Goal: Task Accomplishment & Management: Use online tool/utility

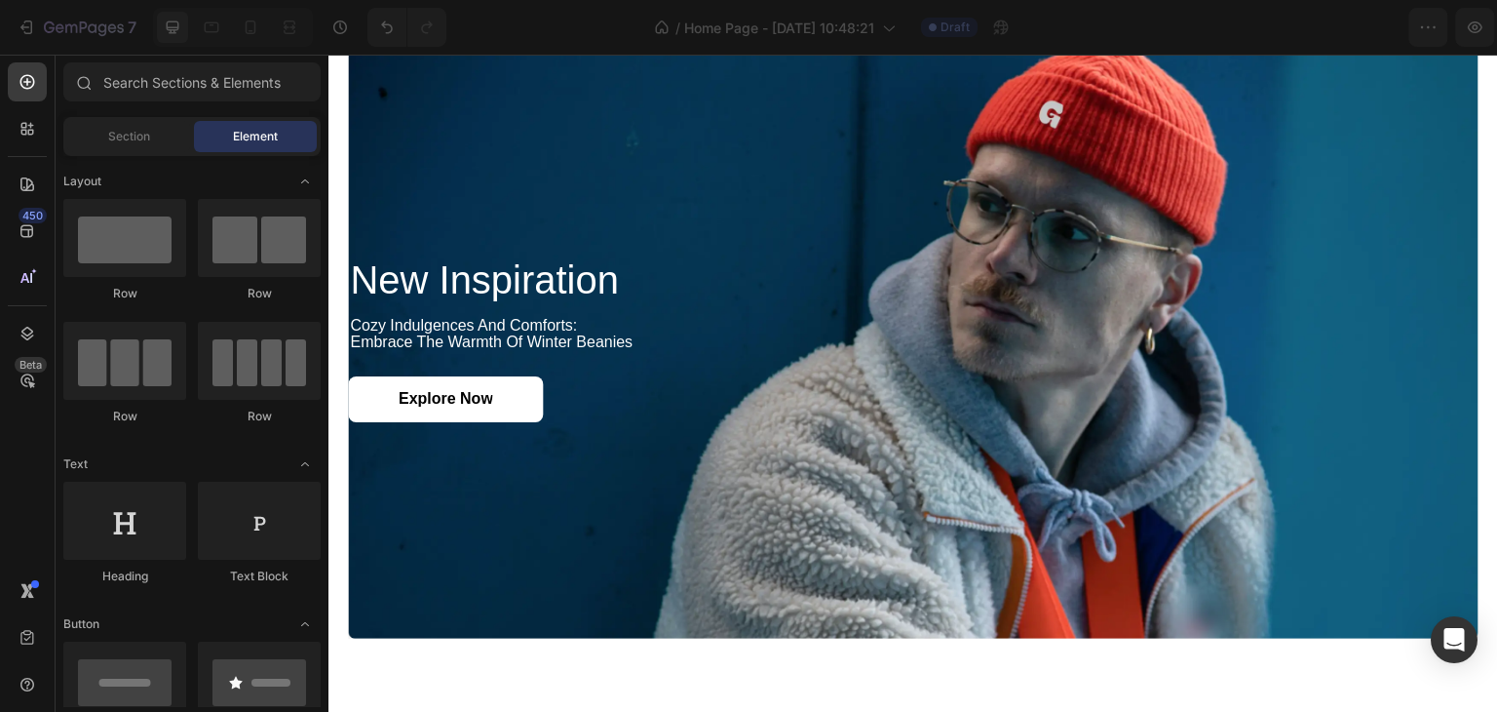
scroll to position [1949, 0]
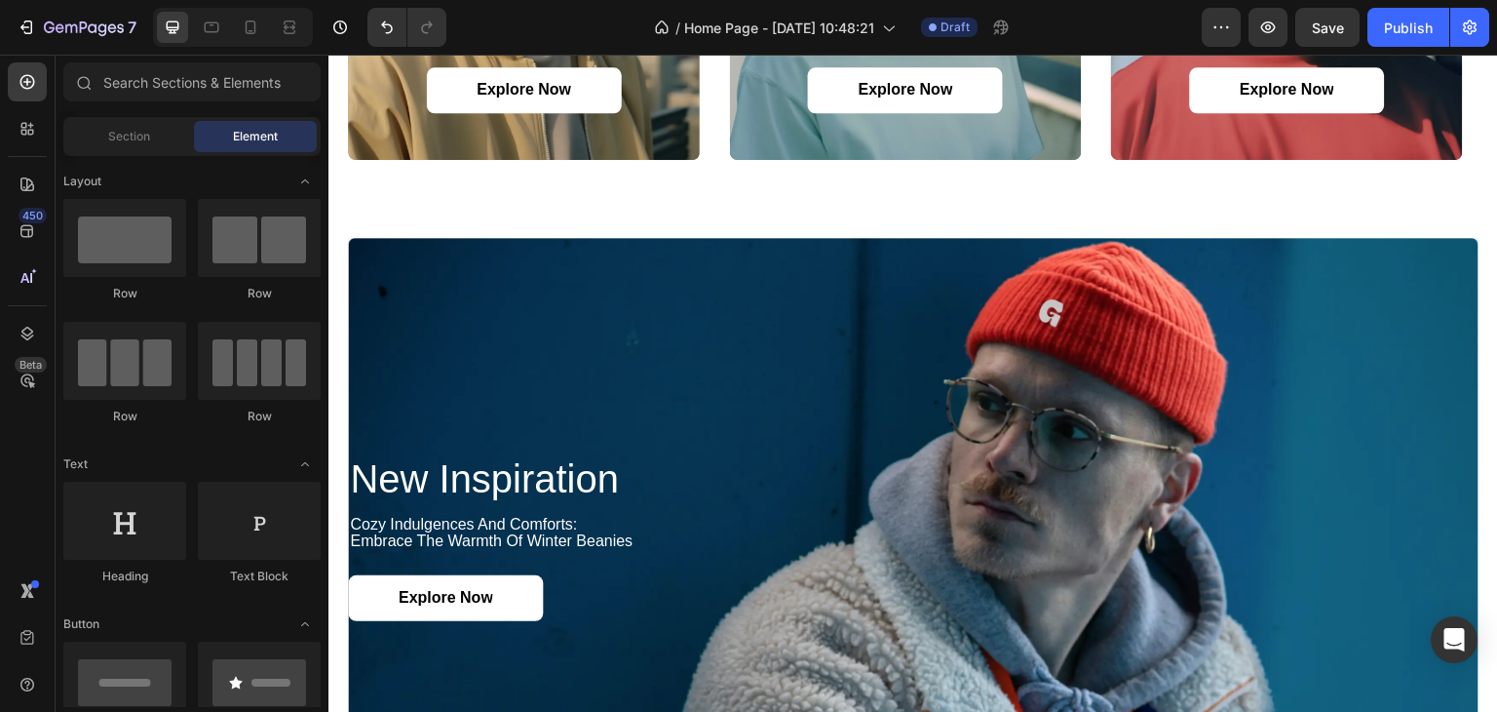
click at [292, 1] on div "7 / Home Page - [DATE] 10:48:21 Draft Preview Save Publish" at bounding box center [748, 28] width 1497 height 56
click at [287, 31] on icon at bounding box center [289, 27] width 19 height 19
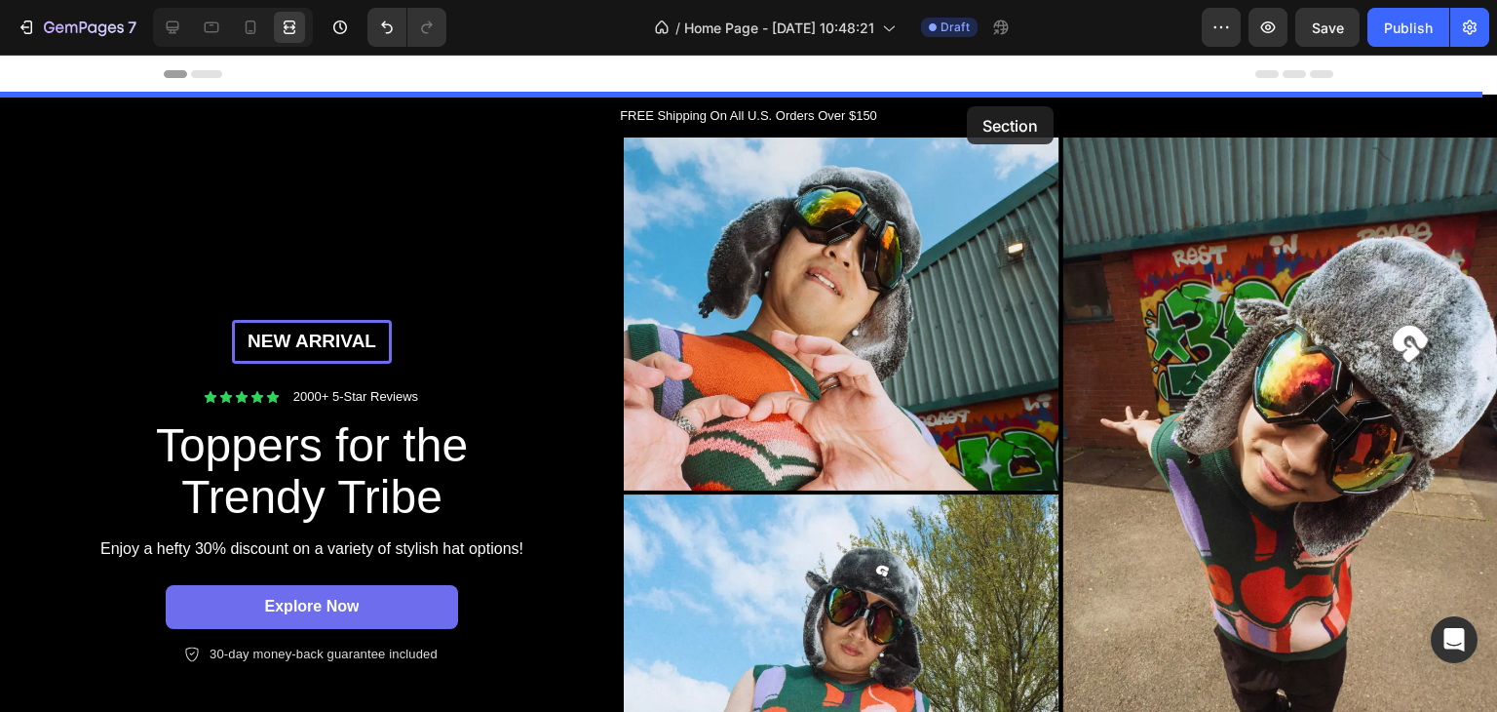
drag, startPoint x: 1446, startPoint y: 205, endPoint x: 967, endPoint y: 106, distance: 489.5
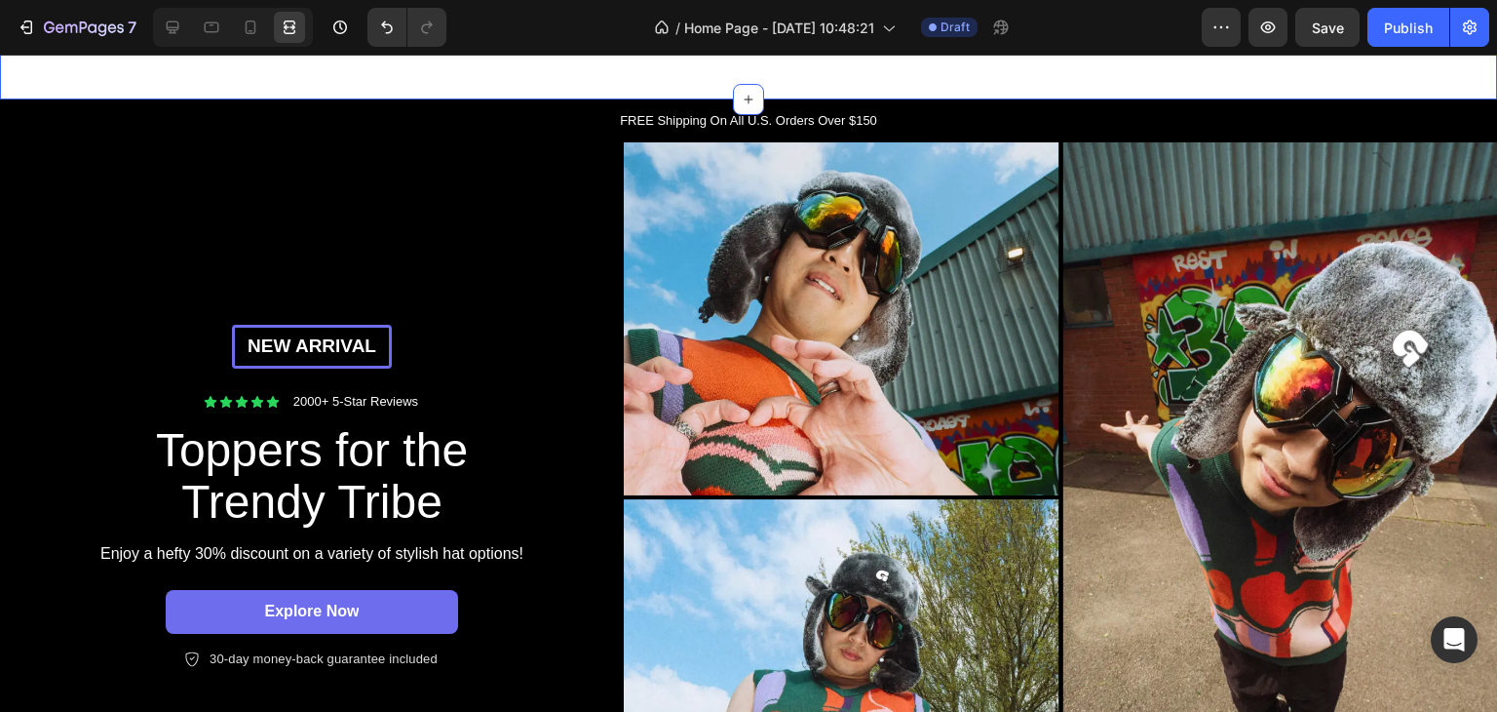
scroll to position [682, 0]
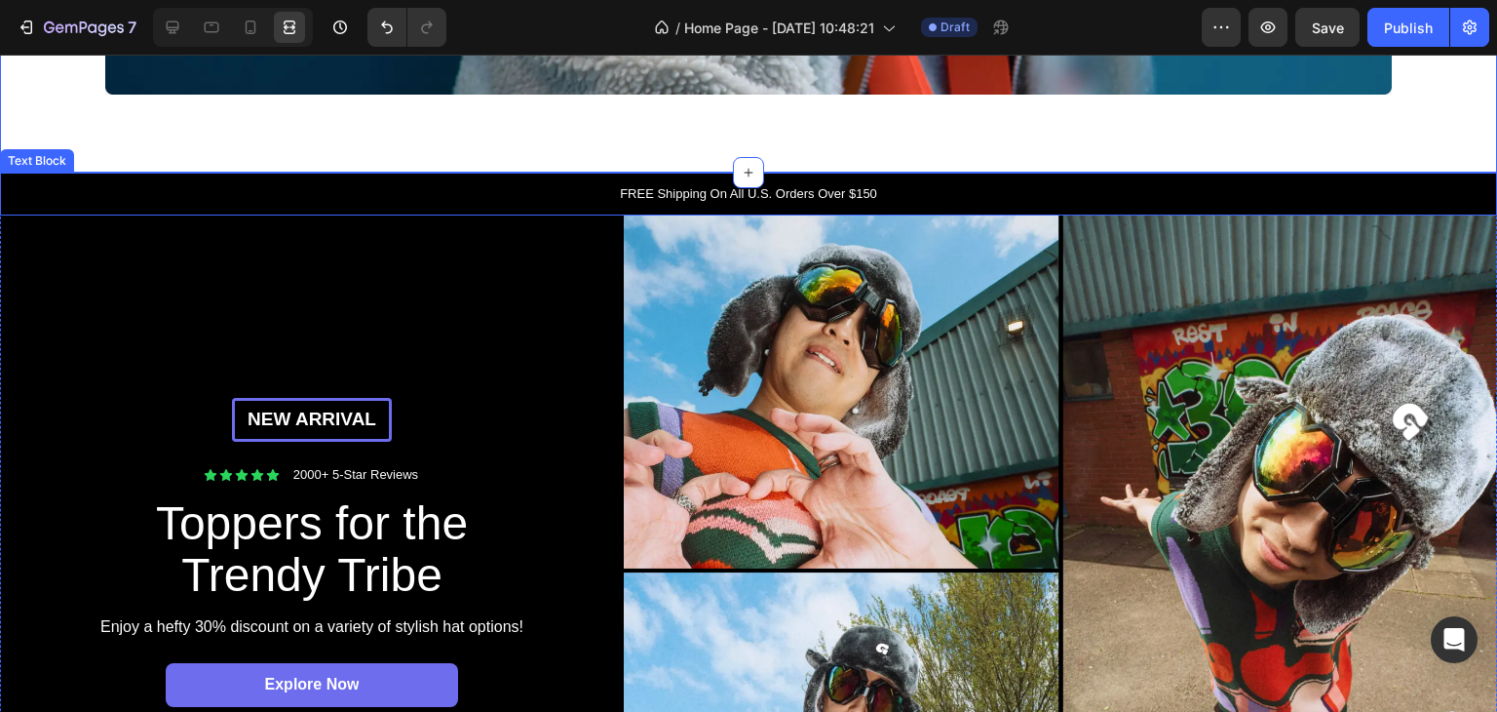
click at [488, 187] on p "FREE Shipping On All U.S. Orders Over $150" at bounding box center [748, 193] width 1493 height 19
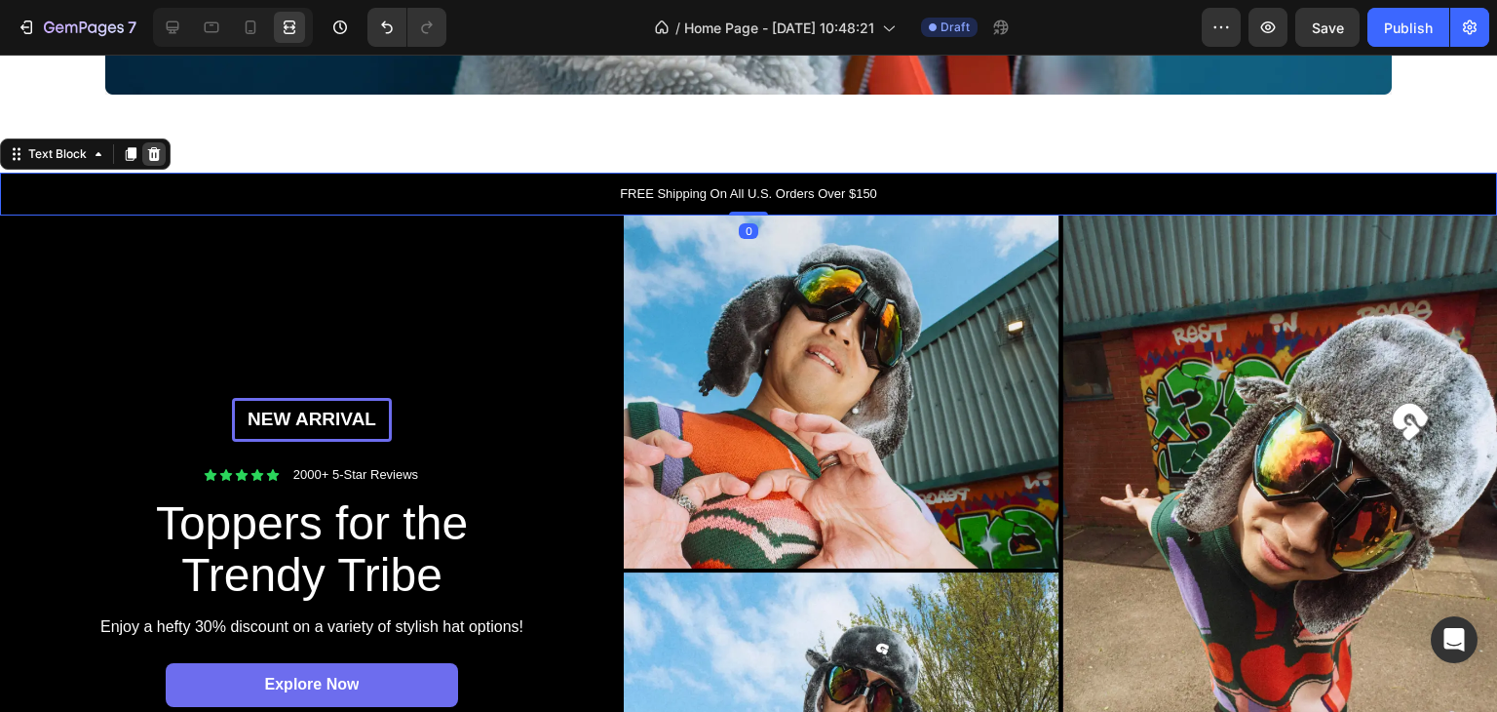
click at [160, 161] on icon at bounding box center [154, 154] width 16 height 16
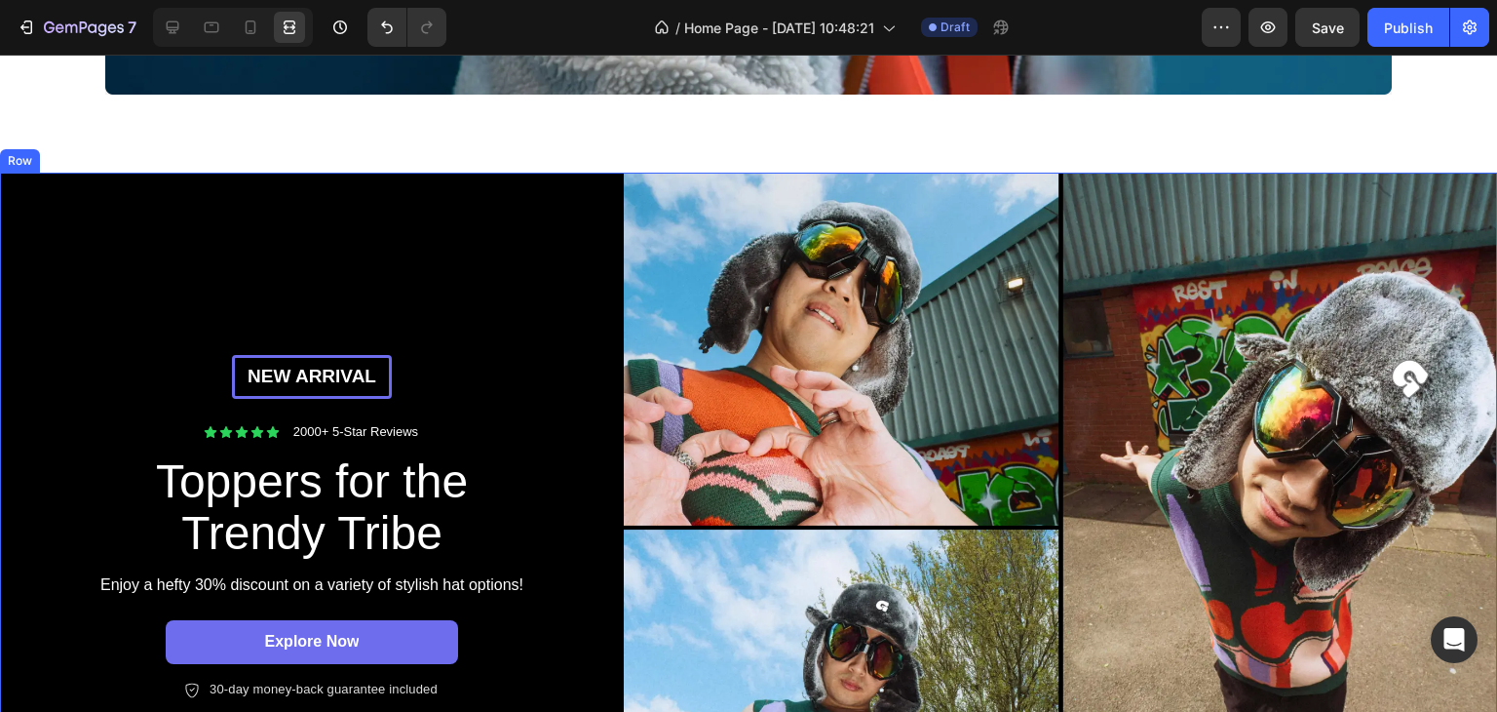
click at [256, 199] on div "New arrival Text [GEOGRAPHIC_DATA] Icon Icon Icon Icon Icon Icon List 2000+ 5-S…" at bounding box center [312, 528] width 624 height 710
click at [123, 157] on icon at bounding box center [120, 154] width 13 height 14
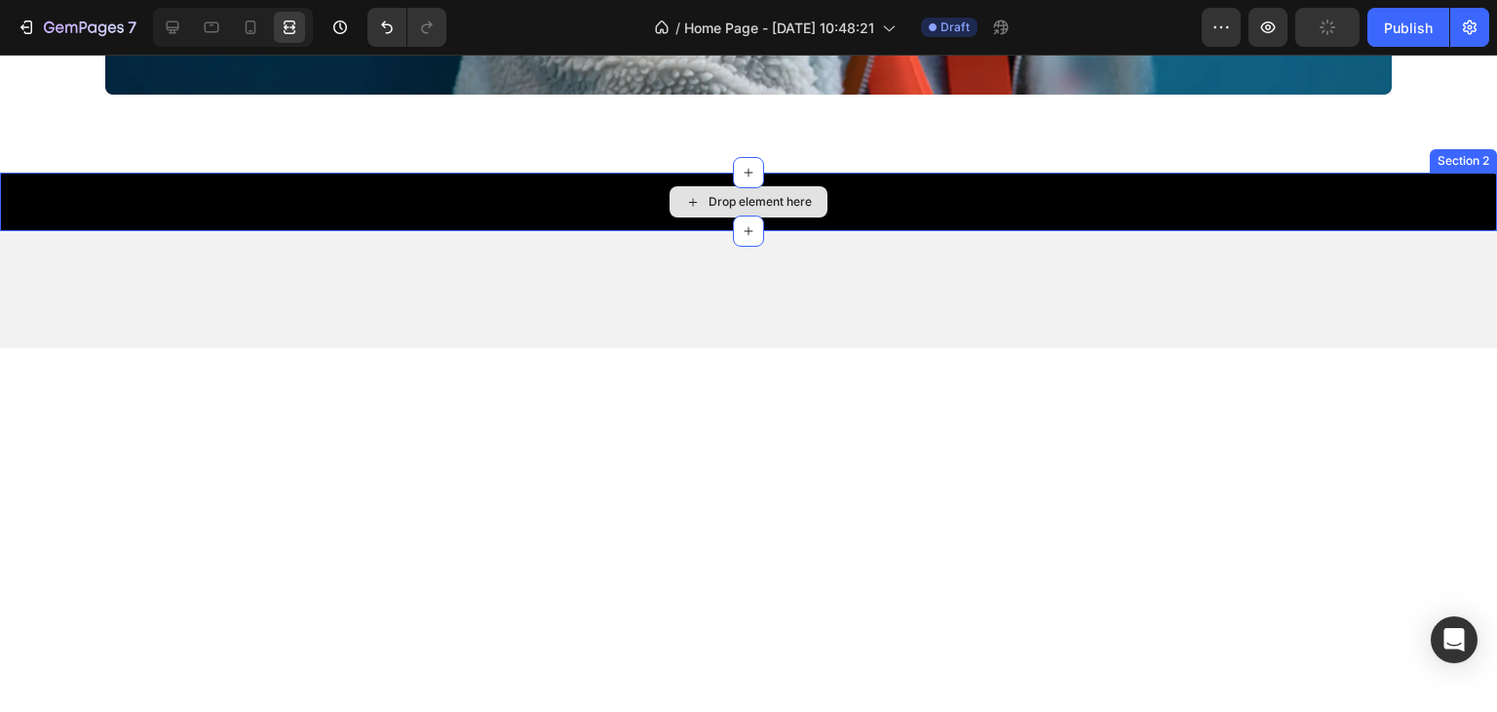
click at [190, 195] on div "Drop element here" at bounding box center [748, 202] width 1497 height 58
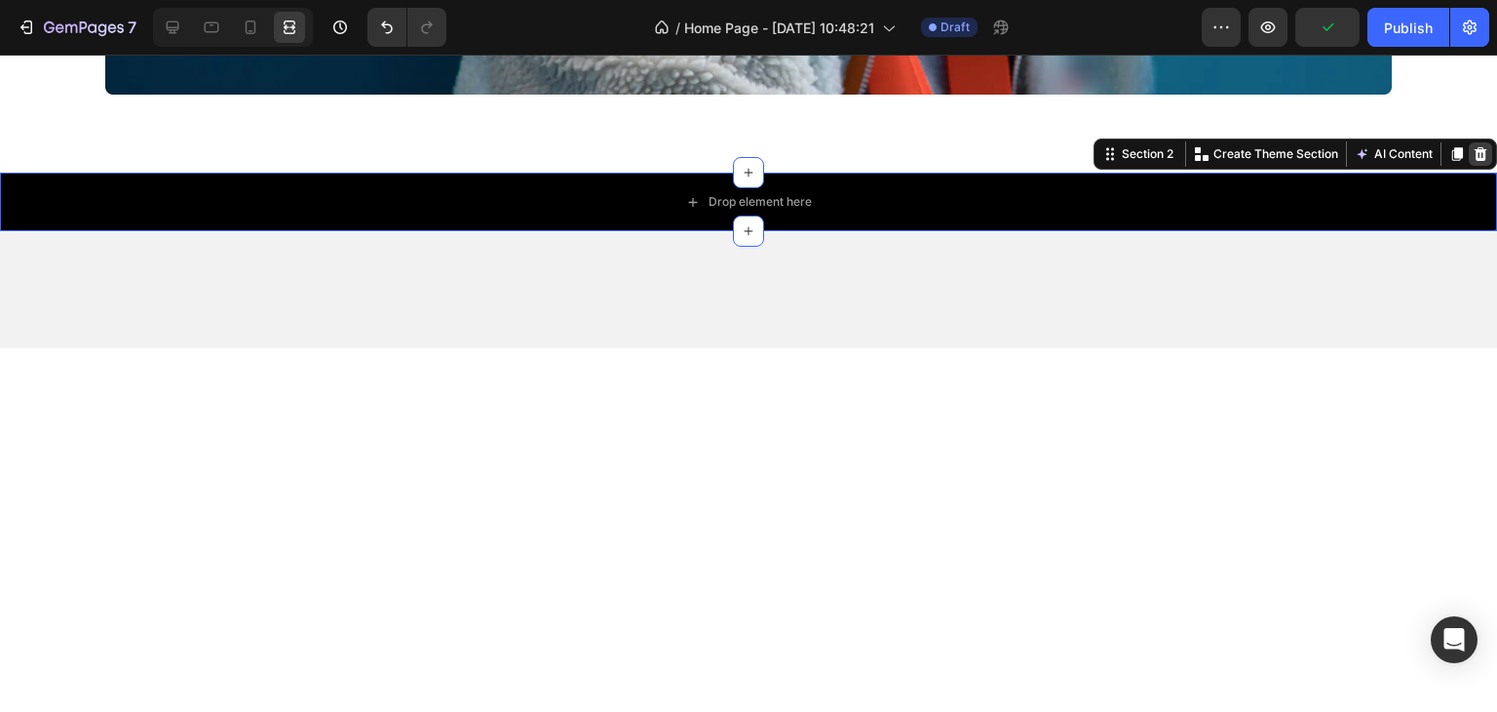
click at [1473, 150] on icon at bounding box center [1481, 154] width 16 height 16
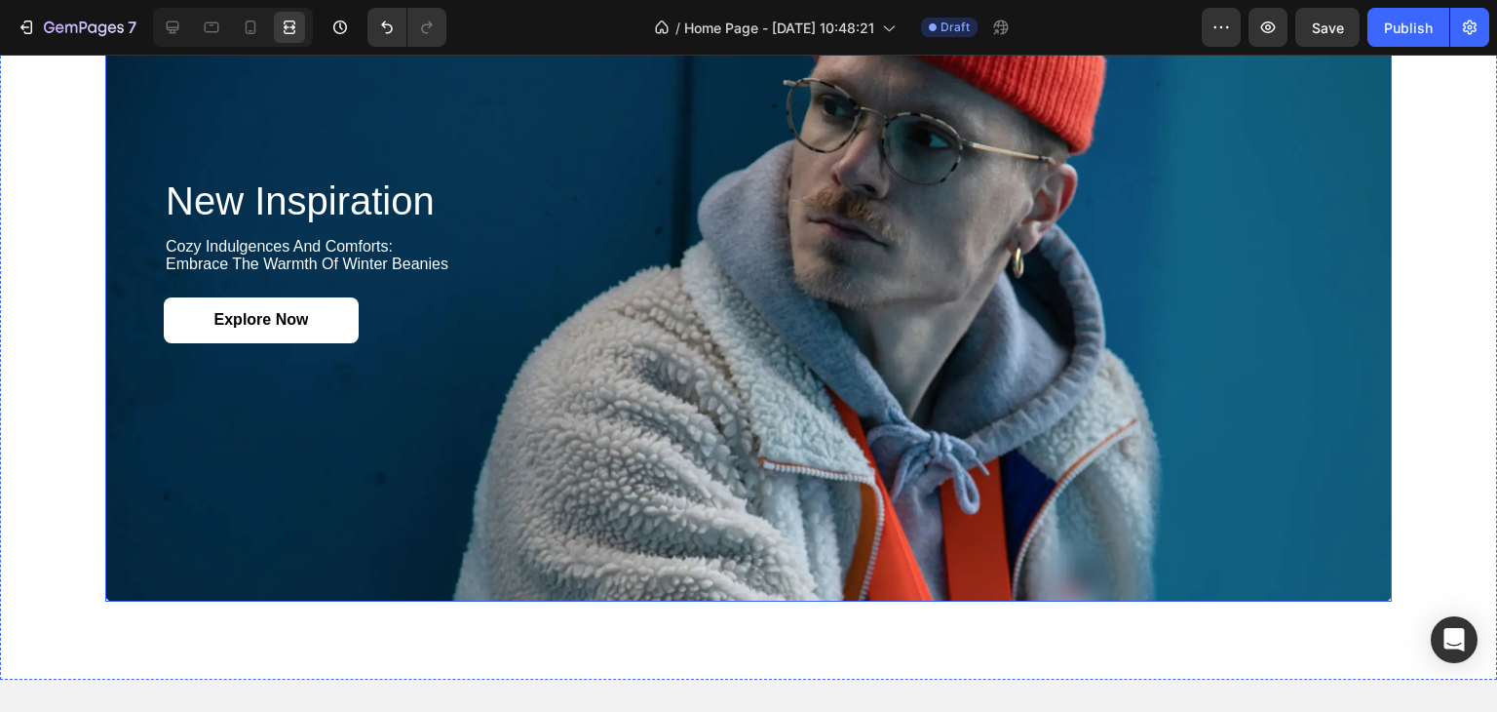
scroll to position [0, 0]
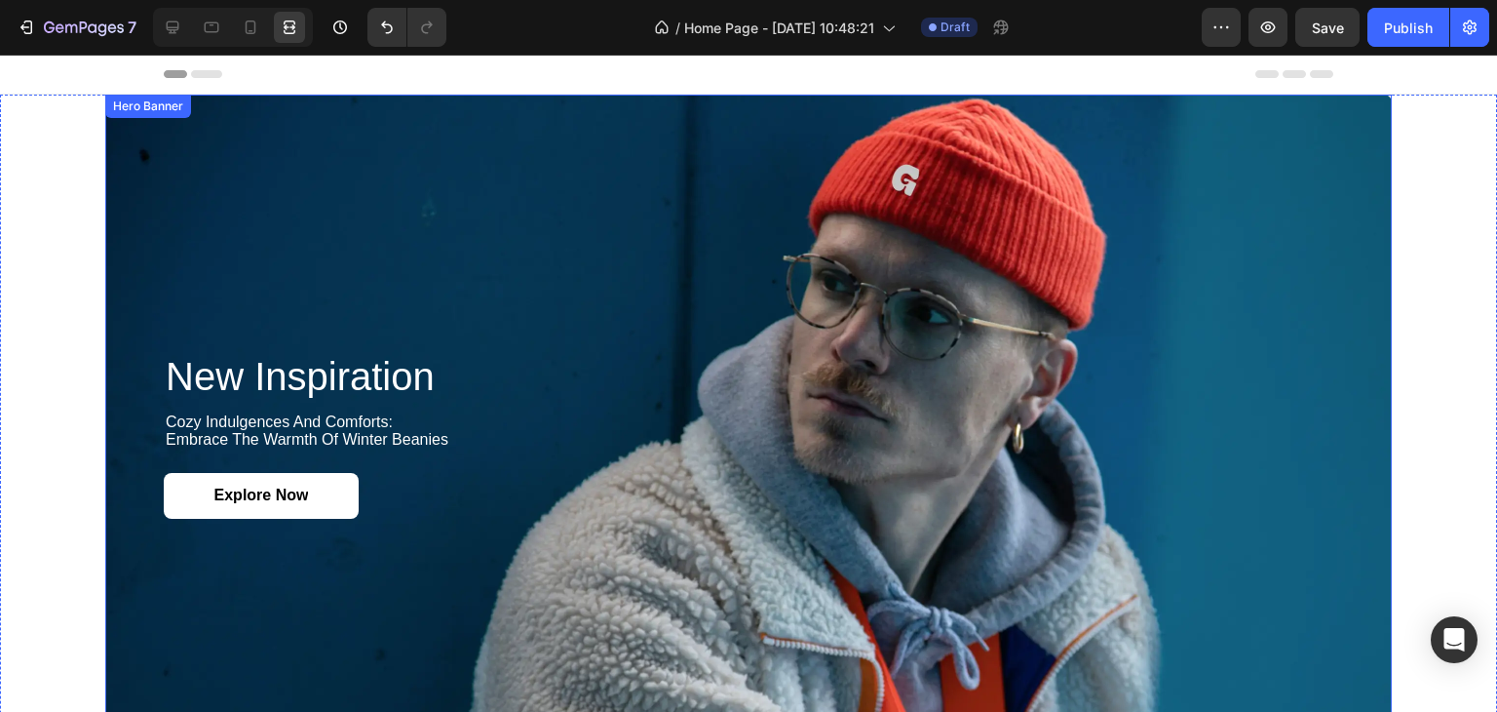
click at [399, 168] on div "Background Image" at bounding box center [748, 436] width 1287 height 682
click at [176, 18] on icon at bounding box center [172, 27] width 19 height 19
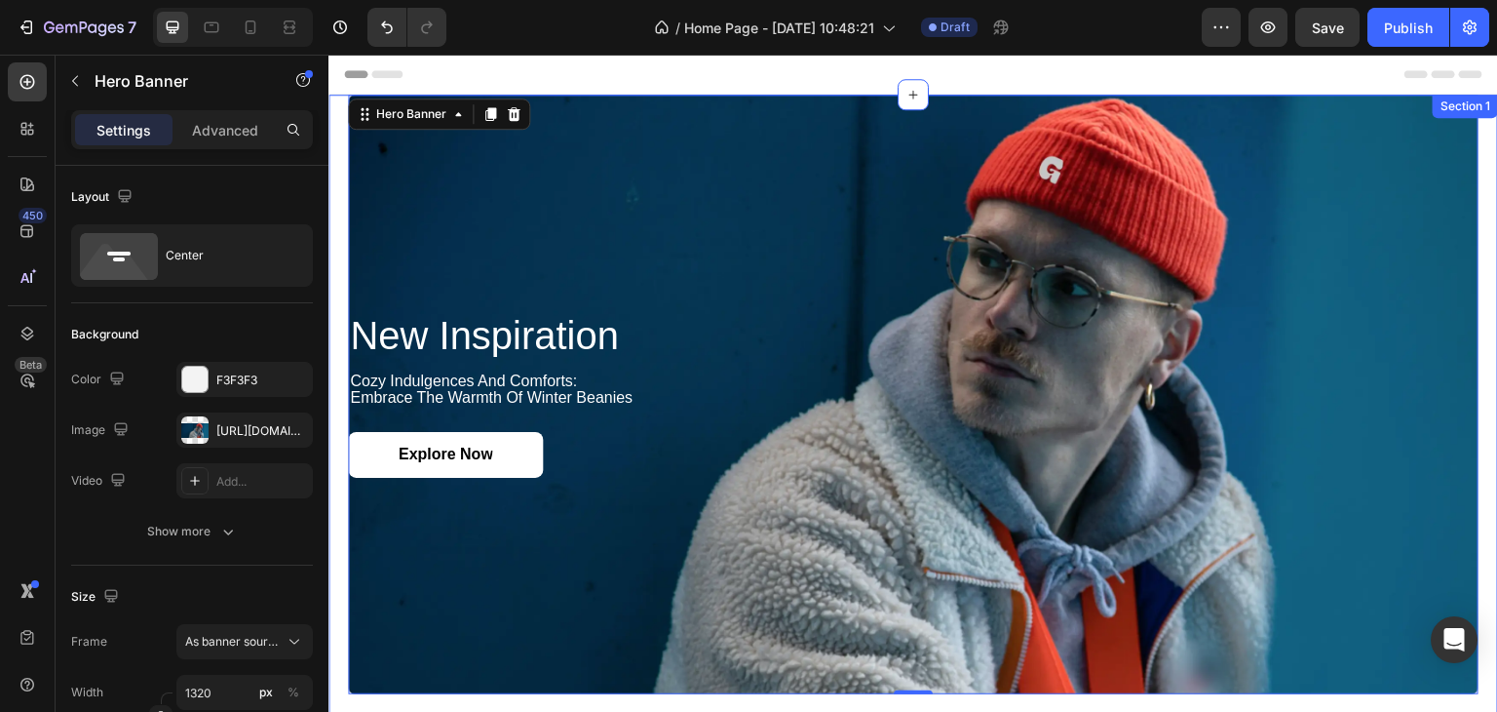
click at [339, 135] on div "new inspiration Heading cozy indulgences and comforts: embrace the warmth of wi…" at bounding box center [913, 433] width 1170 height 677
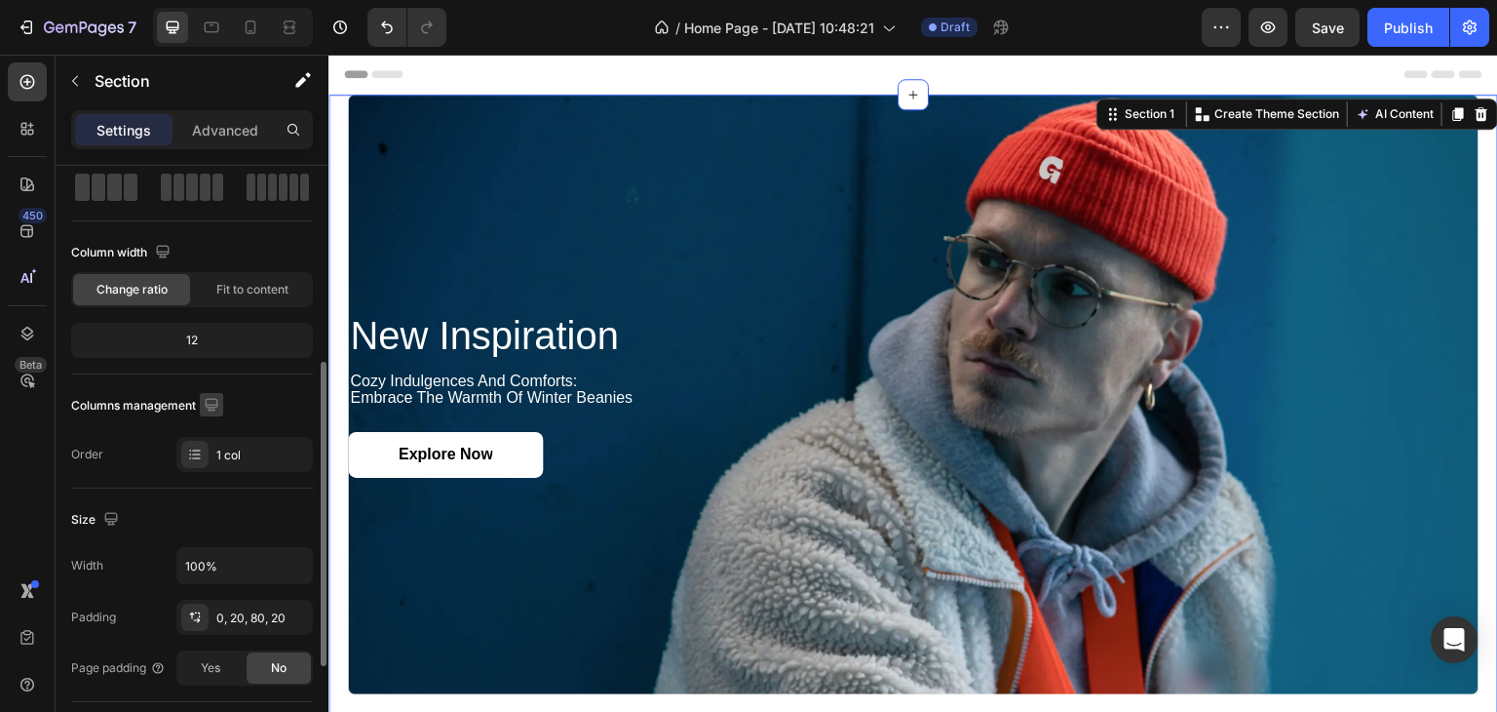
scroll to position [292, 0]
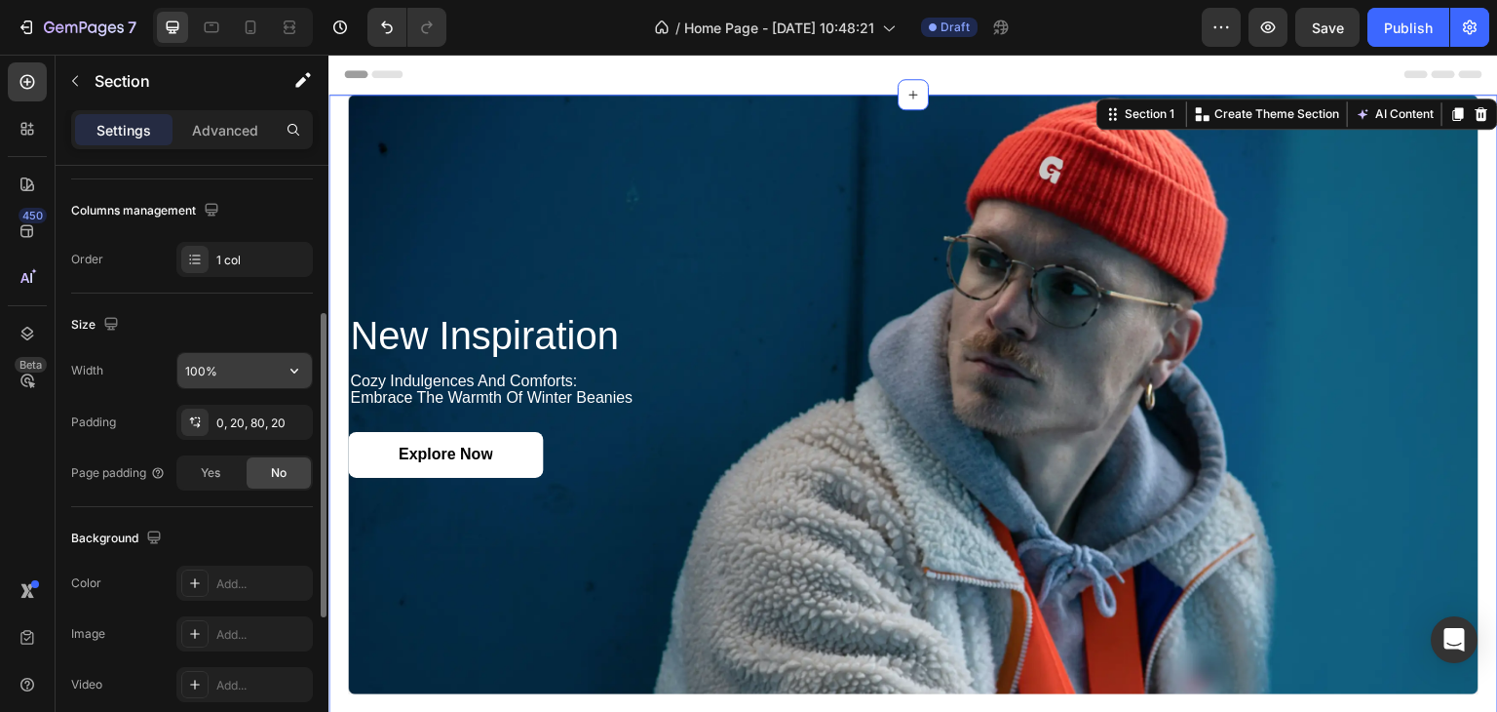
click at [224, 371] on input "100%" at bounding box center [244, 370] width 135 height 35
click at [281, 356] on button "button" at bounding box center [294, 370] width 35 height 35
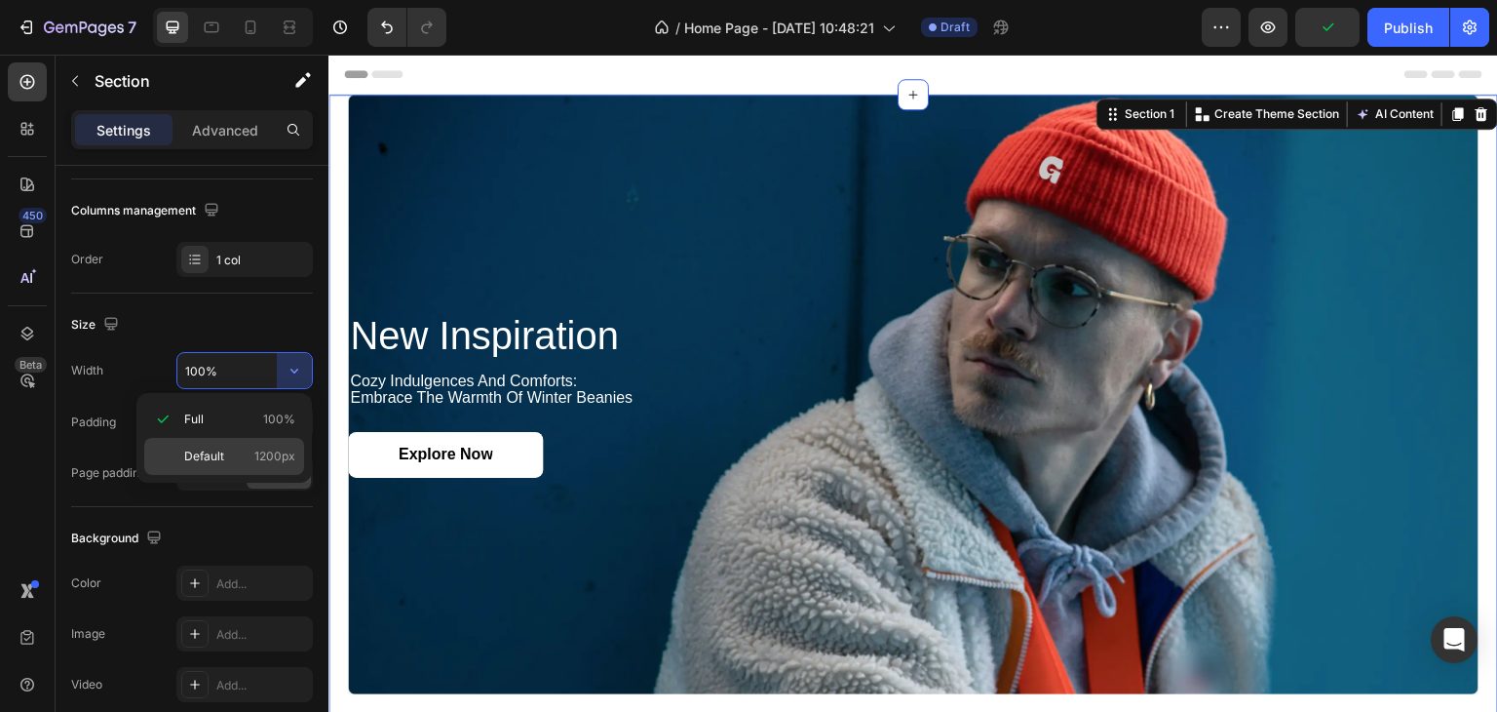
click at [246, 447] on p "Default 1200px" at bounding box center [239, 456] width 111 height 18
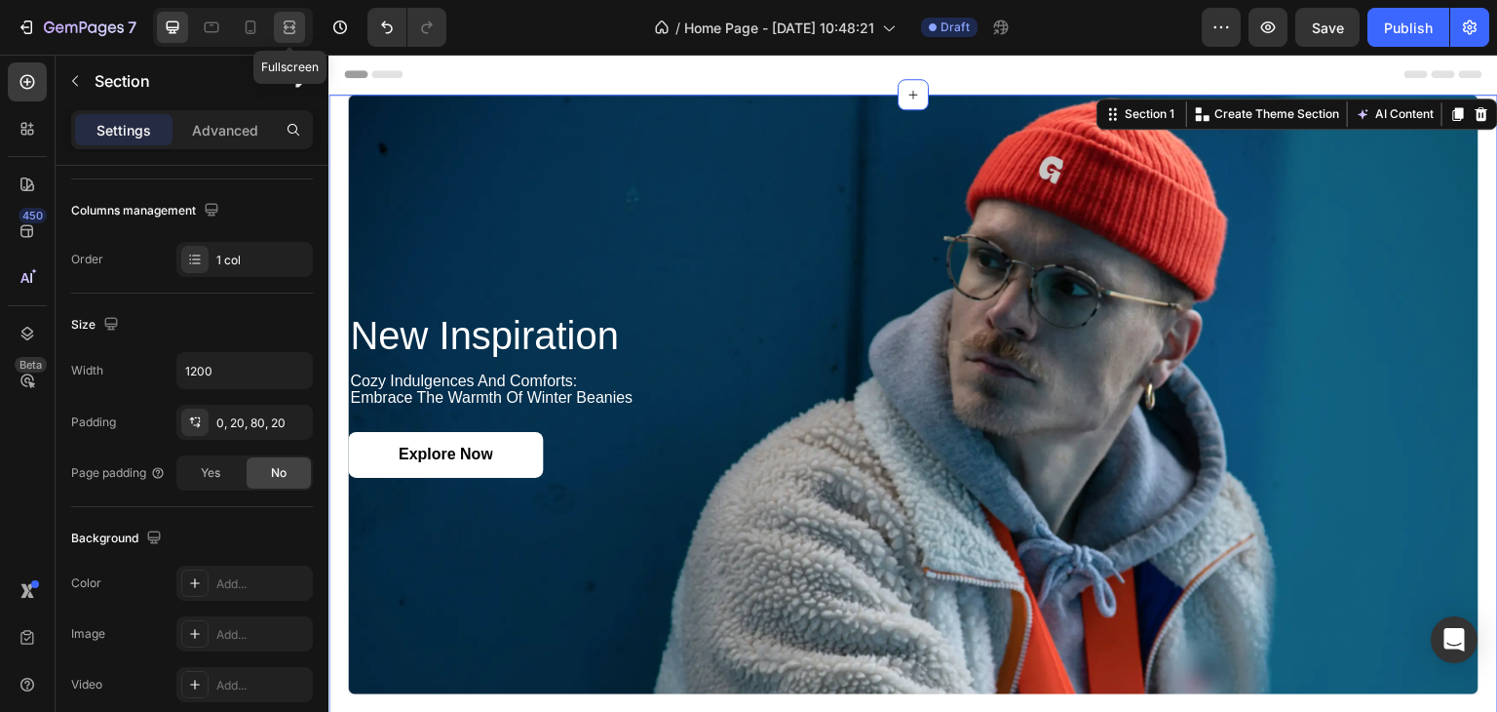
click at [280, 26] on icon at bounding box center [289, 27] width 19 height 19
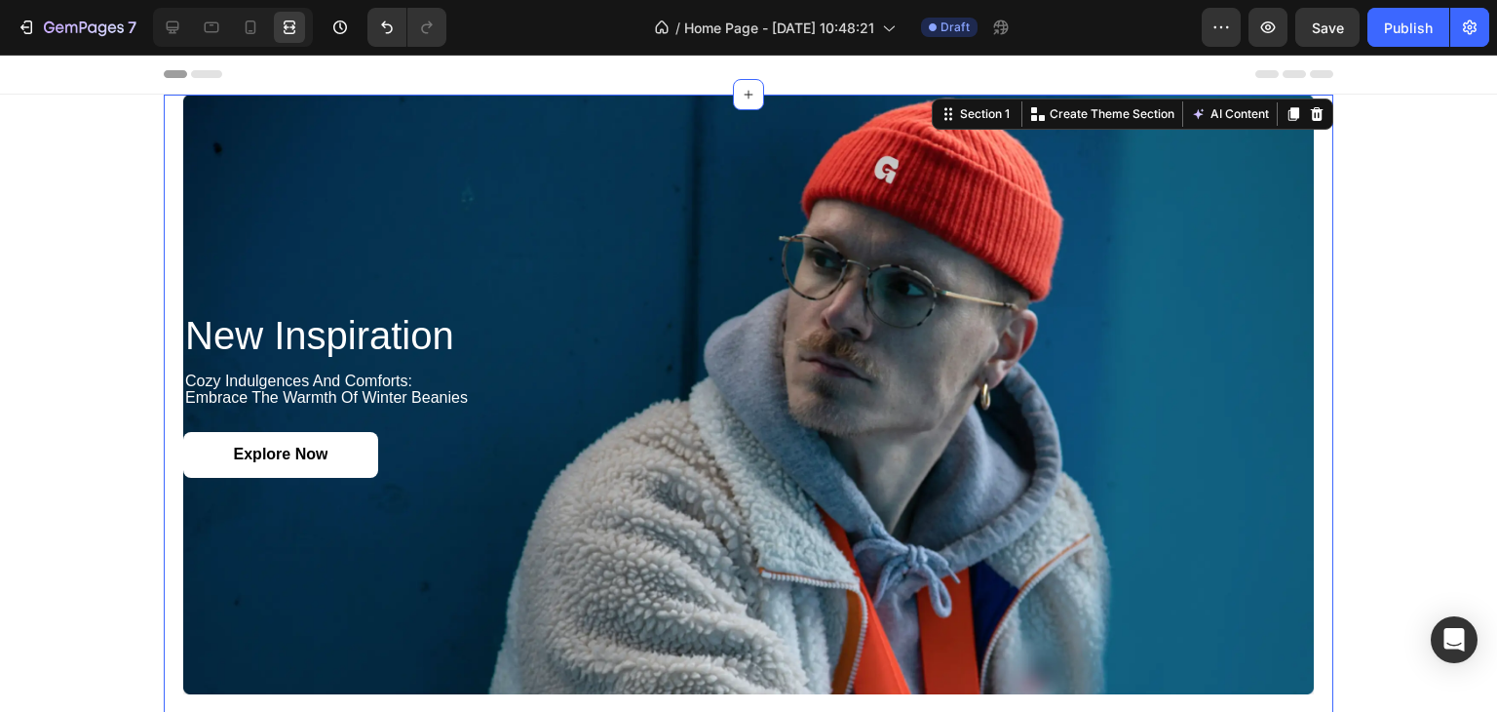
click at [168, 170] on div "new inspiration Heading cozy indulgences and comforts: embrace the warmth of wi…" at bounding box center [749, 433] width 1170 height 677
click at [188, 27] on div at bounding box center [233, 27] width 160 height 39
click at [181, 23] on div at bounding box center [172, 27] width 31 height 31
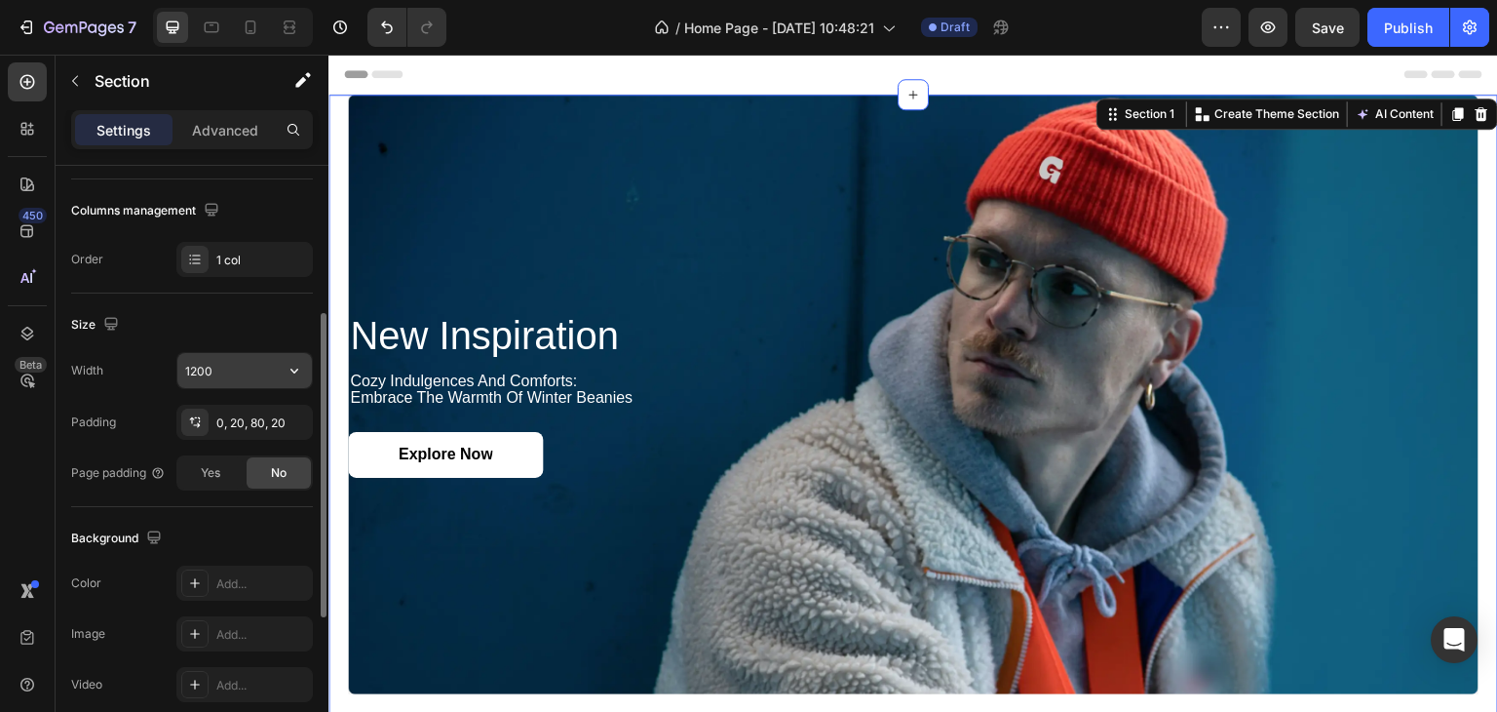
click at [239, 370] on input "1200" at bounding box center [244, 370] width 135 height 35
click at [267, 371] on input "1200" at bounding box center [244, 370] width 135 height 35
click at [291, 383] on button "button" at bounding box center [294, 370] width 35 height 35
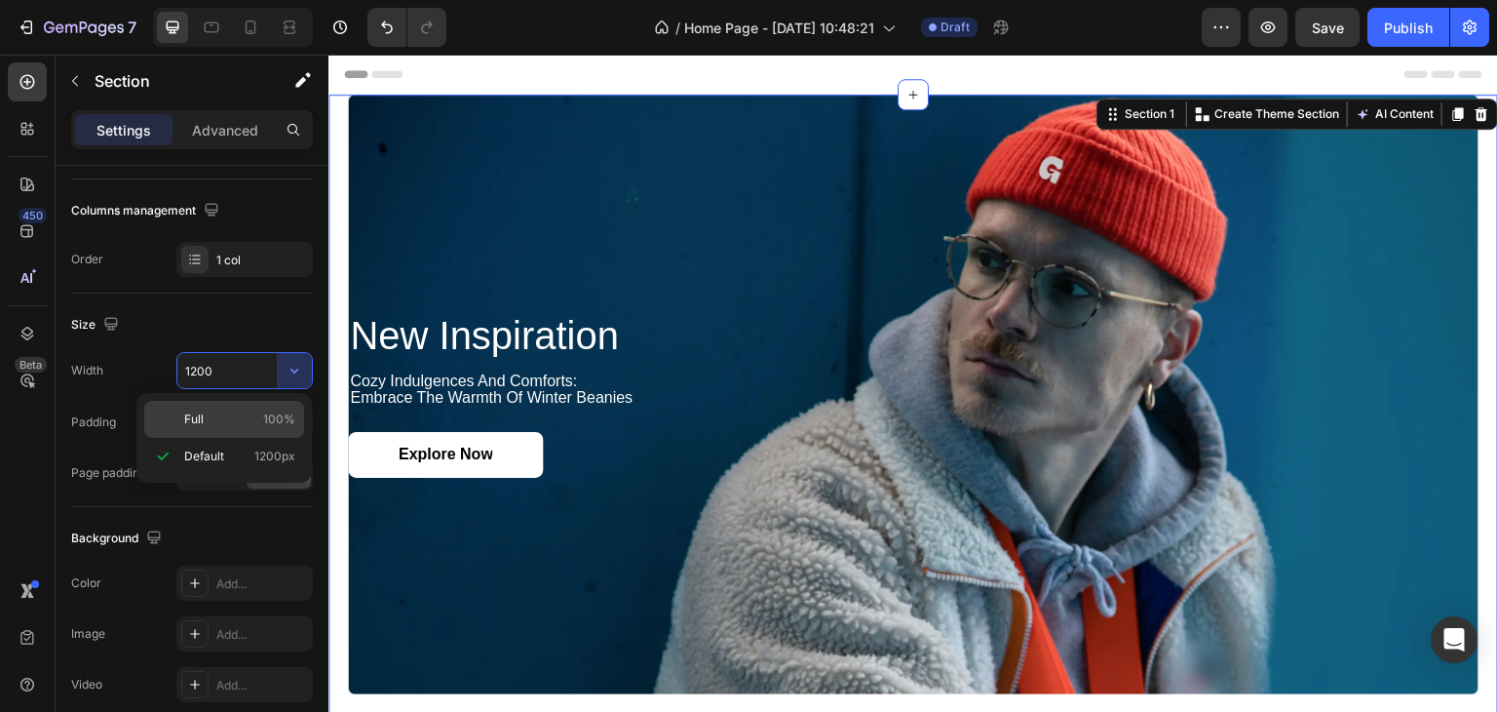
click at [268, 406] on div "Full 100%" at bounding box center [224, 419] width 160 height 37
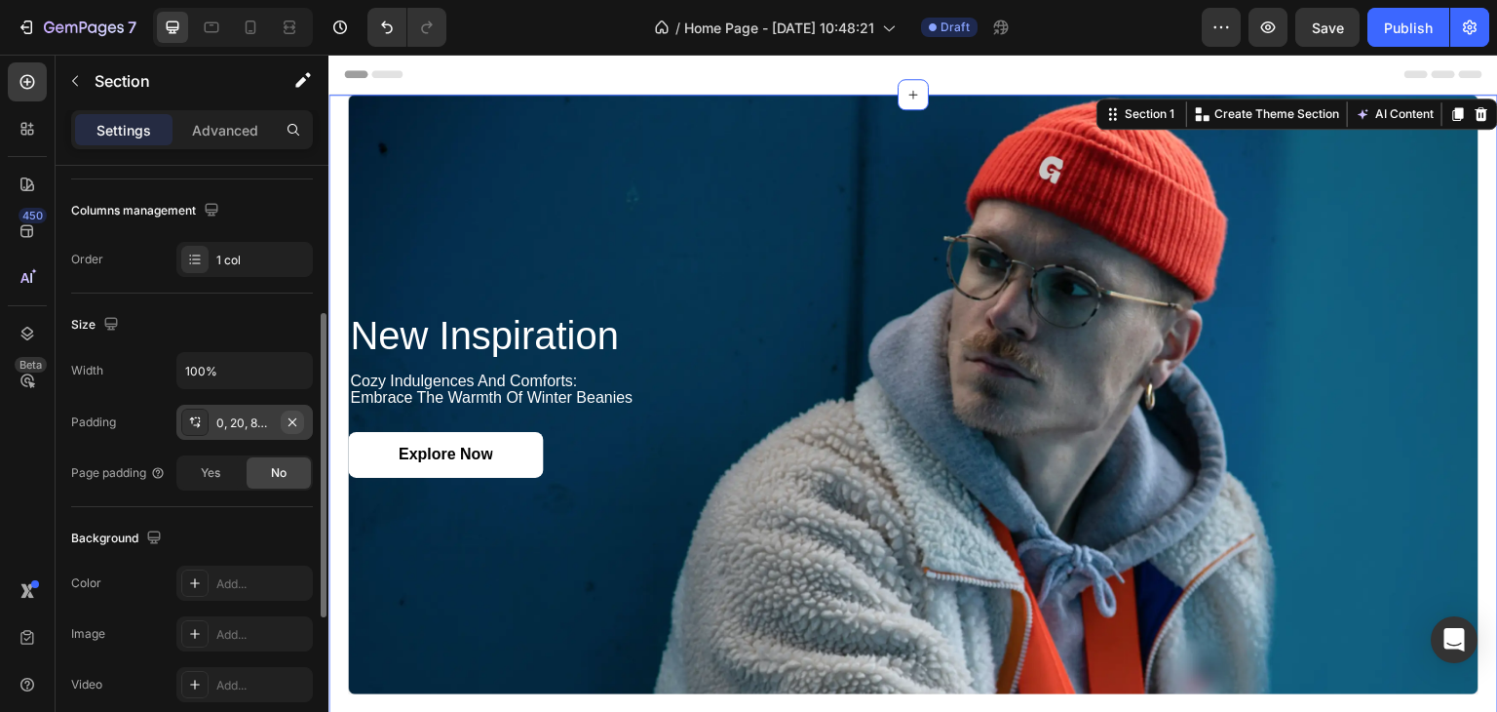
click at [291, 426] on icon "button" at bounding box center [293, 422] width 16 height 16
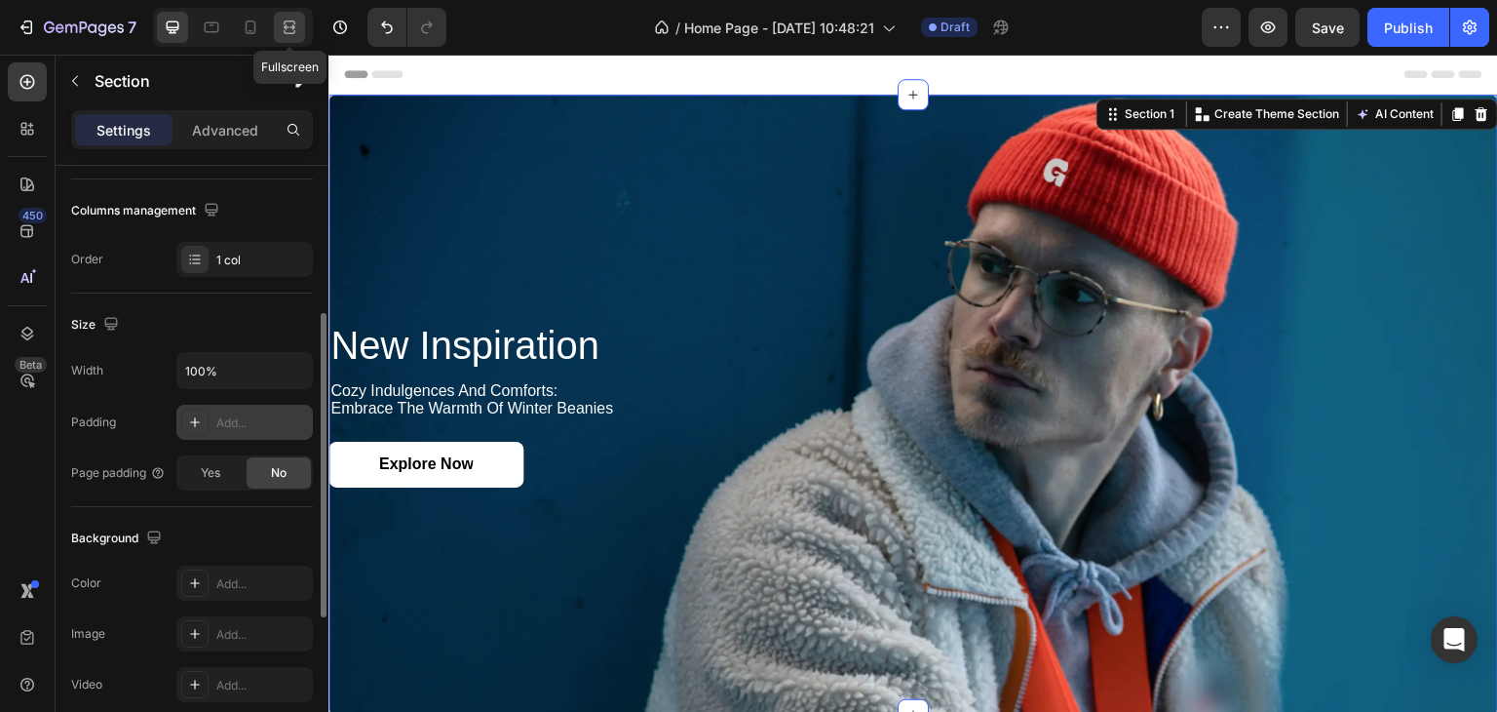
click at [281, 19] on icon at bounding box center [289, 27] width 19 height 19
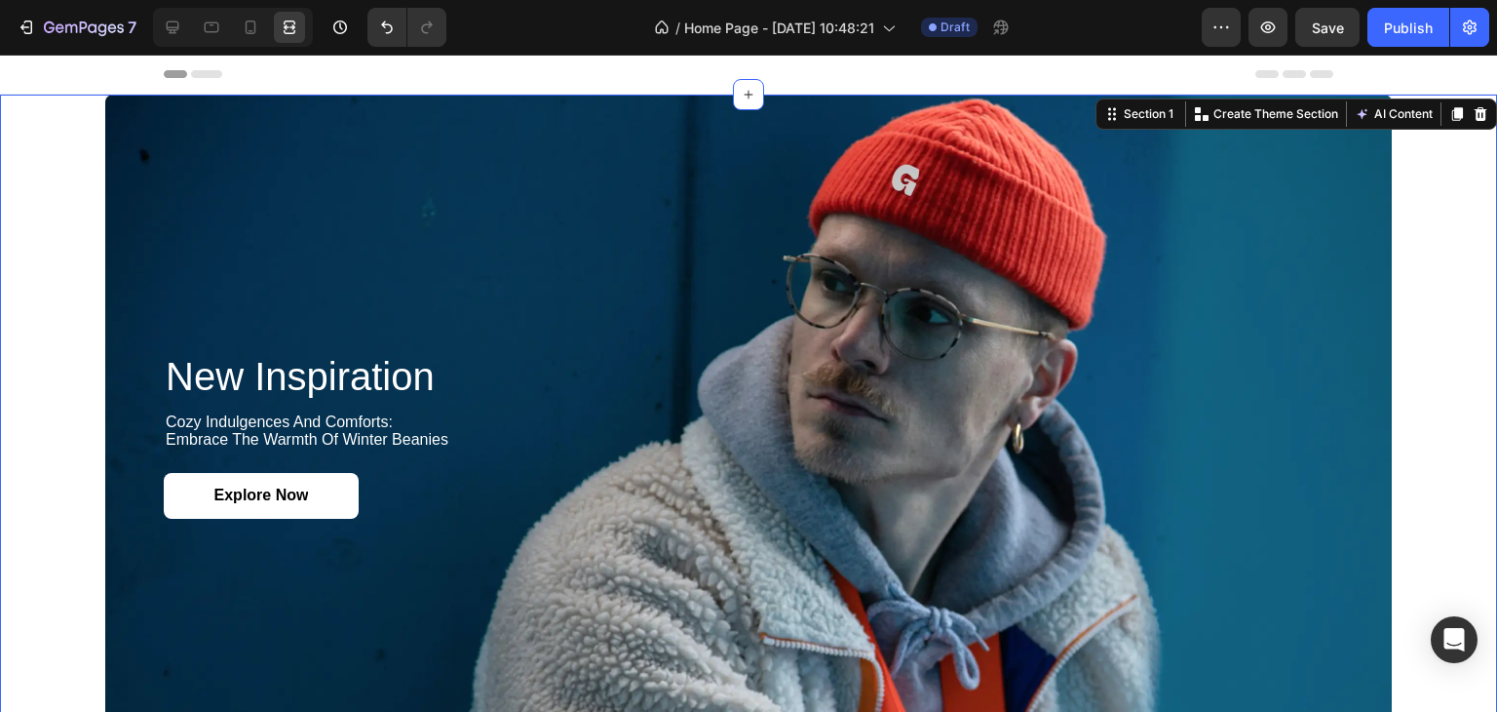
click at [1428, 224] on div "new inspiration Heading cozy indulgences and comforts: embrace the warmth of wi…" at bounding box center [748, 436] width 1497 height 682
click at [173, 28] on icon at bounding box center [172, 27] width 19 height 19
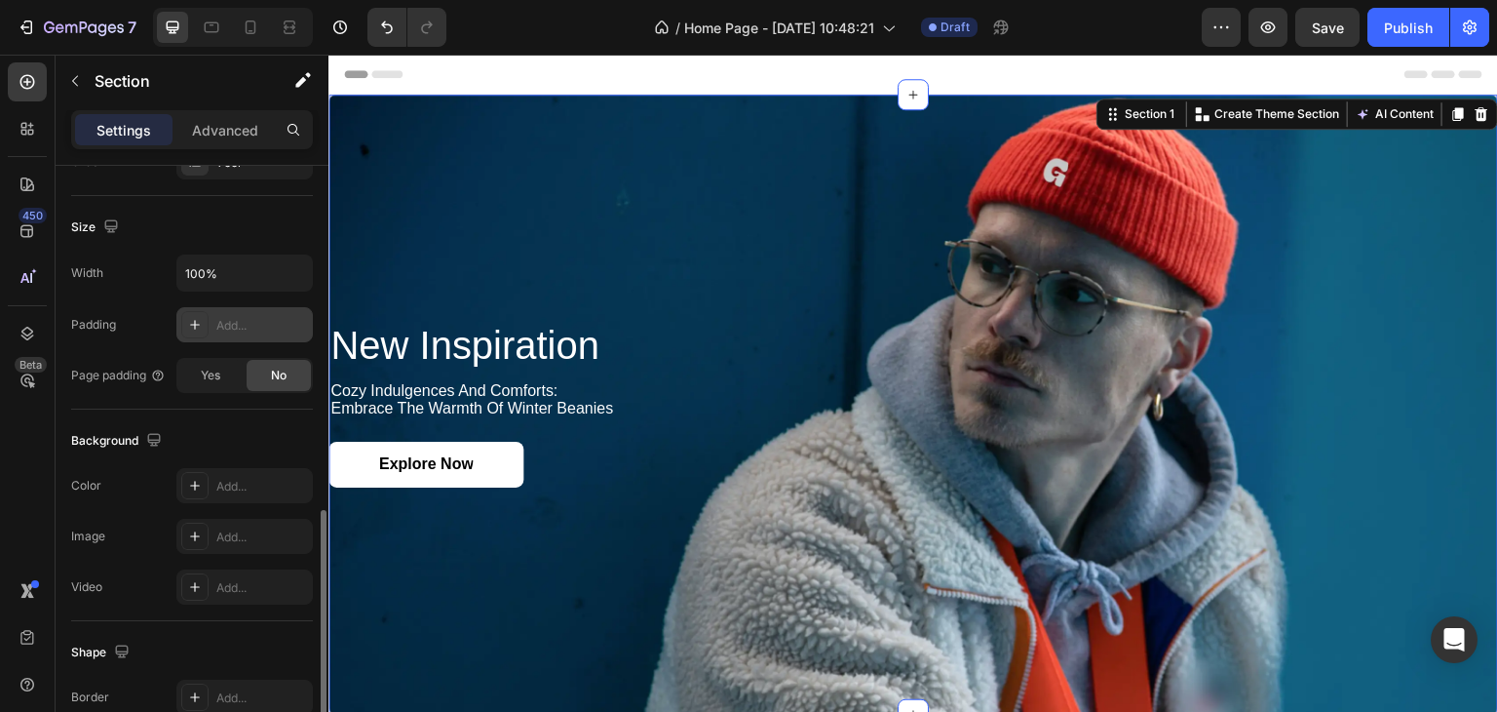
scroll to position [585, 0]
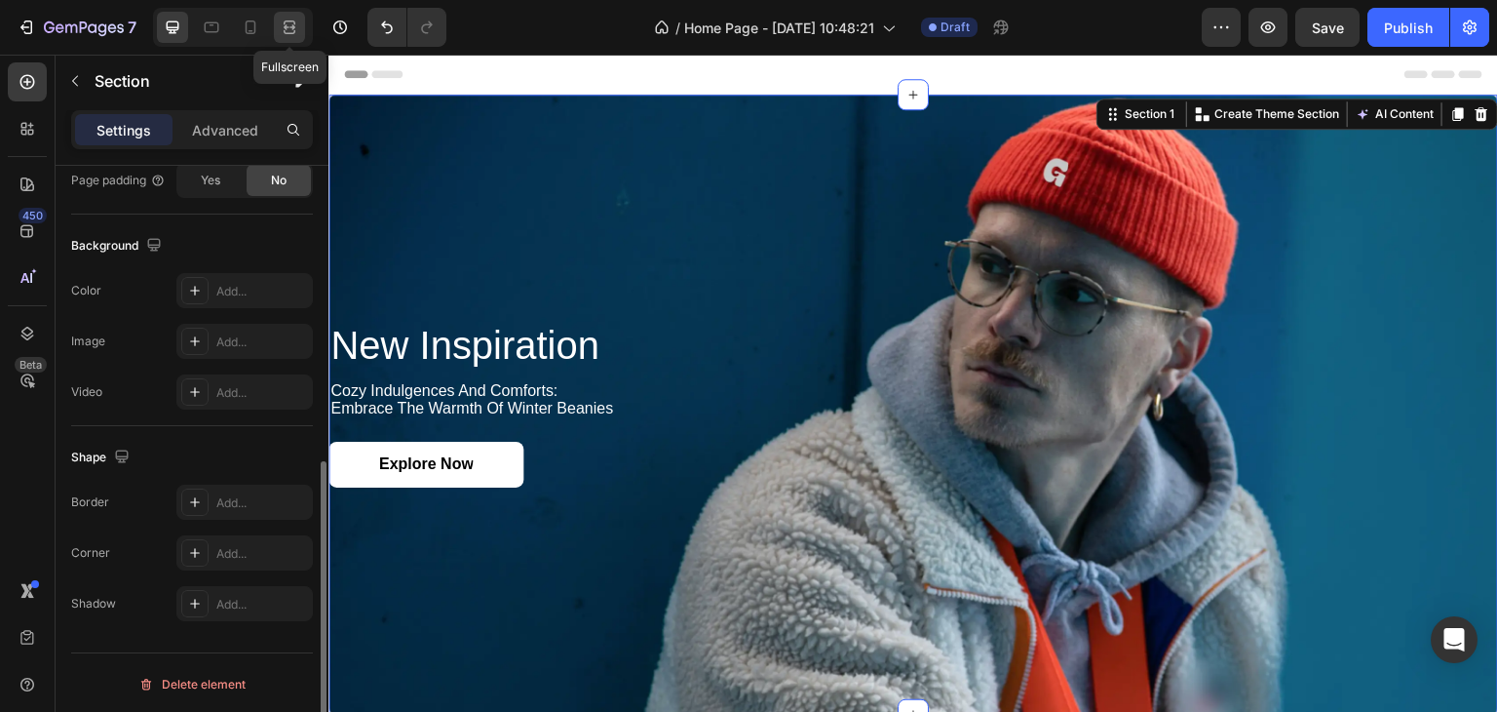
click at [285, 18] on icon at bounding box center [289, 27] width 19 height 19
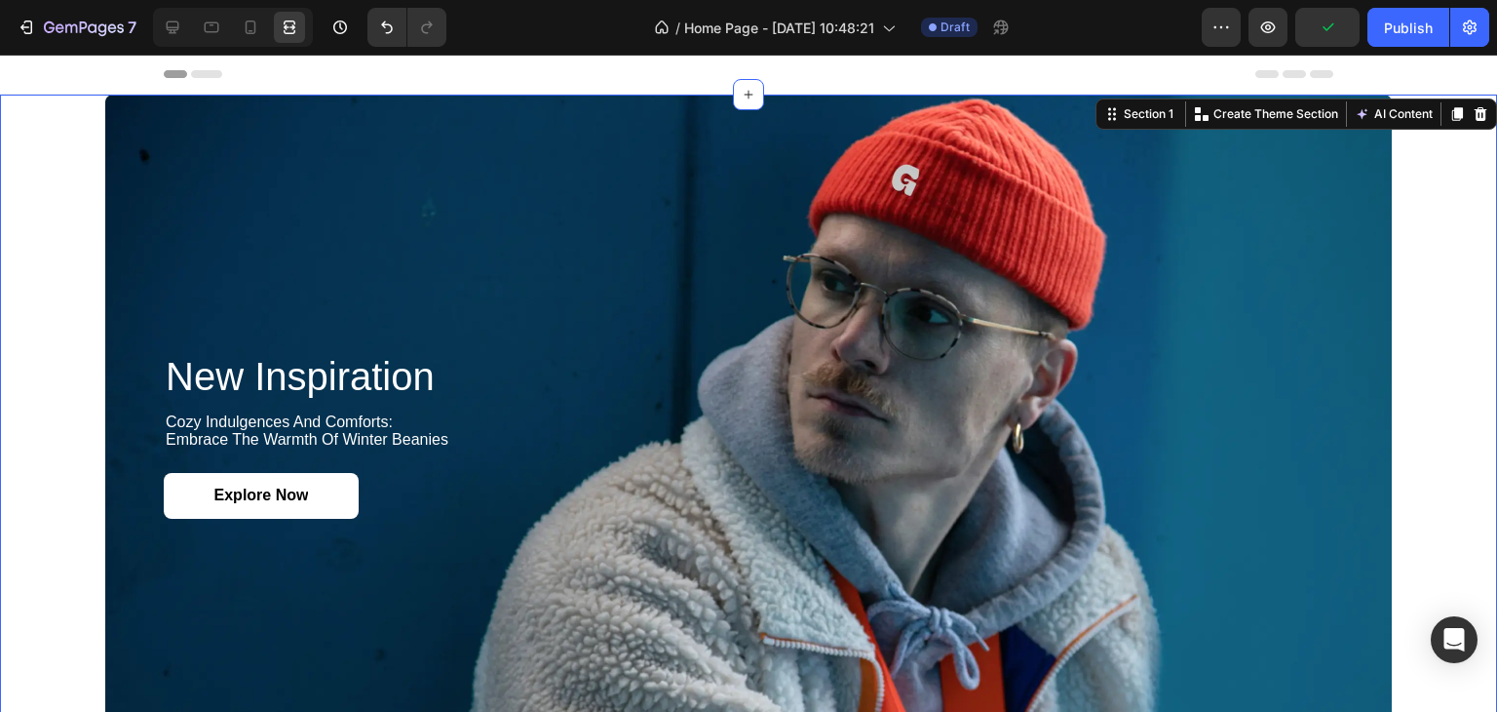
click at [62, 169] on div "new inspiration Heading cozy indulgences and comforts: embrace the warmth of wi…" at bounding box center [748, 436] width 1497 height 682
click at [1123, 115] on div "Section 1" at bounding box center [1149, 114] width 58 height 18
click at [165, 24] on icon at bounding box center [172, 27] width 19 height 19
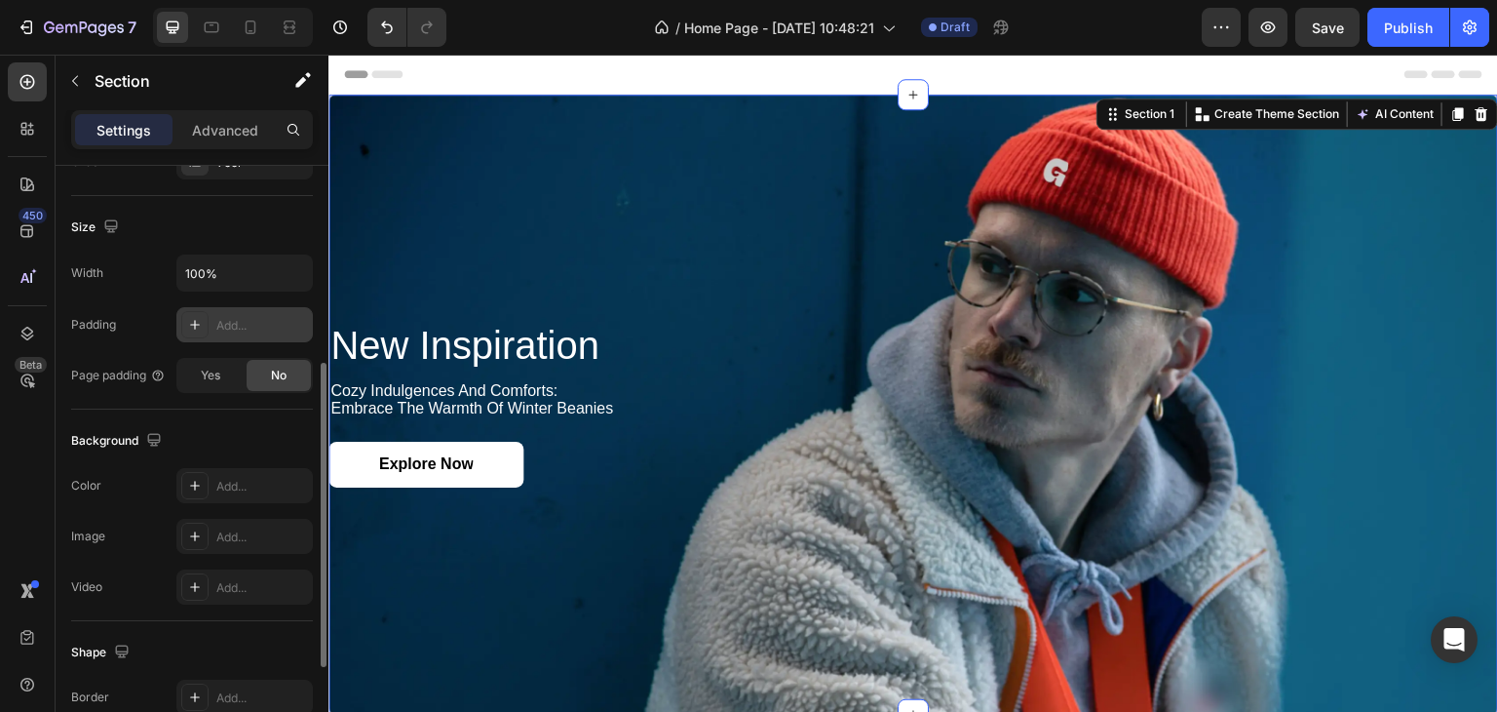
scroll to position [195, 0]
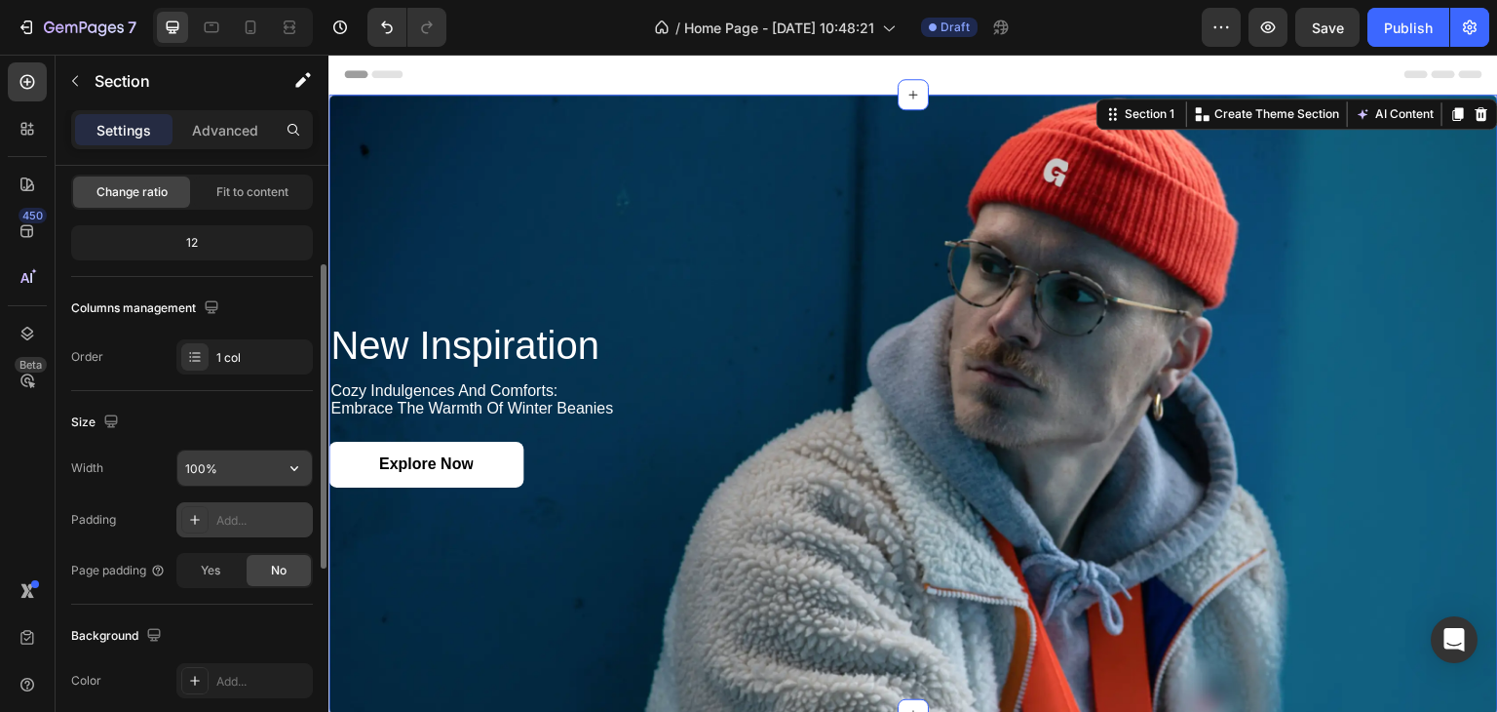
click at [261, 453] on input "100%" at bounding box center [244, 467] width 135 height 35
click at [282, 477] on button "button" at bounding box center [294, 467] width 35 height 35
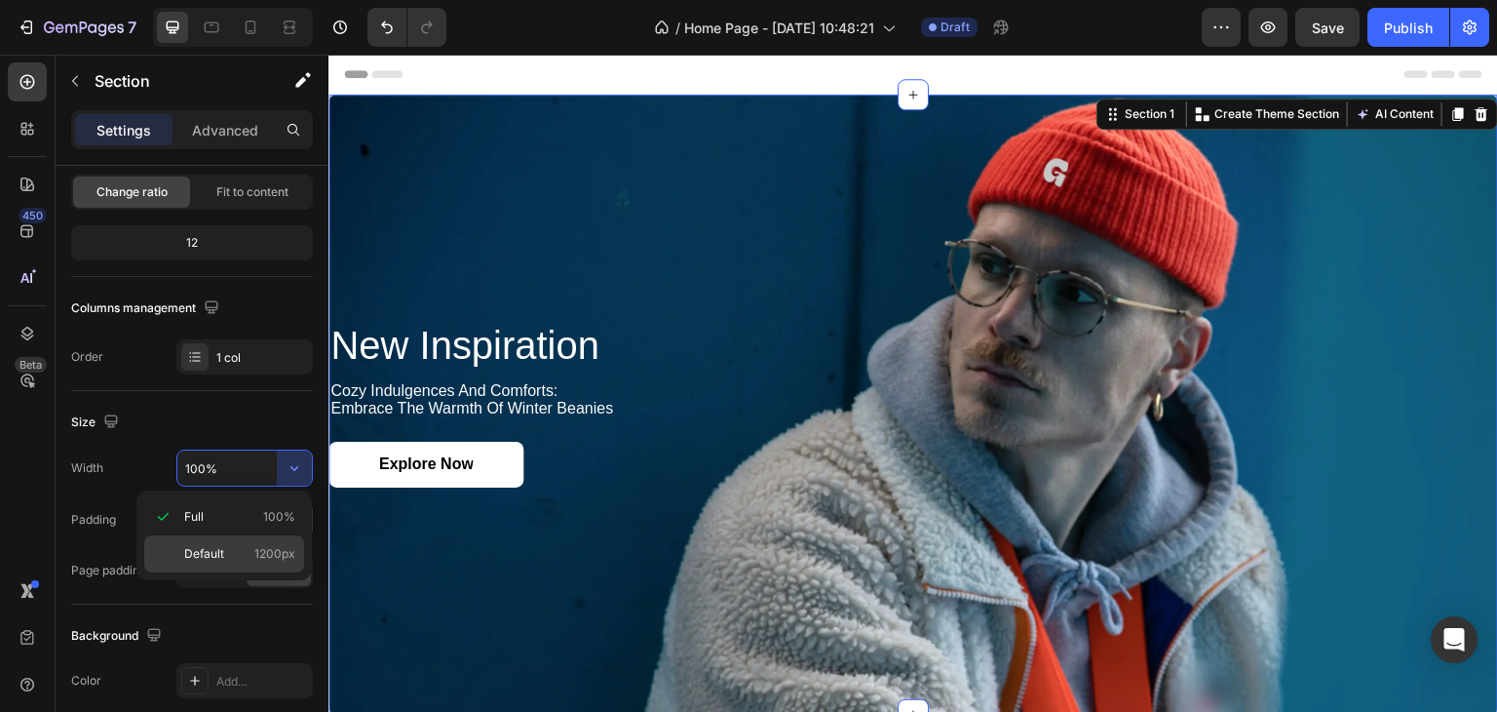
click at [270, 543] on div "Default 1200px" at bounding box center [224, 553] width 160 height 37
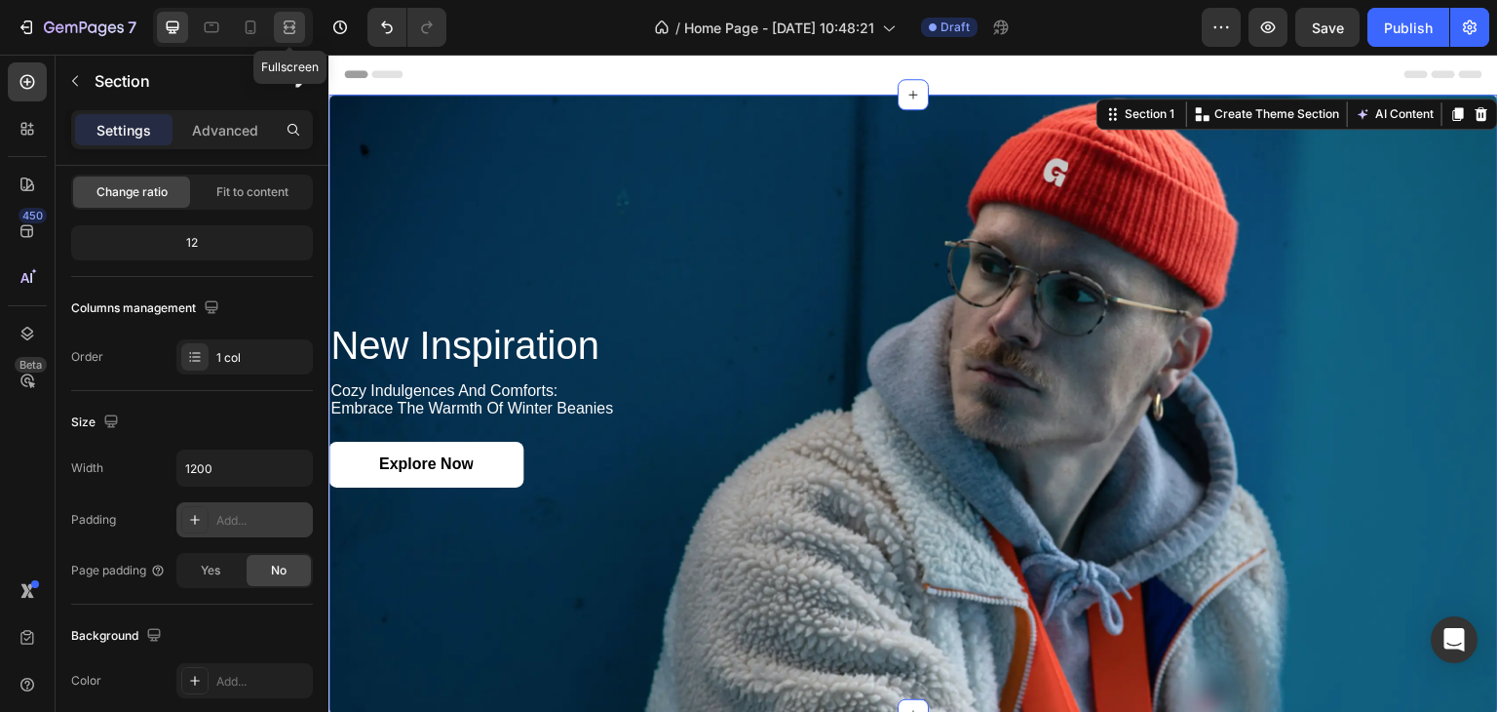
click at [280, 33] on icon at bounding box center [289, 27] width 19 height 19
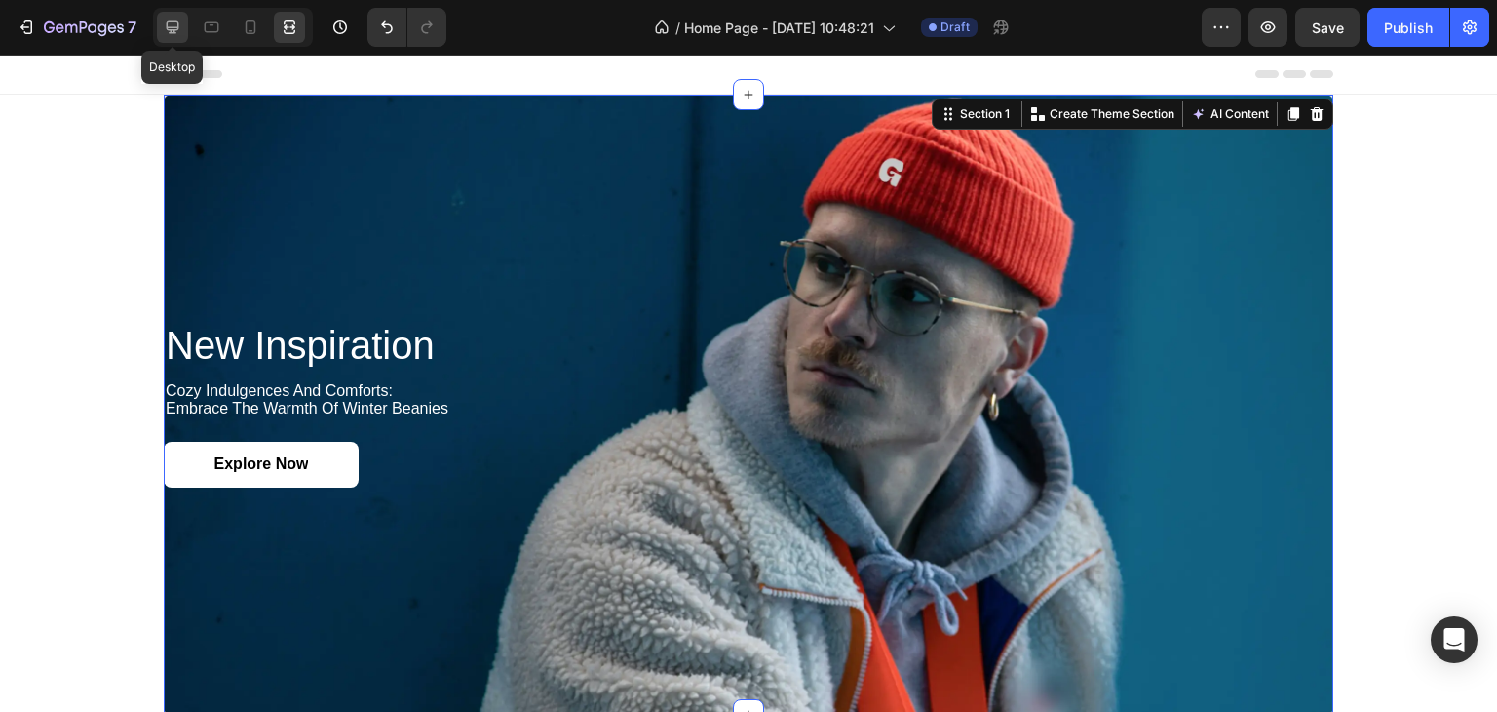
click at [166, 28] on icon at bounding box center [172, 27] width 19 height 19
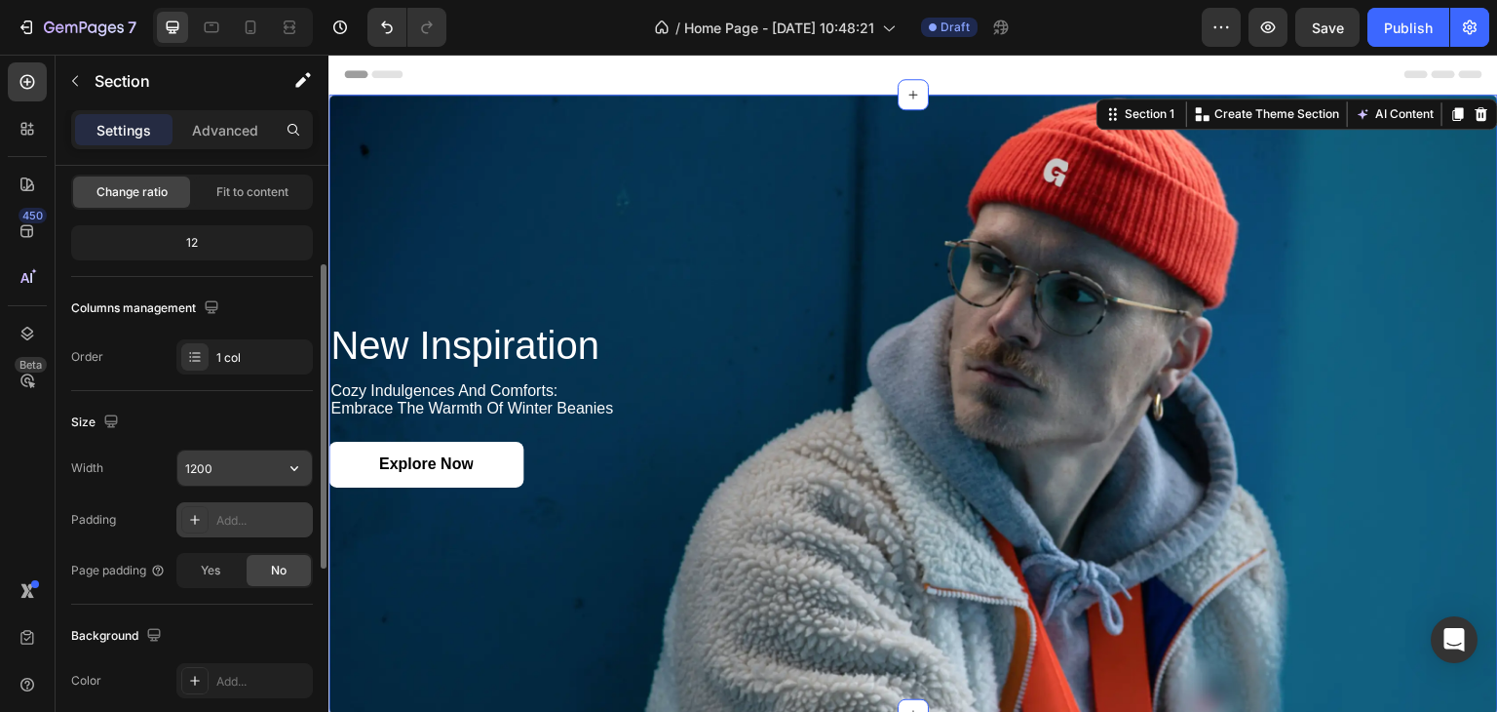
click at [242, 466] on input "1200" at bounding box center [244, 467] width 135 height 35
click at [290, 479] on button "button" at bounding box center [294, 467] width 35 height 35
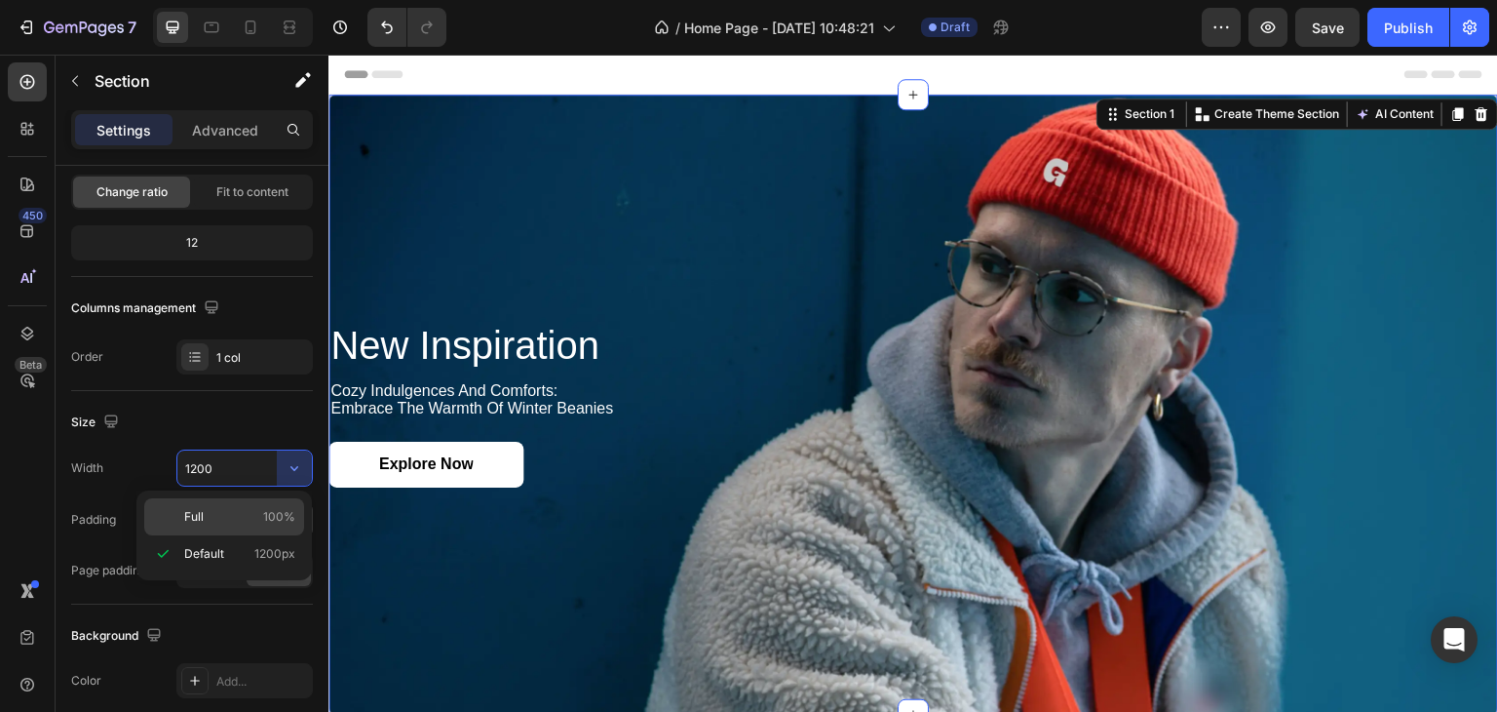
click at [234, 508] on p "Full 100%" at bounding box center [239, 517] width 111 height 18
type input "100%"
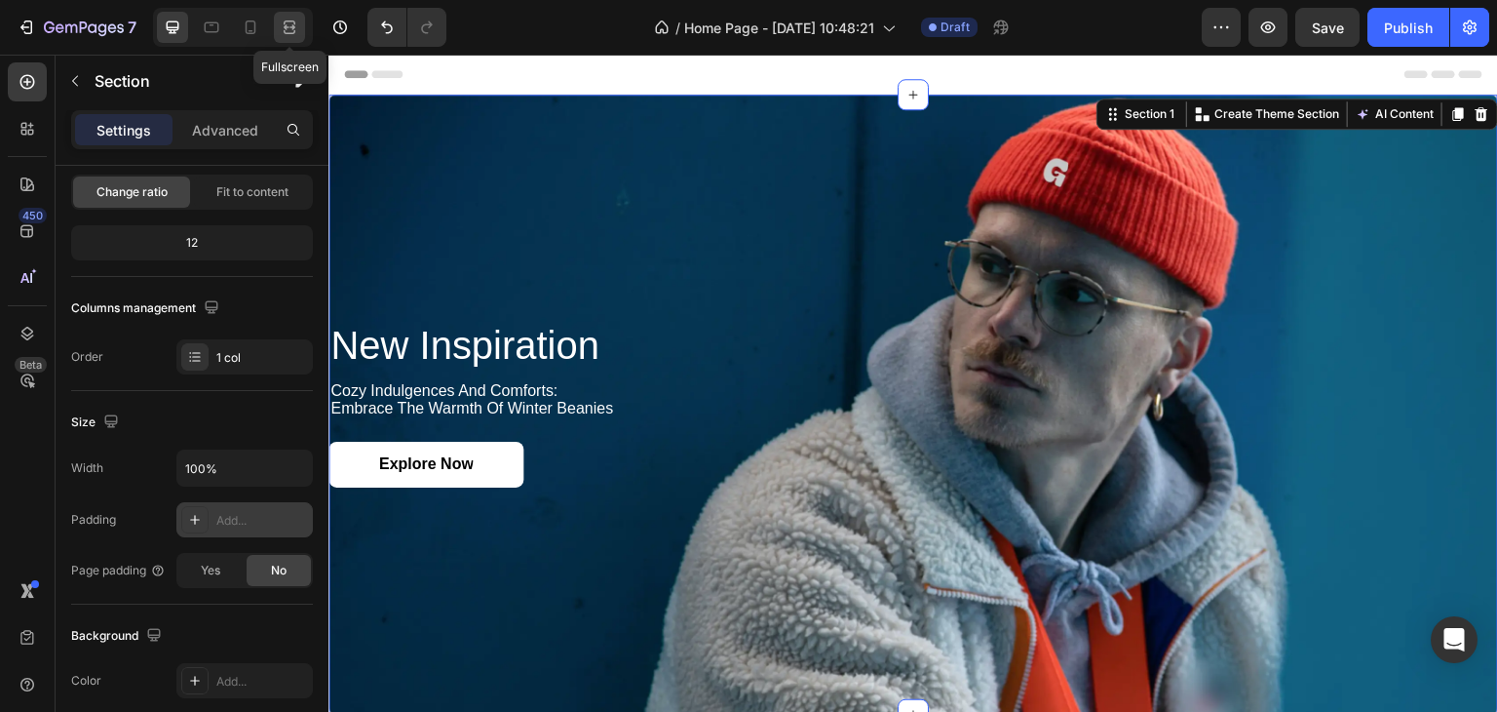
click at [292, 40] on div at bounding box center [289, 27] width 31 height 31
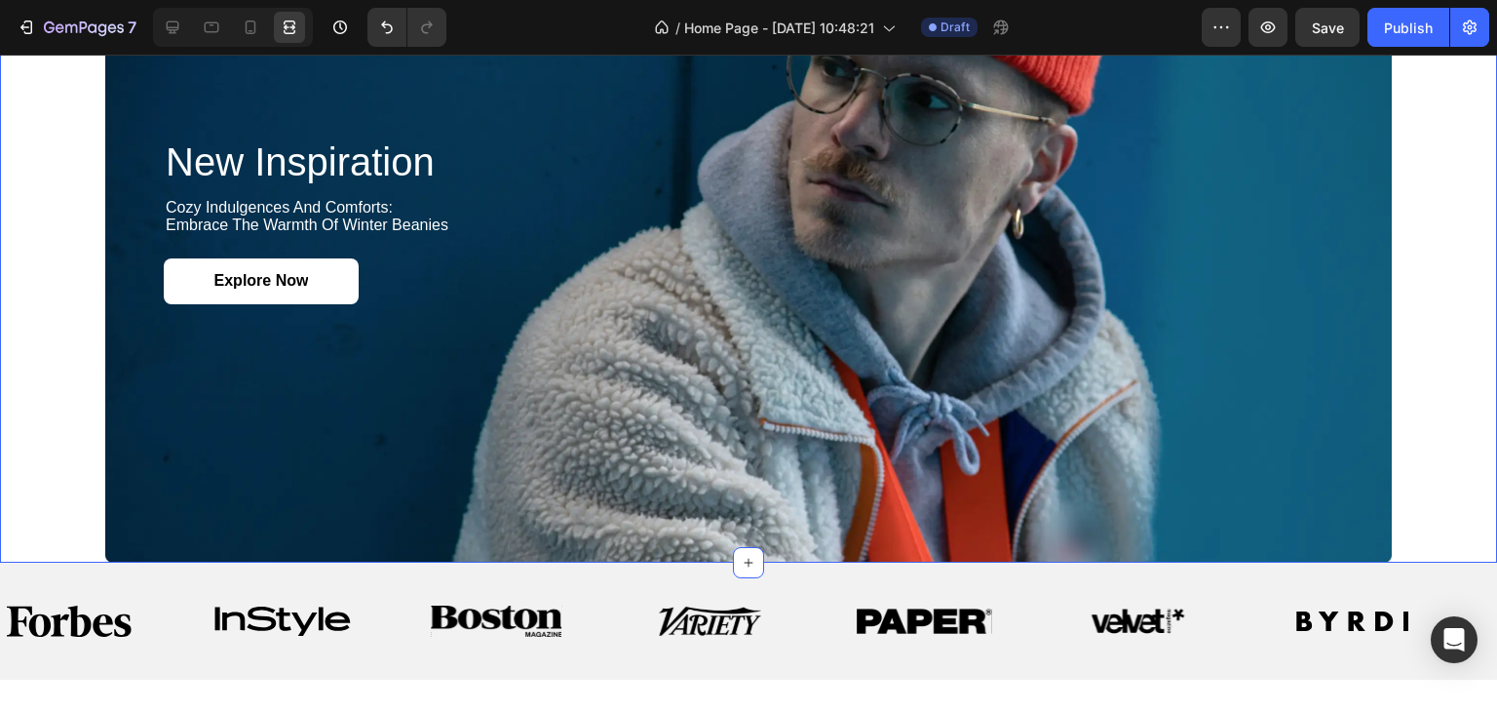
scroll to position [487, 0]
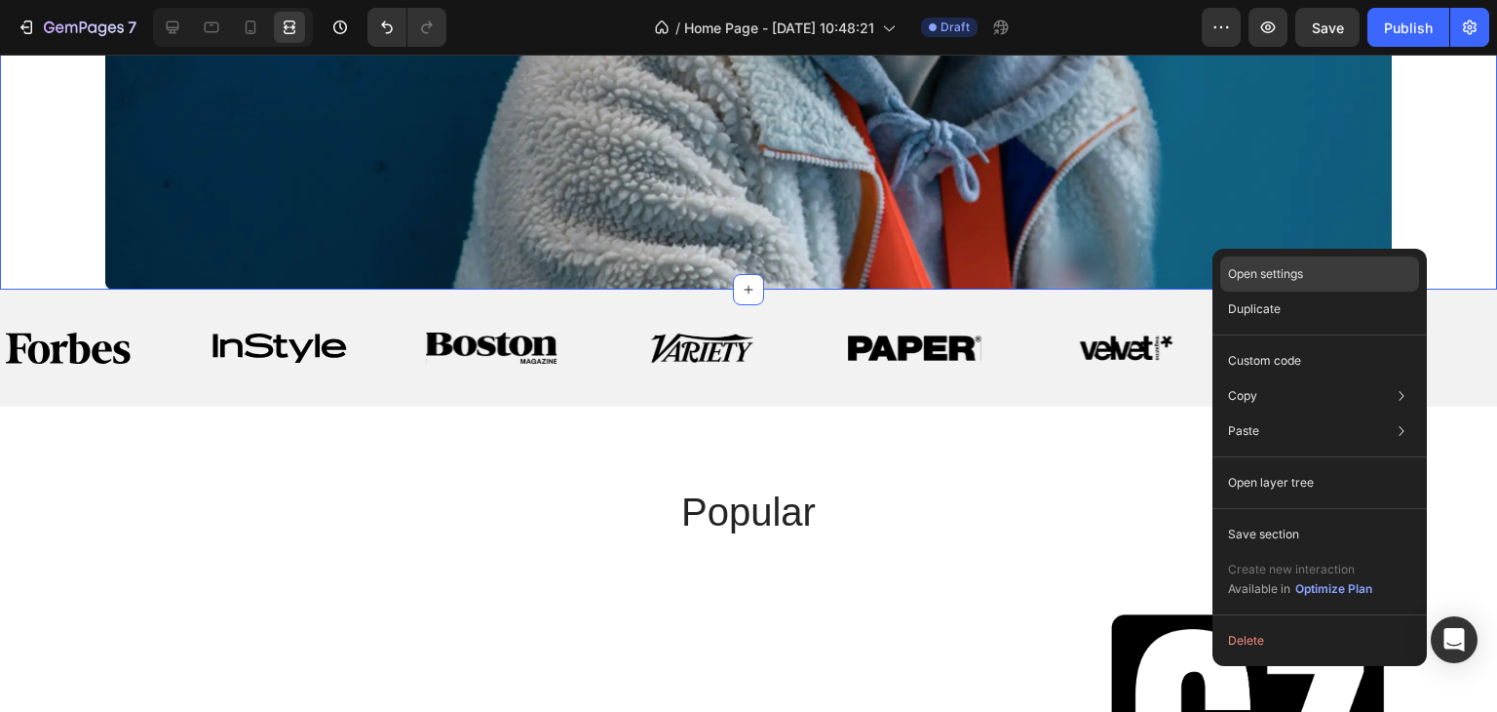
click at [1358, 277] on div "Open settings" at bounding box center [1319, 273] width 199 height 35
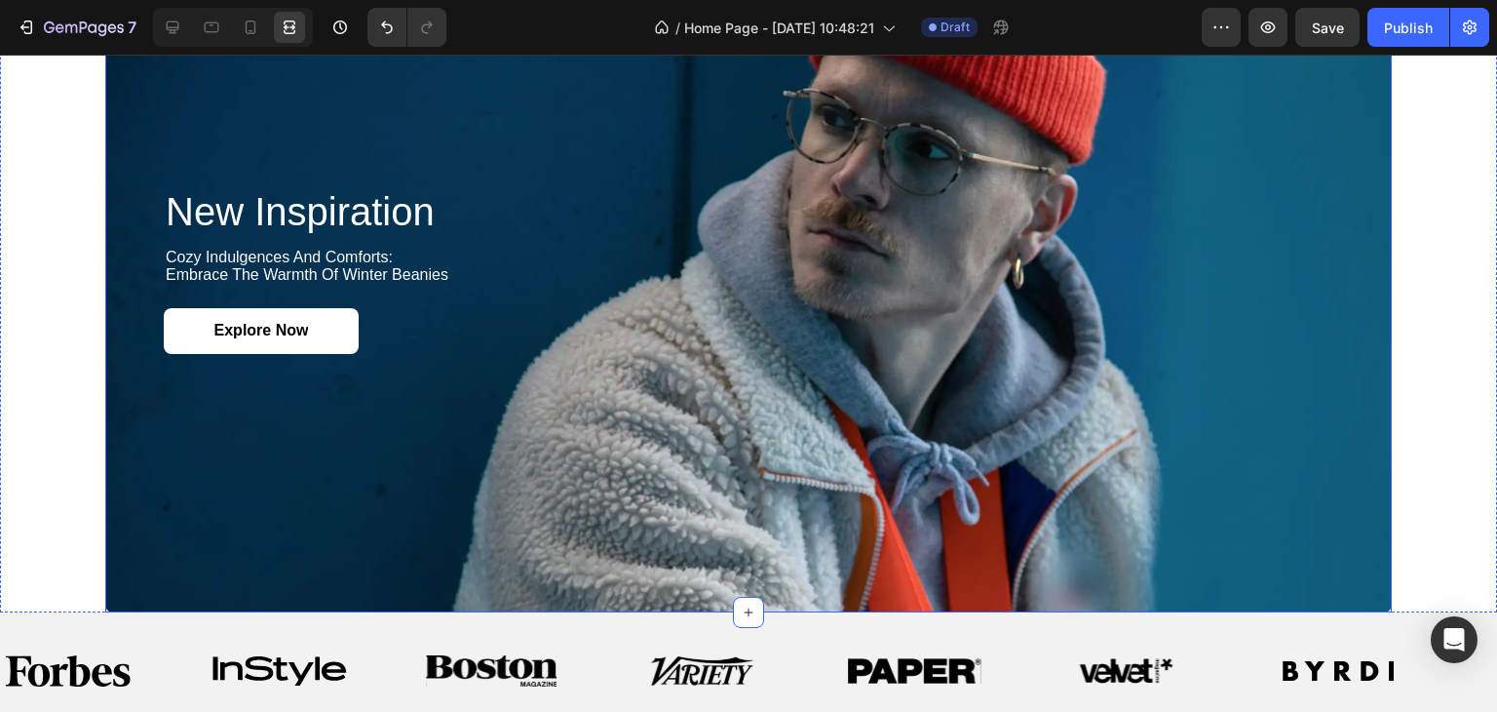
scroll to position [97, 0]
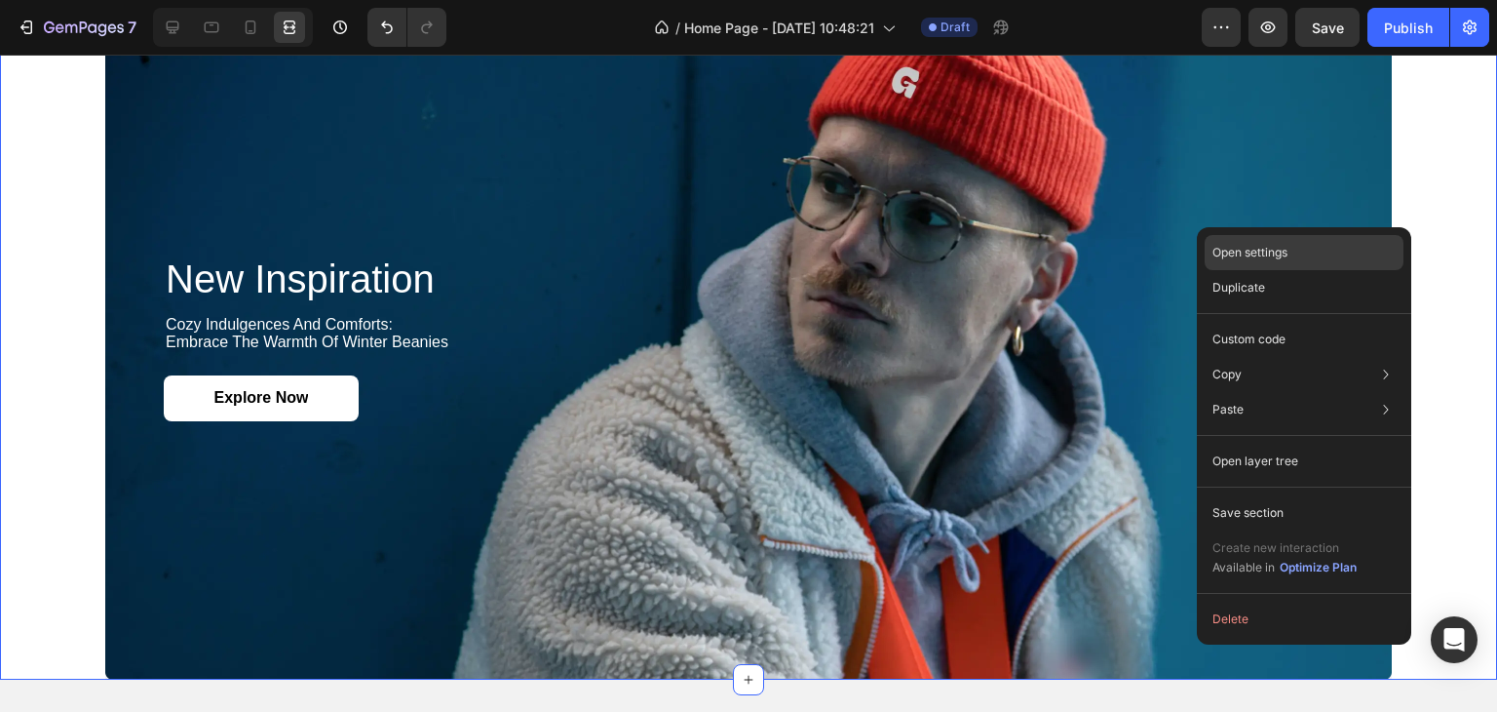
click at [1348, 250] on div "Open settings" at bounding box center [1304, 252] width 199 height 35
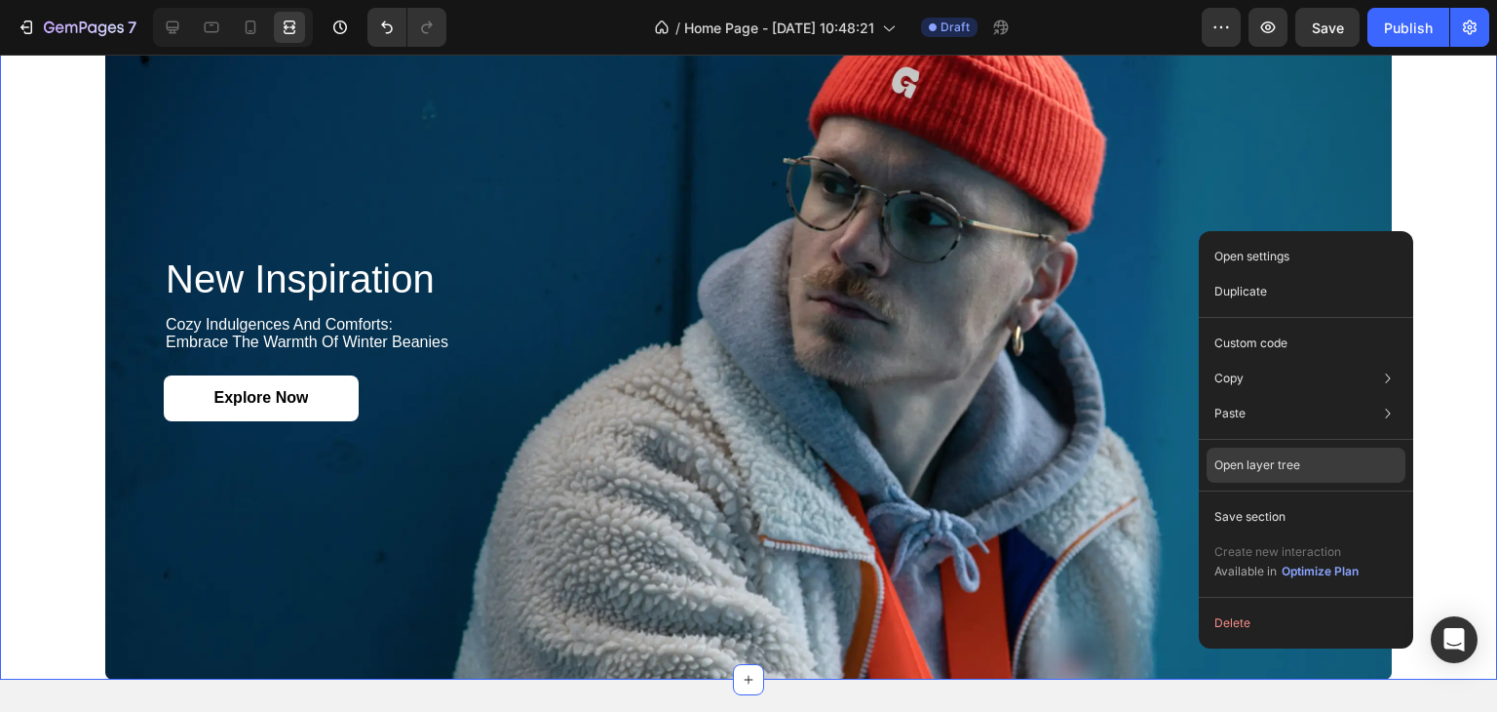
click at [1329, 534] on div "Open layer tree" at bounding box center [1306, 561] width 199 height 55
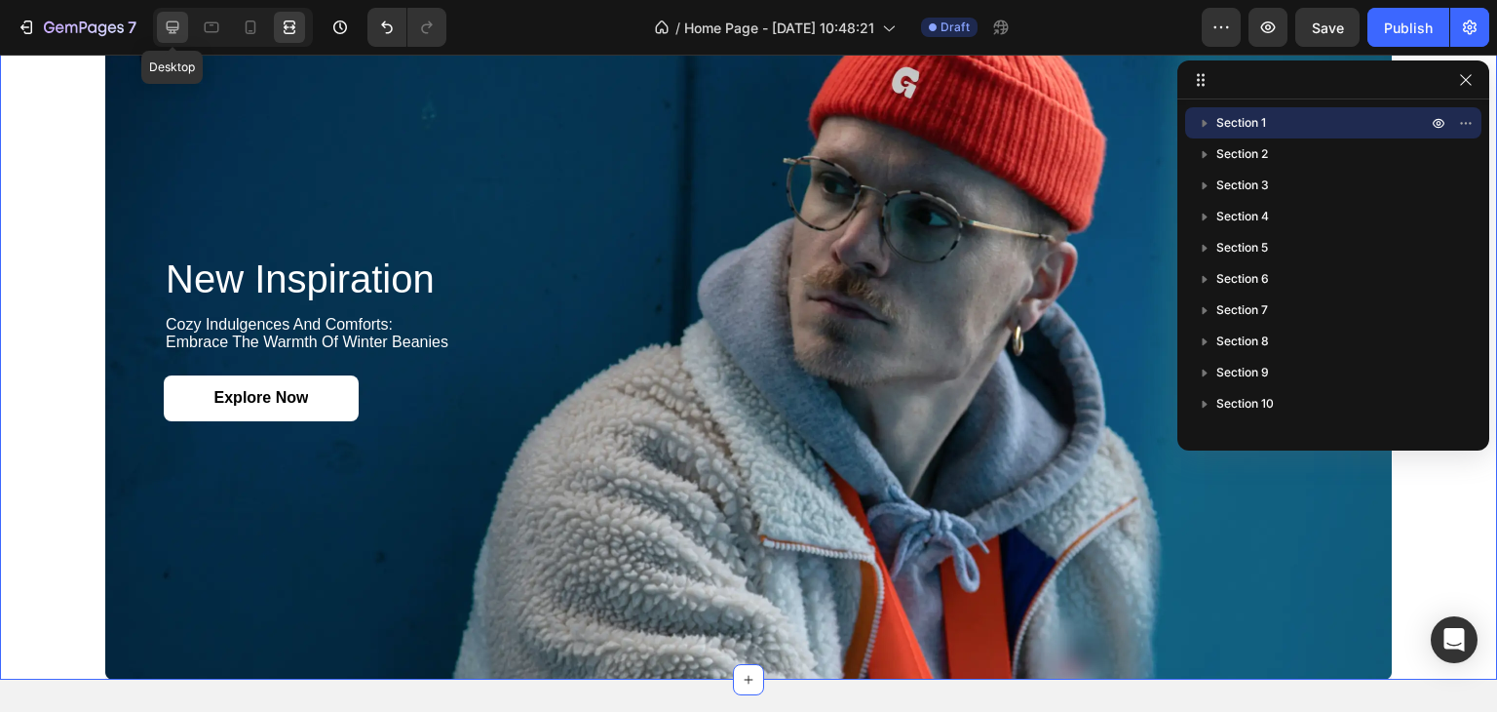
click at [161, 36] on div at bounding box center [172, 27] width 31 height 31
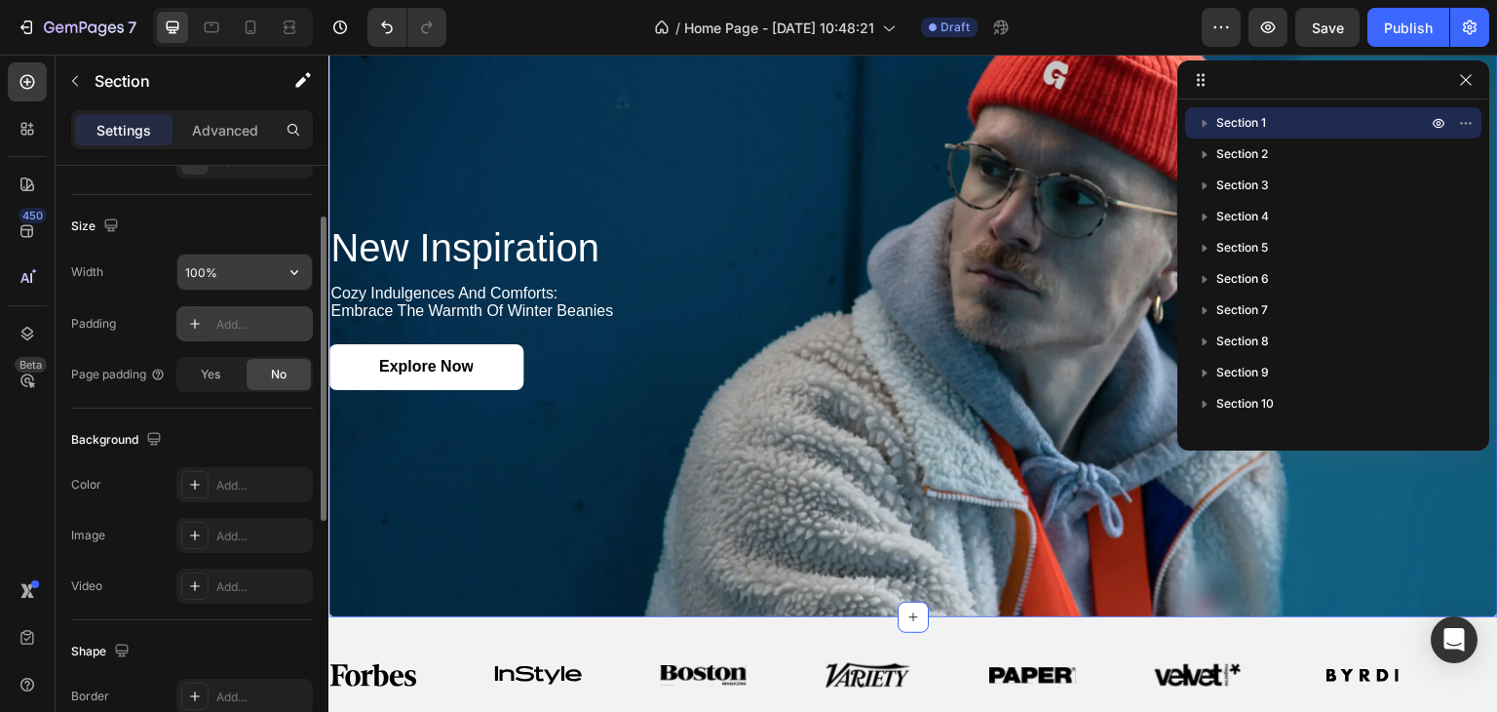
scroll to position [293, 0]
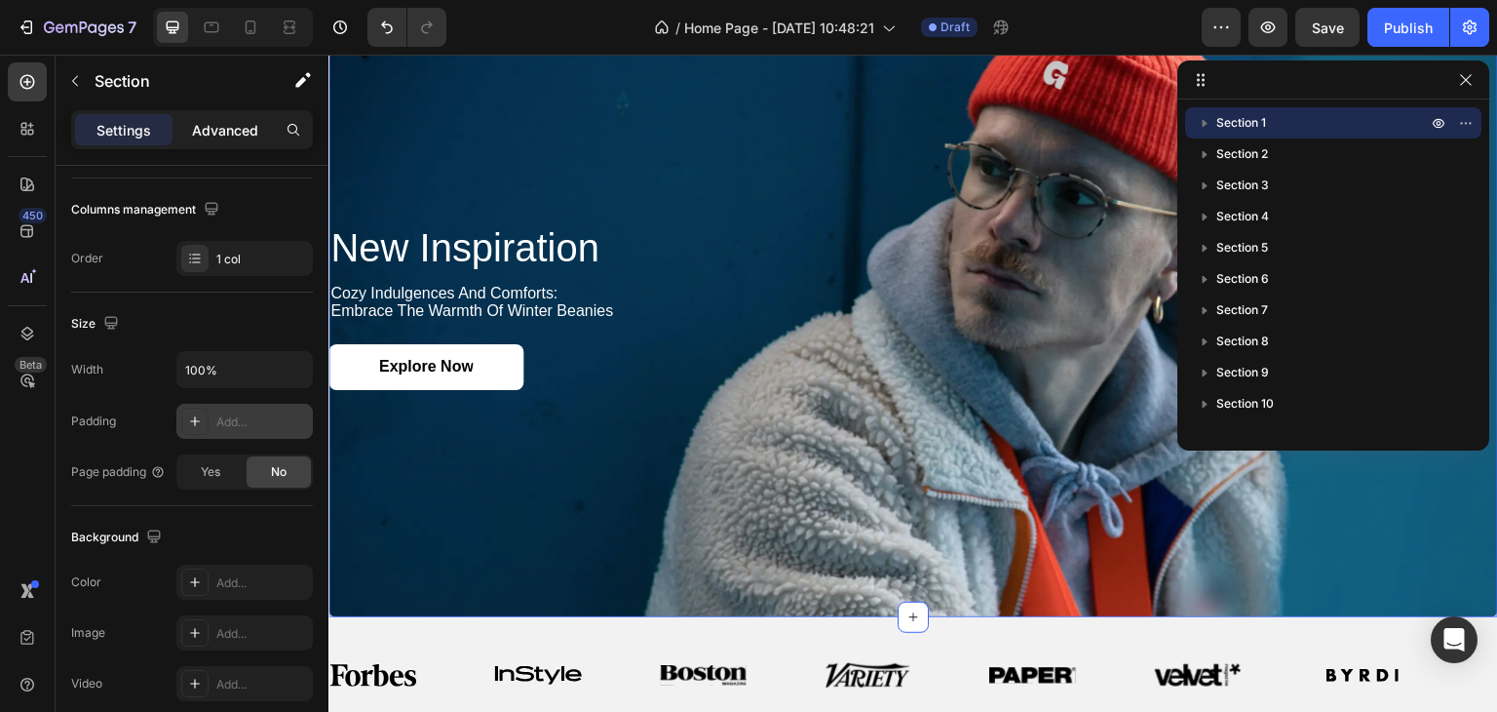
click at [212, 120] on p "Advanced" at bounding box center [225, 130] width 66 height 20
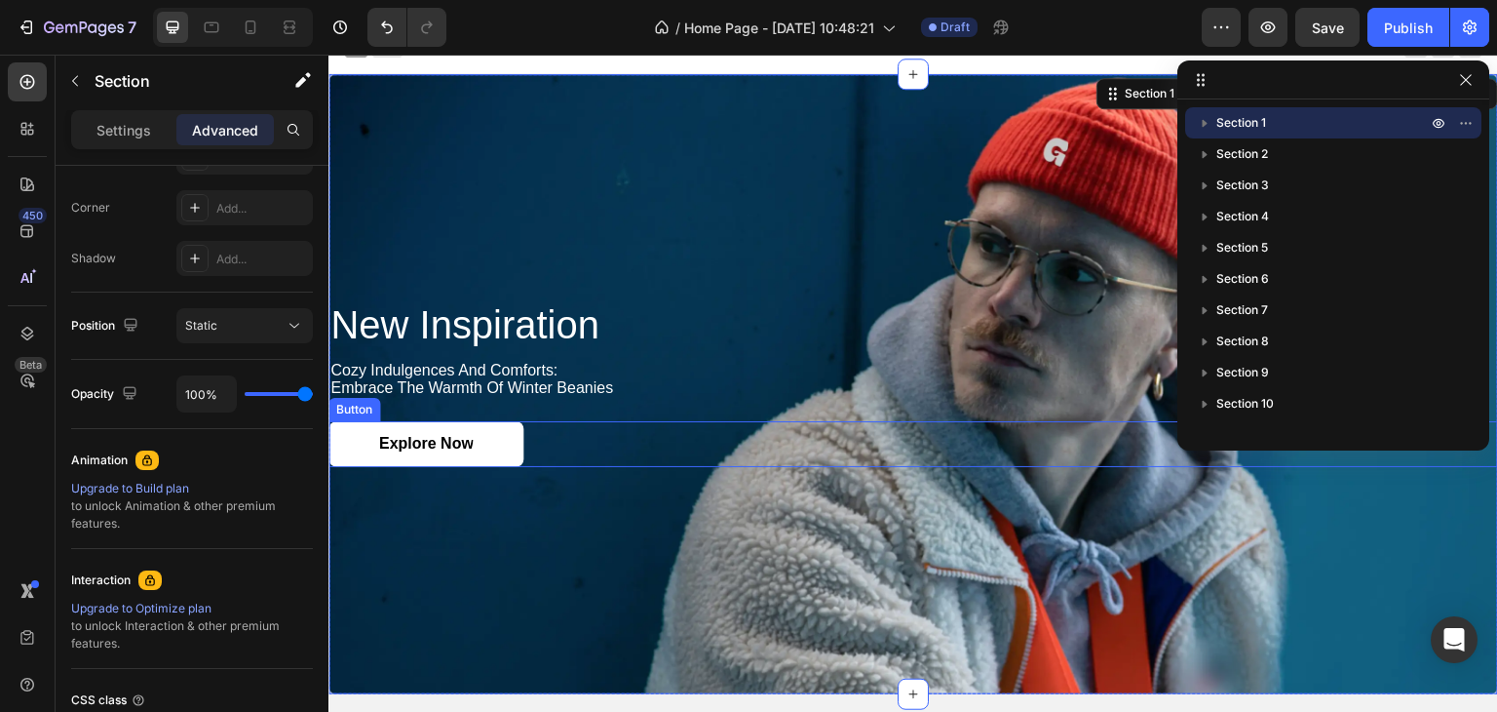
scroll to position [0, 0]
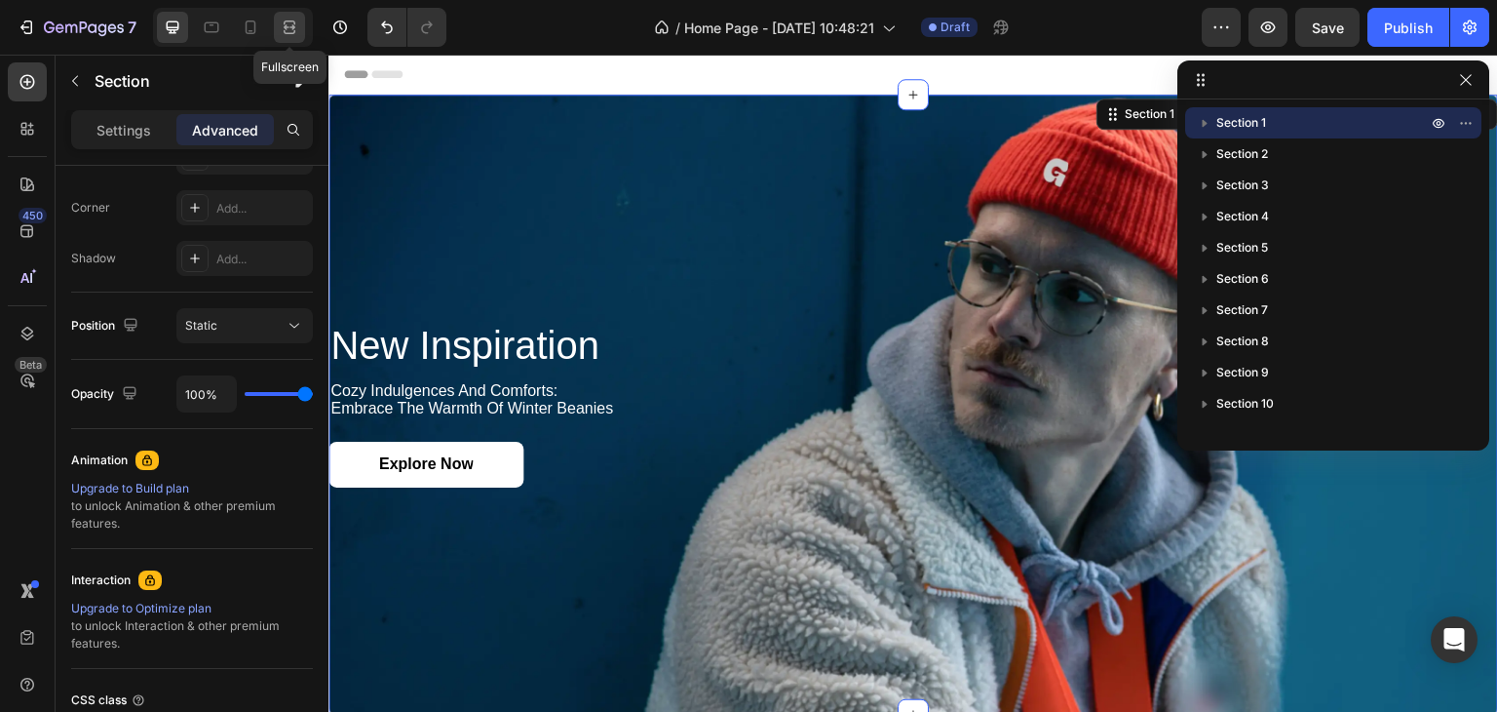
click at [300, 36] on div at bounding box center [289, 27] width 31 height 31
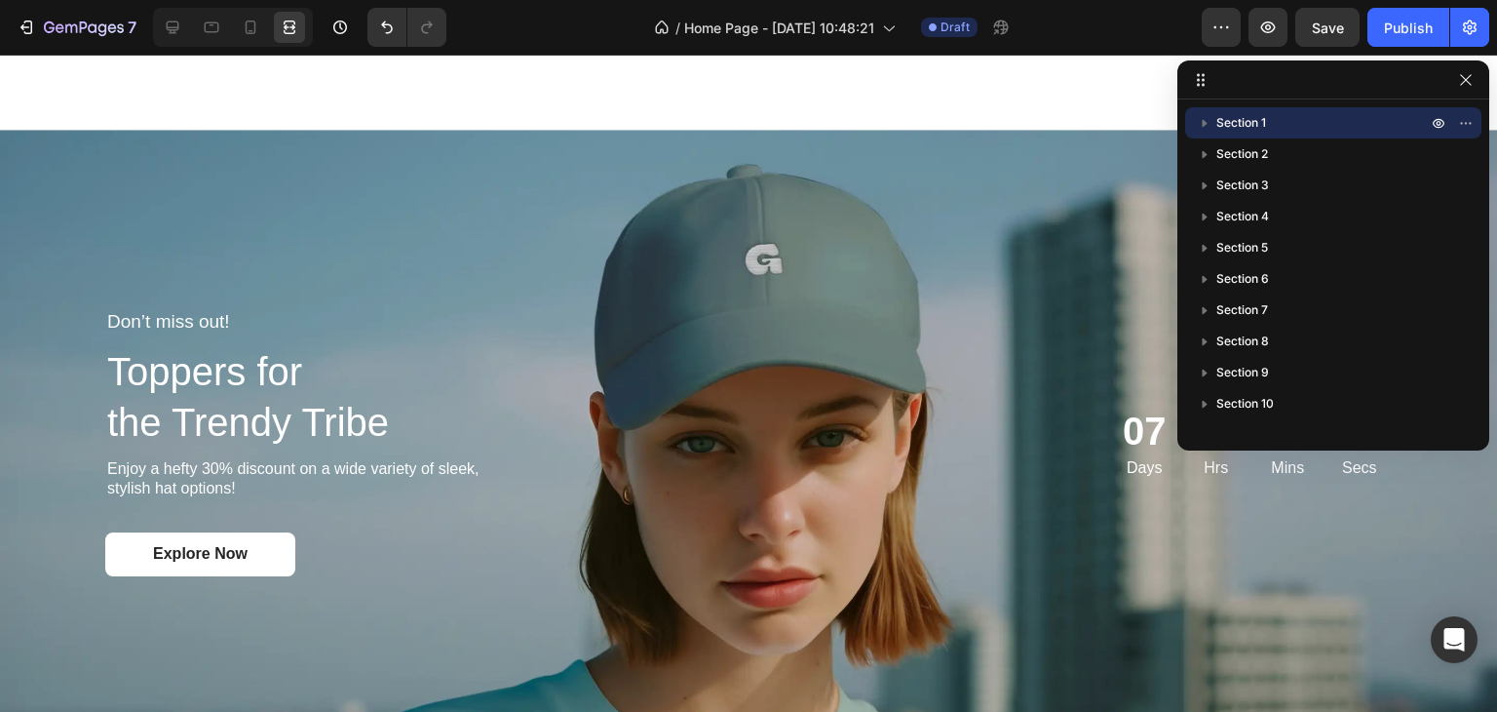
scroll to position [2924, 0]
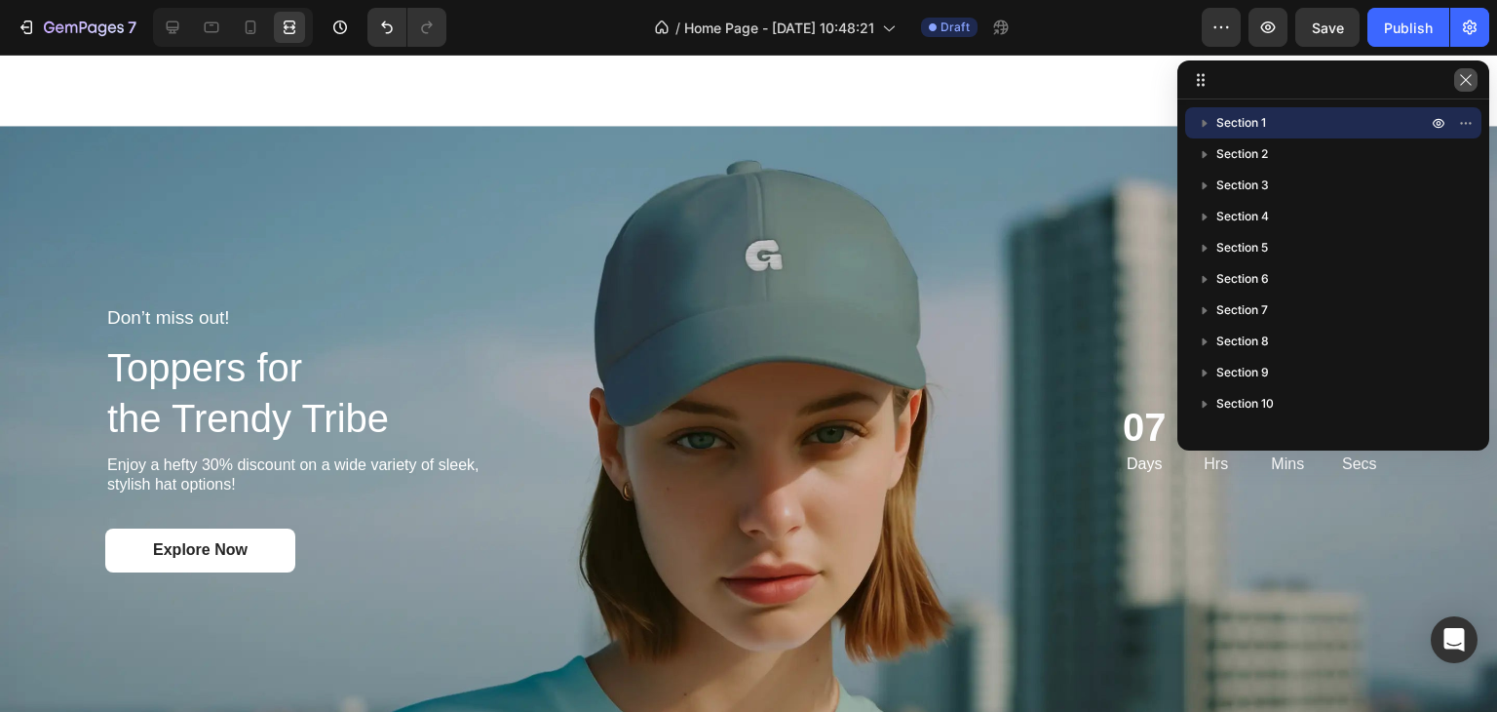
click at [1474, 83] on button "button" at bounding box center [1465, 79] width 23 height 23
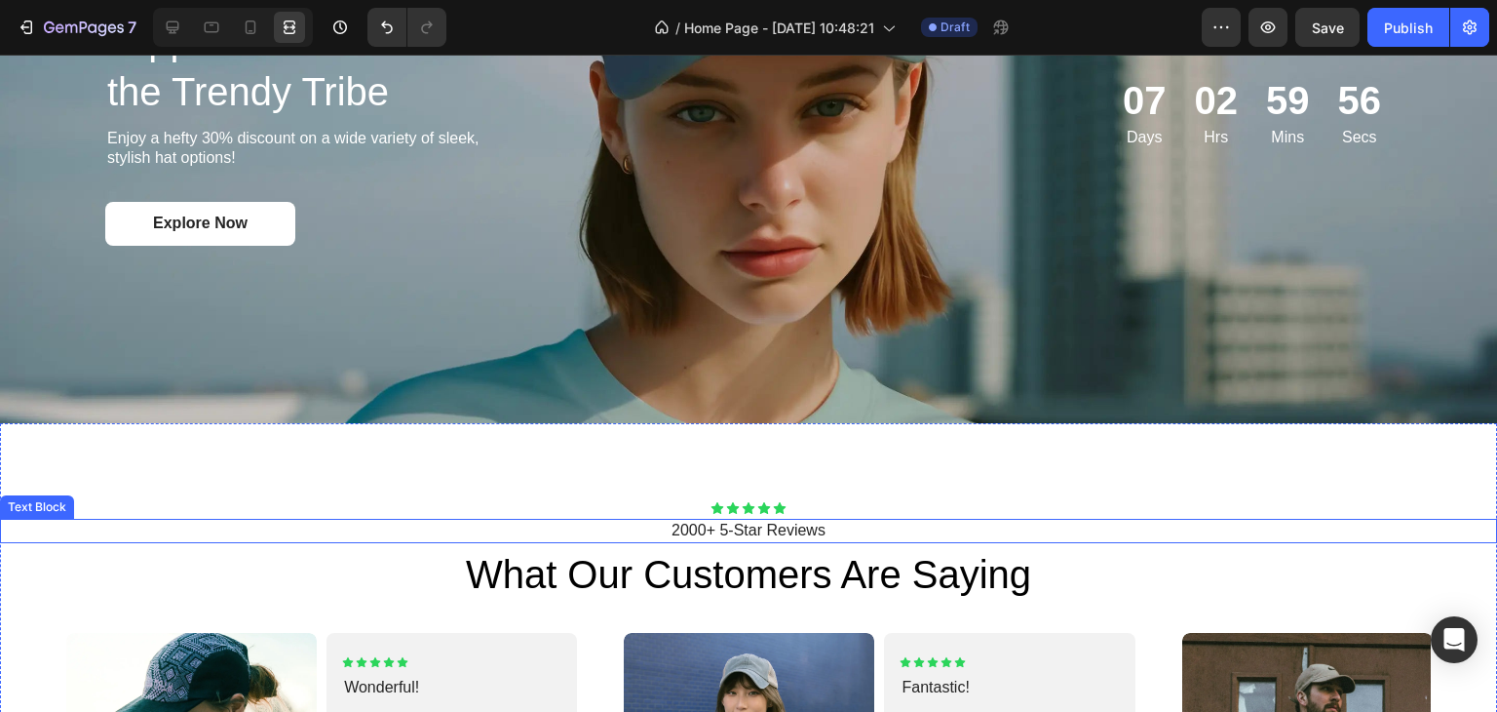
scroll to position [3021, 0]
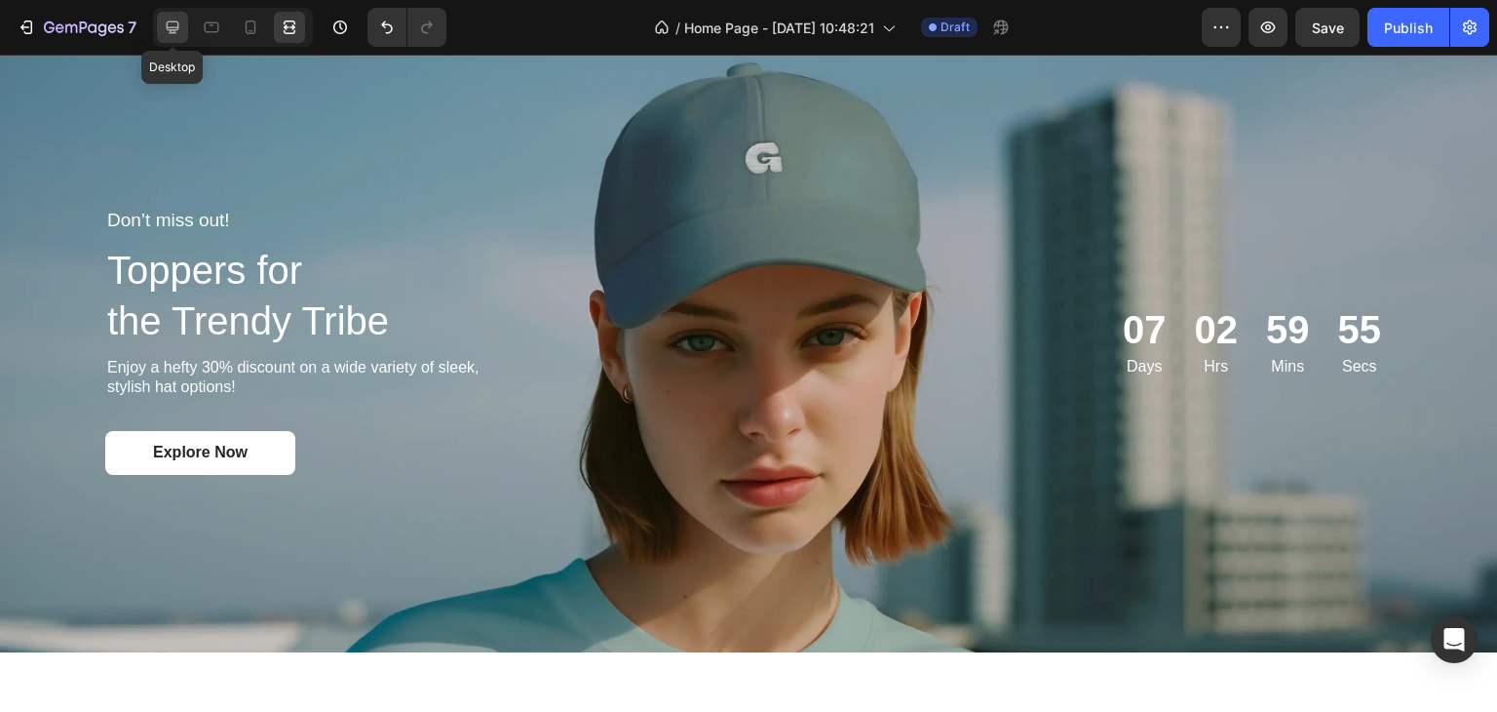
click at [163, 36] on icon at bounding box center [172, 27] width 19 height 19
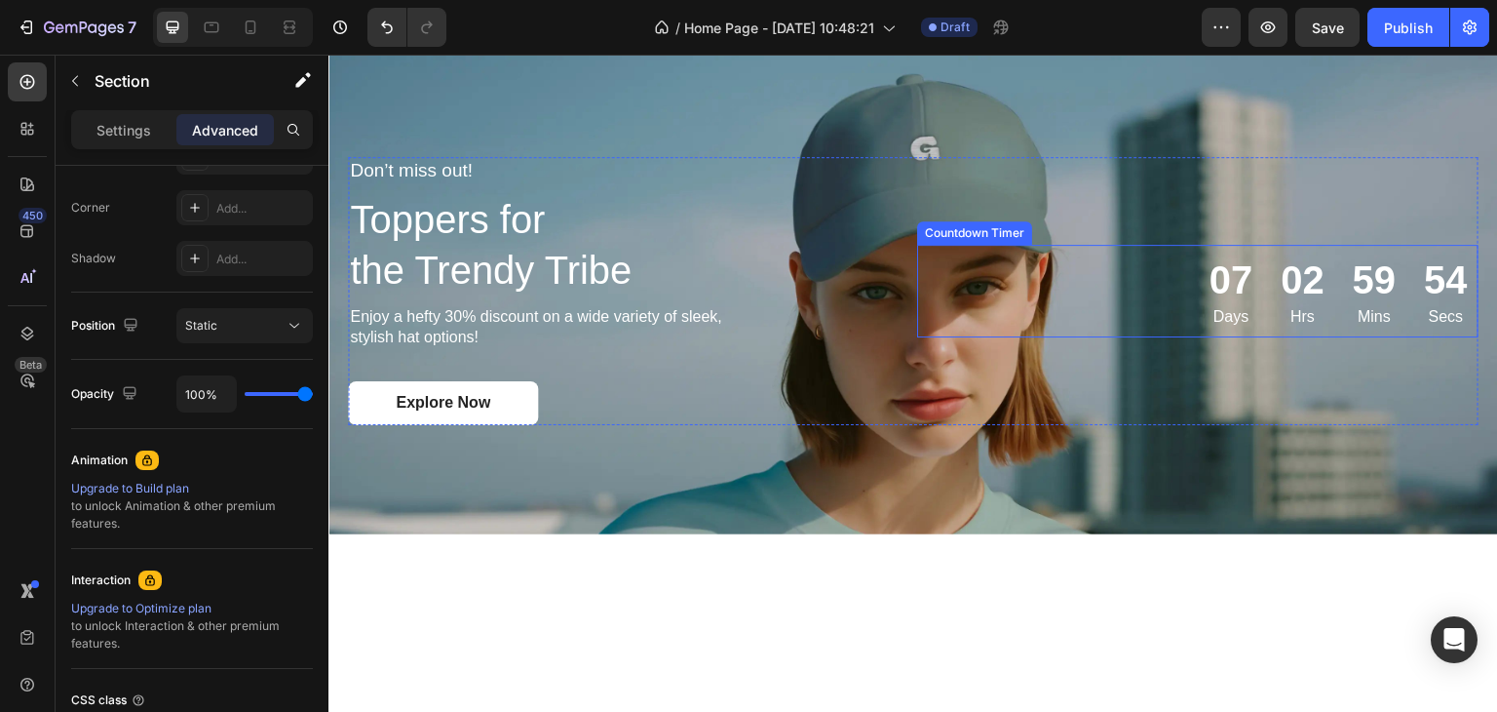
scroll to position [2632, 0]
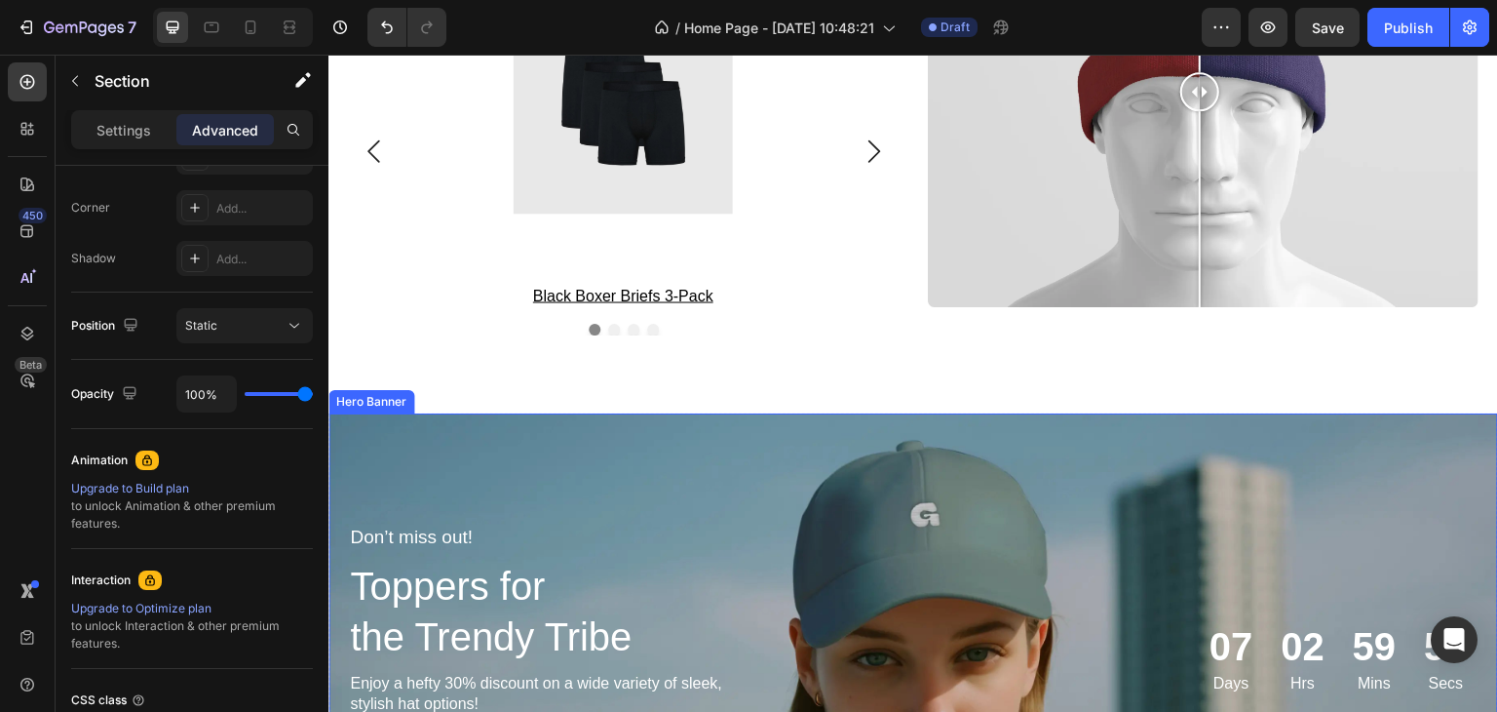
click at [948, 418] on div "Background Image" at bounding box center [913, 656] width 1170 height 487
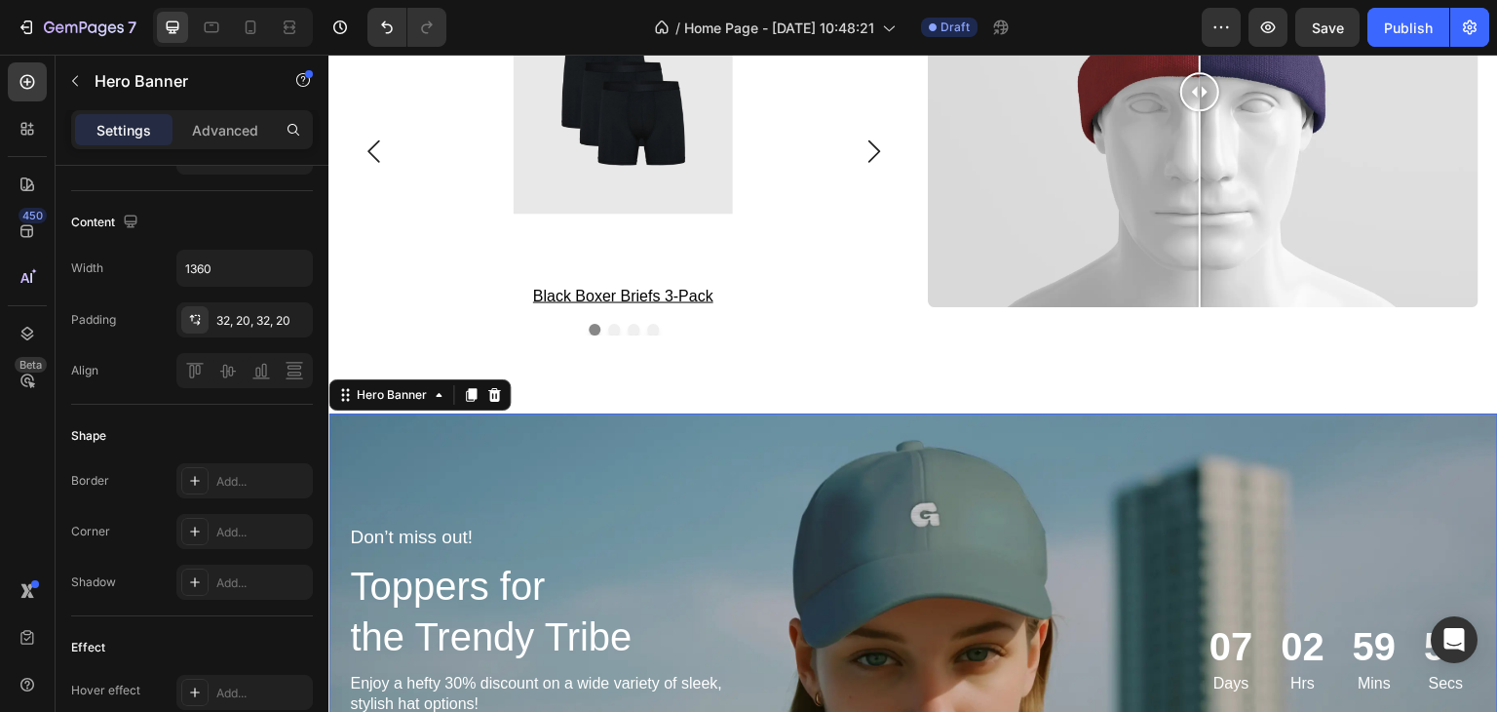
scroll to position [0, 0]
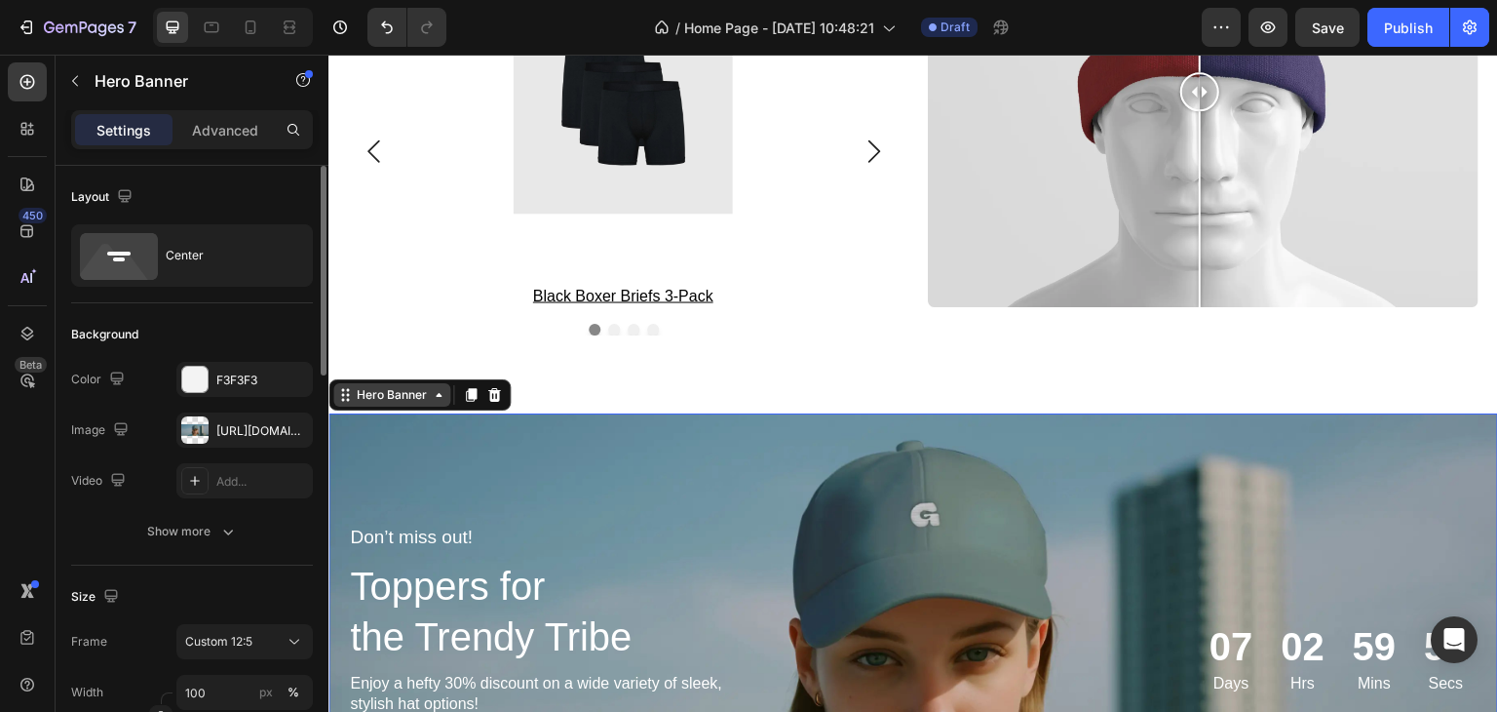
click at [424, 400] on div "Hero Banner" at bounding box center [392, 395] width 78 height 18
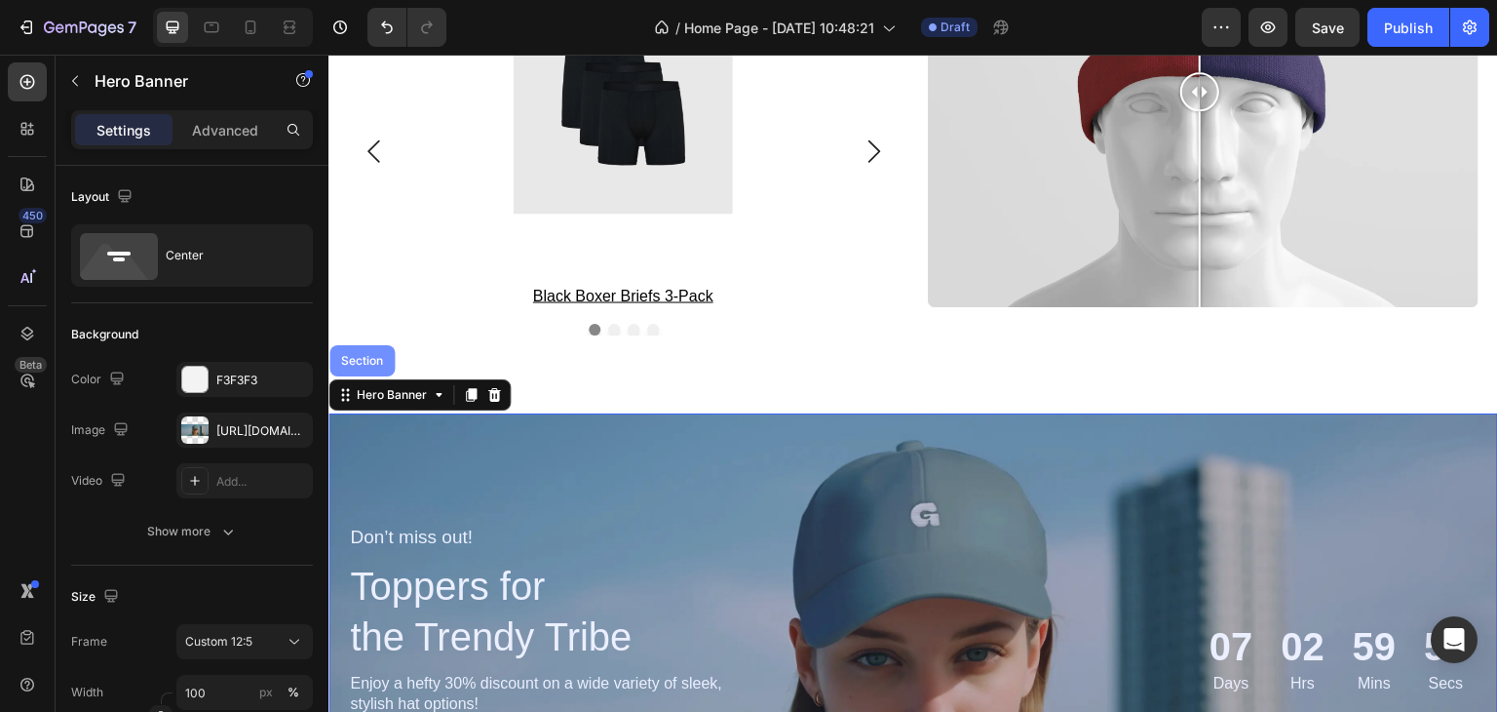
click at [375, 360] on div "Section" at bounding box center [362, 361] width 50 height 12
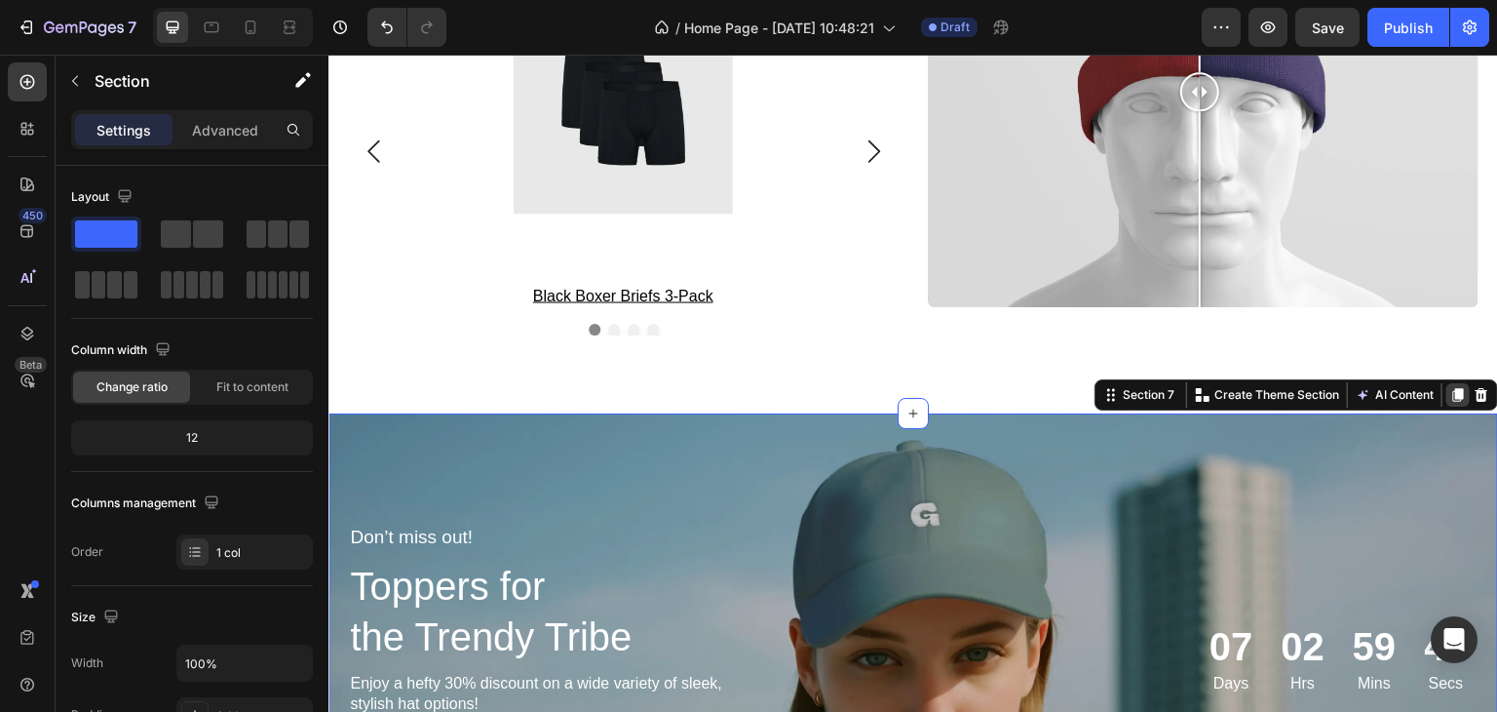
click at [1450, 396] on icon at bounding box center [1458, 395] width 16 height 16
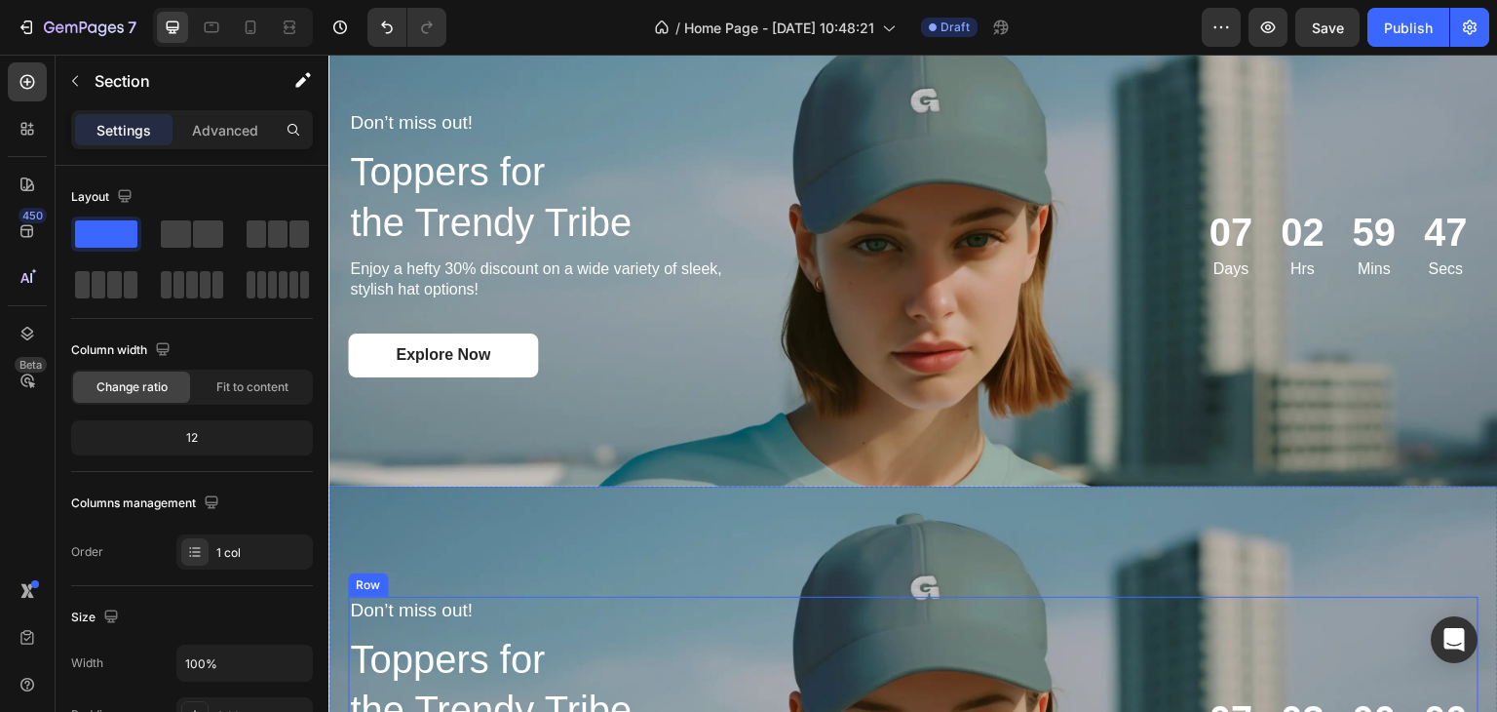
scroll to position [3404, 0]
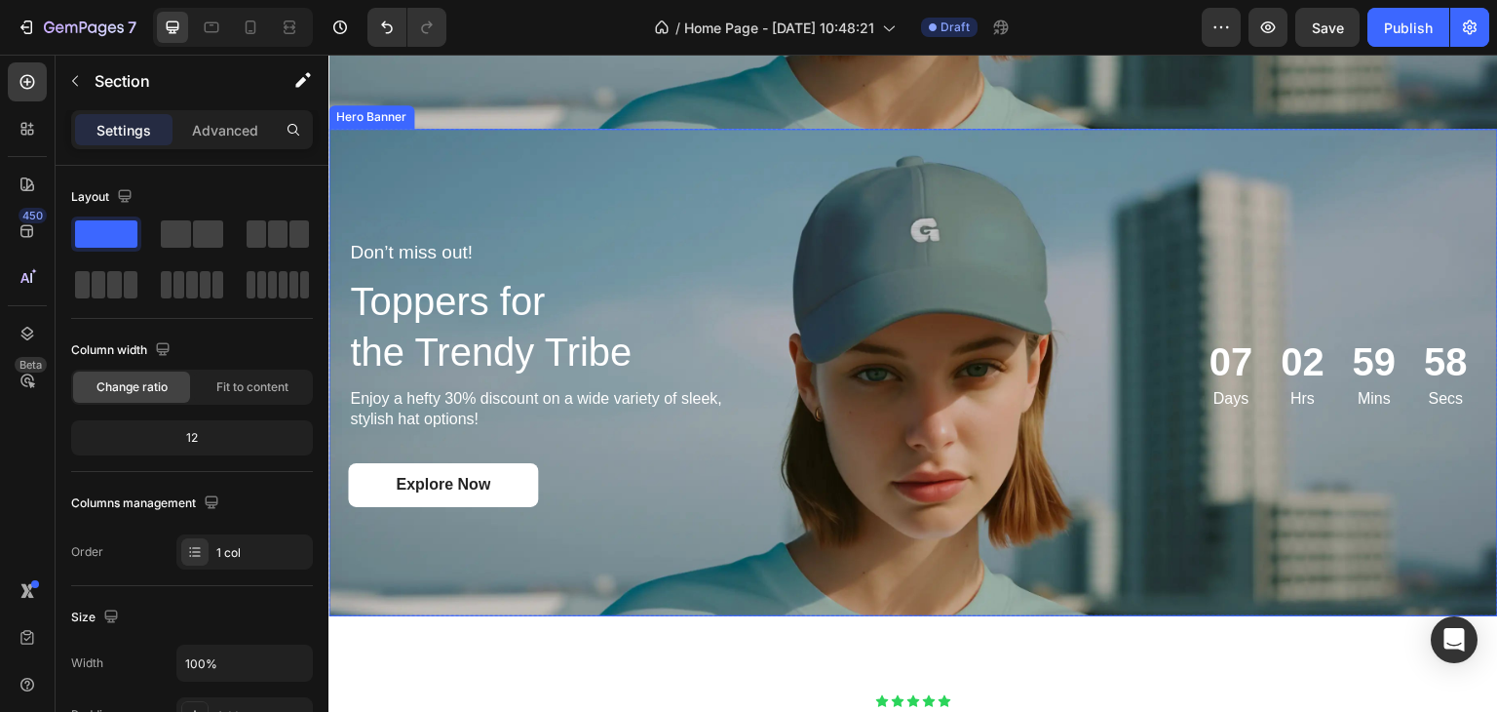
click at [429, 152] on div "Background Image" at bounding box center [913, 372] width 1170 height 487
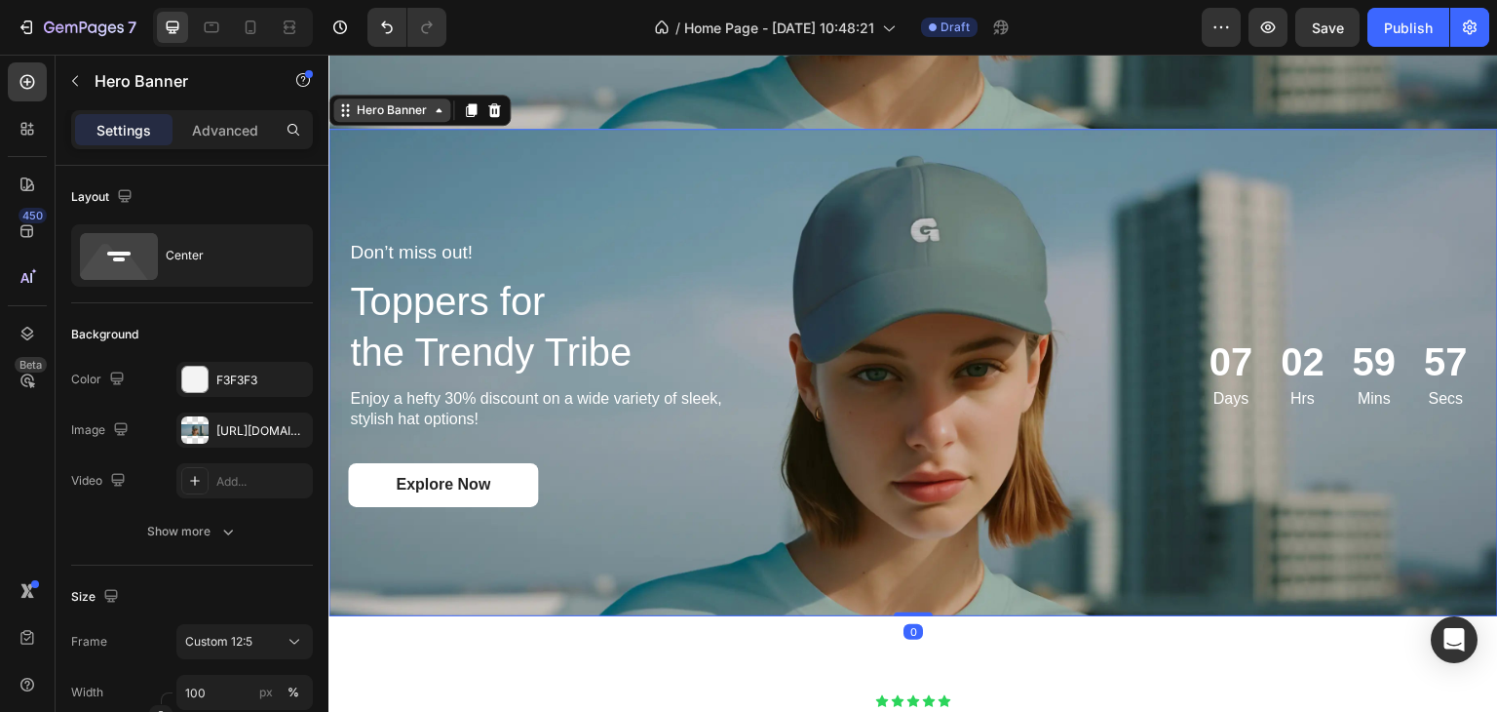
click at [413, 101] on div "Hero Banner" at bounding box center [392, 110] width 78 height 18
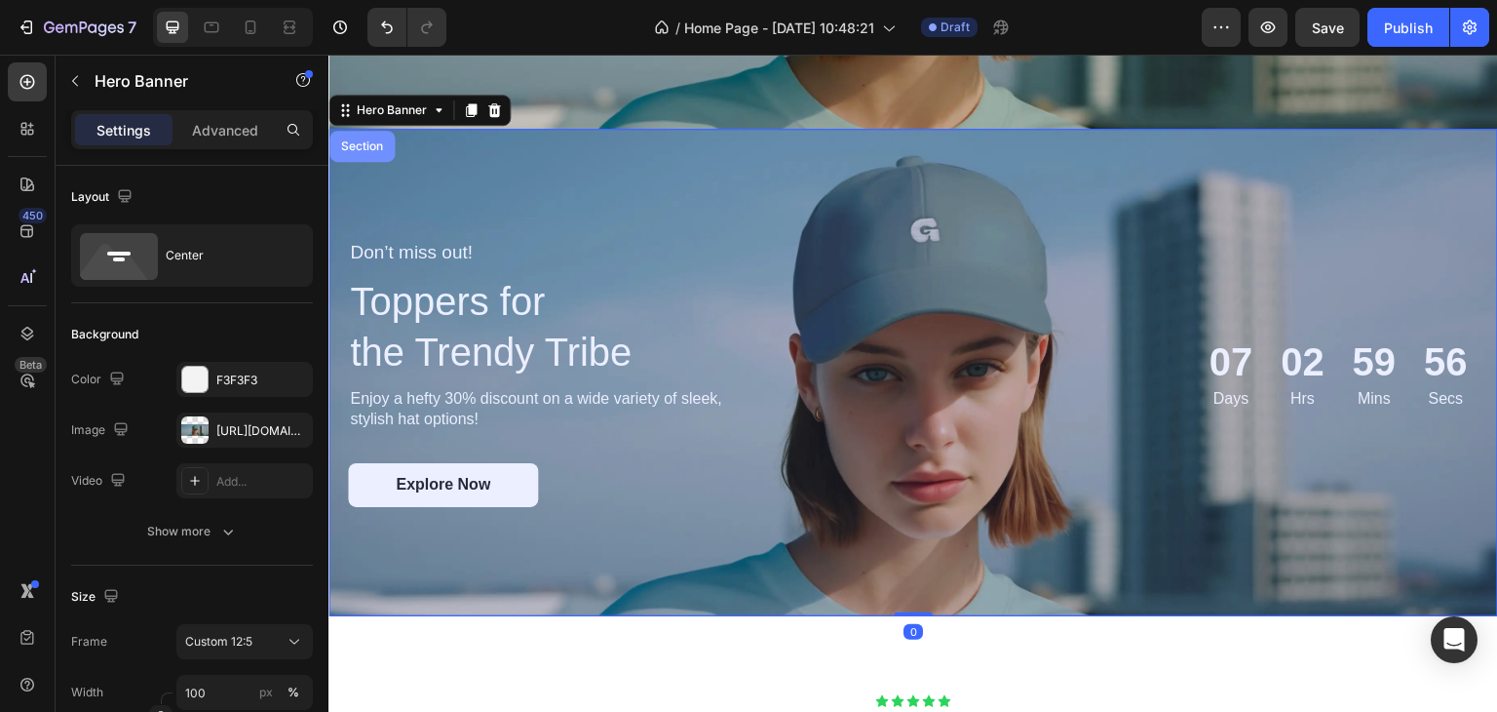
click at [359, 145] on div "Section" at bounding box center [361, 146] width 65 height 31
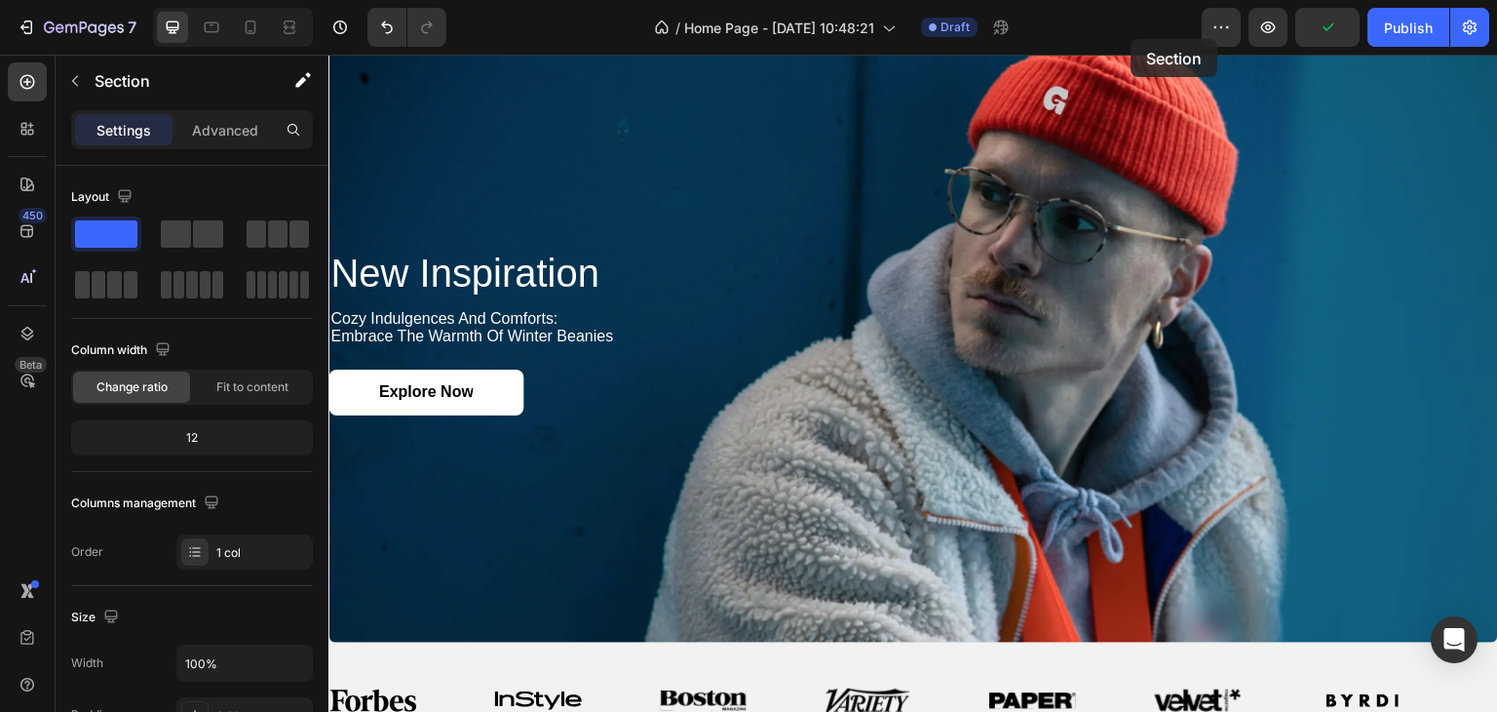
scroll to position [0, 0]
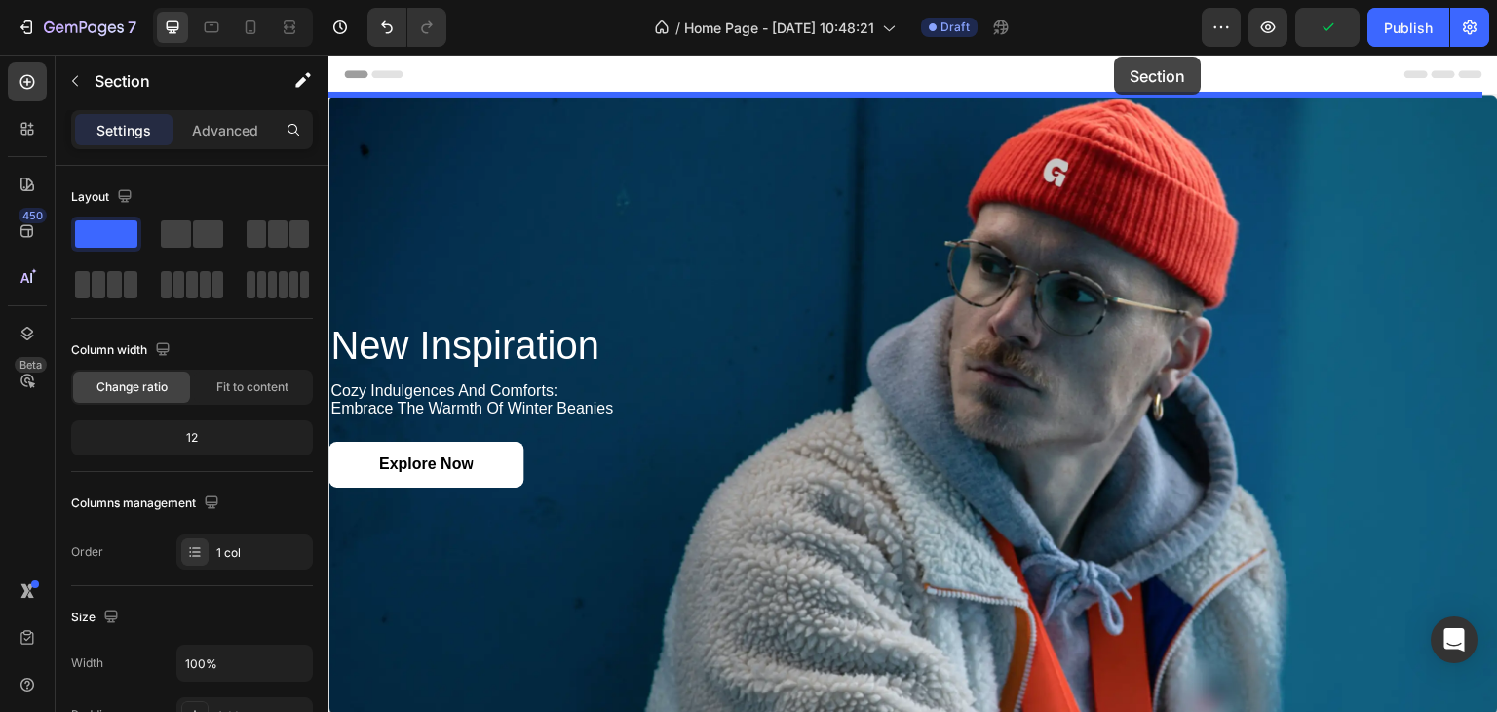
drag, startPoint x: 1136, startPoint y: 106, endPoint x: 1115, endPoint y: 57, distance: 54.1
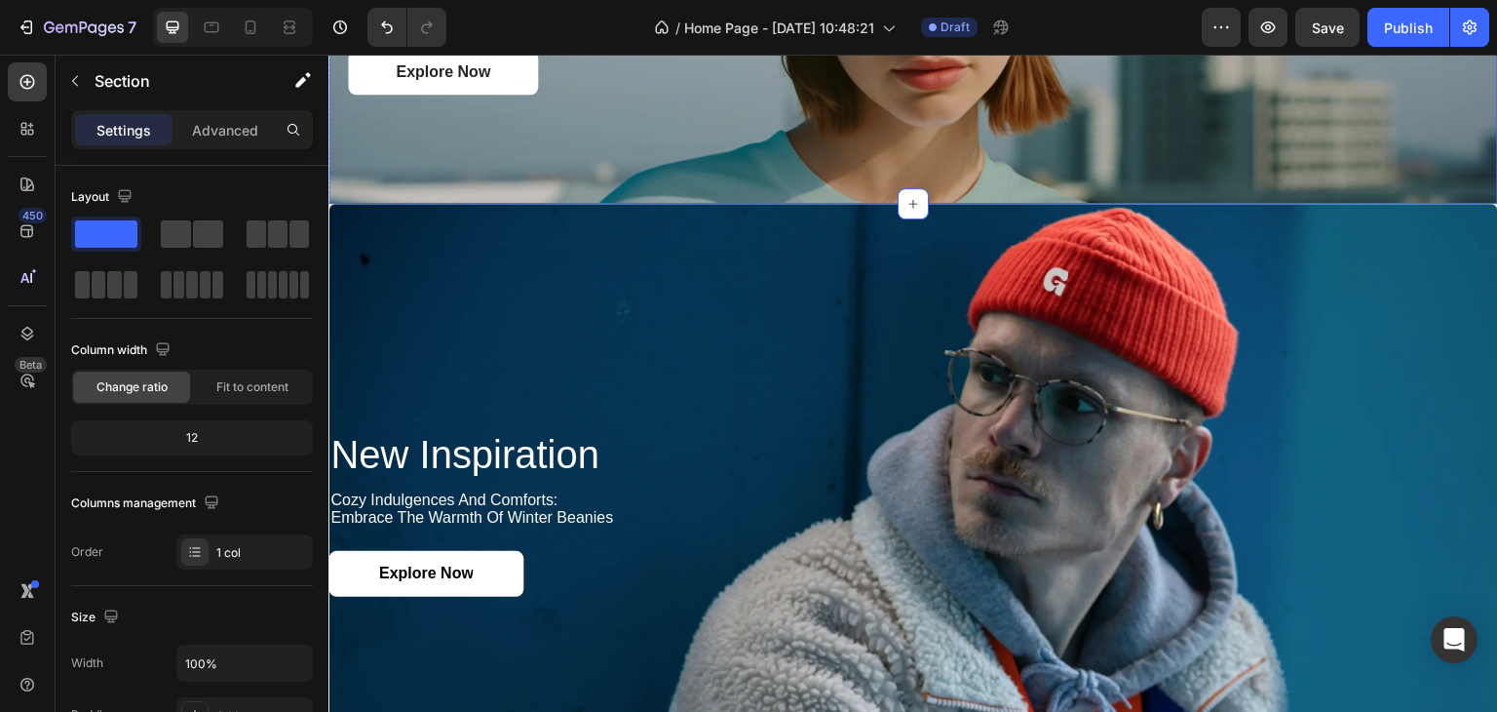
scroll to position [390, 0]
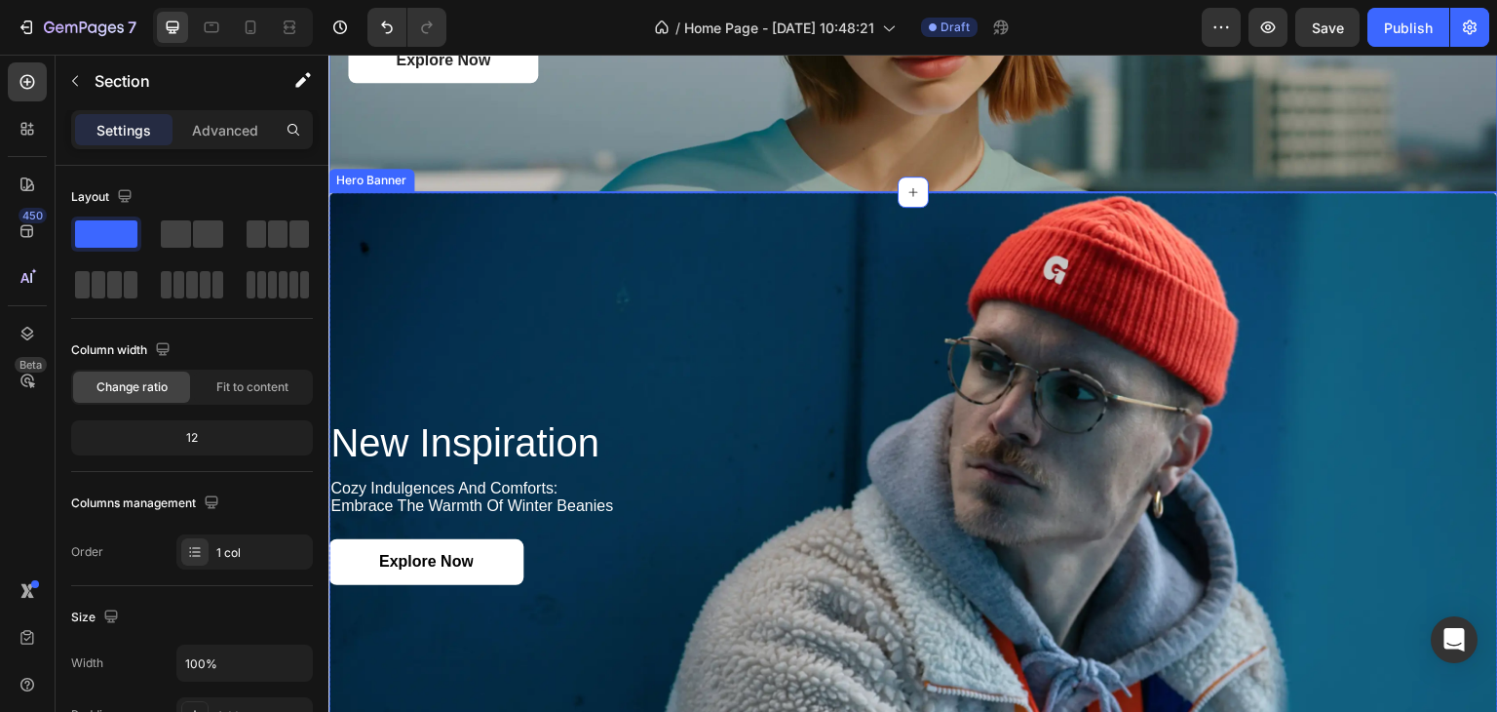
click at [1154, 223] on div "Background Image" at bounding box center [913, 502] width 1170 height 620
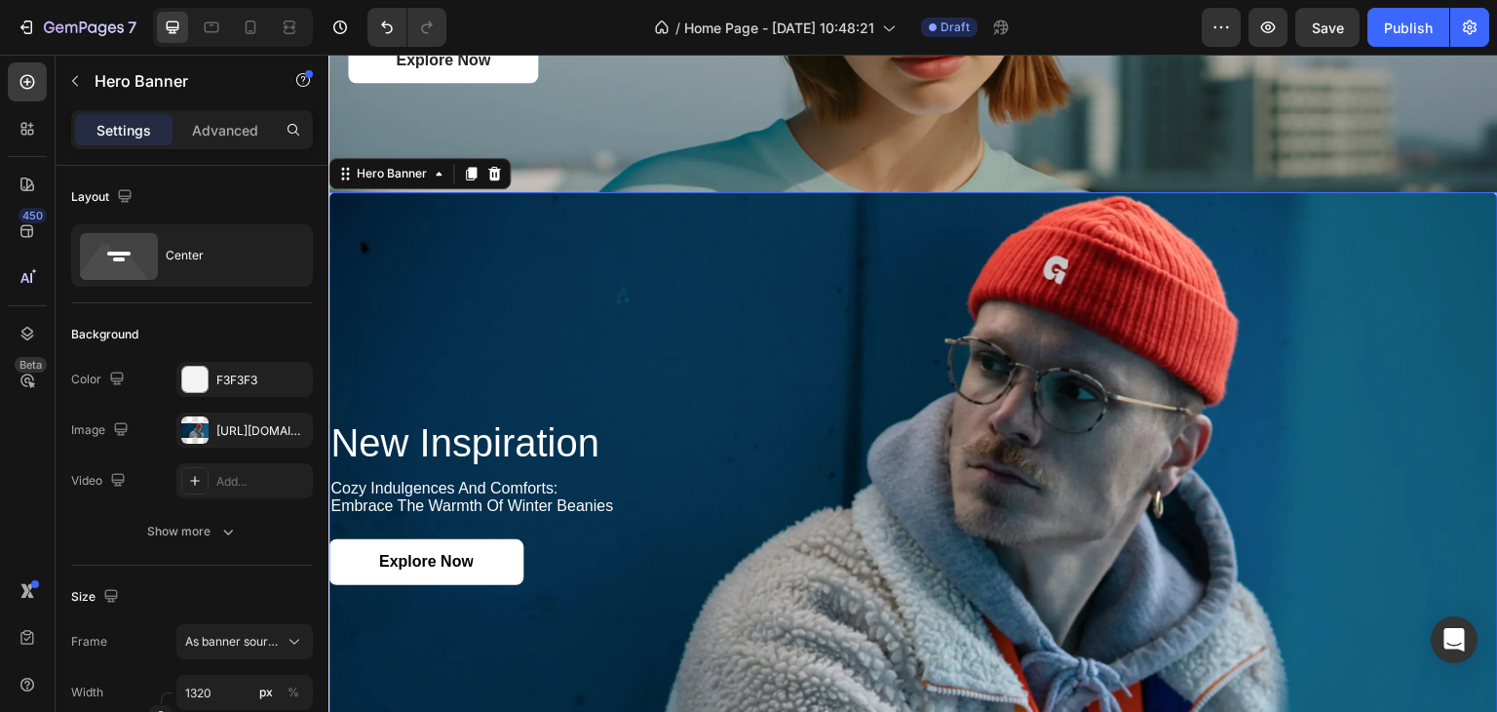
click at [491, 180] on div "Hero Banner" at bounding box center [419, 173] width 182 height 31
click at [492, 162] on div at bounding box center [493, 173] width 23 height 23
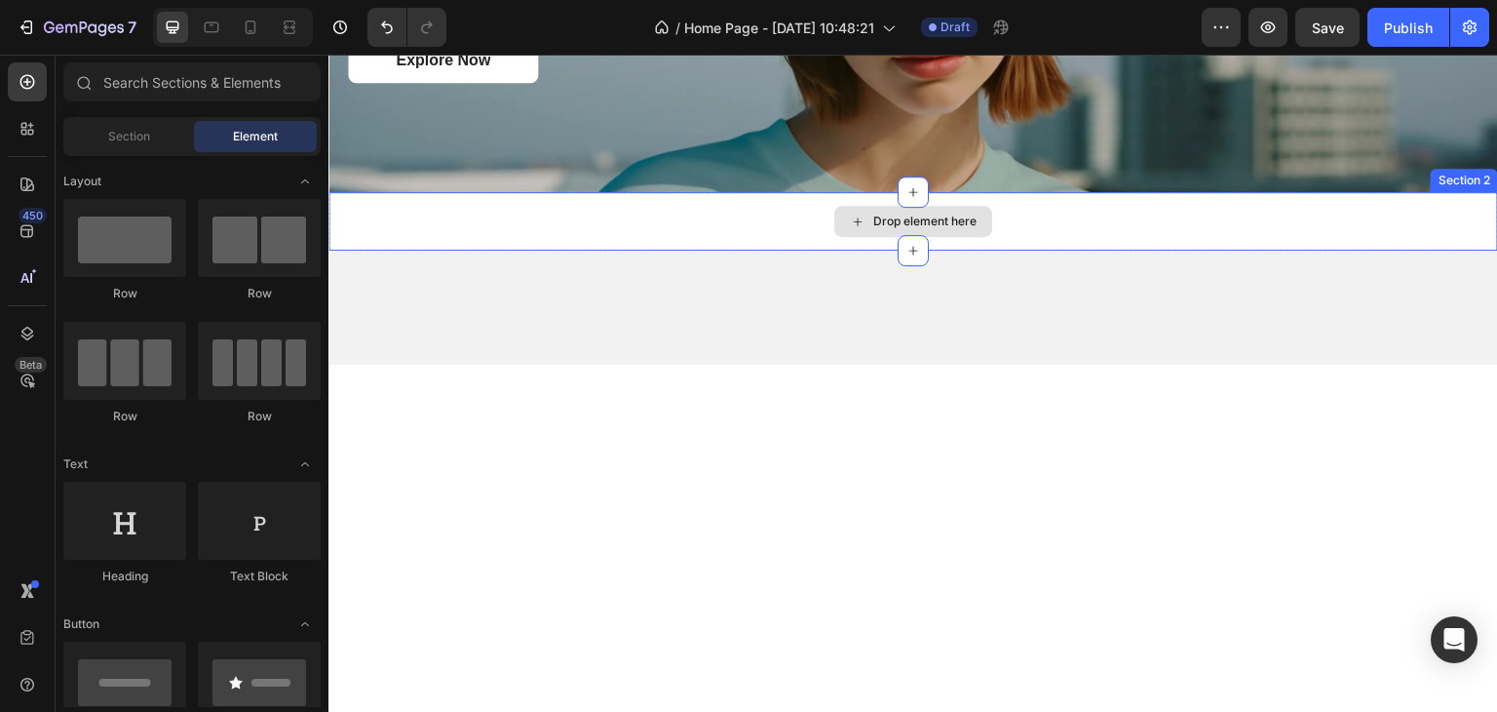
click at [567, 230] on div "Drop element here" at bounding box center [913, 221] width 1170 height 58
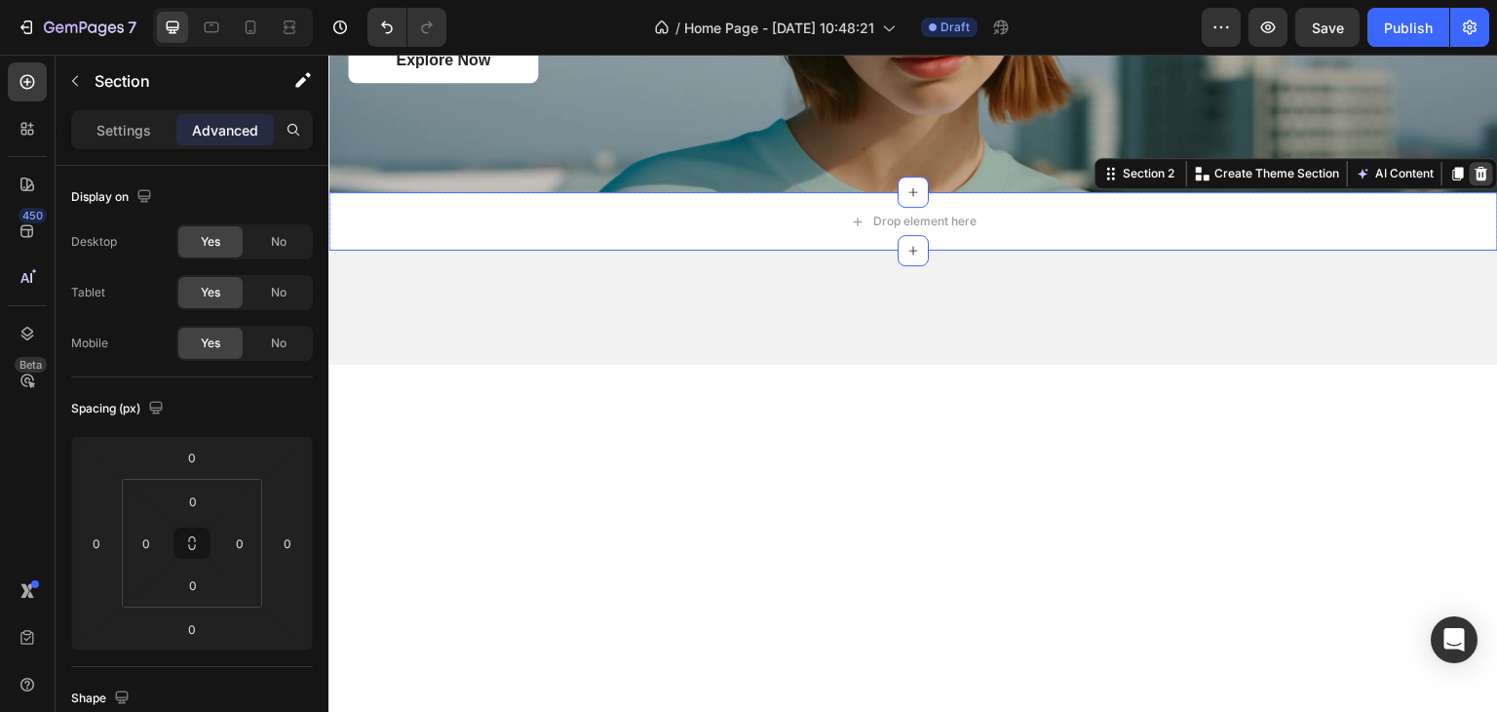
click at [1476, 167] on icon at bounding box center [1482, 174] width 13 height 14
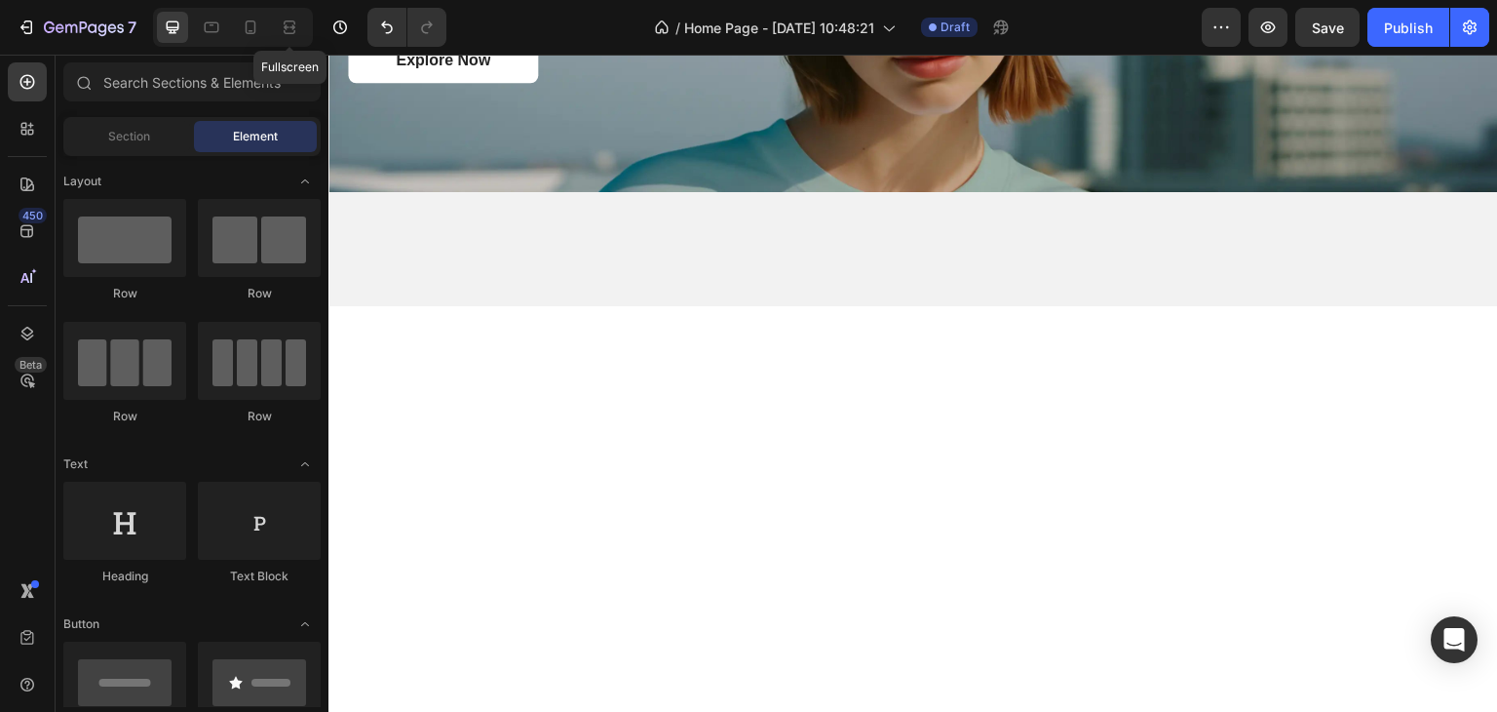
click at [305, 33] on div "Fullscreen" at bounding box center [233, 27] width 160 height 39
click at [298, 26] on div at bounding box center [289, 27] width 31 height 31
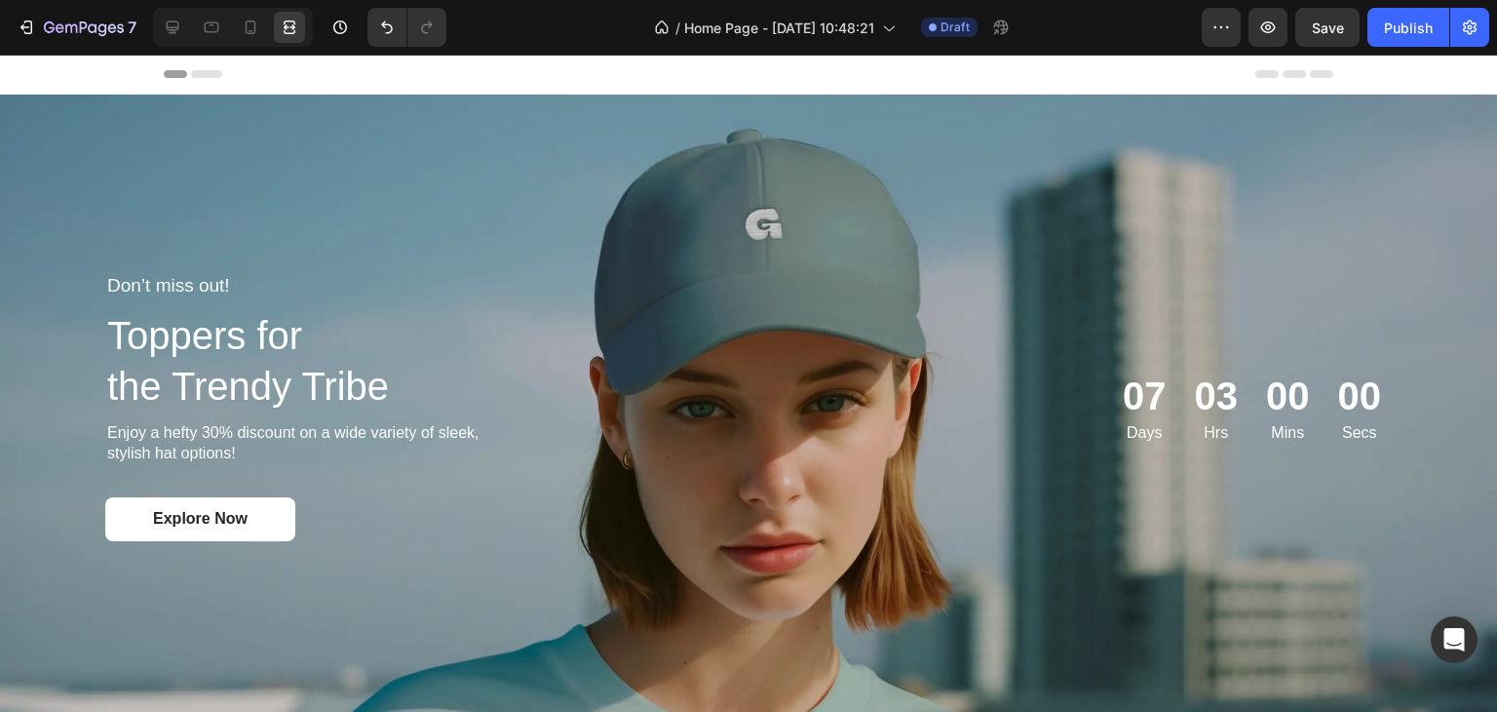
drag, startPoint x: 1496, startPoint y: 566, endPoint x: 1495, endPoint y: 107, distance: 459.1
click at [172, 32] on icon at bounding box center [172, 27] width 19 height 19
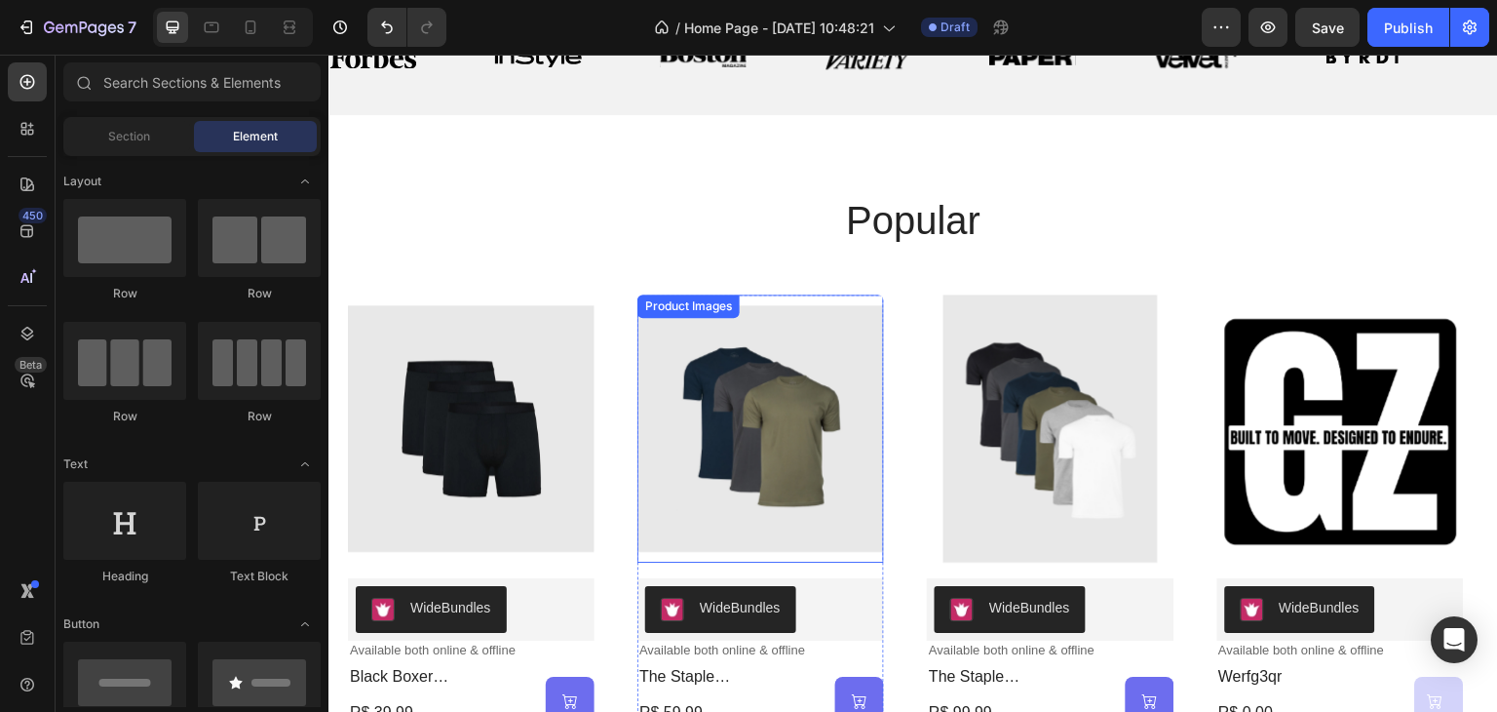
scroll to position [585, 0]
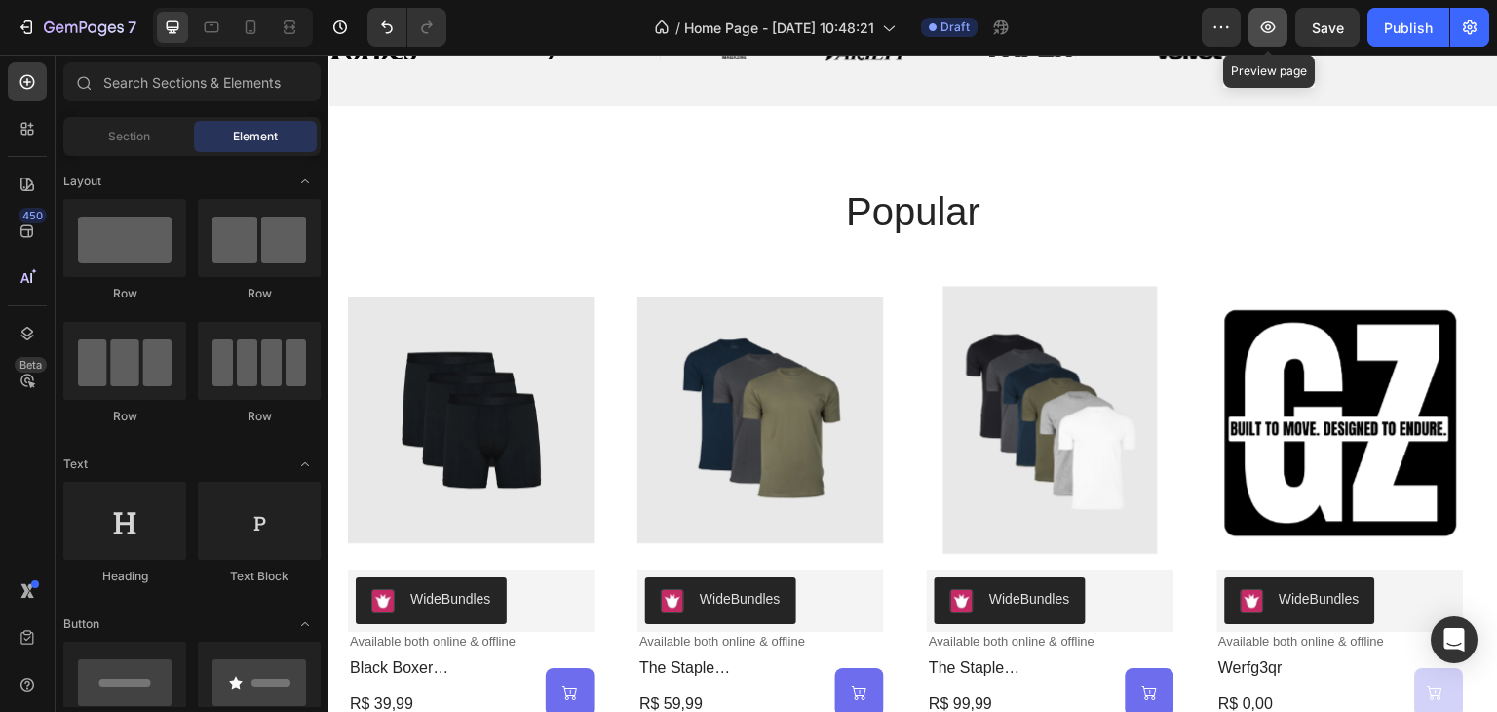
click at [1260, 30] on icon "button" at bounding box center [1267, 27] width 19 height 19
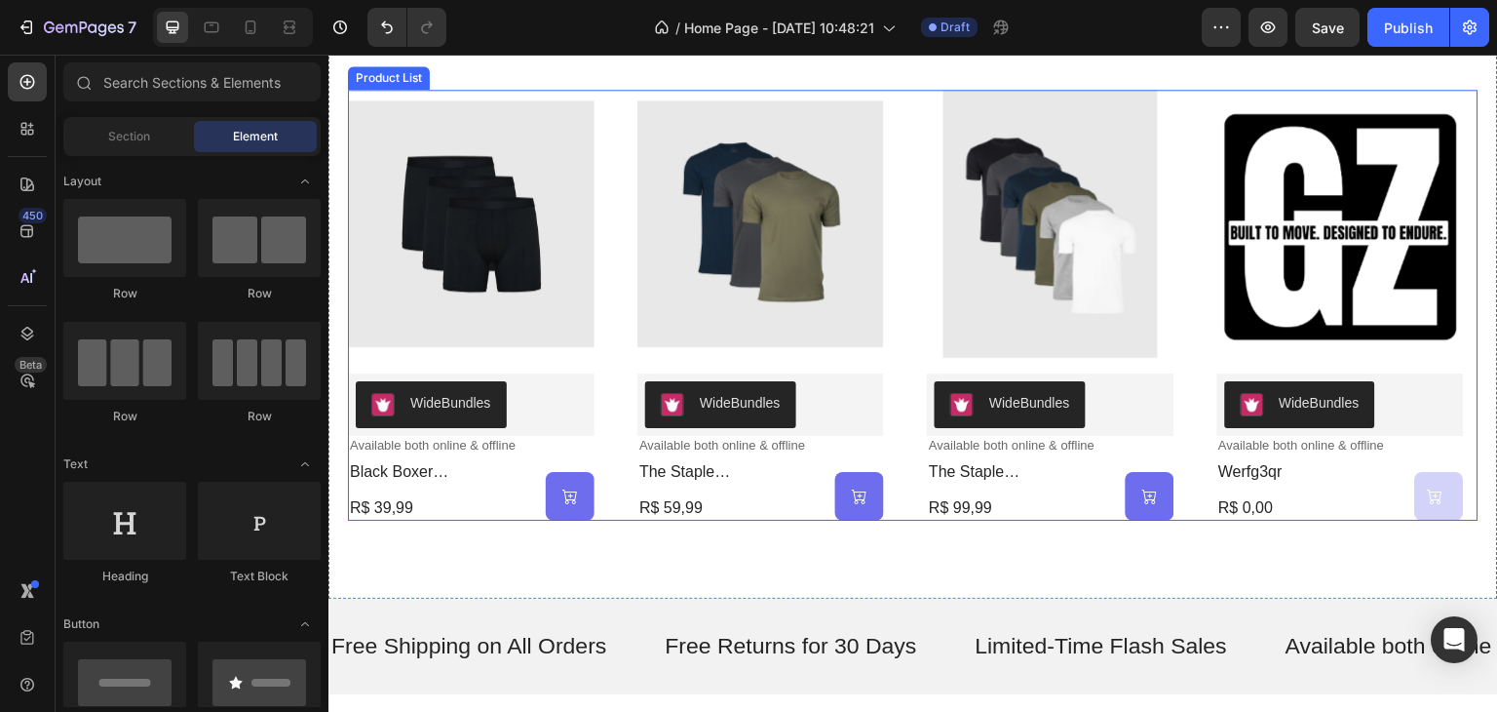
scroll to position [780, 0]
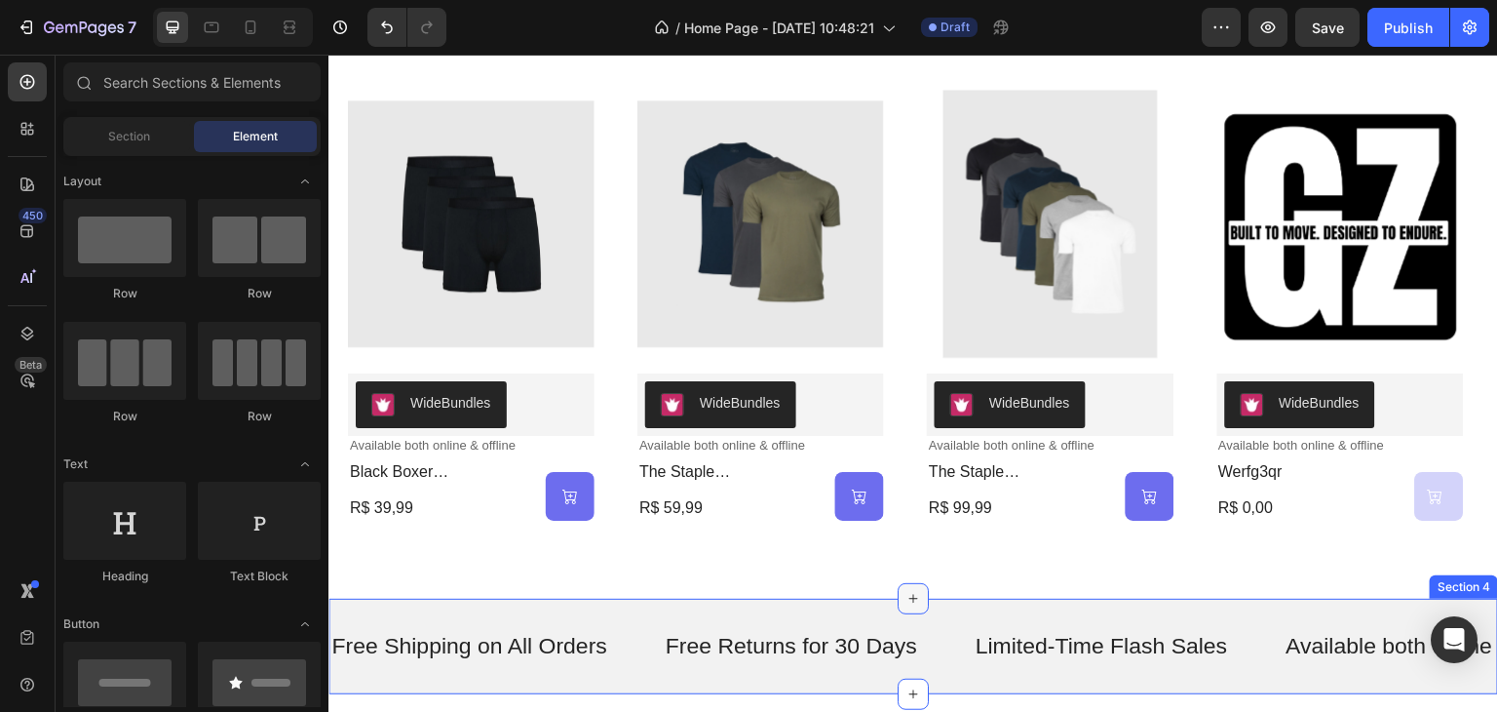
click at [909, 597] on icon at bounding box center [913, 598] width 9 height 9
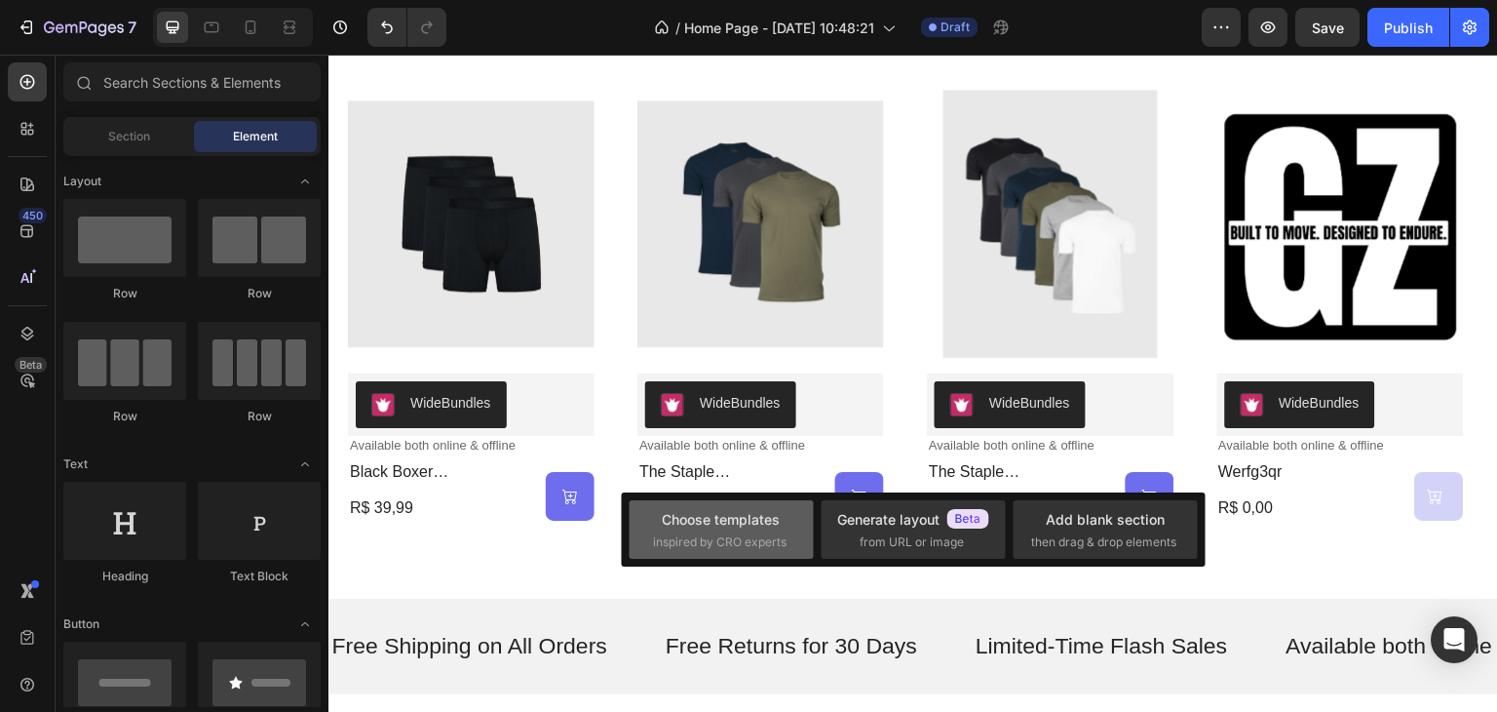
click at [748, 537] on span "inspired by CRO experts" at bounding box center [720, 542] width 134 height 18
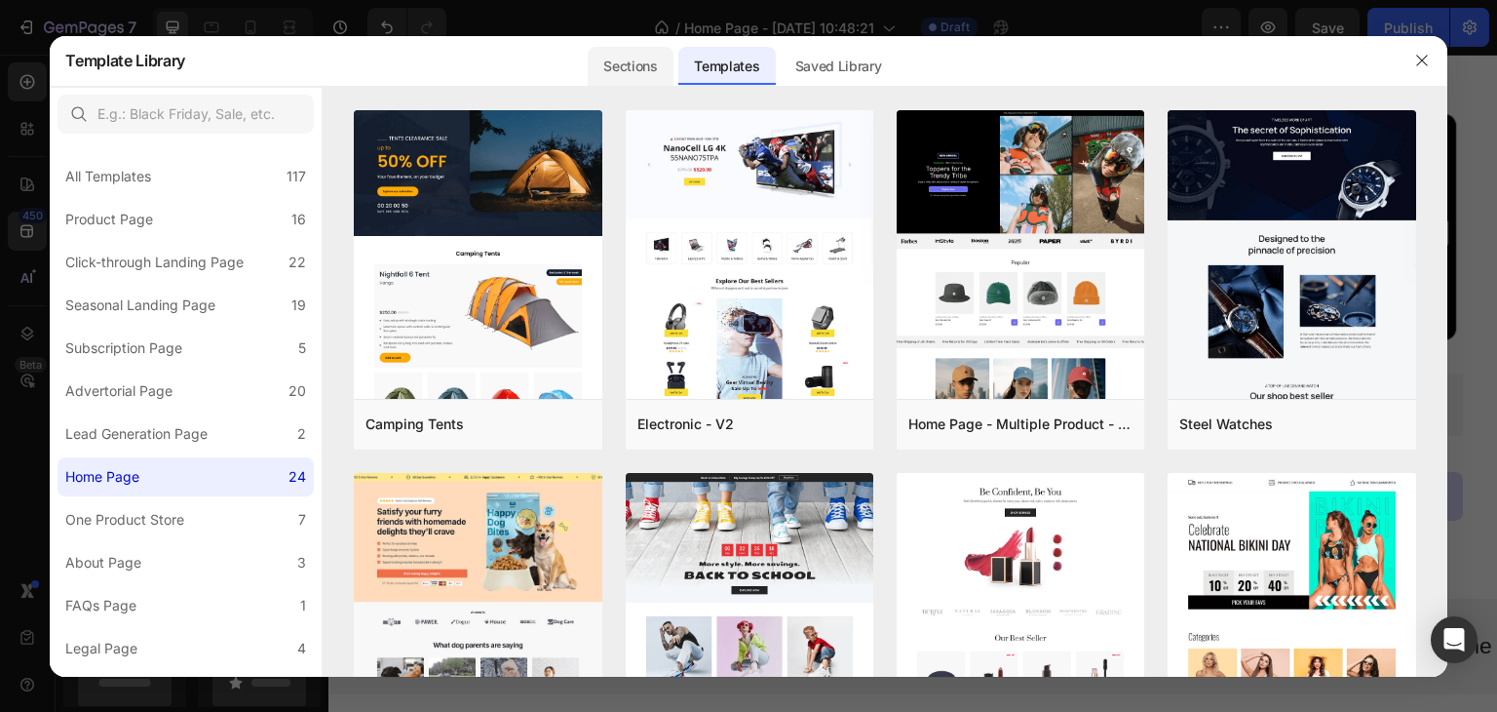
click at [625, 74] on div "Sections" at bounding box center [630, 66] width 85 height 39
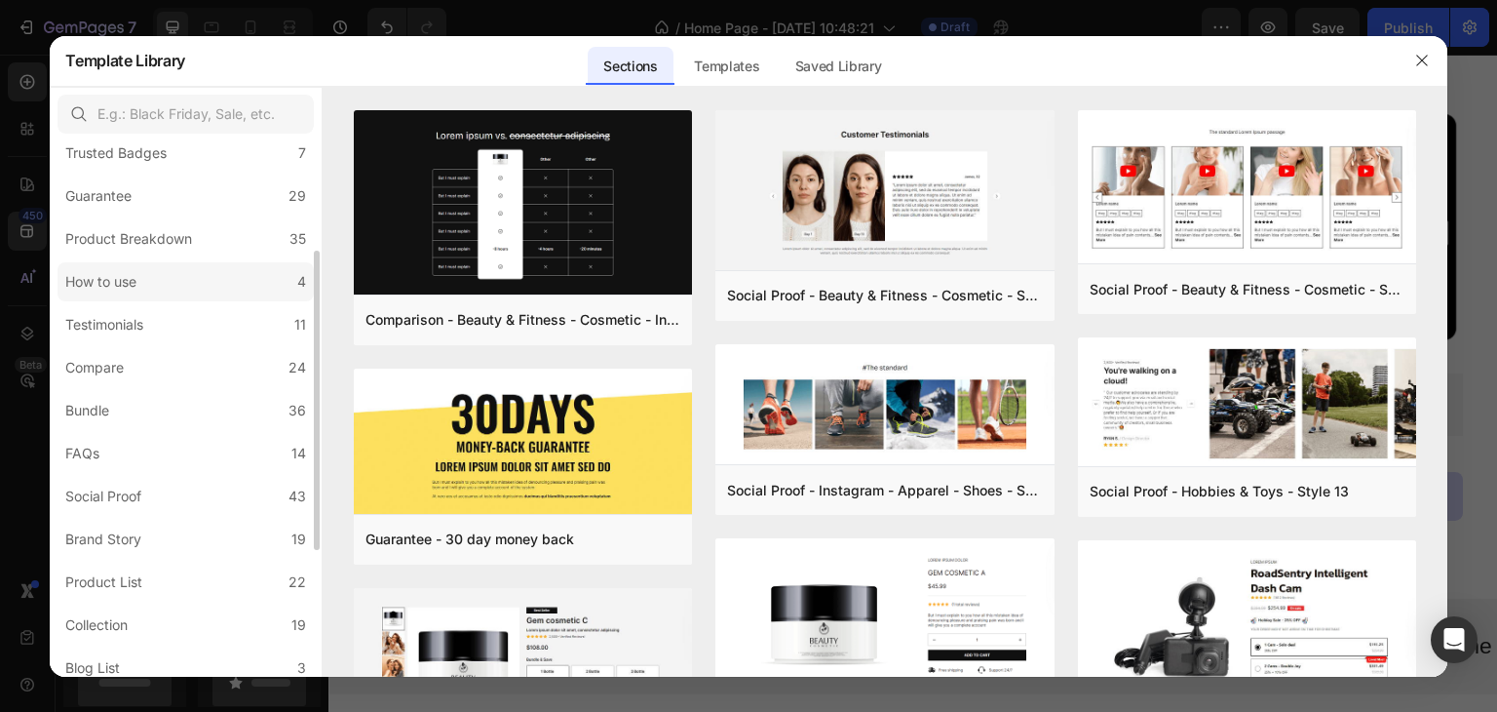
scroll to position [292, 0]
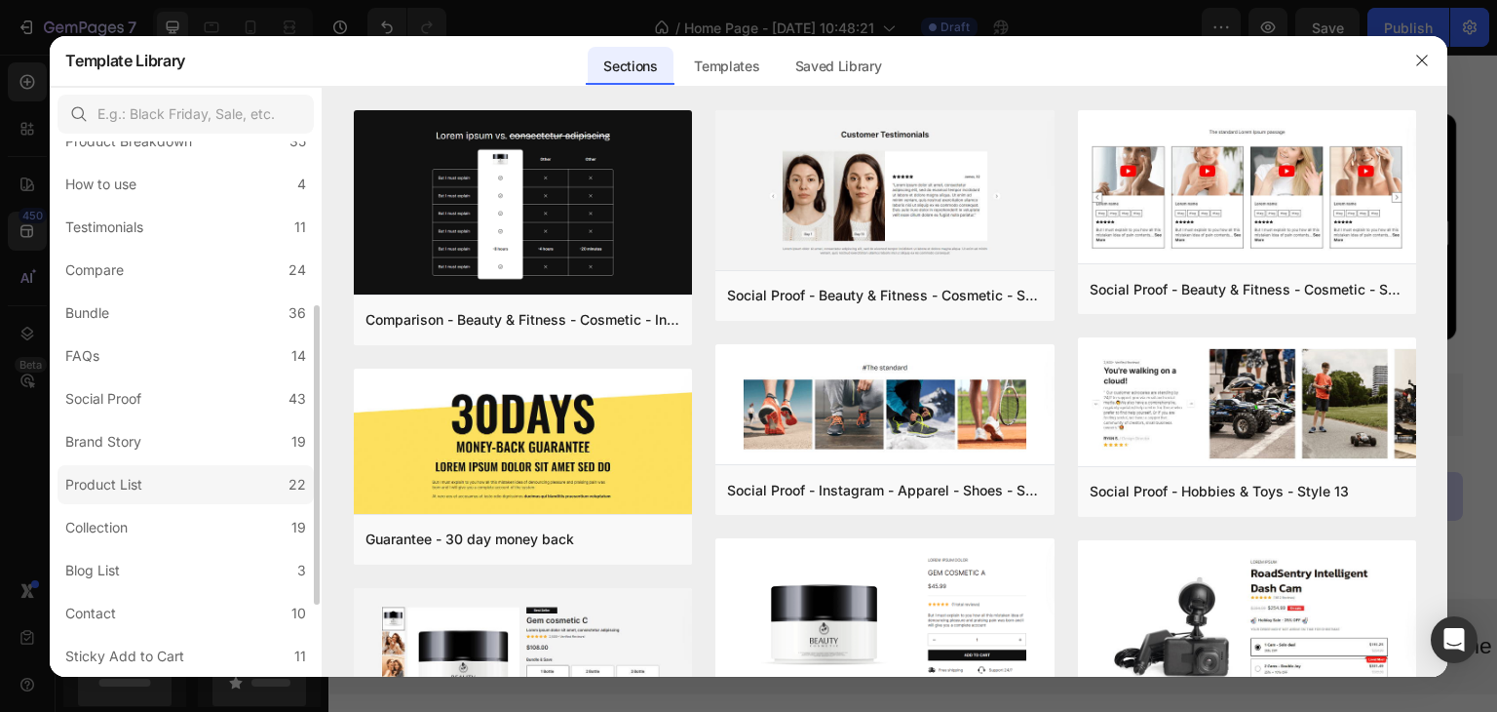
click at [134, 470] on label "Product List 22" at bounding box center [186, 484] width 256 height 39
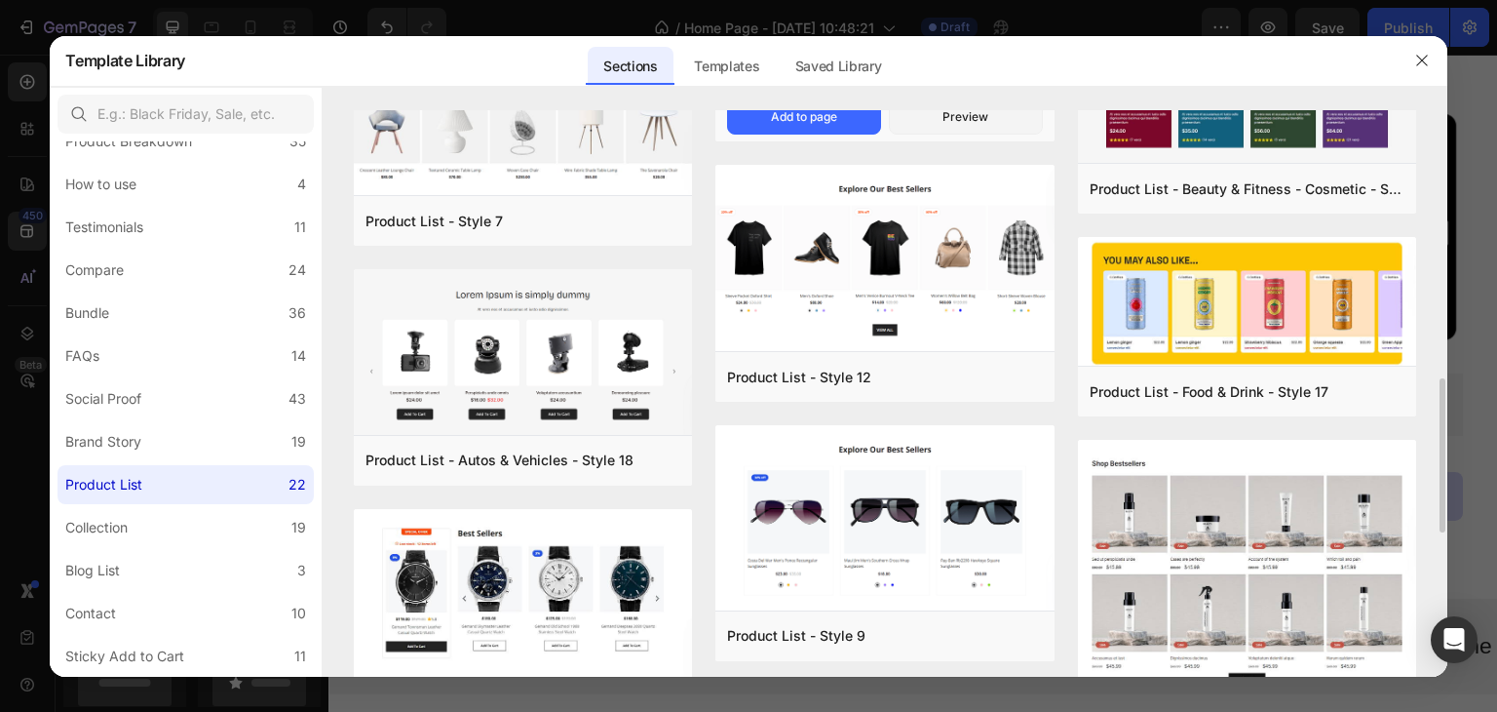
scroll to position [1080, 0]
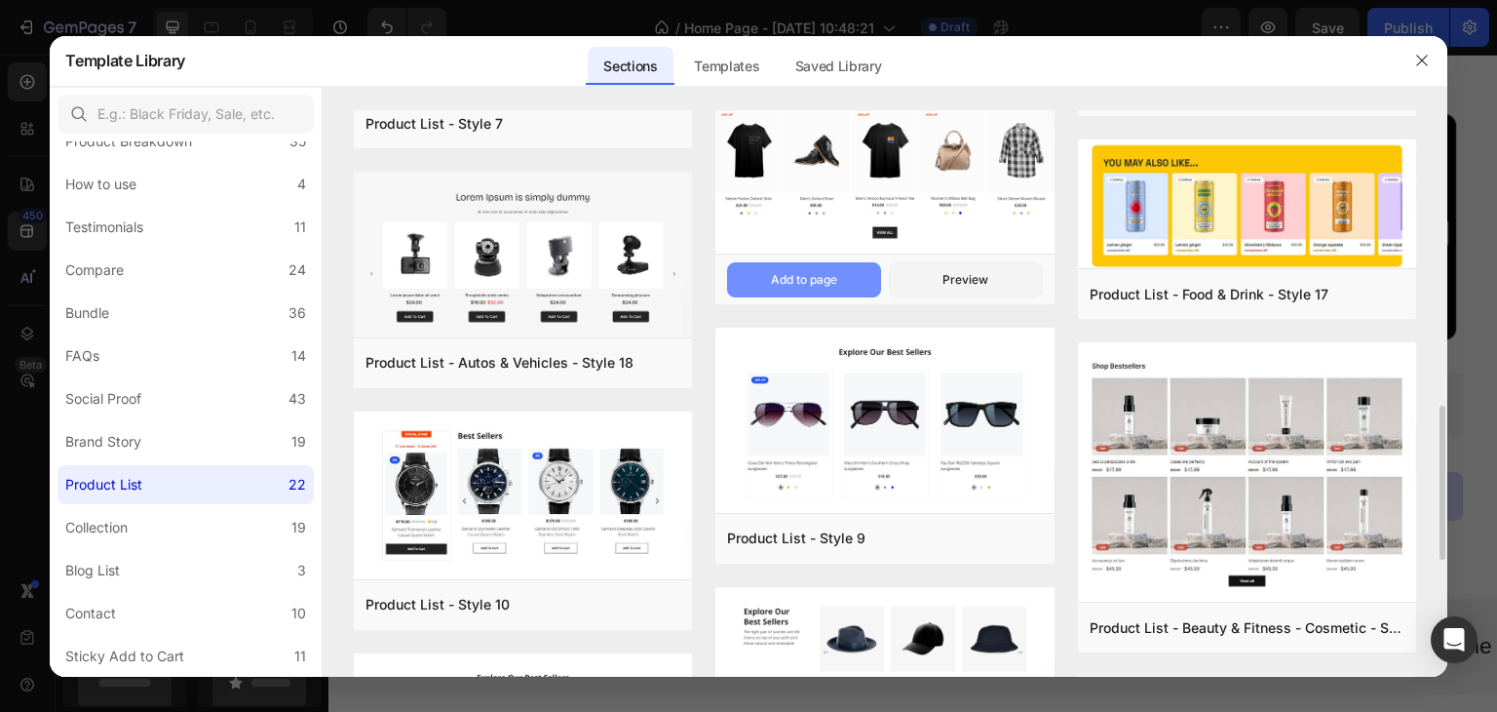
click at [818, 286] on div "Add to page" at bounding box center [804, 280] width 66 height 18
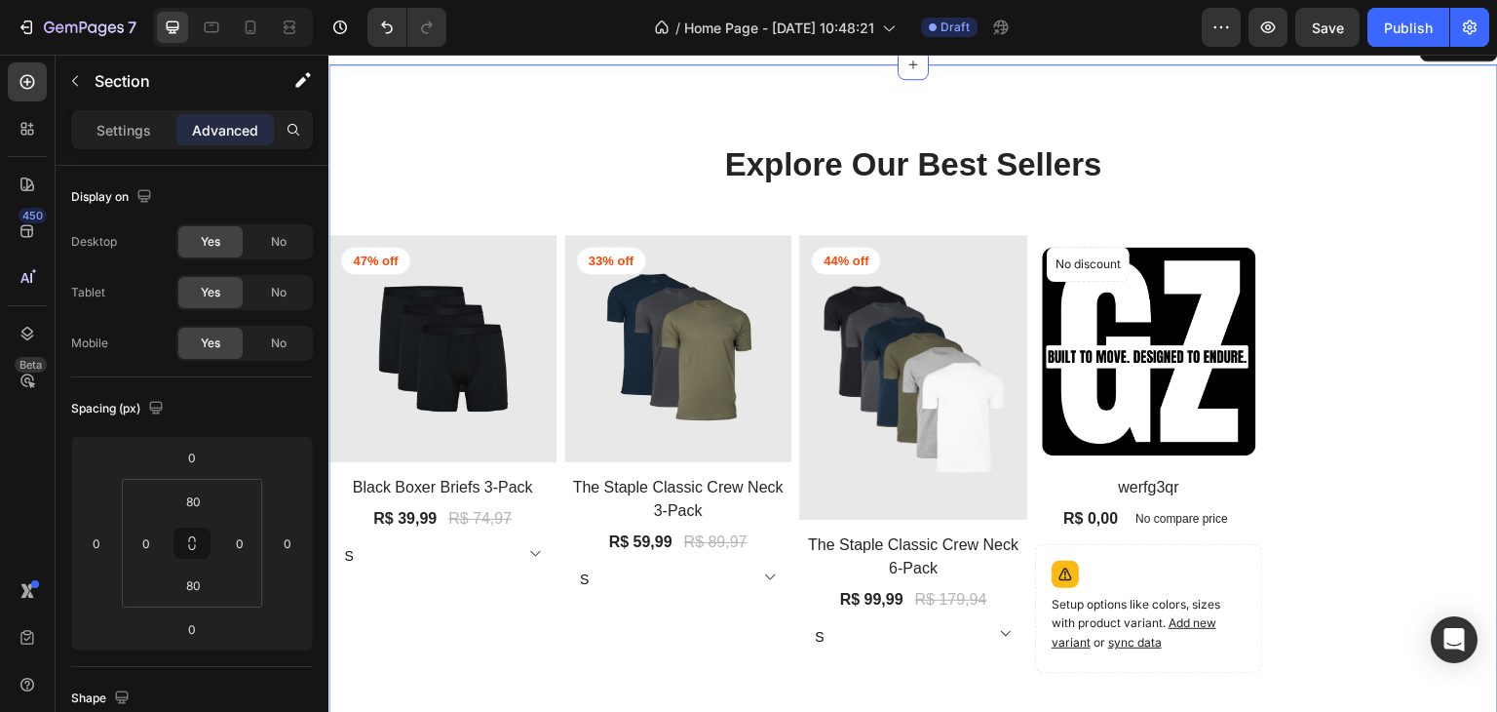
scroll to position [1323, 0]
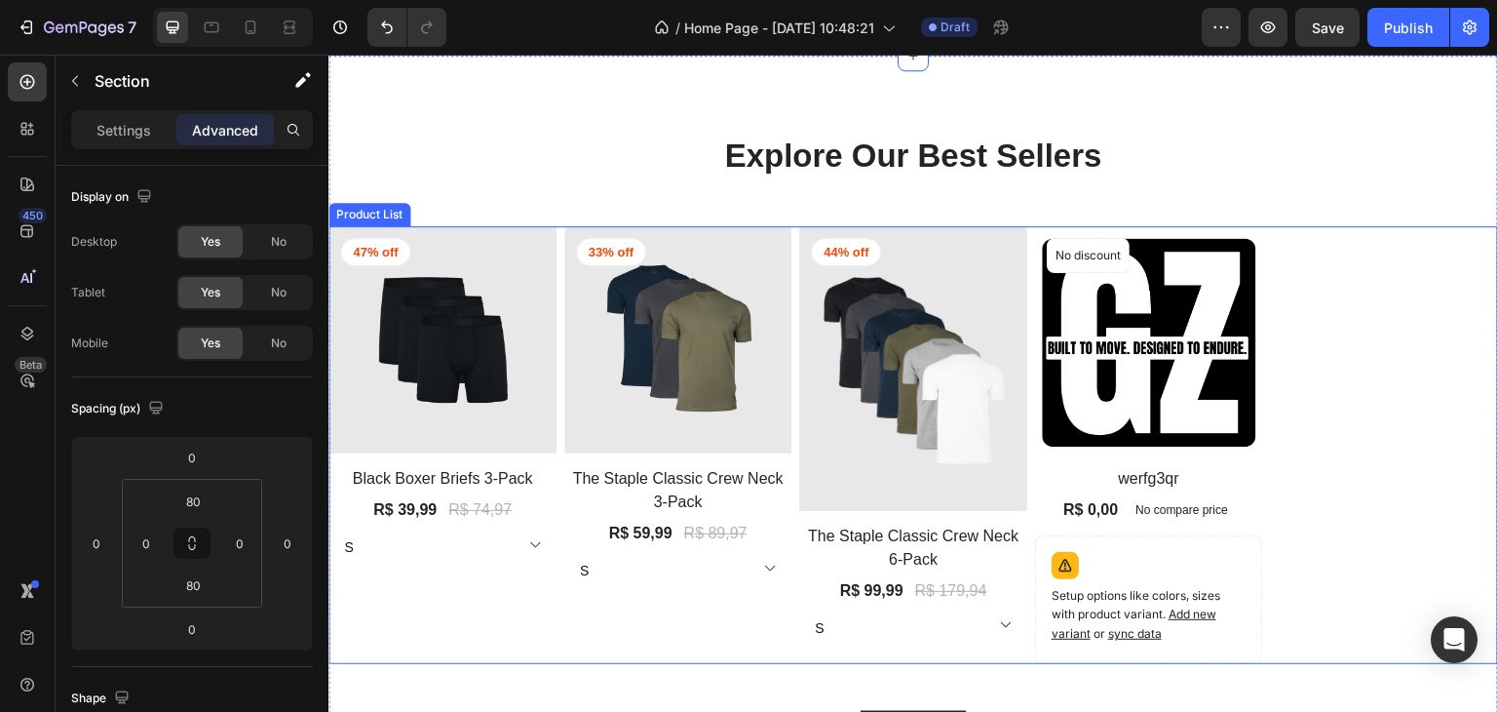
click at [1270, 537] on div "(P) Images 47% off Product Badge Row Black Boxer Briefs 3-Pack (P) Title R$ 39,…" at bounding box center [913, 445] width 1170 height 439
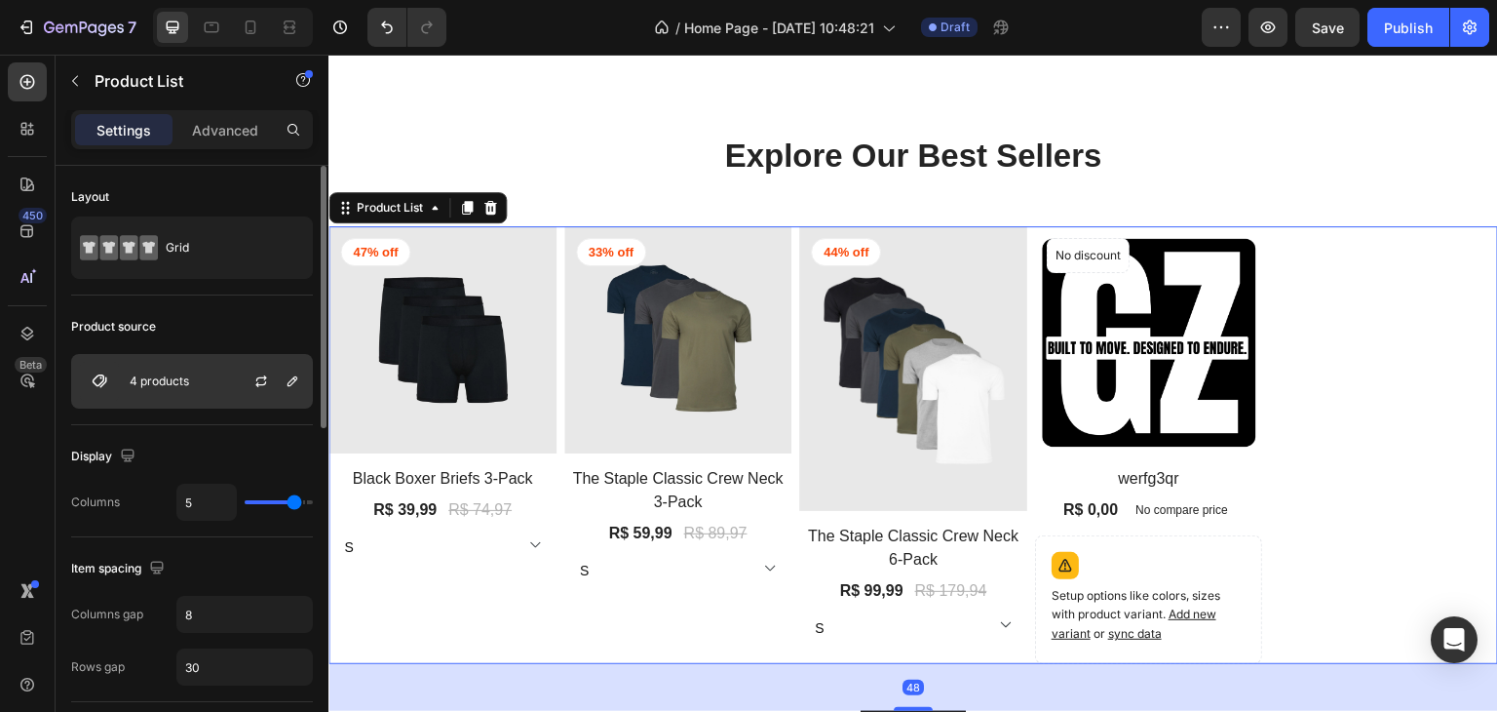
click at [187, 378] on p "4 products" at bounding box center [159, 381] width 59 height 14
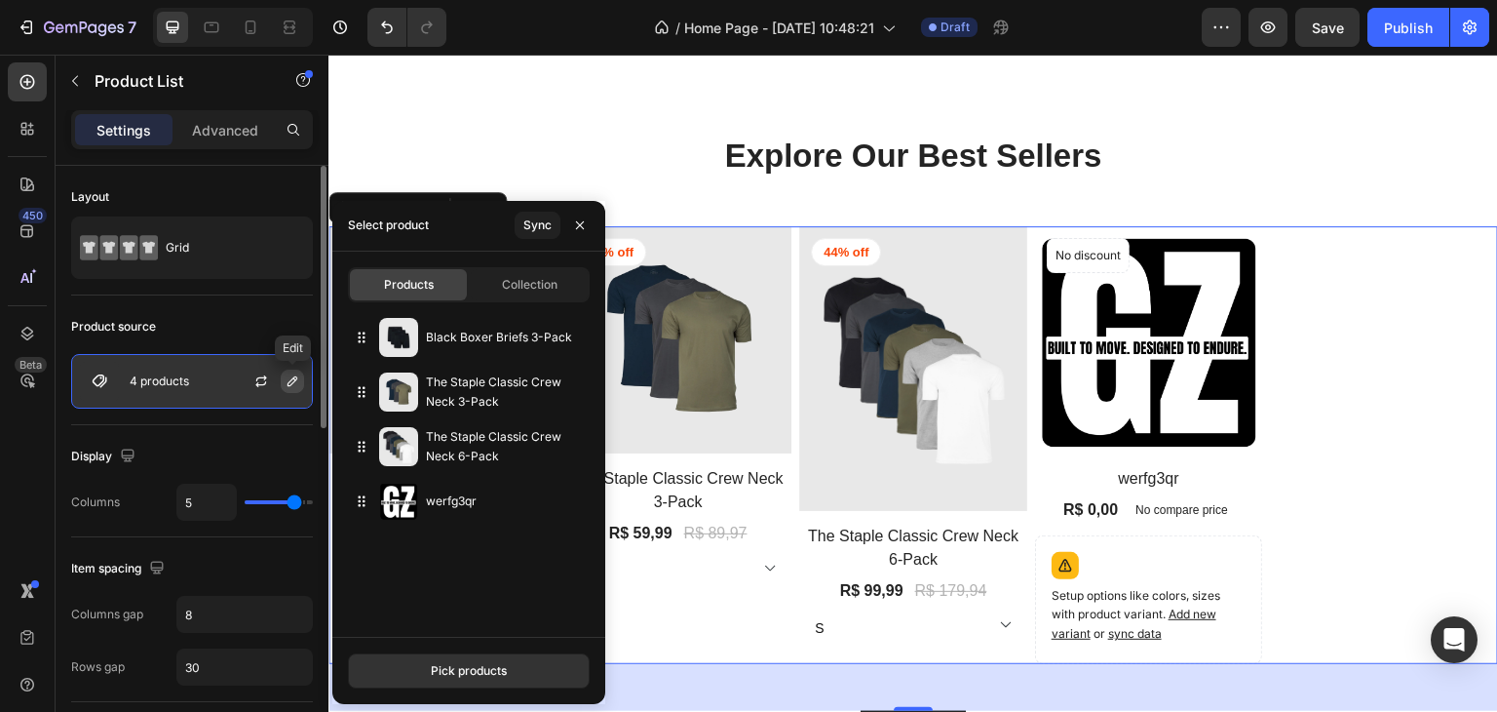
click at [283, 379] on button "button" at bounding box center [292, 380] width 23 height 23
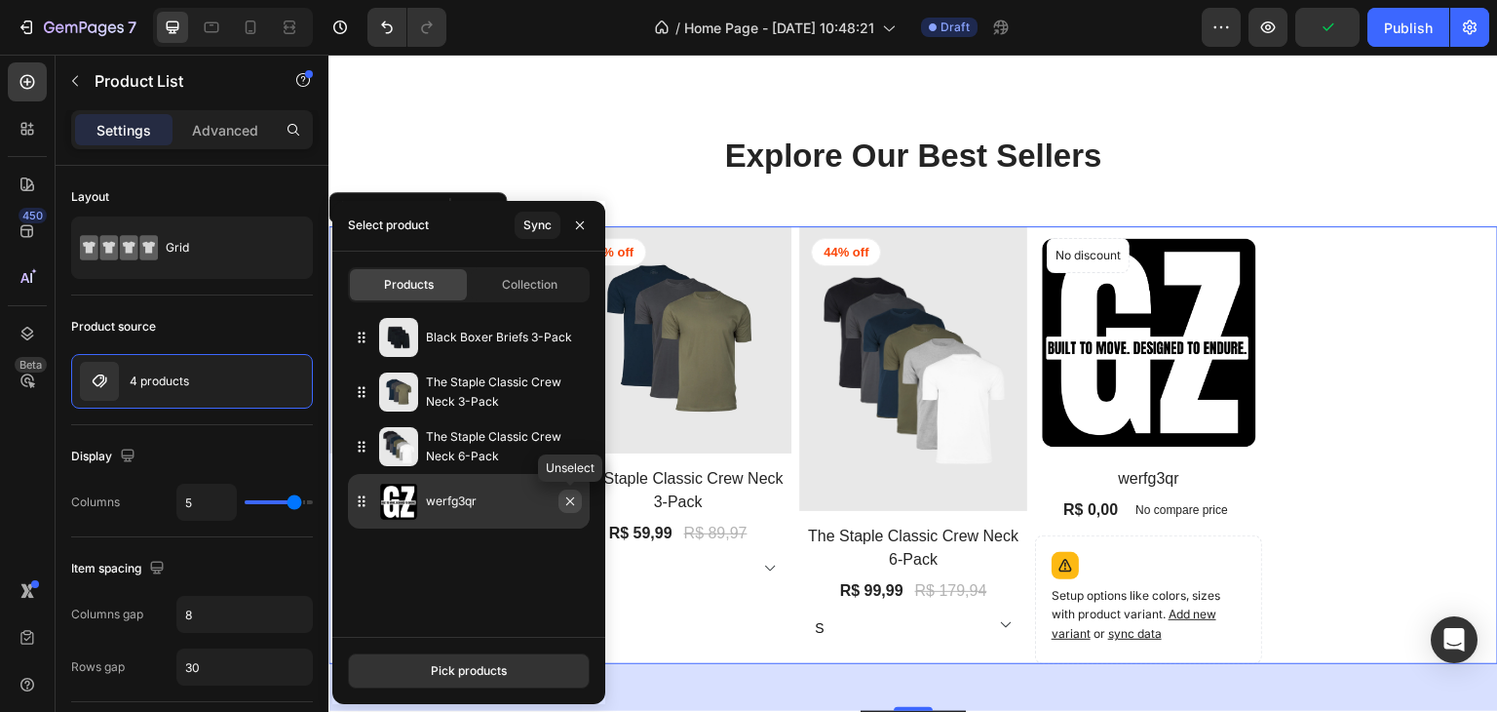
click at [564, 497] on icon "button" at bounding box center [570, 501] width 16 height 16
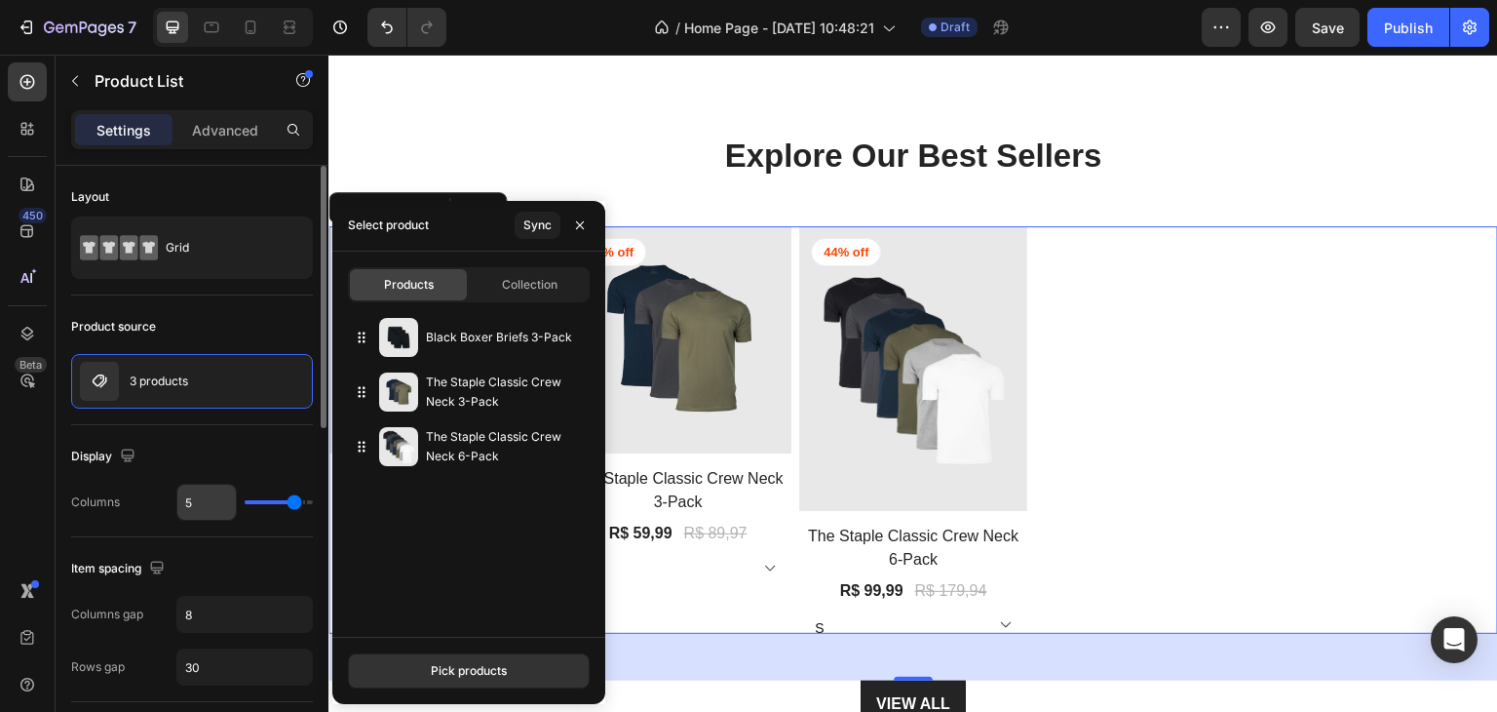
click at [216, 497] on input "5" at bounding box center [206, 501] width 58 height 35
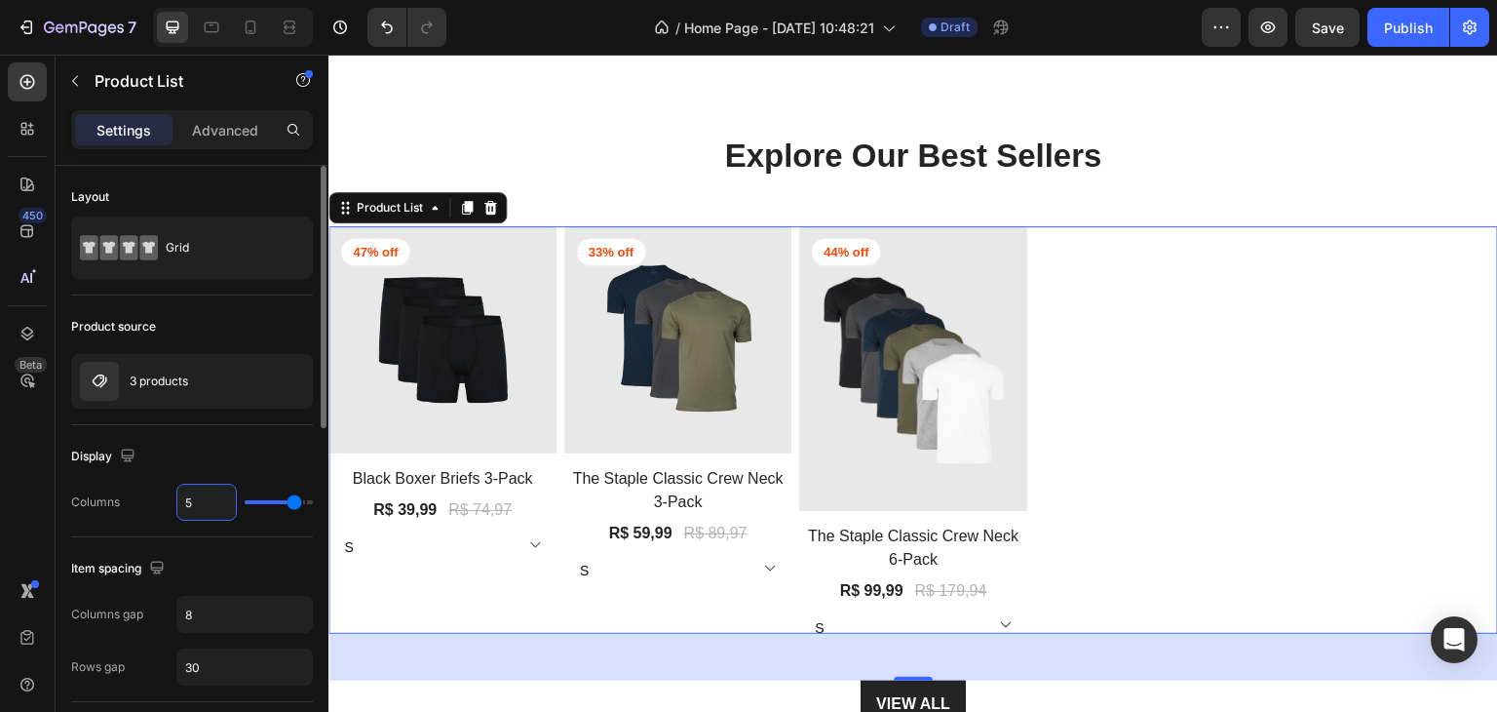
click at [216, 497] on input "5" at bounding box center [206, 501] width 58 height 35
type input "3"
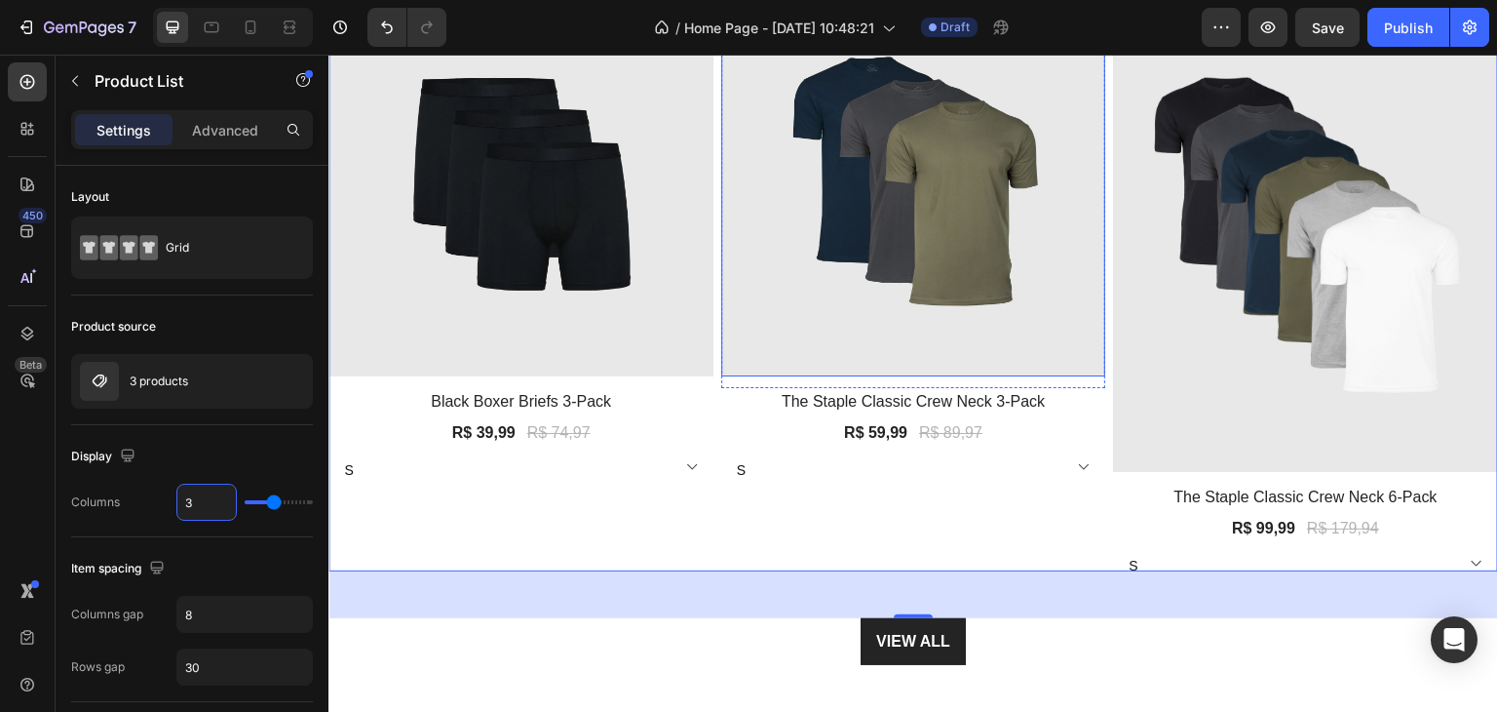
scroll to position [1810, 0]
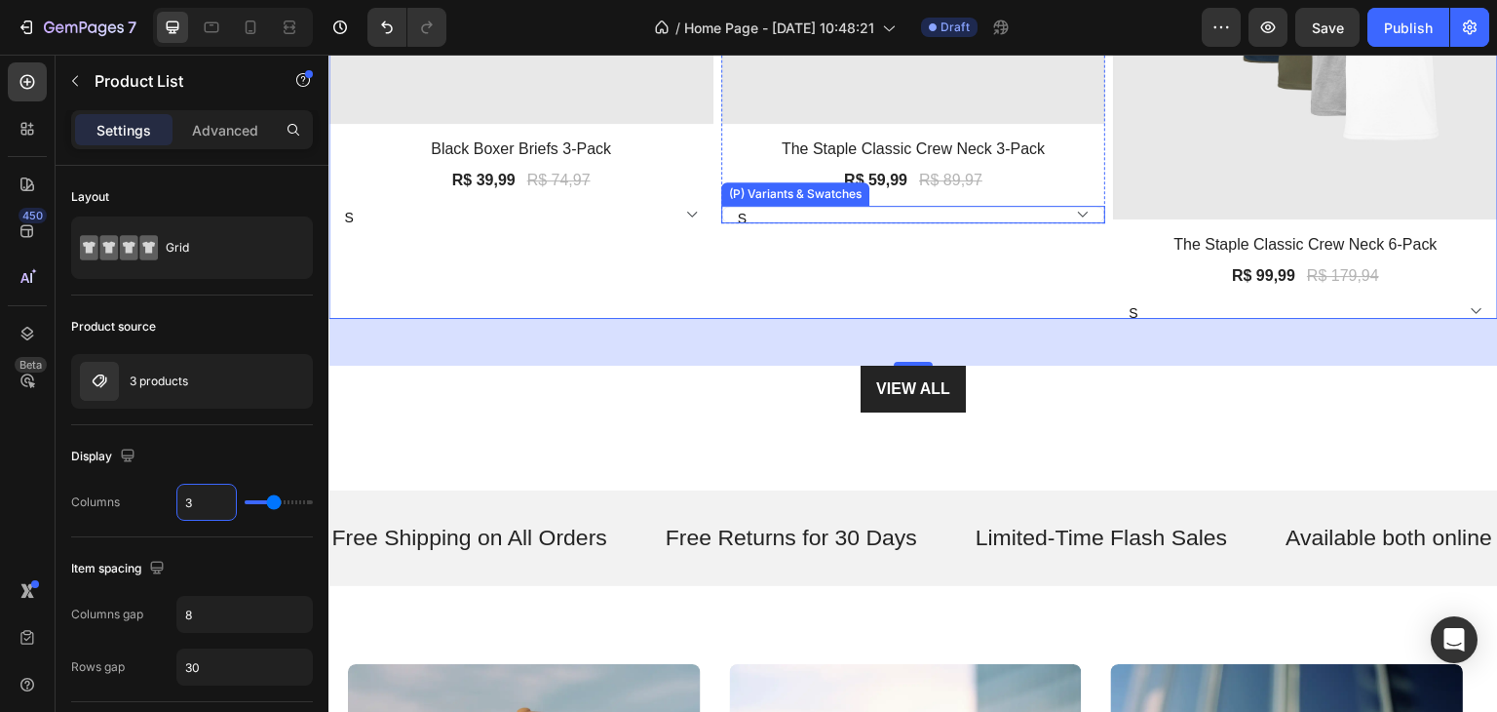
click at [713, 206] on select "S M L XL 2XL 3XL" at bounding box center [520, 215] width 385 height 18
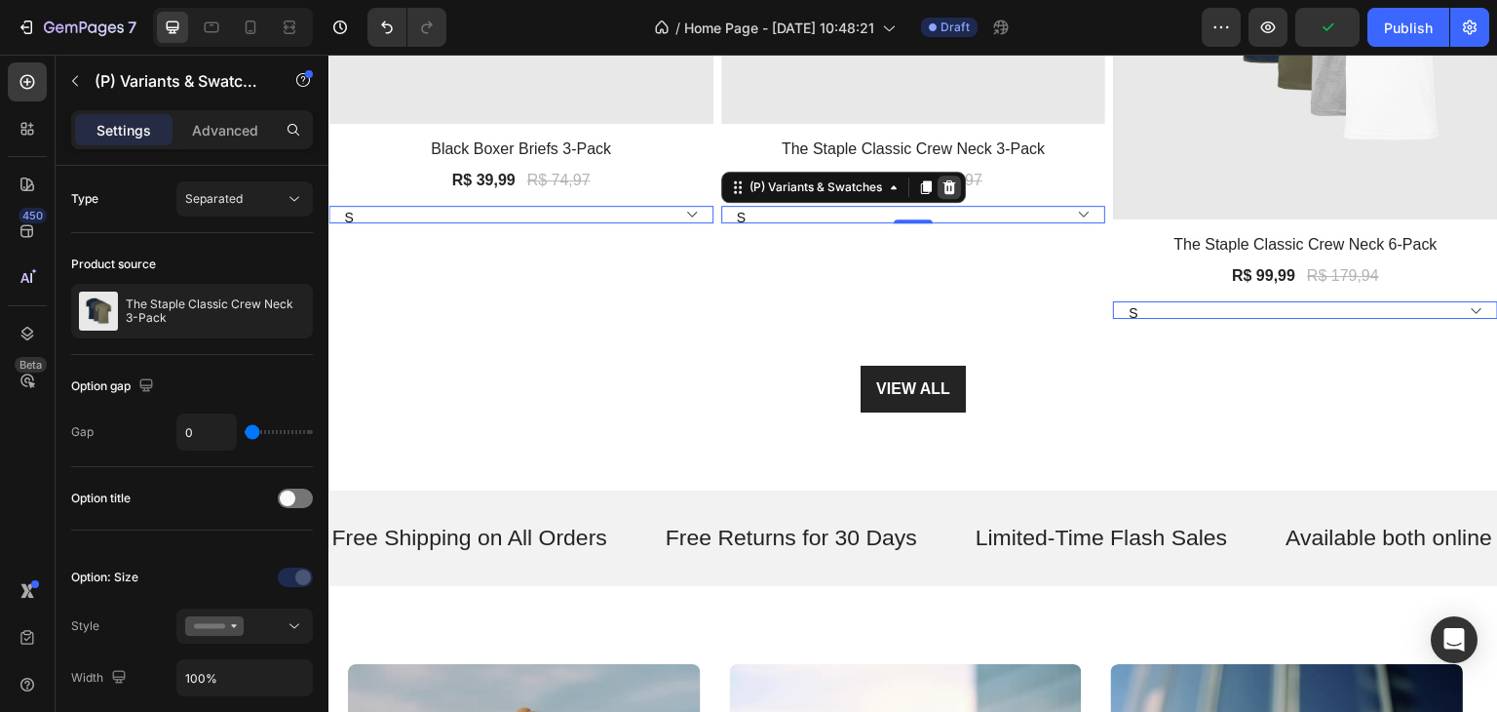
click at [328, 55] on icon at bounding box center [328, 55] width 0 height 0
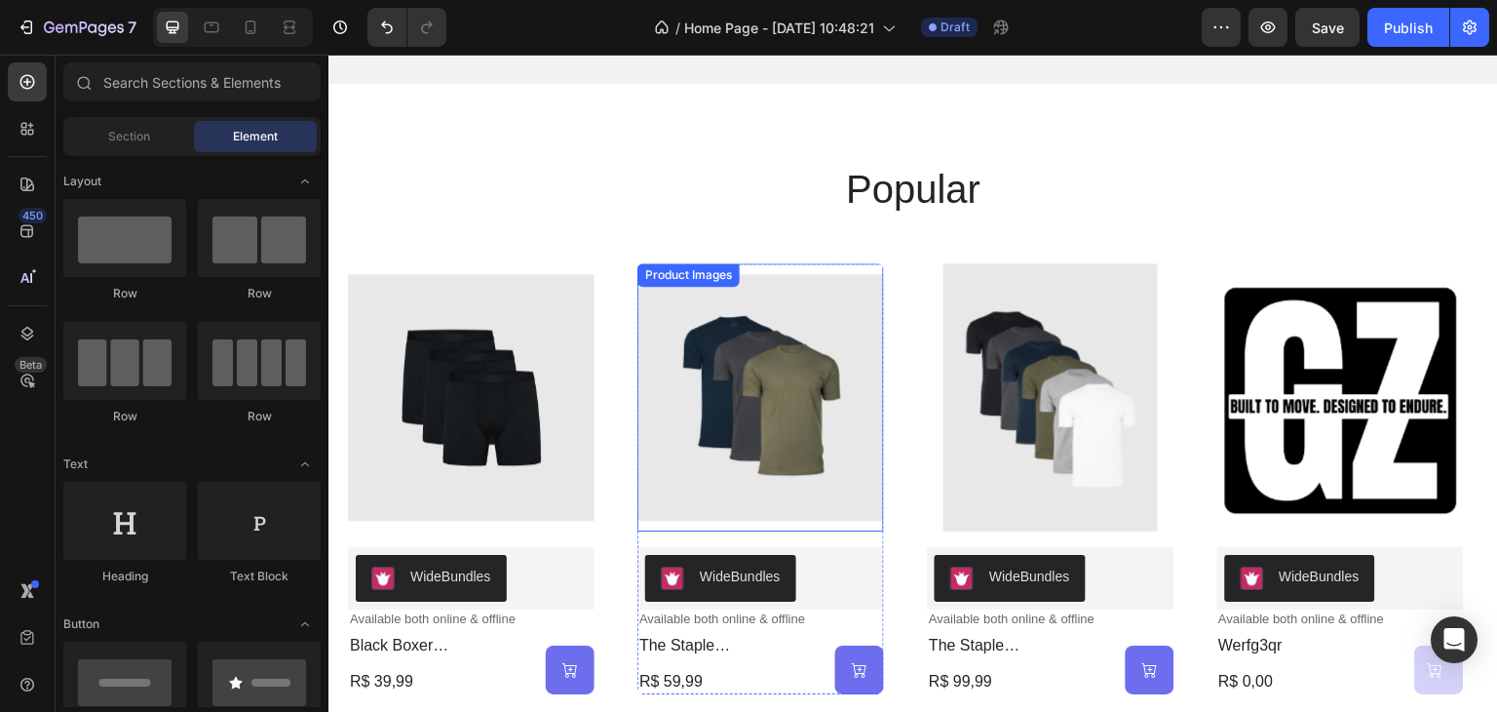
scroll to position [543, 0]
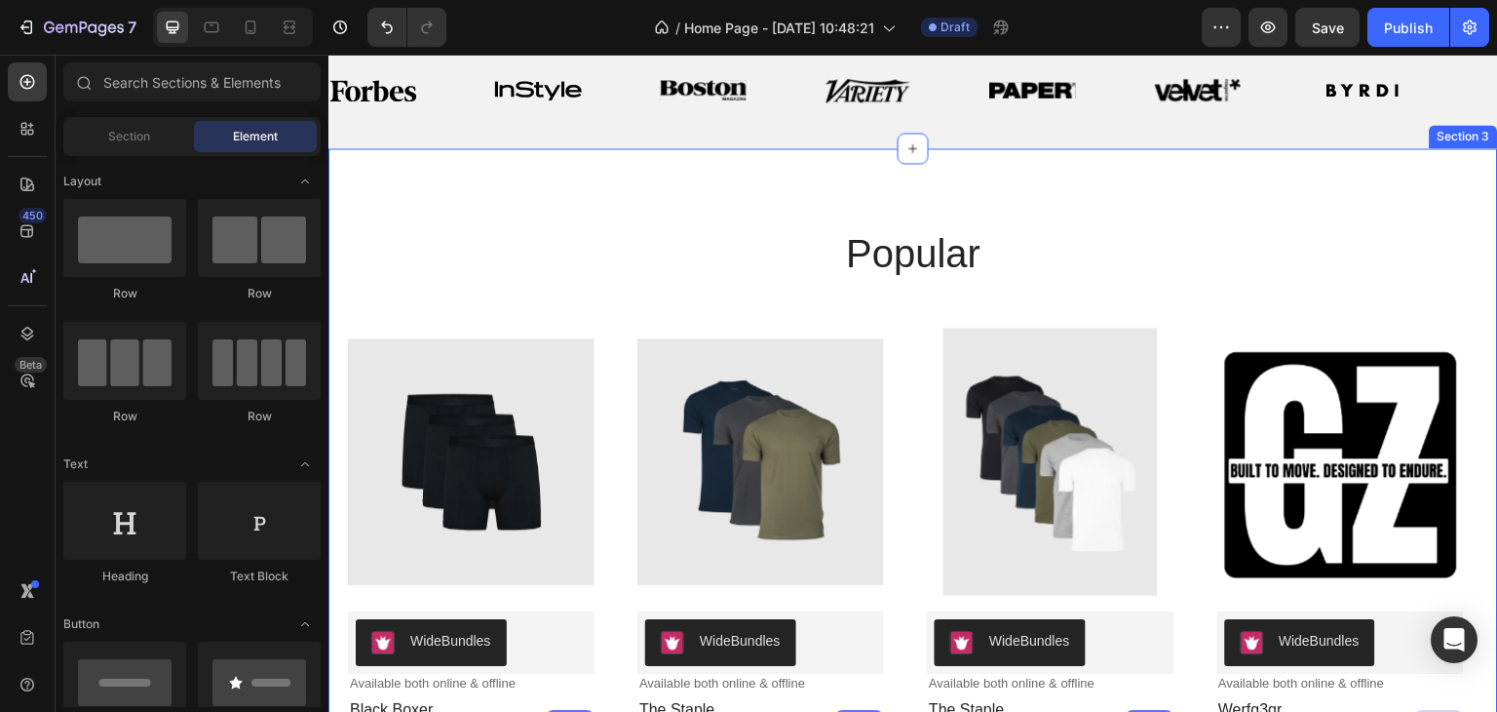
click at [910, 295] on div "popular Heading Product Images WideBundles WideBundles Available both online & …" at bounding box center [913, 492] width 1131 height 532
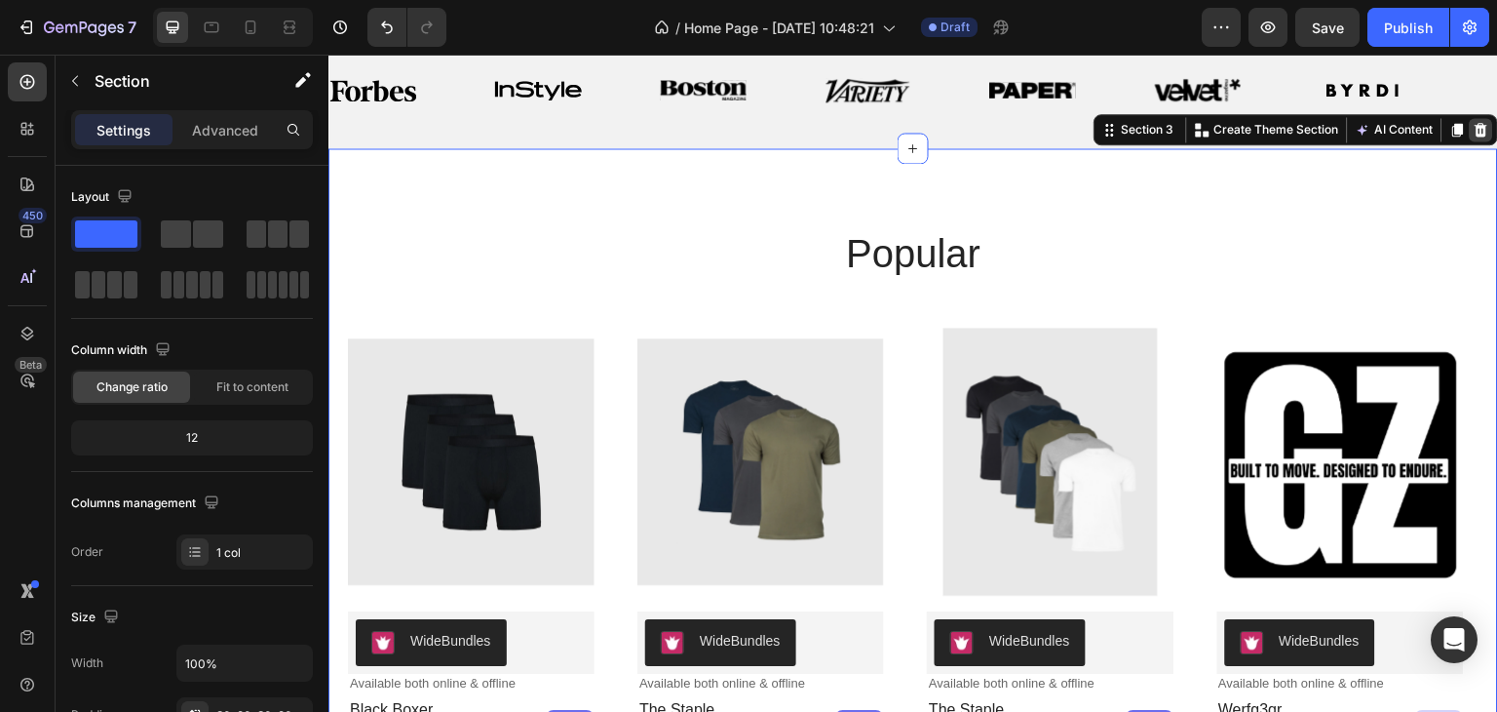
click at [1470, 126] on div at bounding box center [1481, 129] width 23 height 23
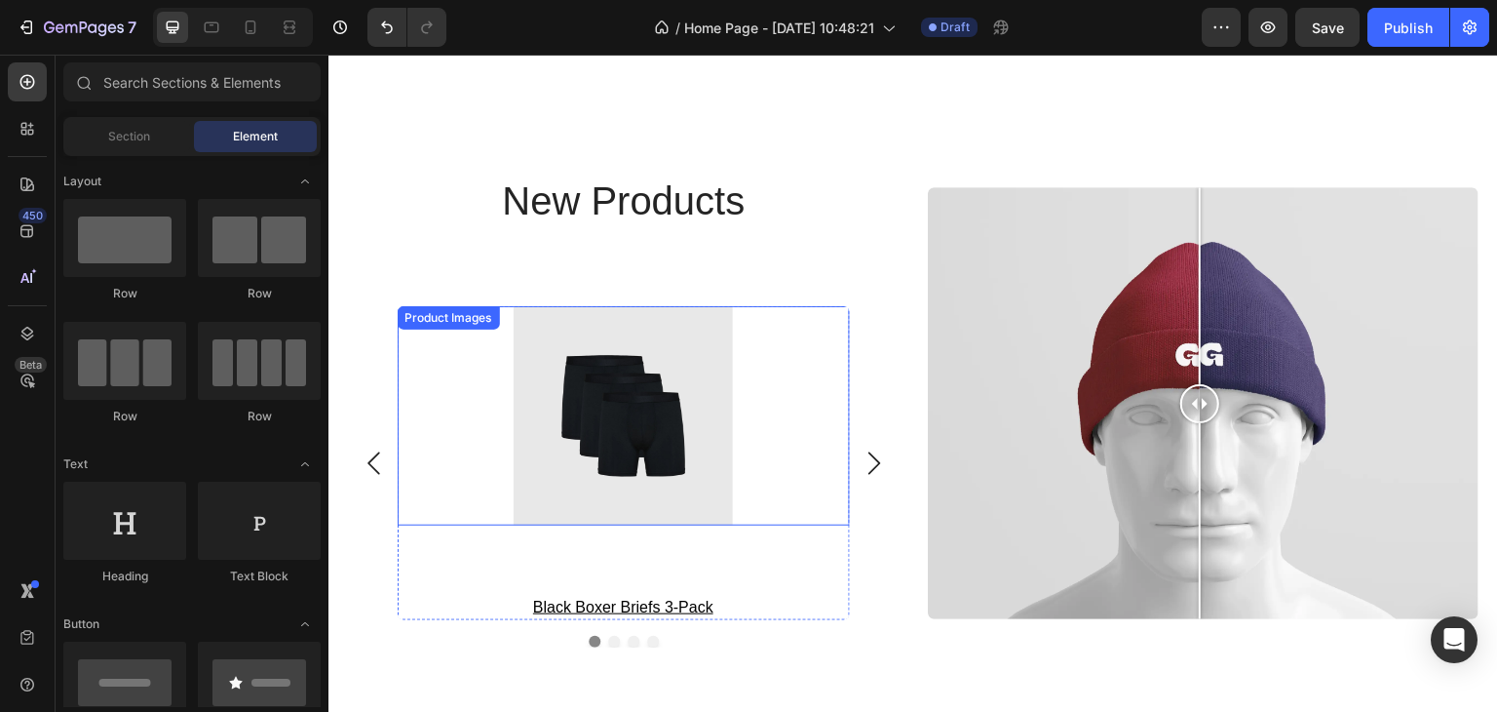
scroll to position [2242, 0]
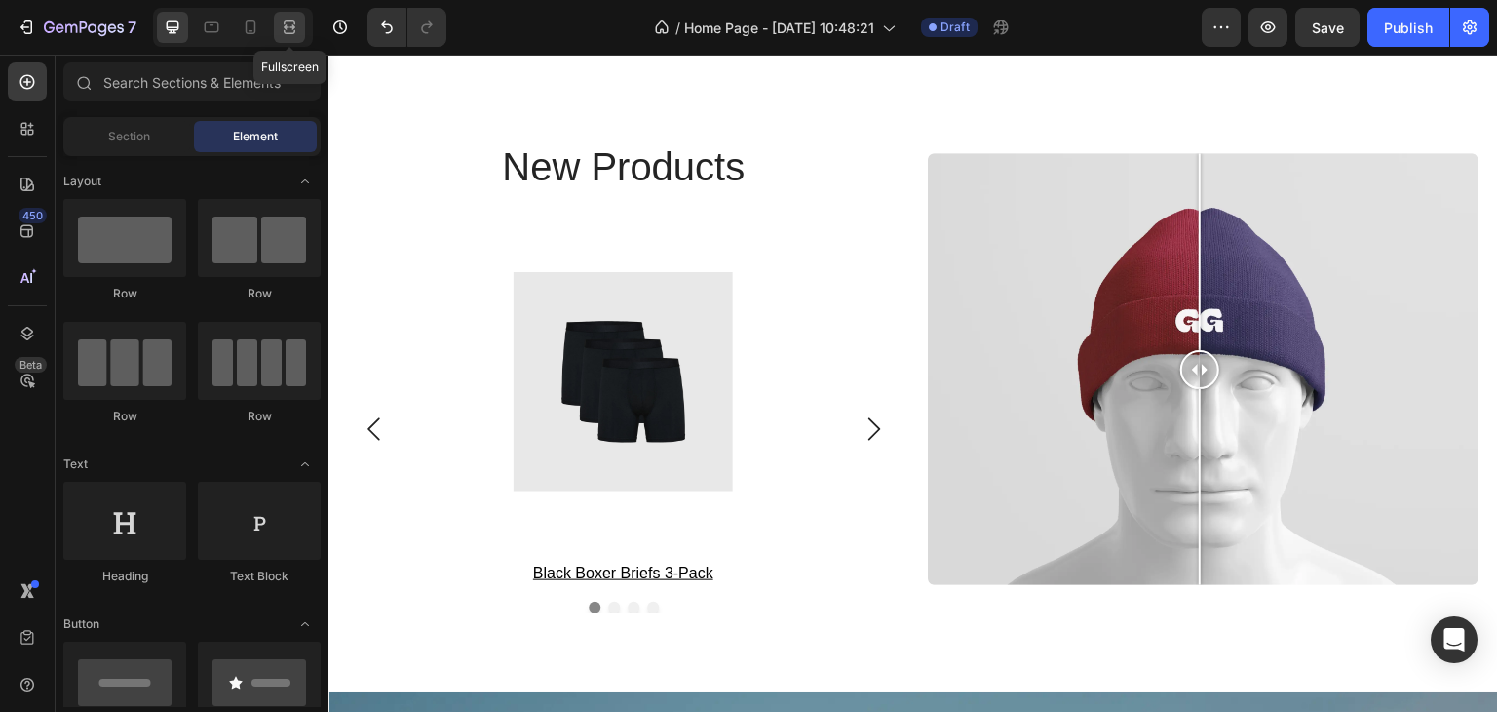
click at [298, 34] on icon at bounding box center [289, 27] width 19 height 19
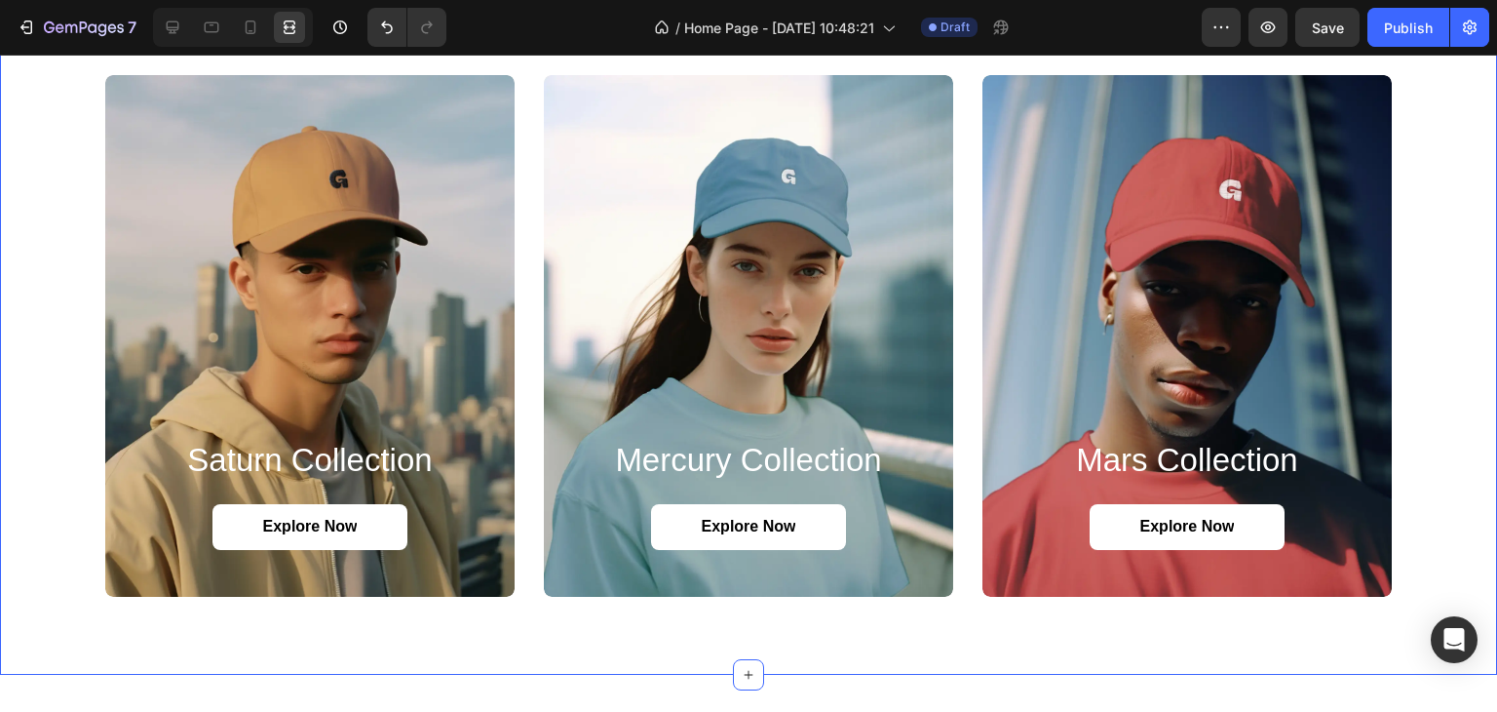
scroll to position [1657, 0]
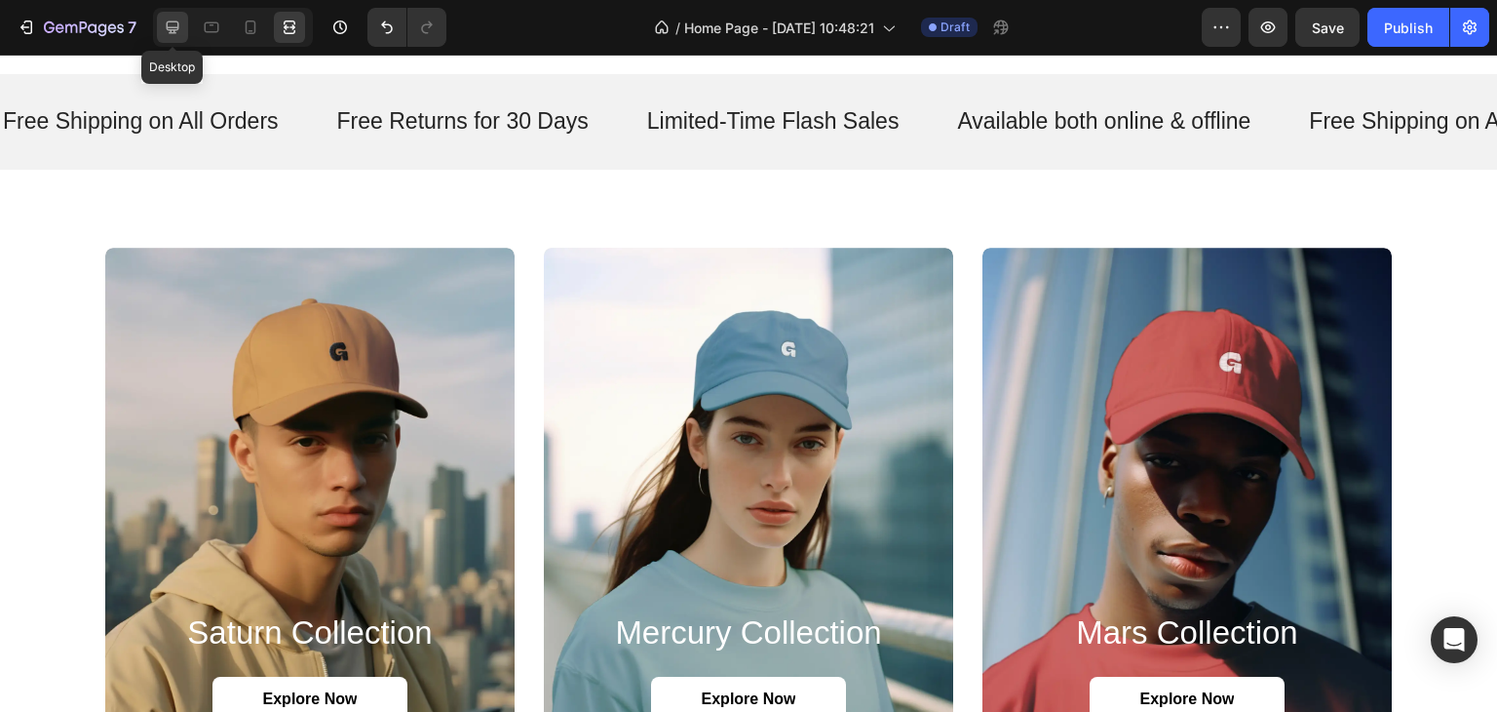
click at [178, 29] on icon at bounding box center [172, 27] width 19 height 19
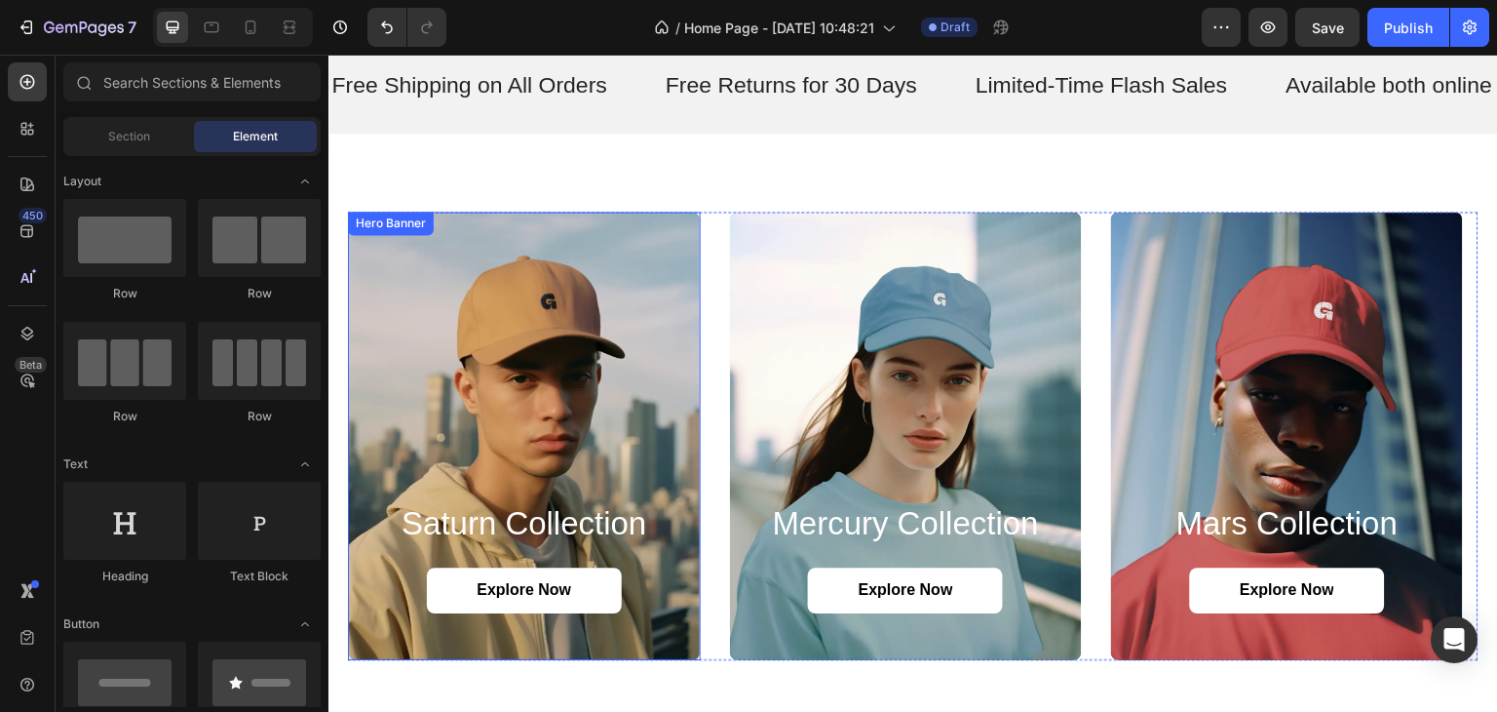
click at [472, 248] on div "Background Image" at bounding box center [524, 436] width 353 height 449
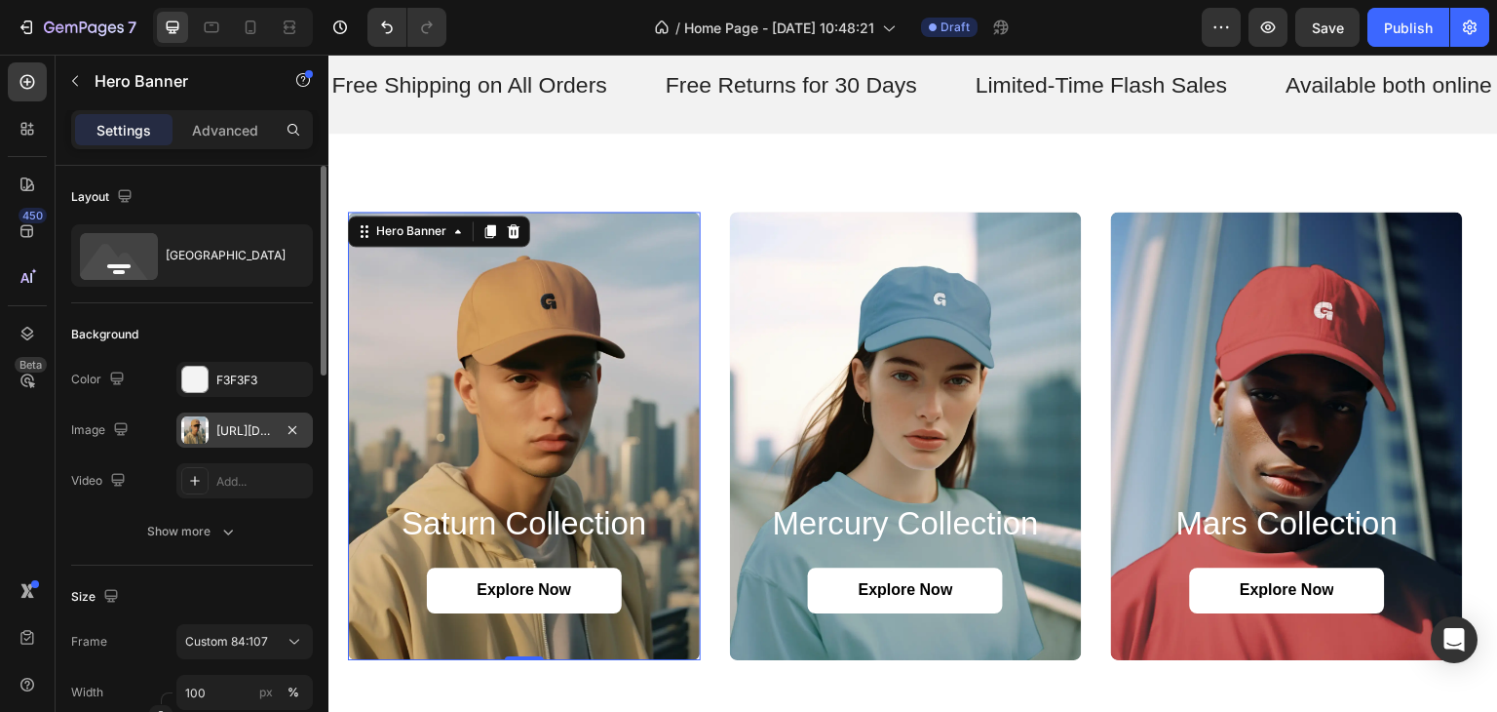
click at [206, 425] on div at bounding box center [194, 429] width 27 height 27
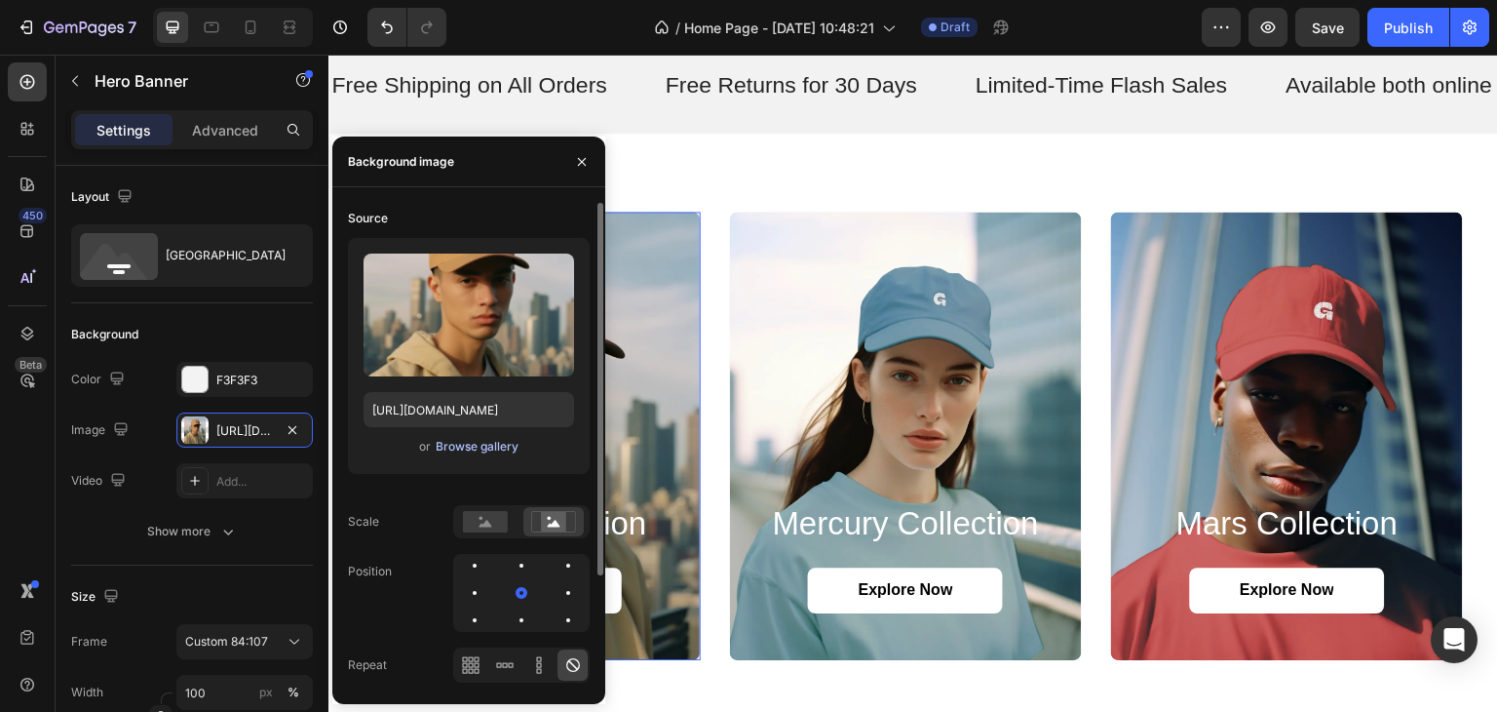
click at [476, 451] on div "Browse gallery" at bounding box center [477, 447] width 83 height 18
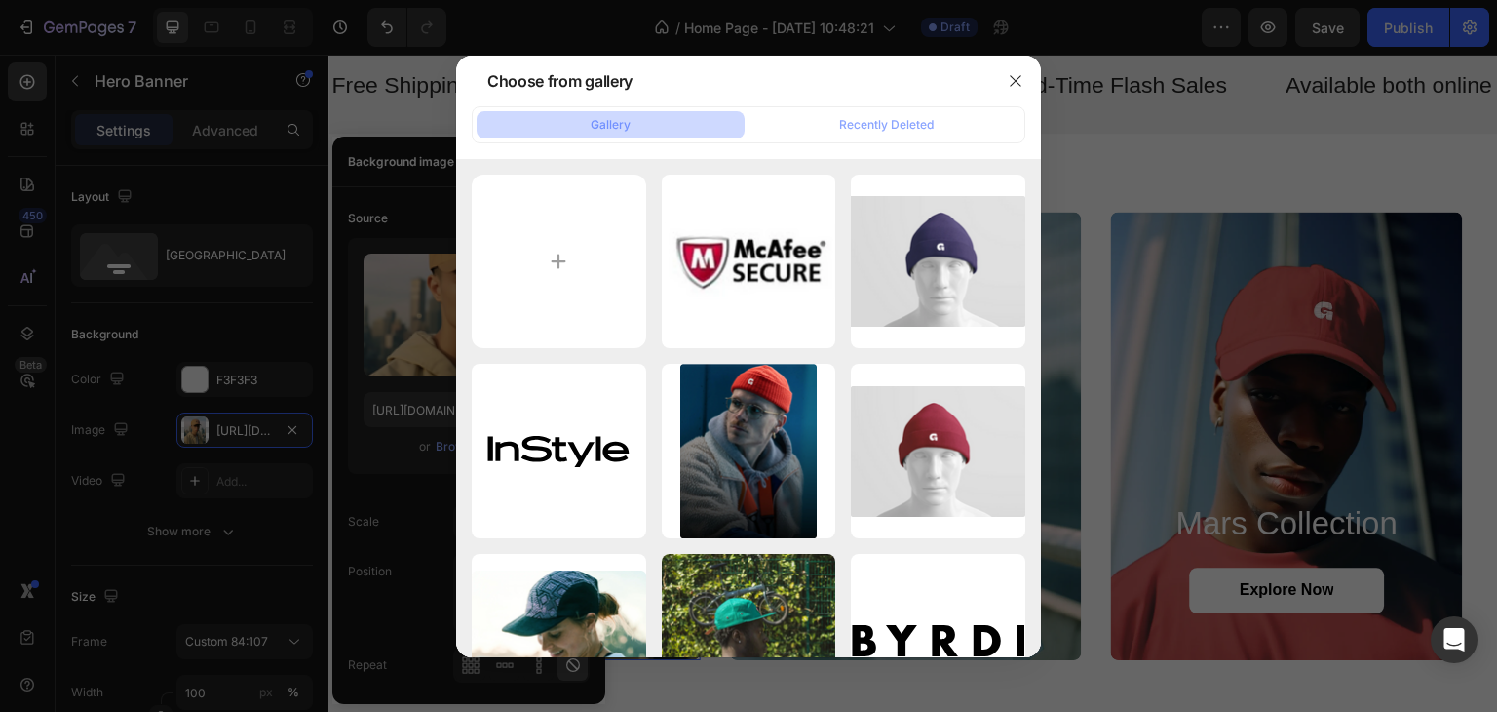
type input "C:\fakepath\T-SHIRT_CATEGORY_IMAGE.webp"
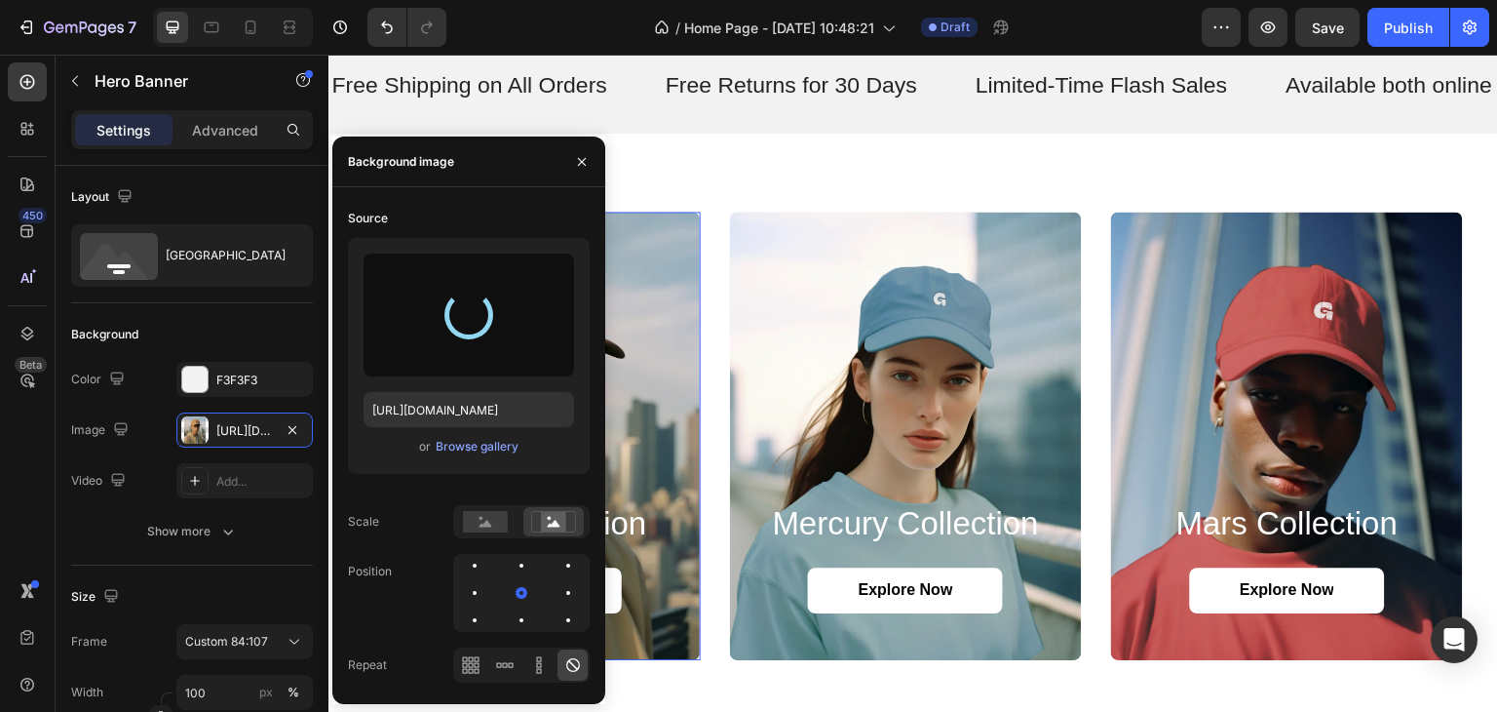
type input "[URL][DOMAIN_NAME]"
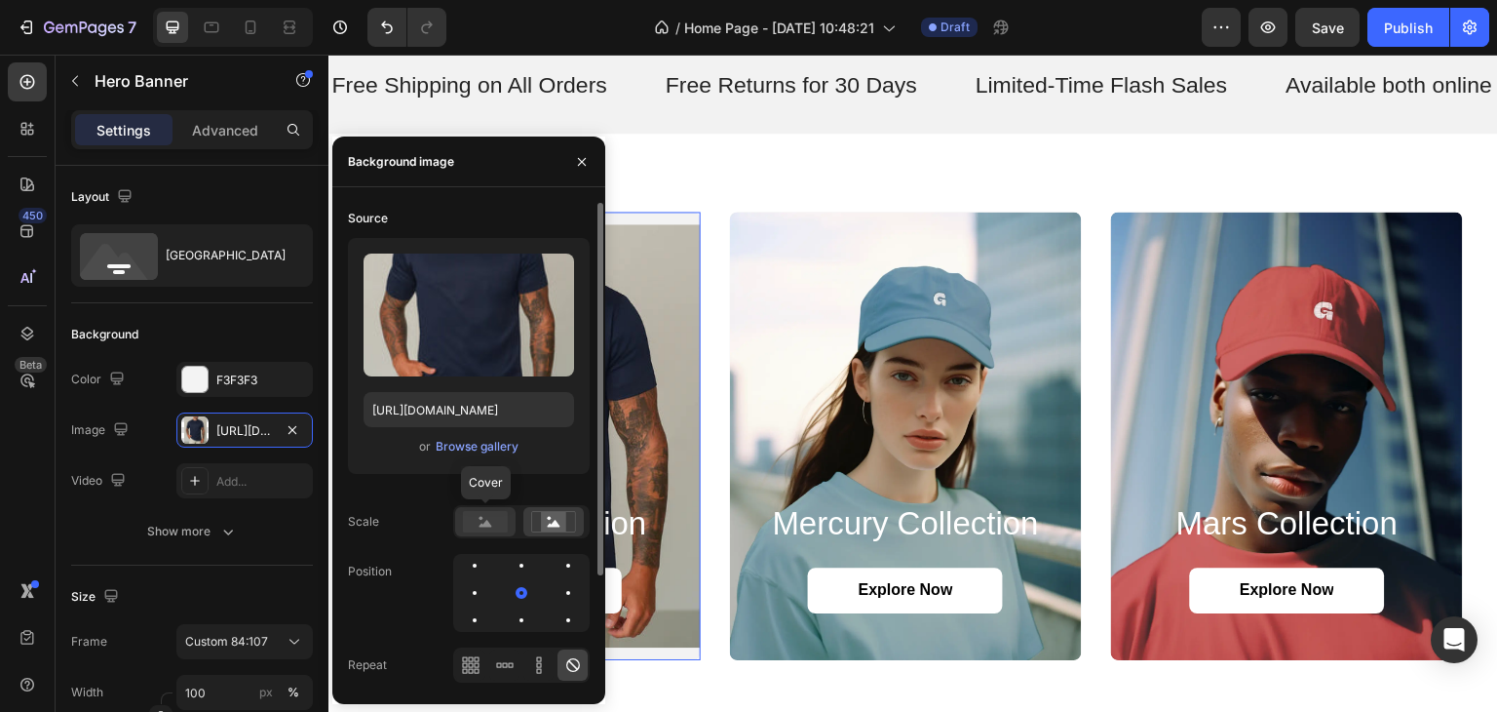
click at [471, 524] on rect at bounding box center [485, 521] width 45 height 21
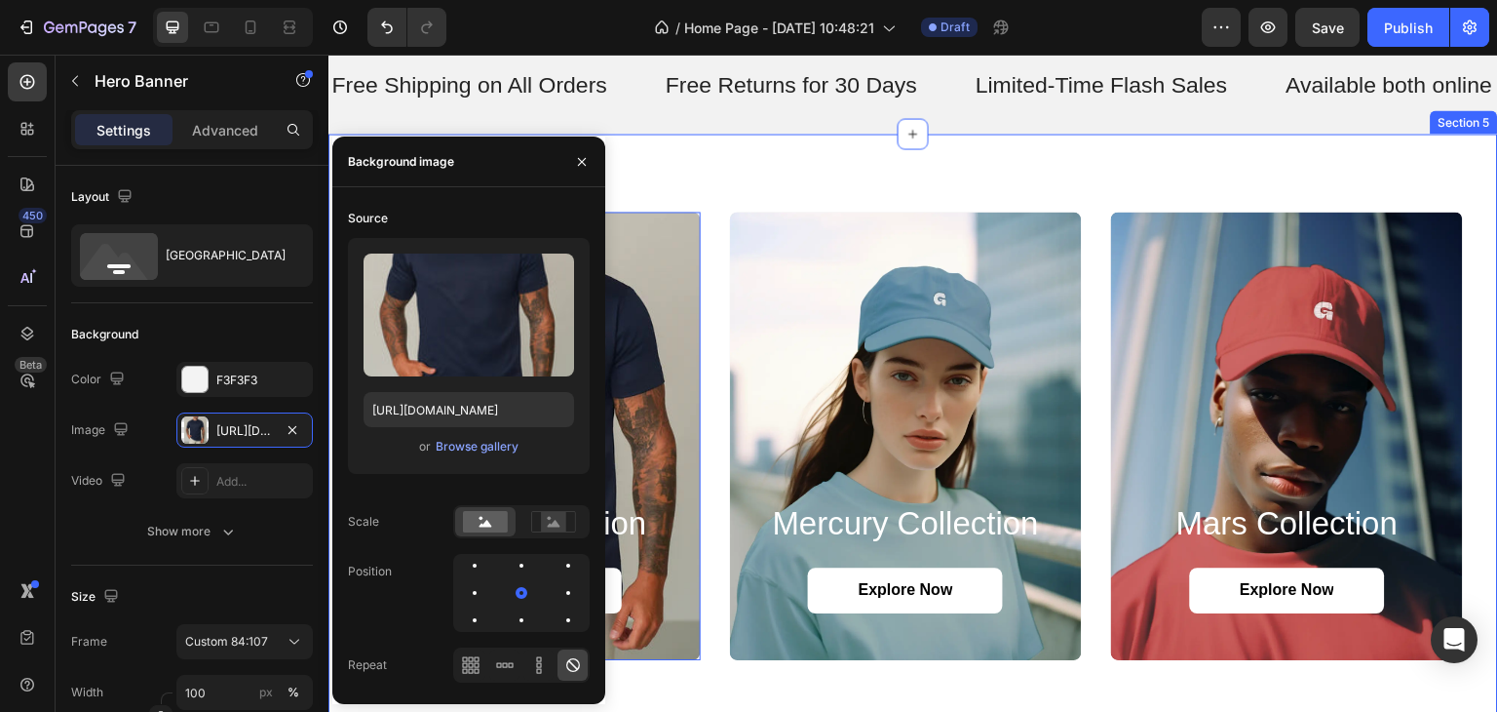
click at [789, 176] on div "saturn collection Heading Explore Now Button Hero Banner 0 mercury collection H…" at bounding box center [913, 436] width 1170 height 605
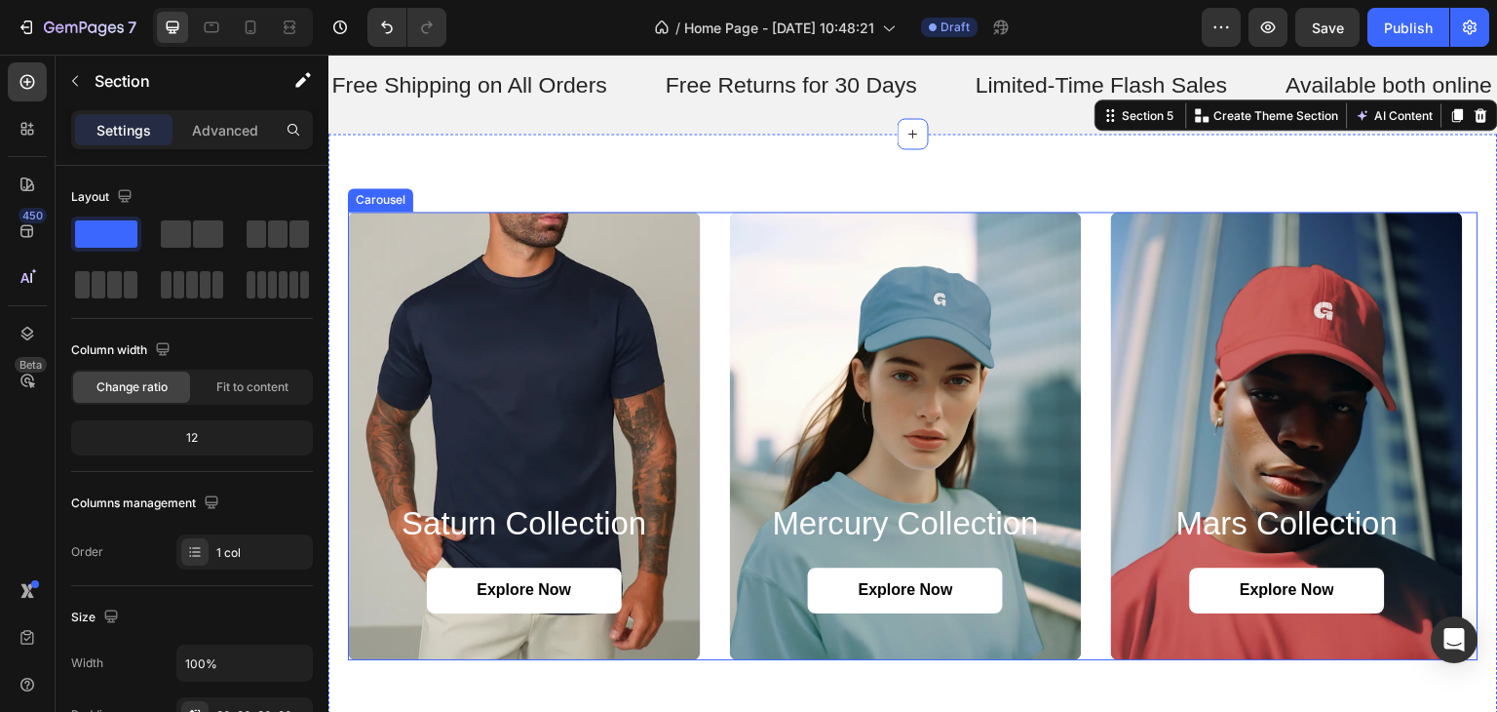
click at [1097, 319] on div "saturn collection Heading Explore Now Button Hero Banner mercury collection Hea…" at bounding box center [913, 436] width 1131 height 449
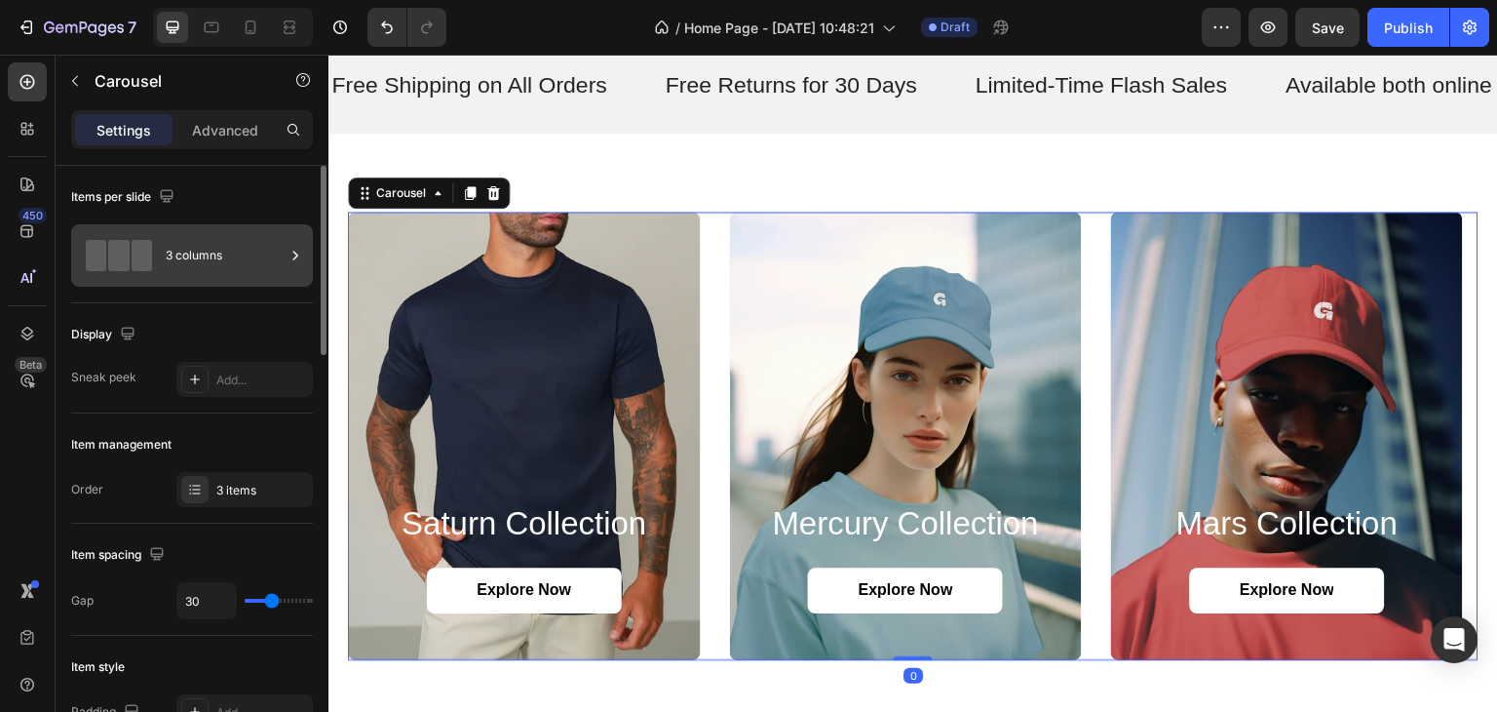
click at [183, 248] on div "3 columns" at bounding box center [225, 255] width 119 height 45
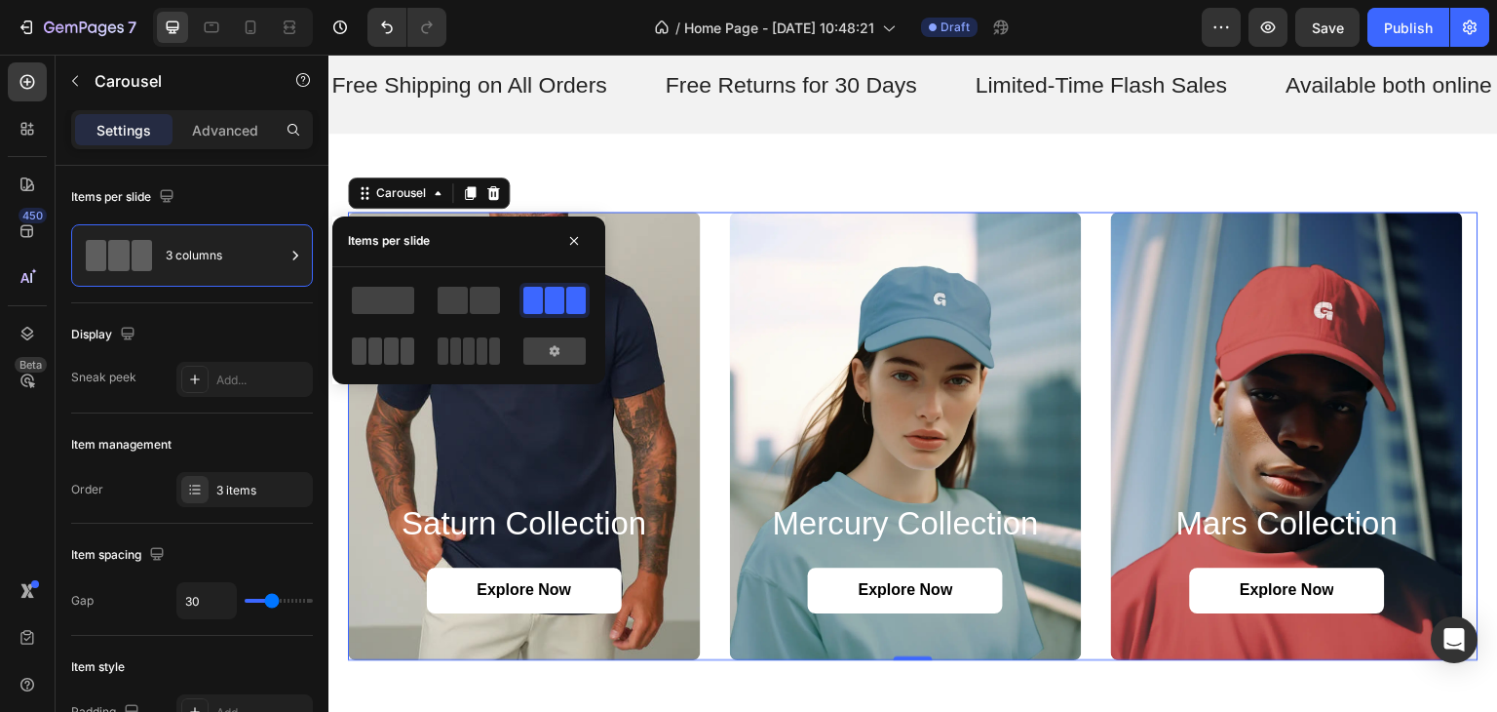
click at [396, 345] on span at bounding box center [391, 350] width 15 height 27
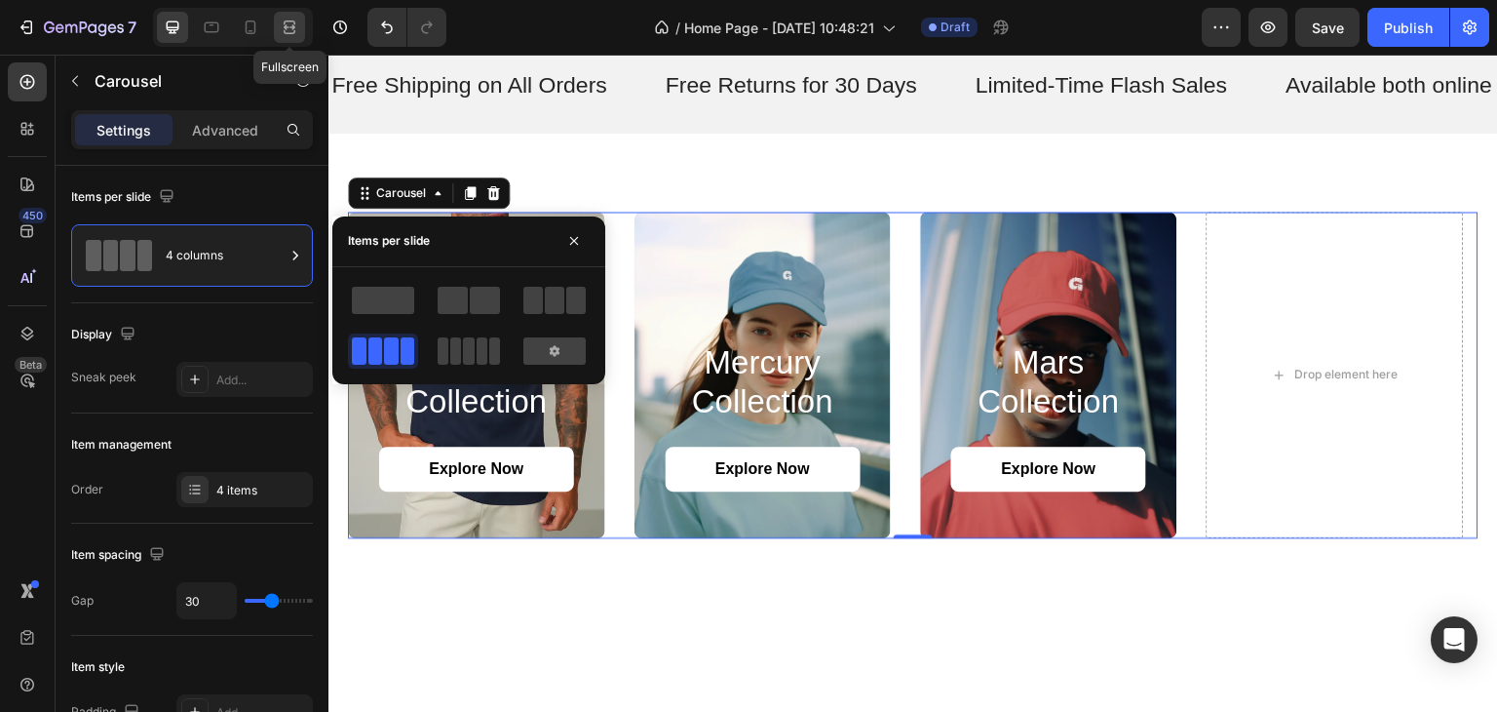
click at [282, 26] on icon at bounding box center [289, 27] width 19 height 19
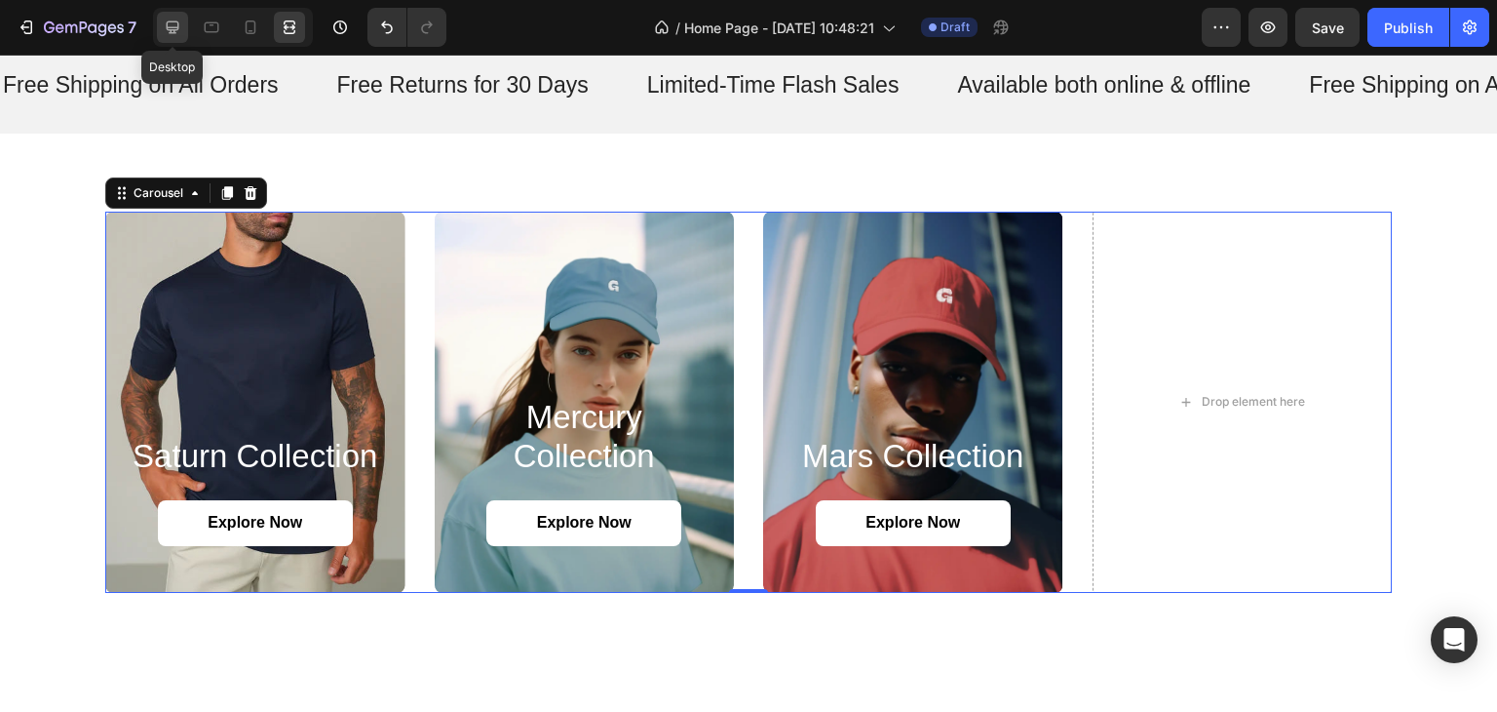
click at [179, 24] on icon at bounding box center [172, 27] width 19 height 19
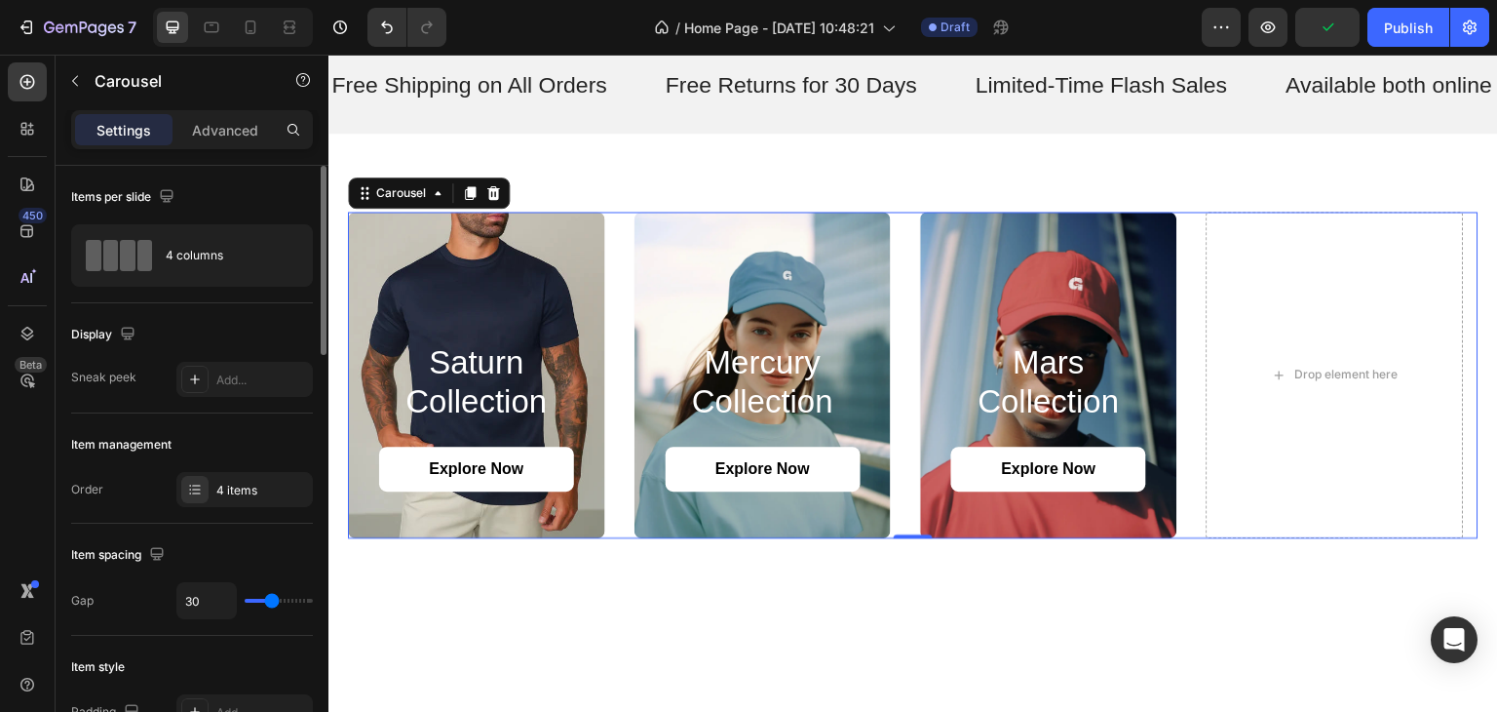
type input "25"
type input "9"
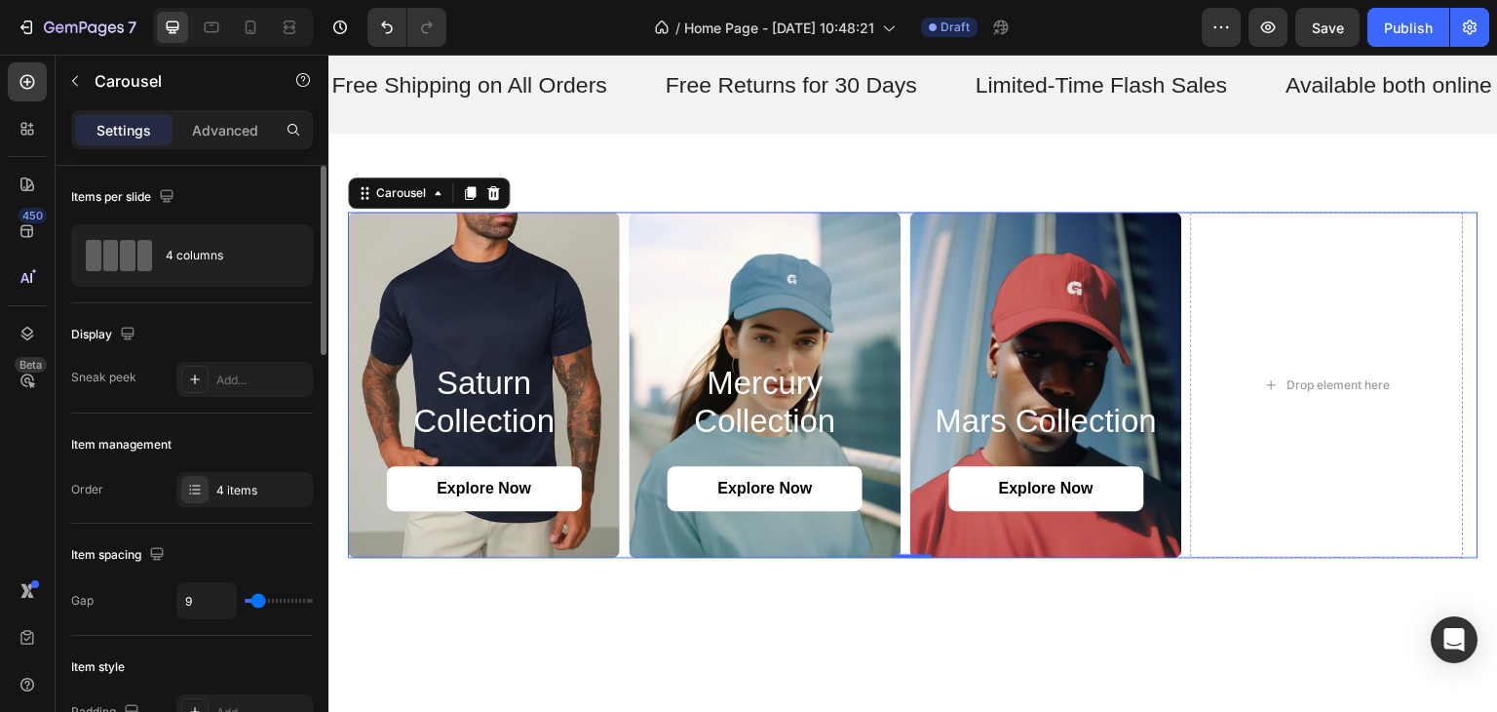
type input "7"
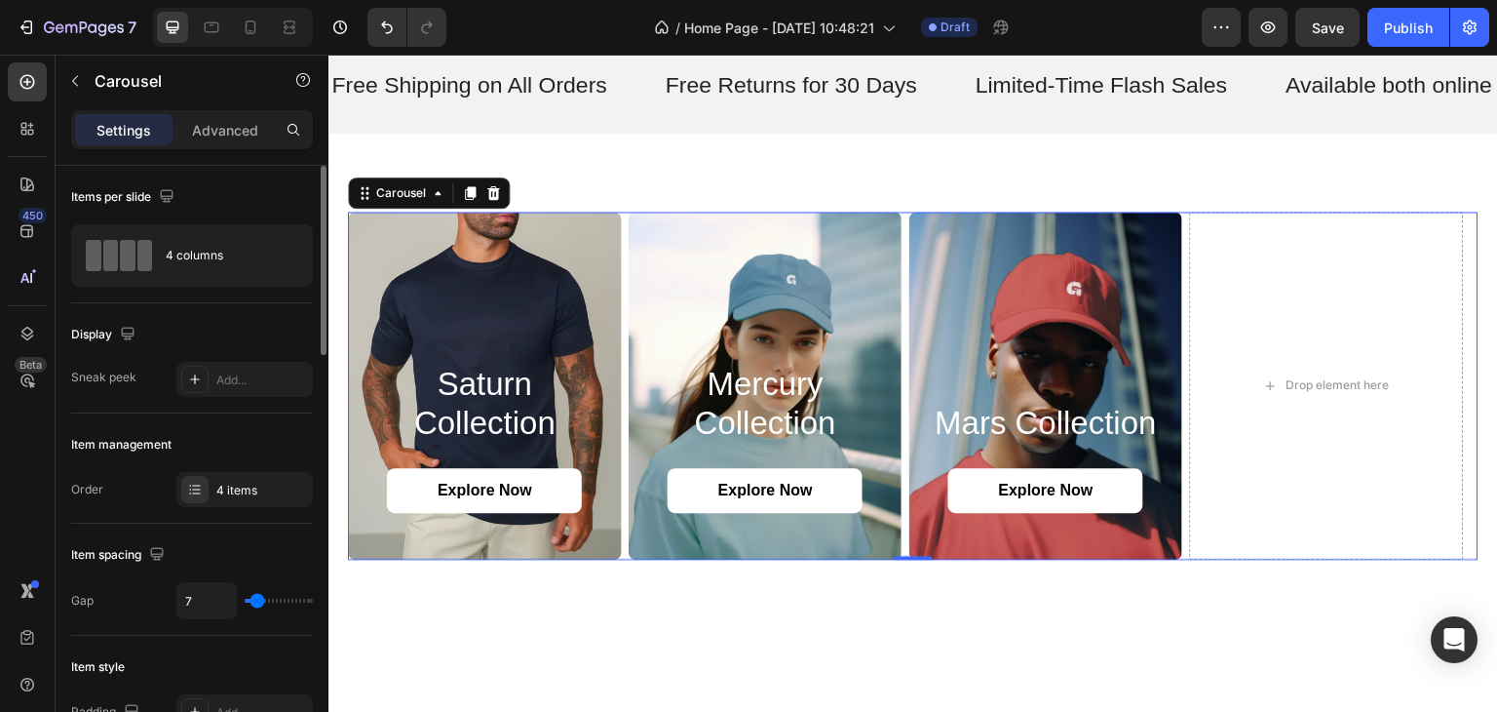
type input "5"
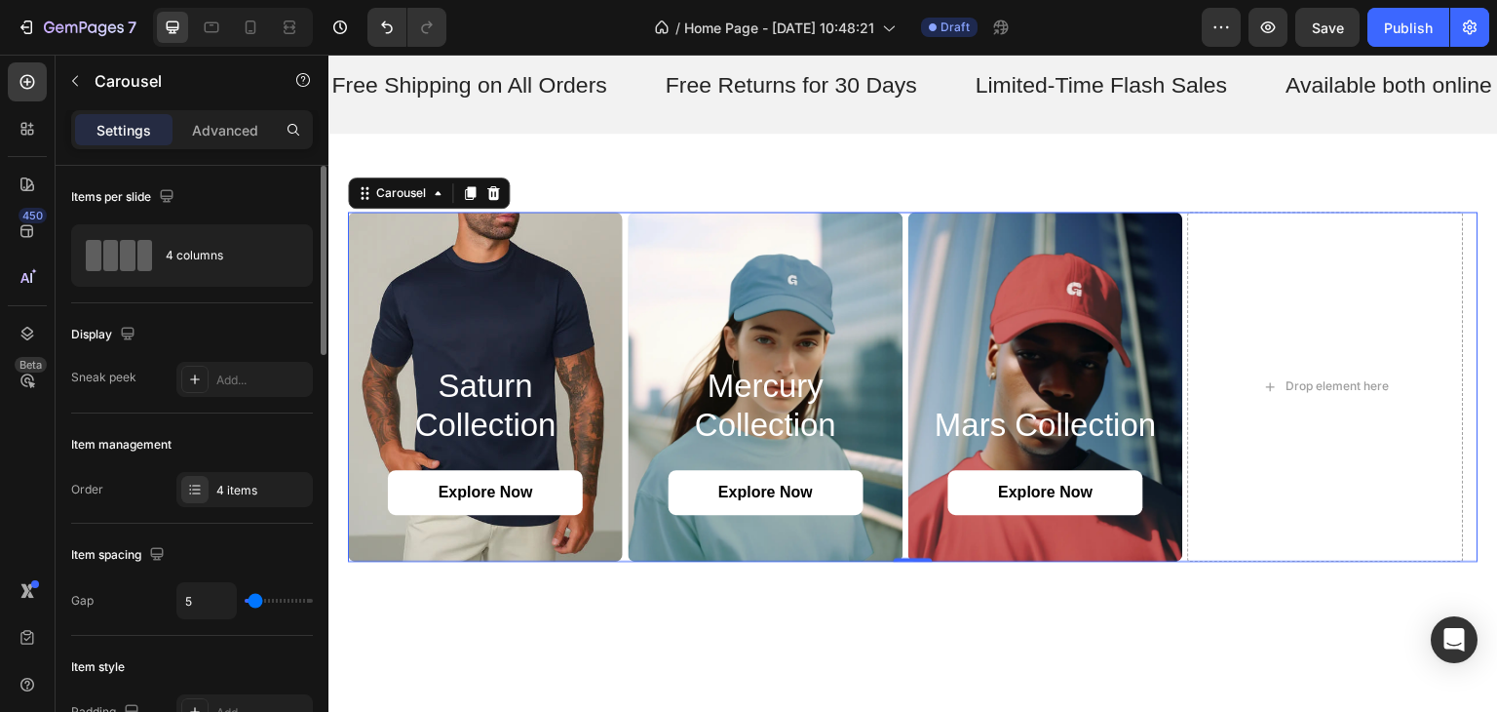
type input "4"
drag, startPoint x: 270, startPoint y: 605, endPoint x: 254, endPoint y: 615, distance: 18.4
type input "4"
click at [254, 602] on input "range" at bounding box center [279, 600] width 68 height 4
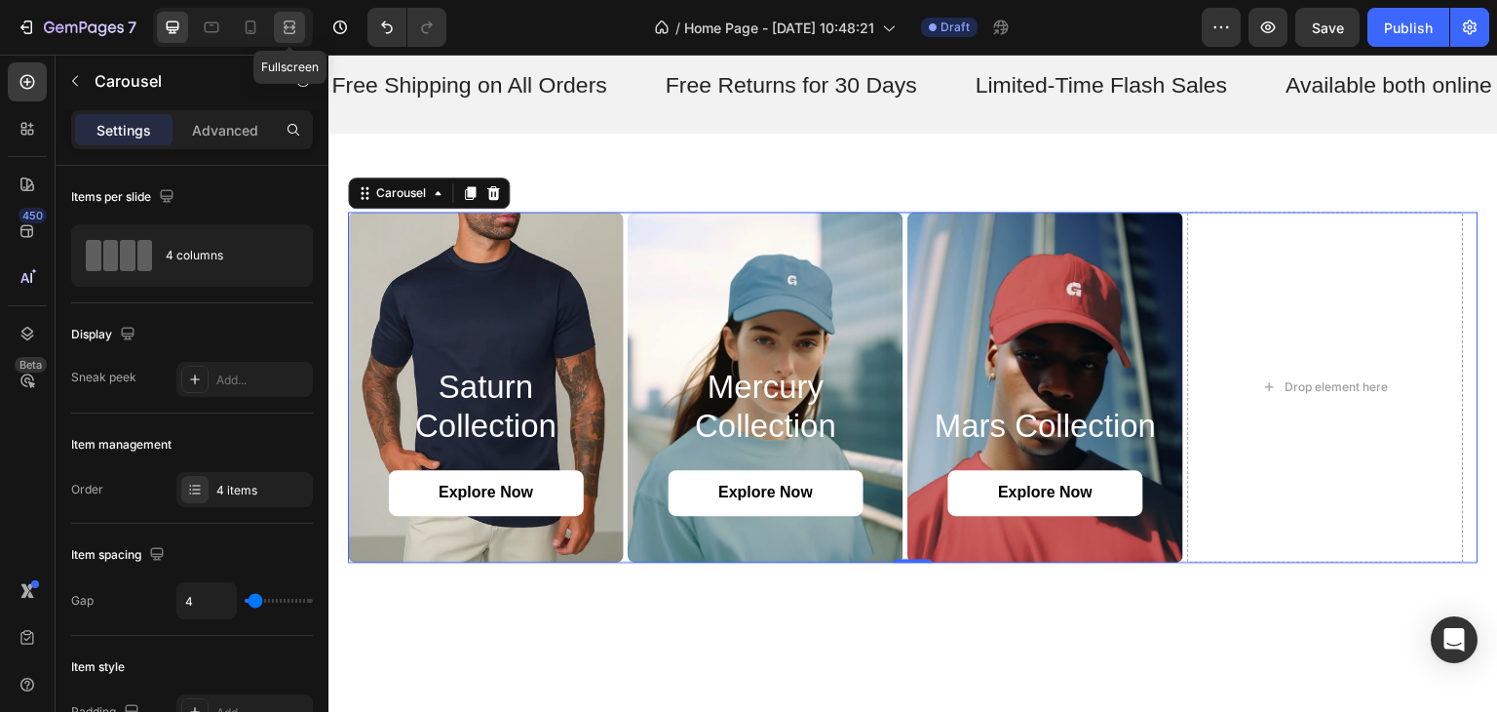
click at [300, 40] on div at bounding box center [289, 27] width 31 height 31
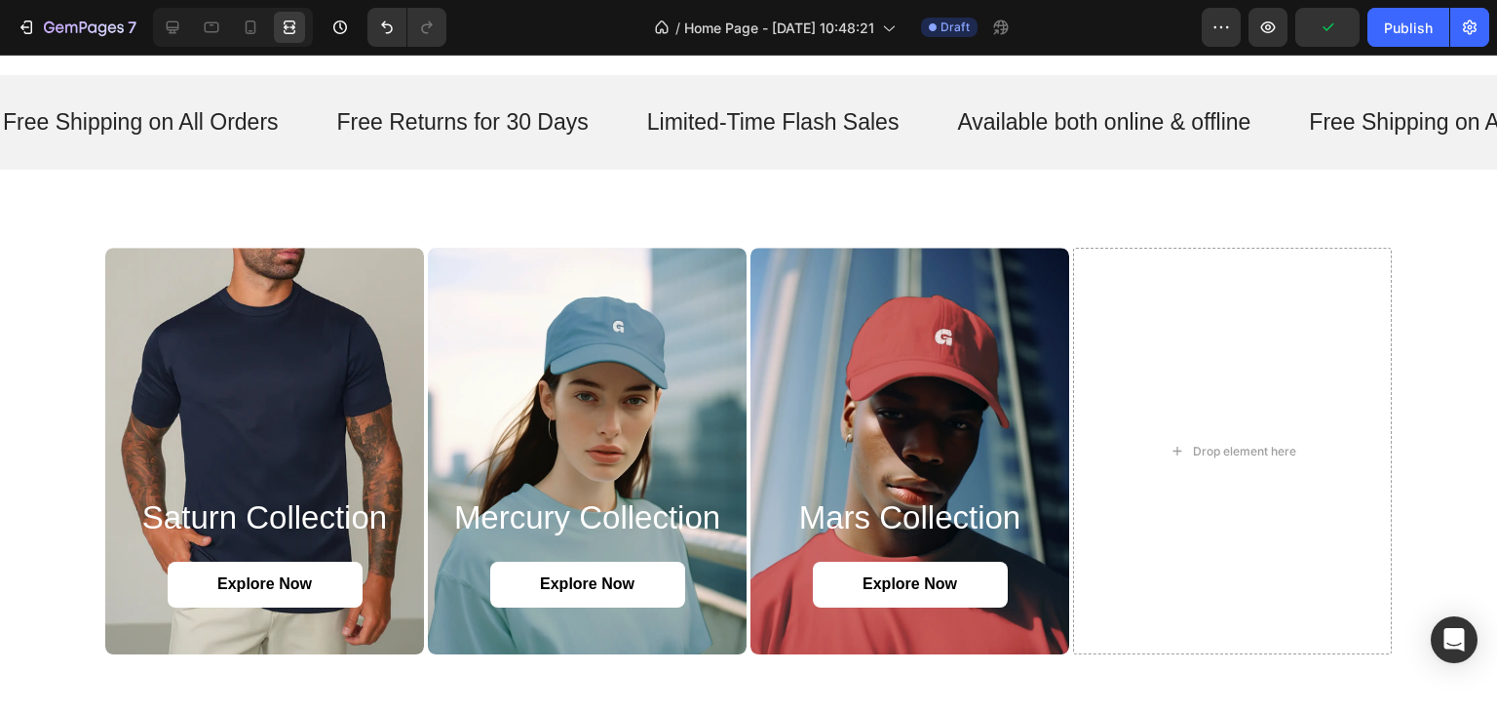
scroll to position [1949, 0]
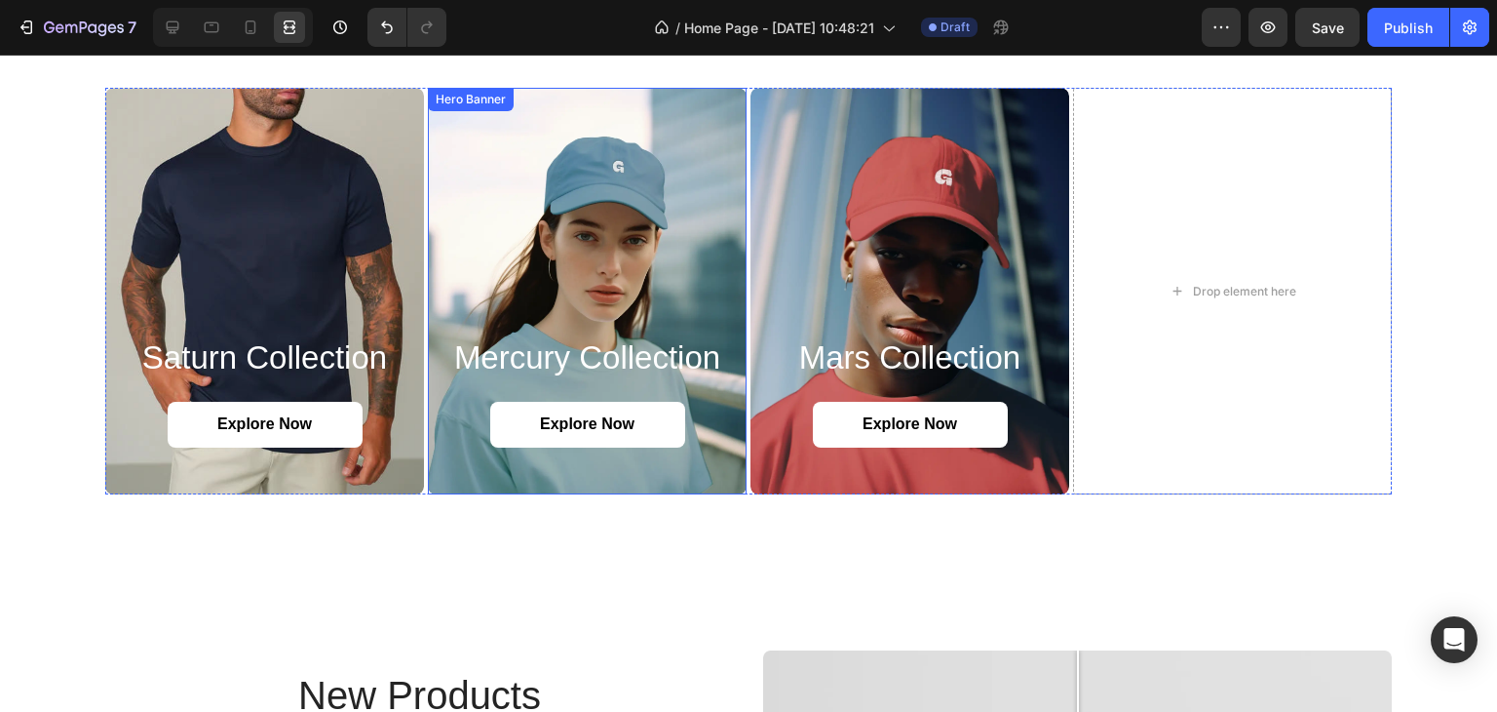
drag, startPoint x: 594, startPoint y: 127, endPoint x: 360, endPoint y: 95, distance: 236.1
click at [594, 127] on div "Background Image" at bounding box center [587, 291] width 319 height 406
click at [189, 33] on div at bounding box center [233, 27] width 160 height 39
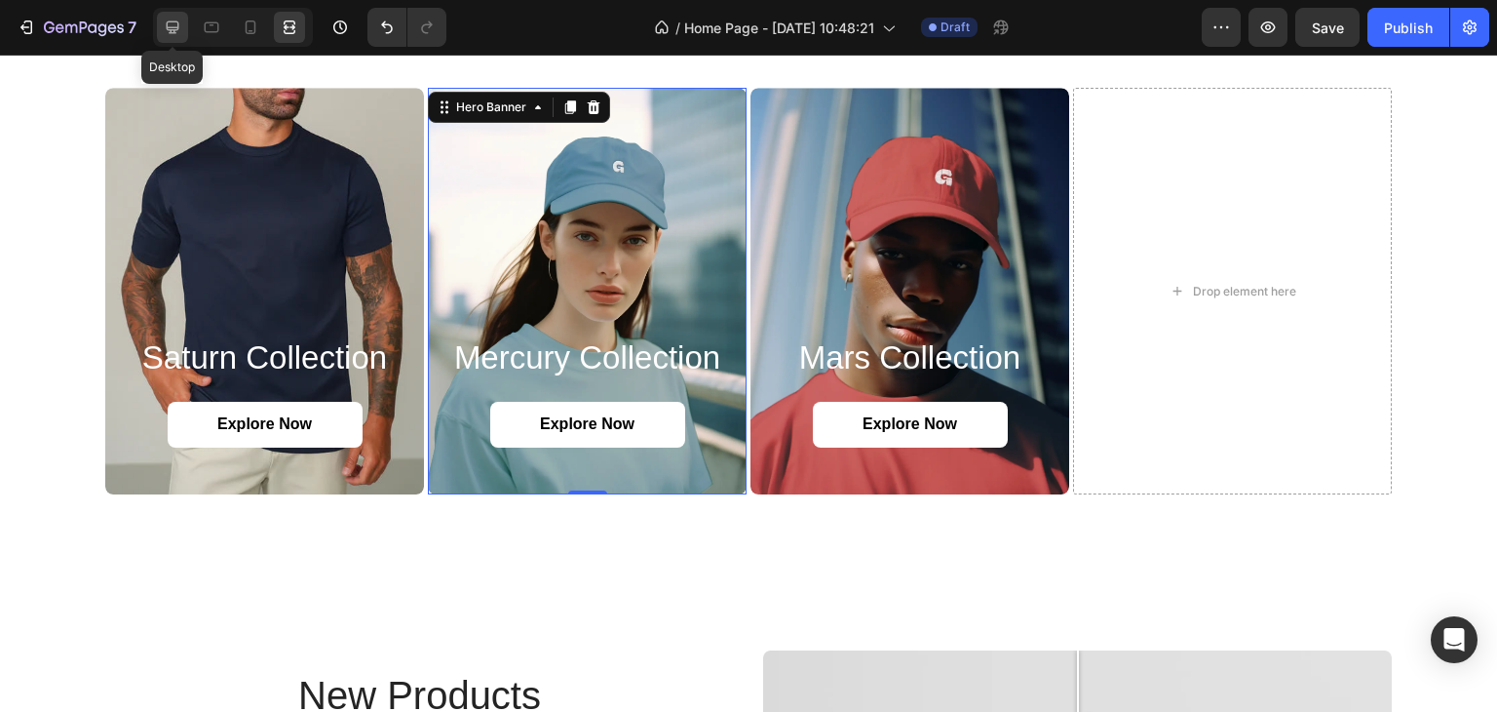
click at [187, 32] on div at bounding box center [172, 27] width 31 height 31
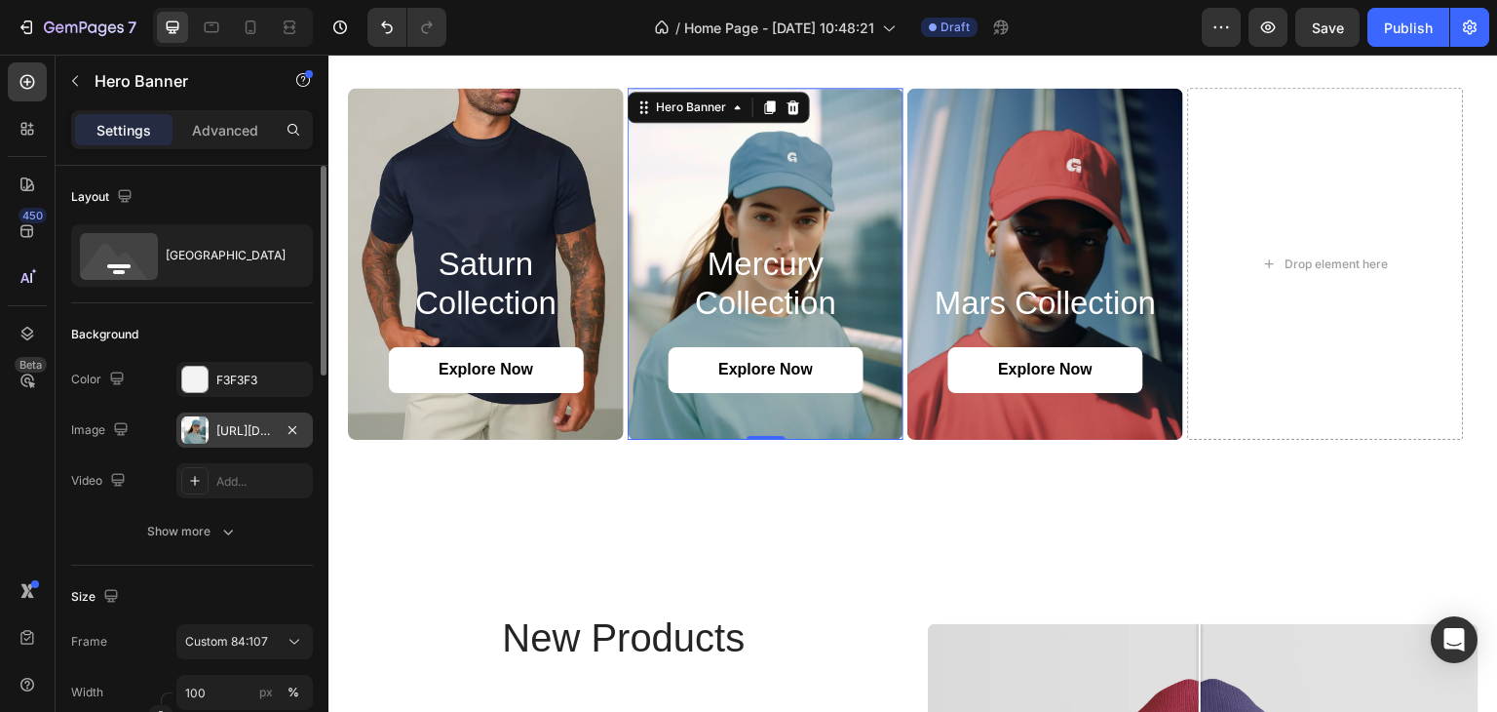
click at [225, 431] on div "[URL][DOMAIN_NAME]" at bounding box center [244, 431] width 57 height 18
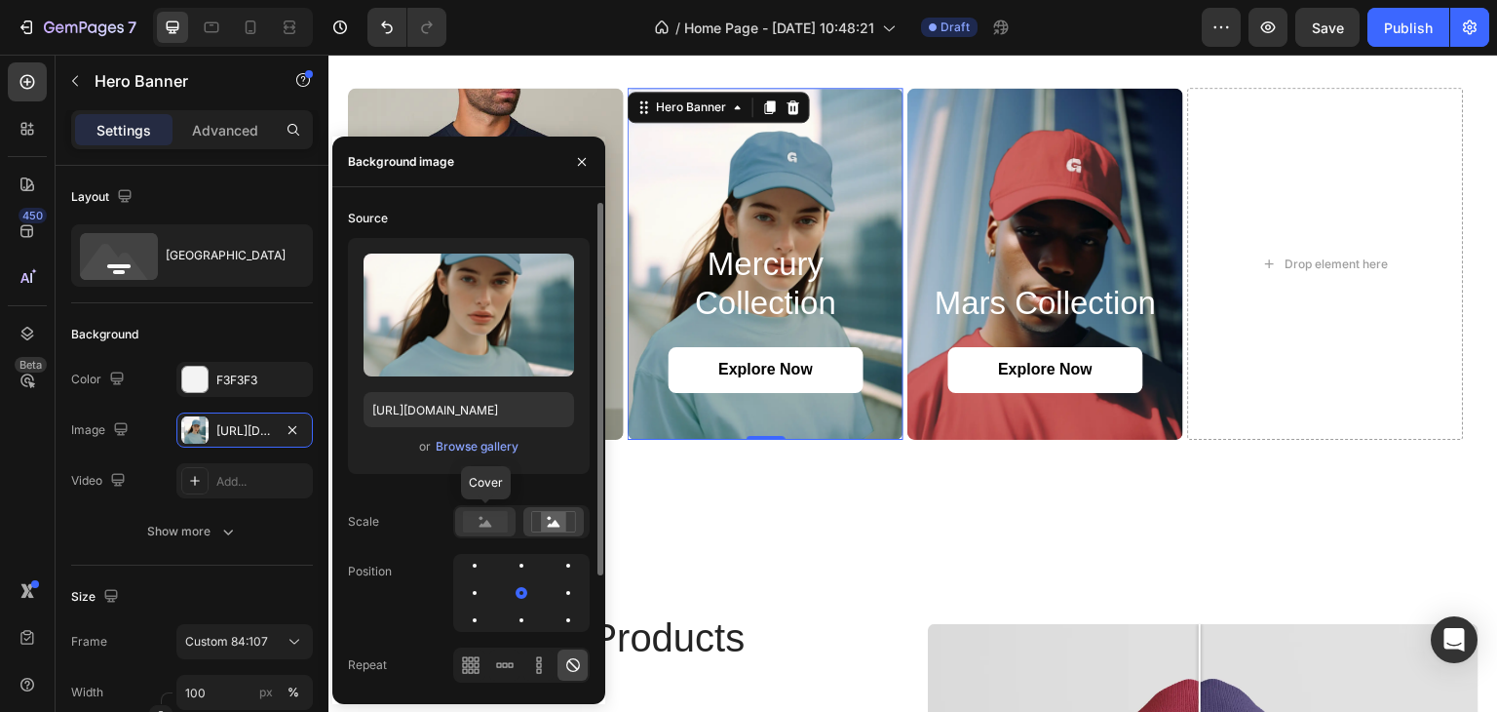
click at [499, 511] on icon at bounding box center [485, 521] width 45 height 21
click at [497, 446] on div "Browse gallery" at bounding box center [477, 447] width 83 height 18
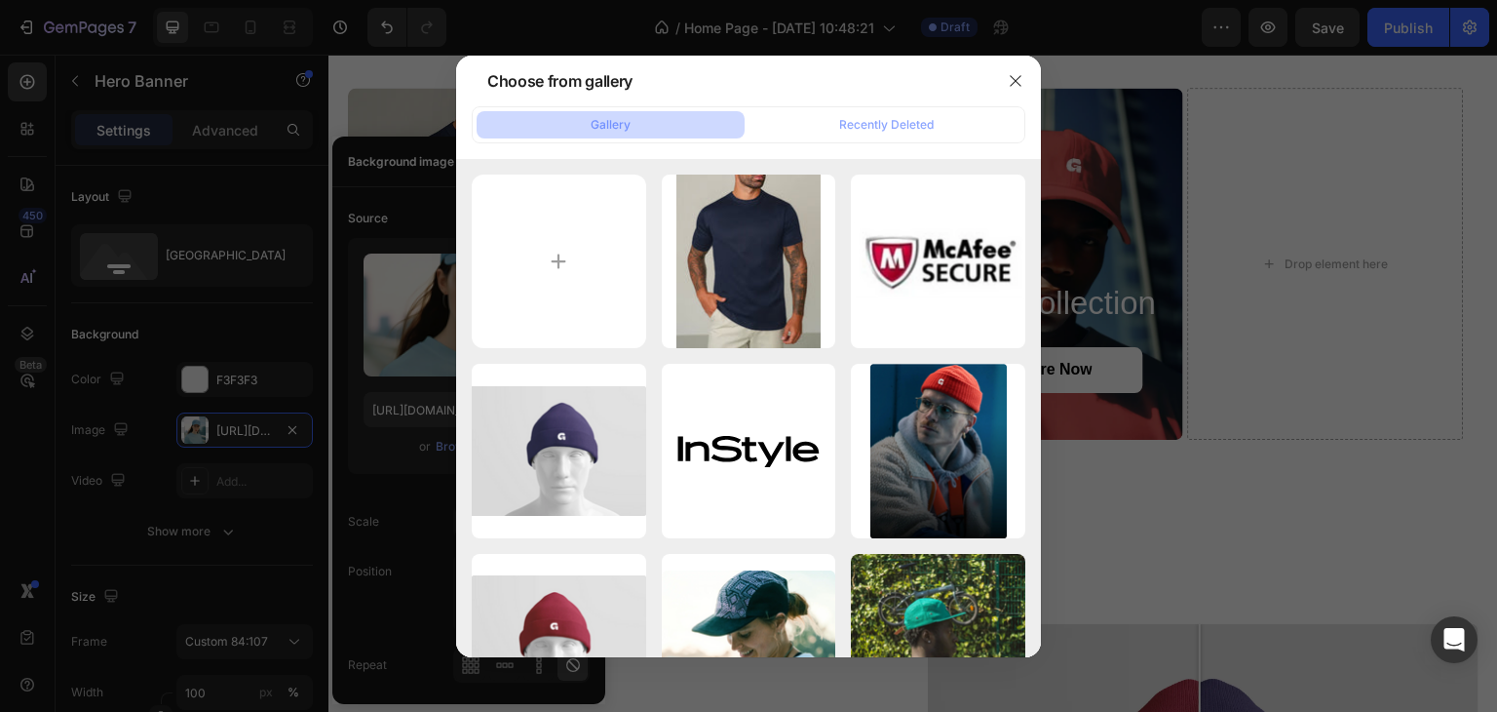
type input "C:\fakepath\SHIRTS_CATEGORY_IMAGE_2.webp"
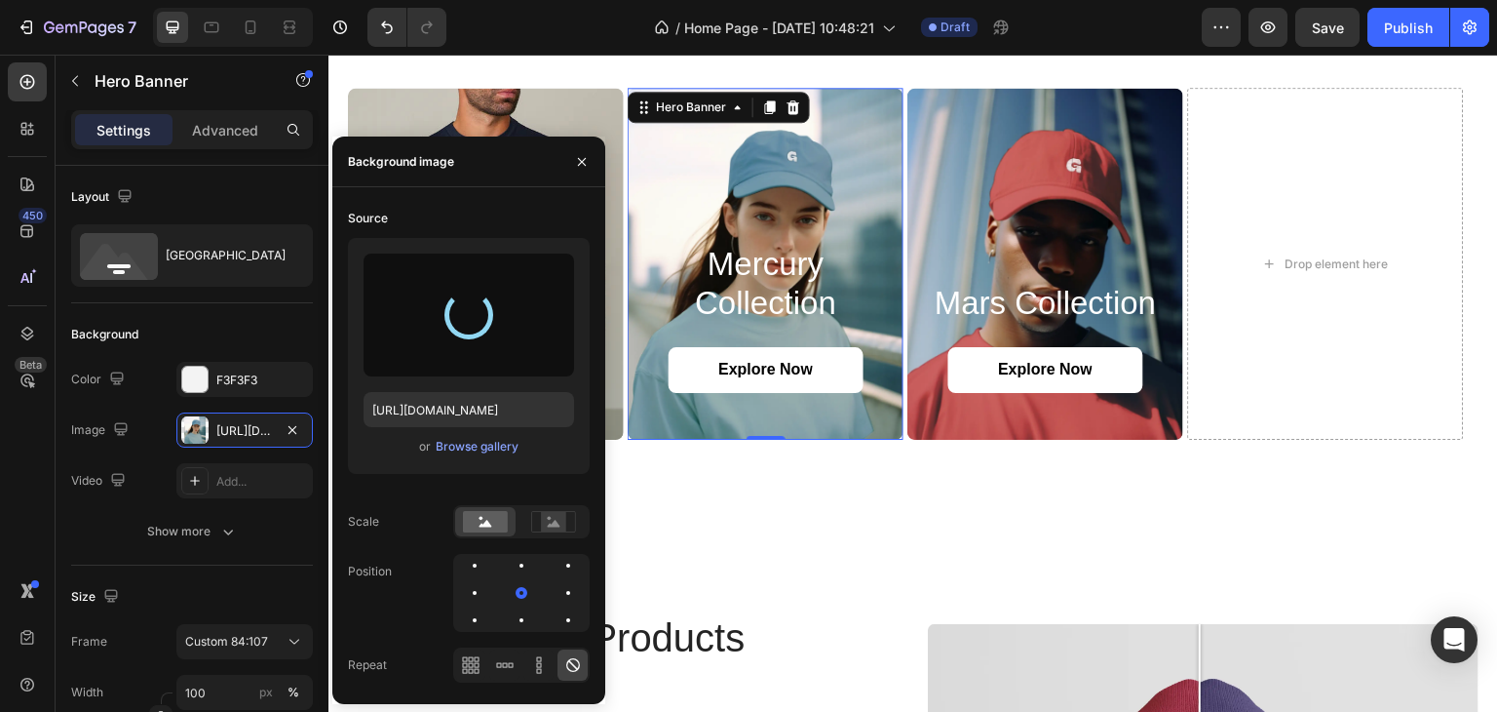
type input "[URL][DOMAIN_NAME]"
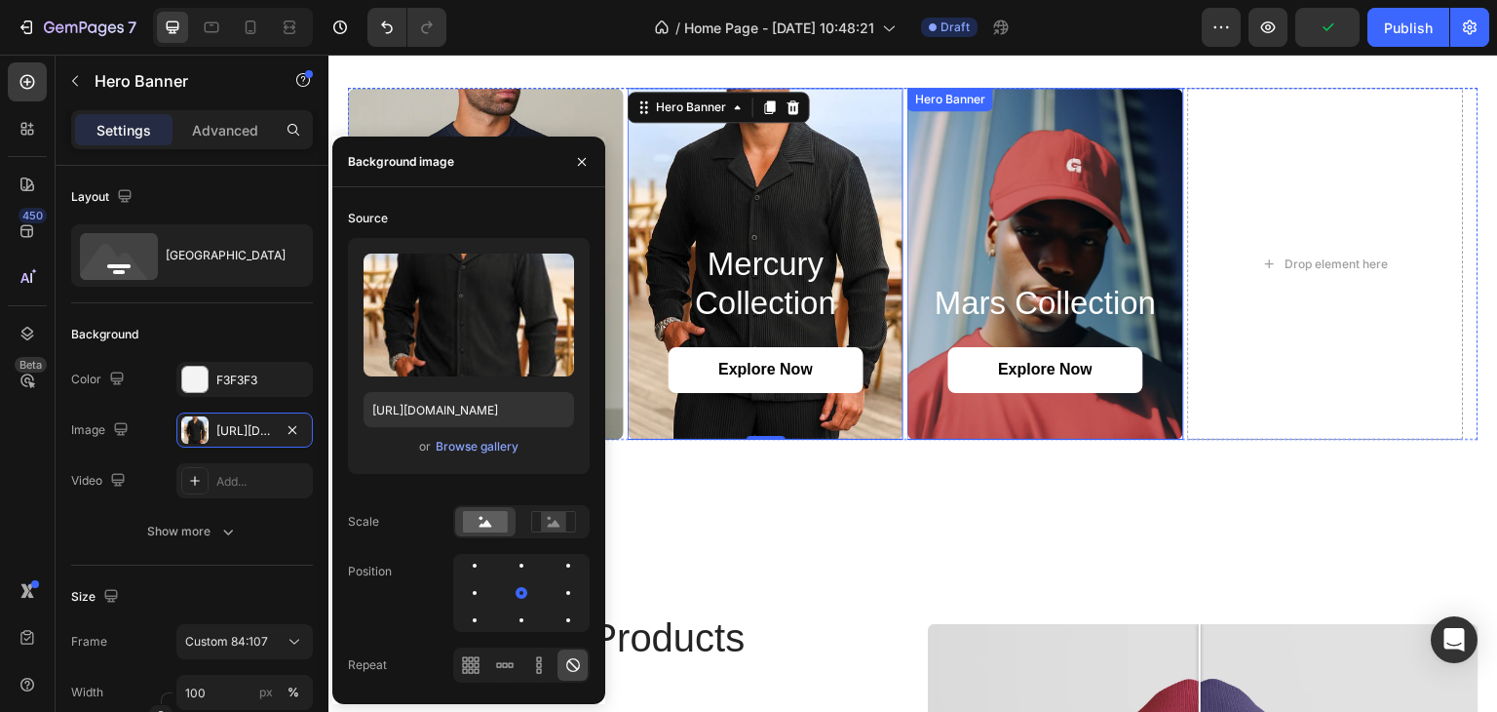
click at [1099, 135] on div "Background Image" at bounding box center [1045, 264] width 276 height 352
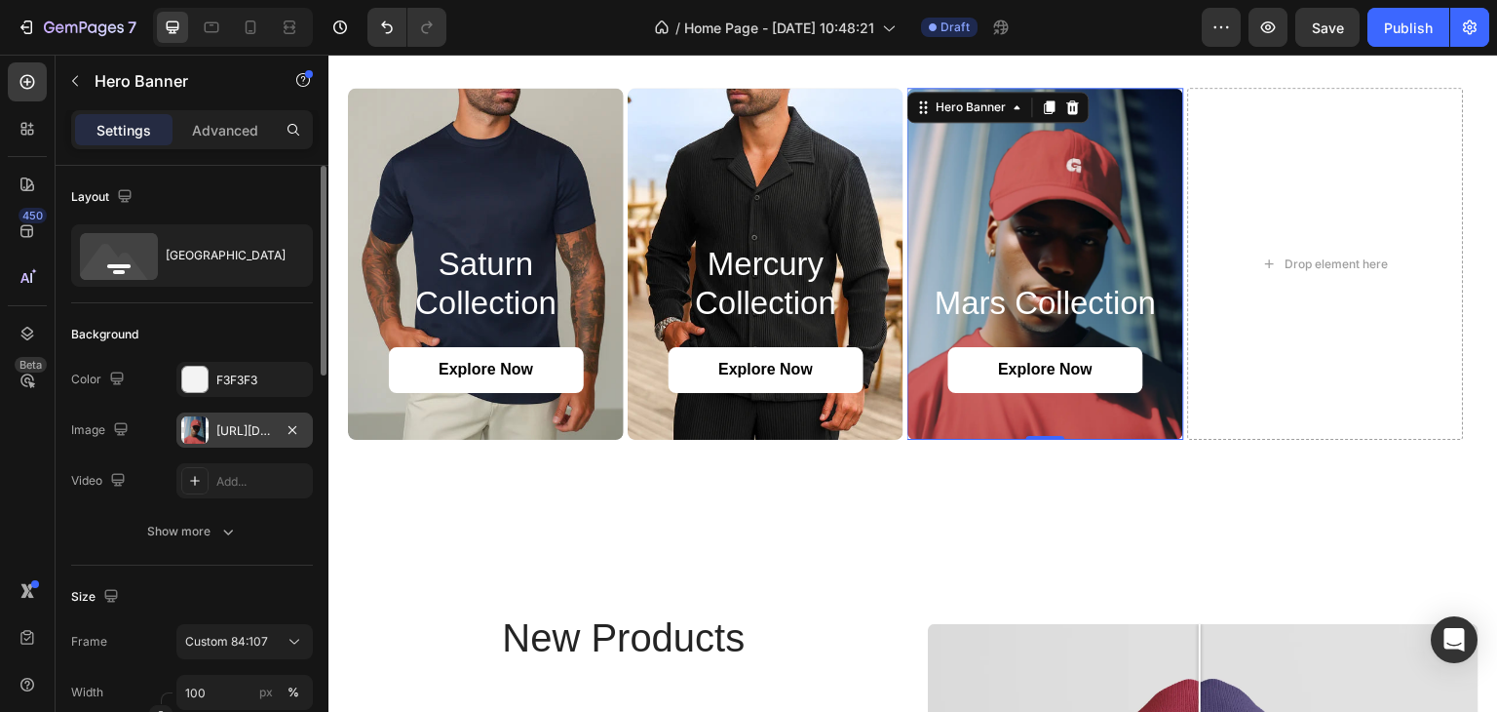
click at [203, 438] on div at bounding box center [194, 429] width 27 height 27
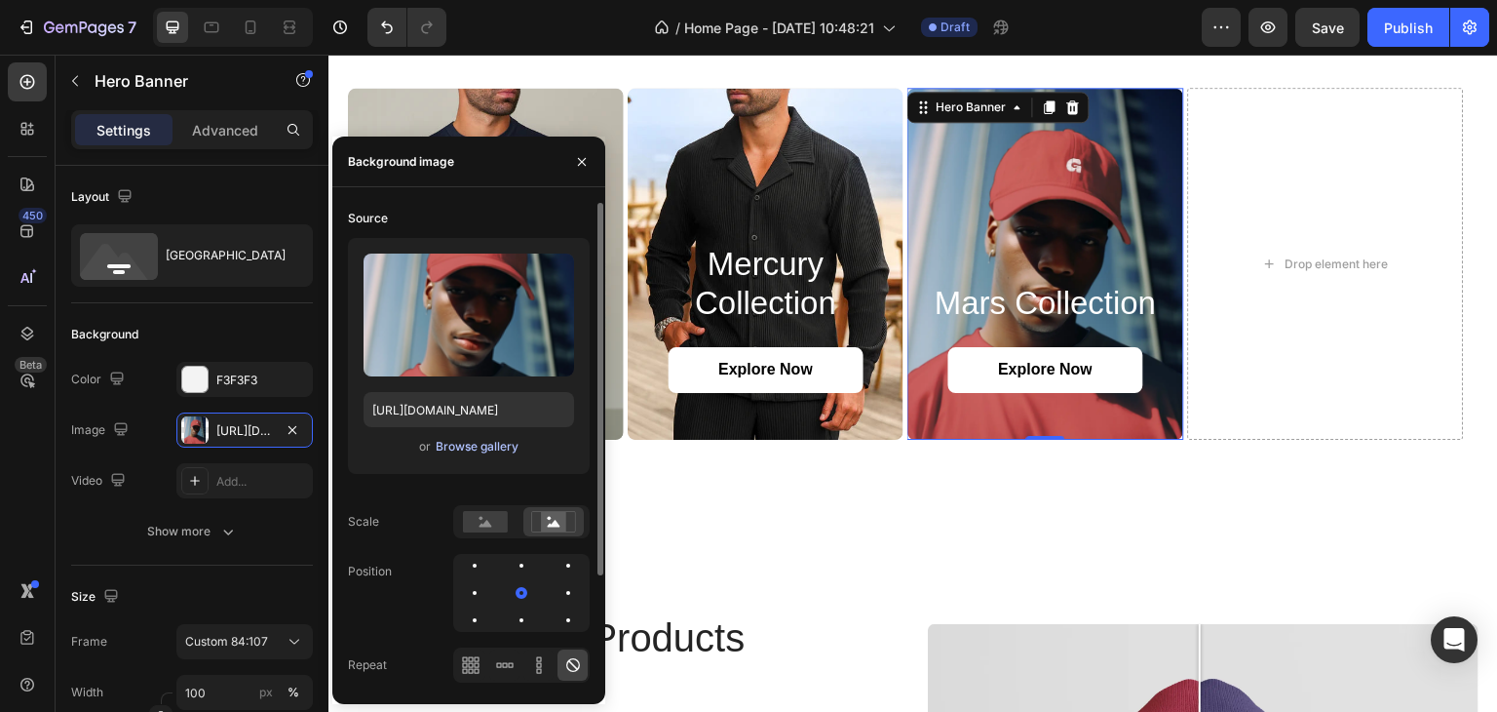
click at [474, 447] on div "Browse gallery" at bounding box center [477, 447] width 83 height 18
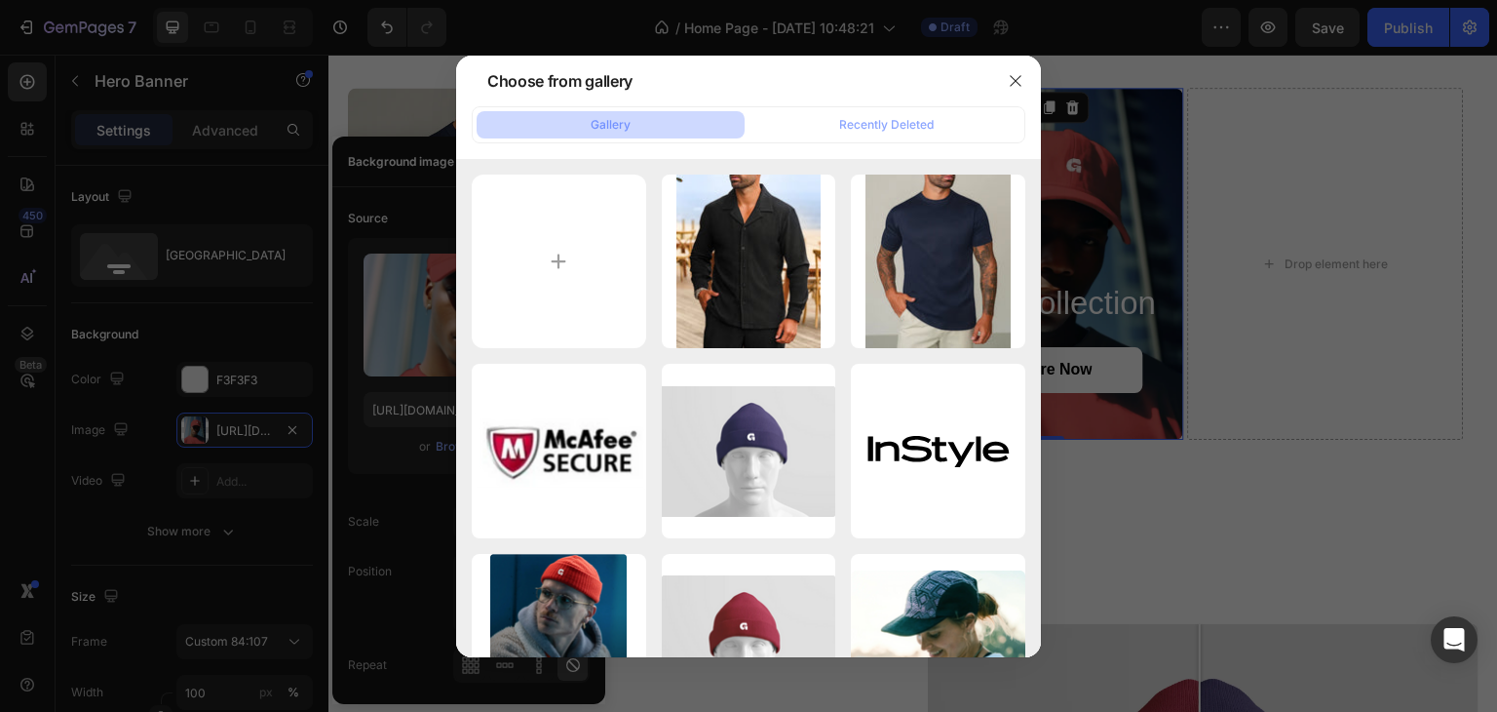
type input "C:\fakepath\TROUSERS_CATEGORY.webp"
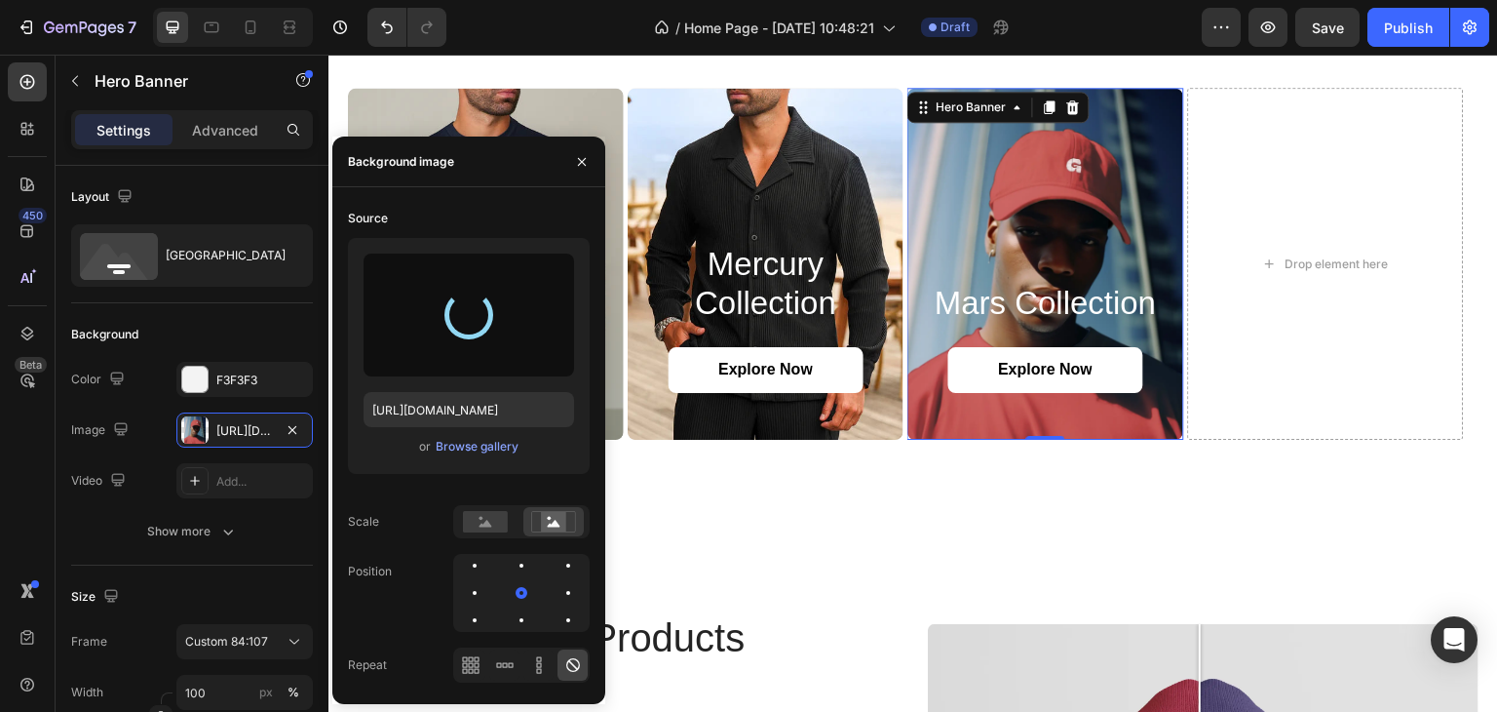
type input "[URL][DOMAIN_NAME]"
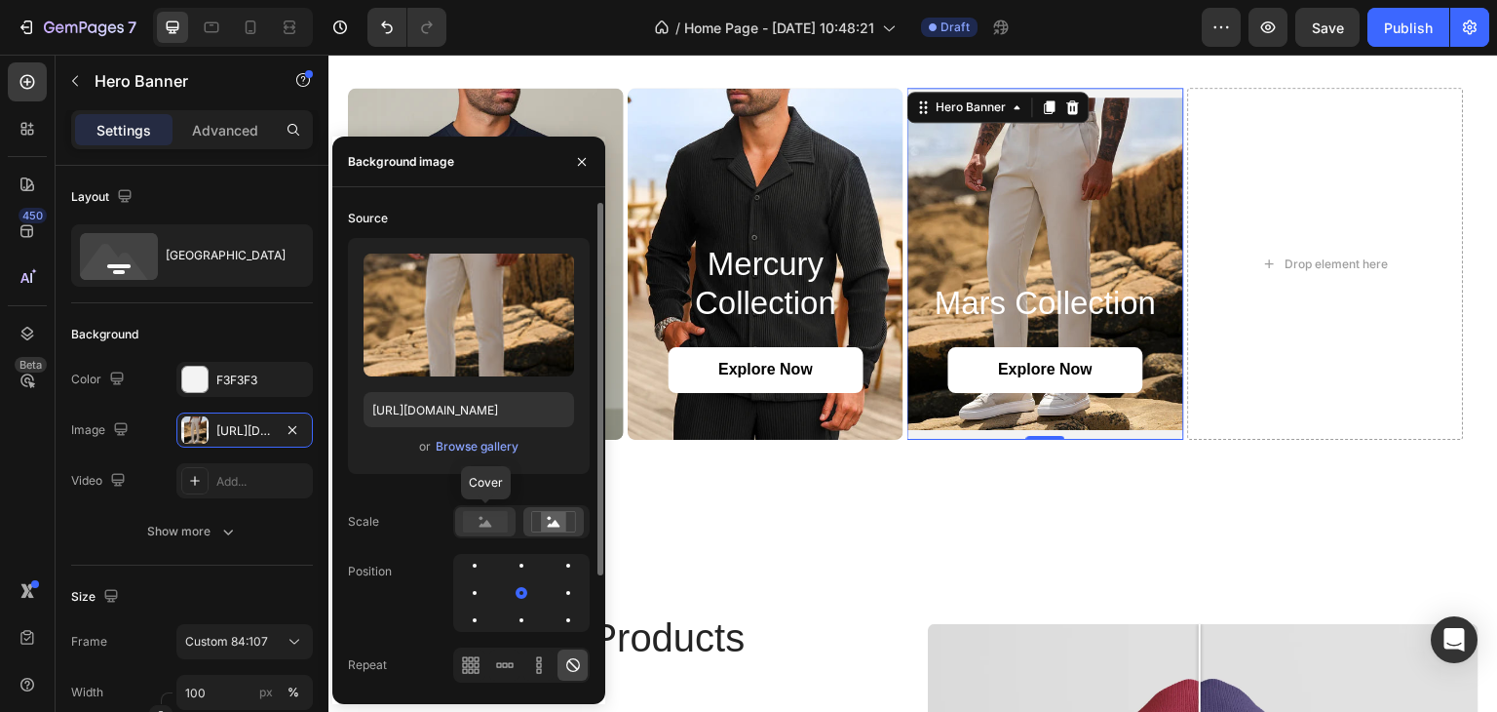
click at [487, 523] on icon at bounding box center [486, 522] width 13 height 7
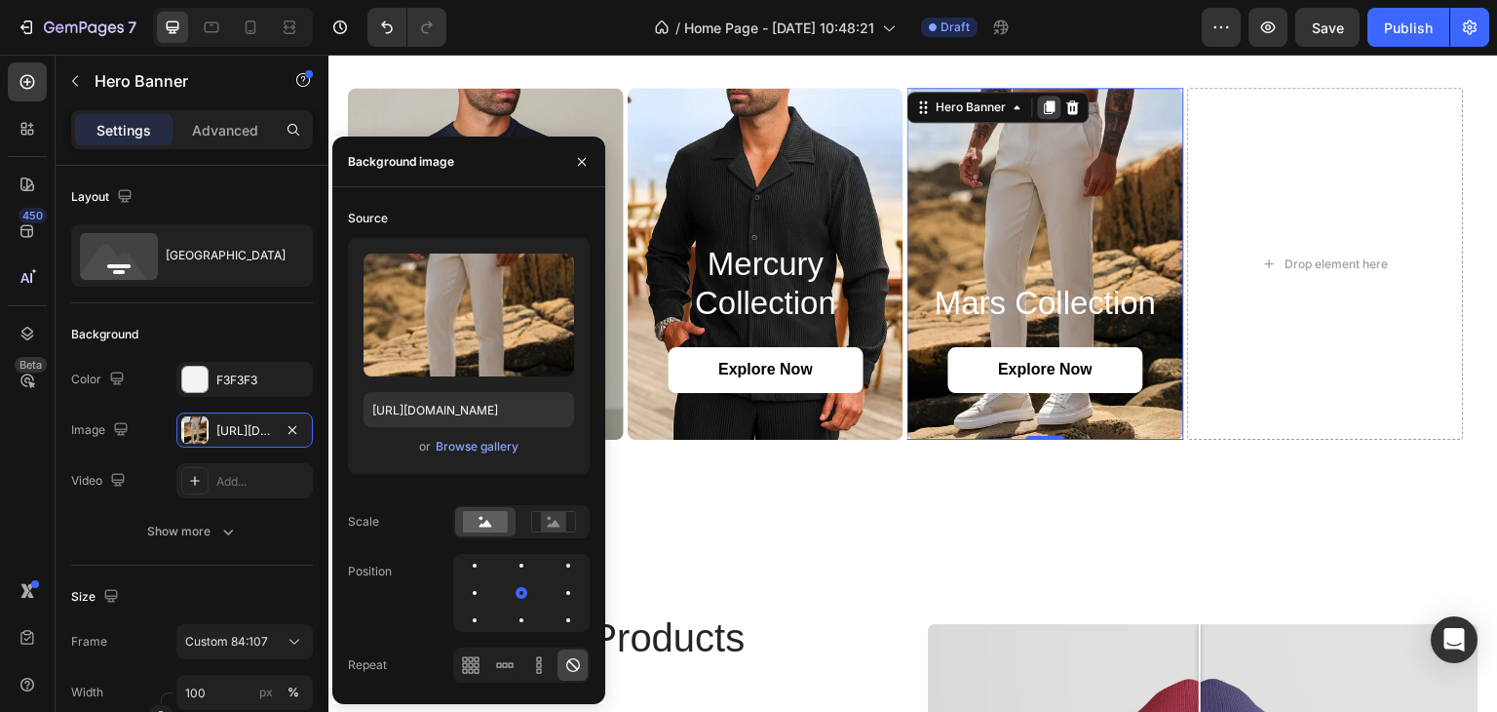
click at [1046, 110] on icon at bounding box center [1050, 107] width 16 height 16
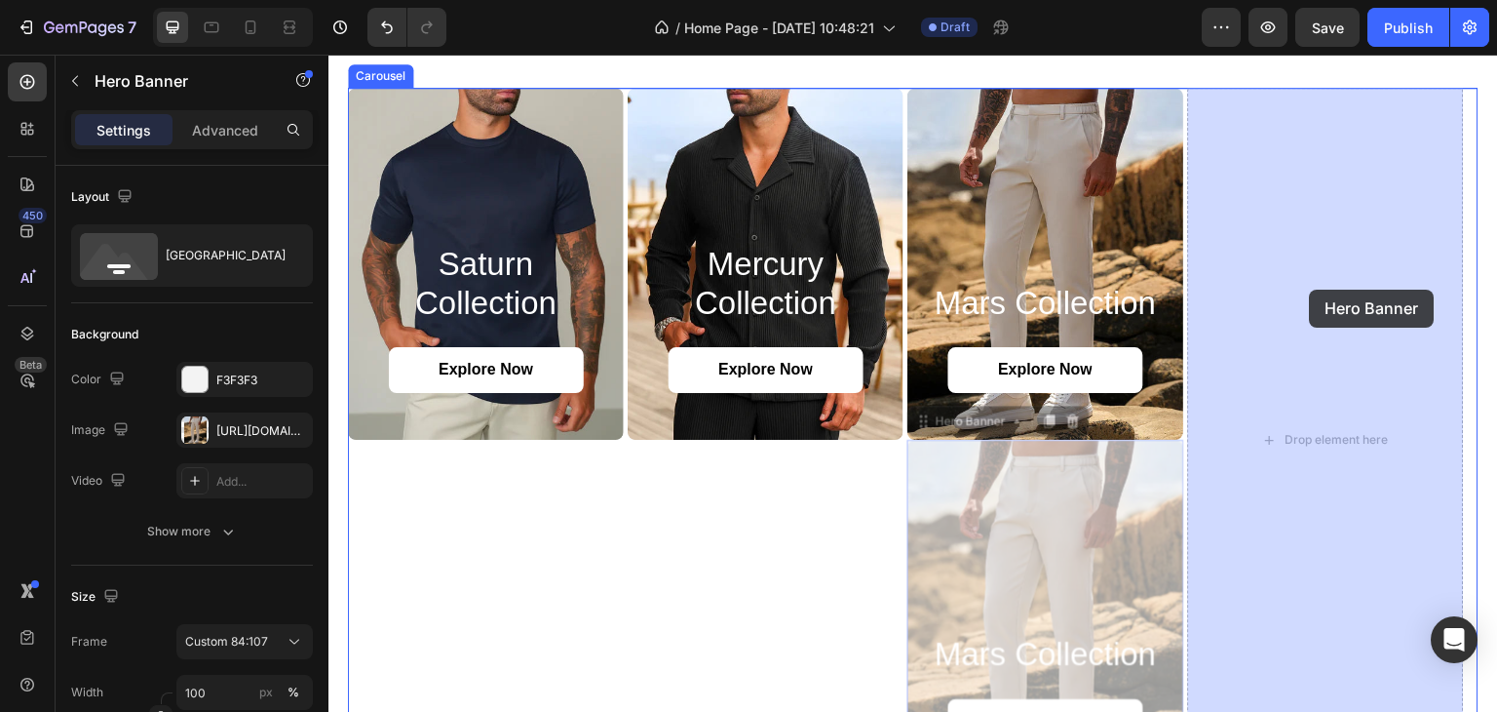
drag, startPoint x: 981, startPoint y: 415, endPoint x: 1310, endPoint y: 289, distance: 352.6
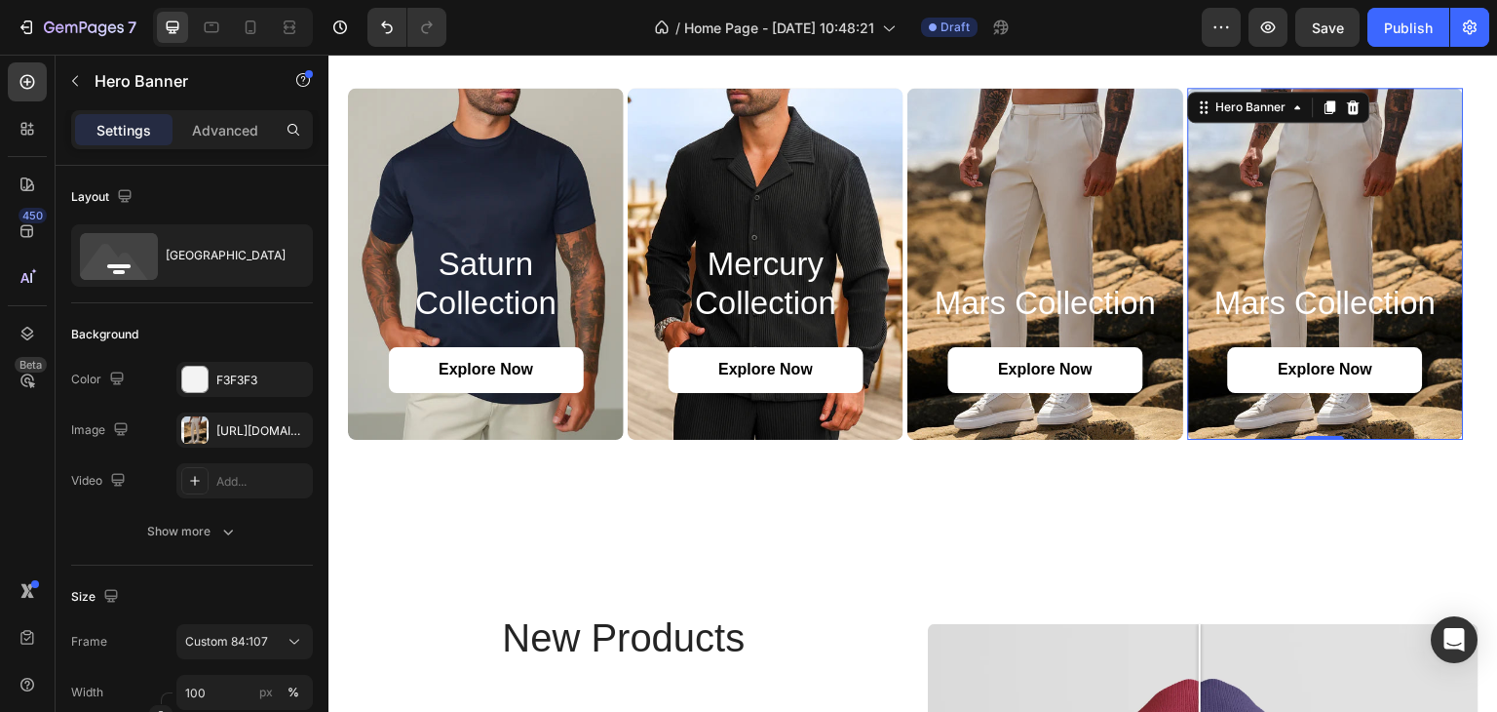
click at [1219, 135] on div "Background Image" at bounding box center [1326, 264] width 276 height 352
click at [203, 426] on div at bounding box center [194, 429] width 27 height 27
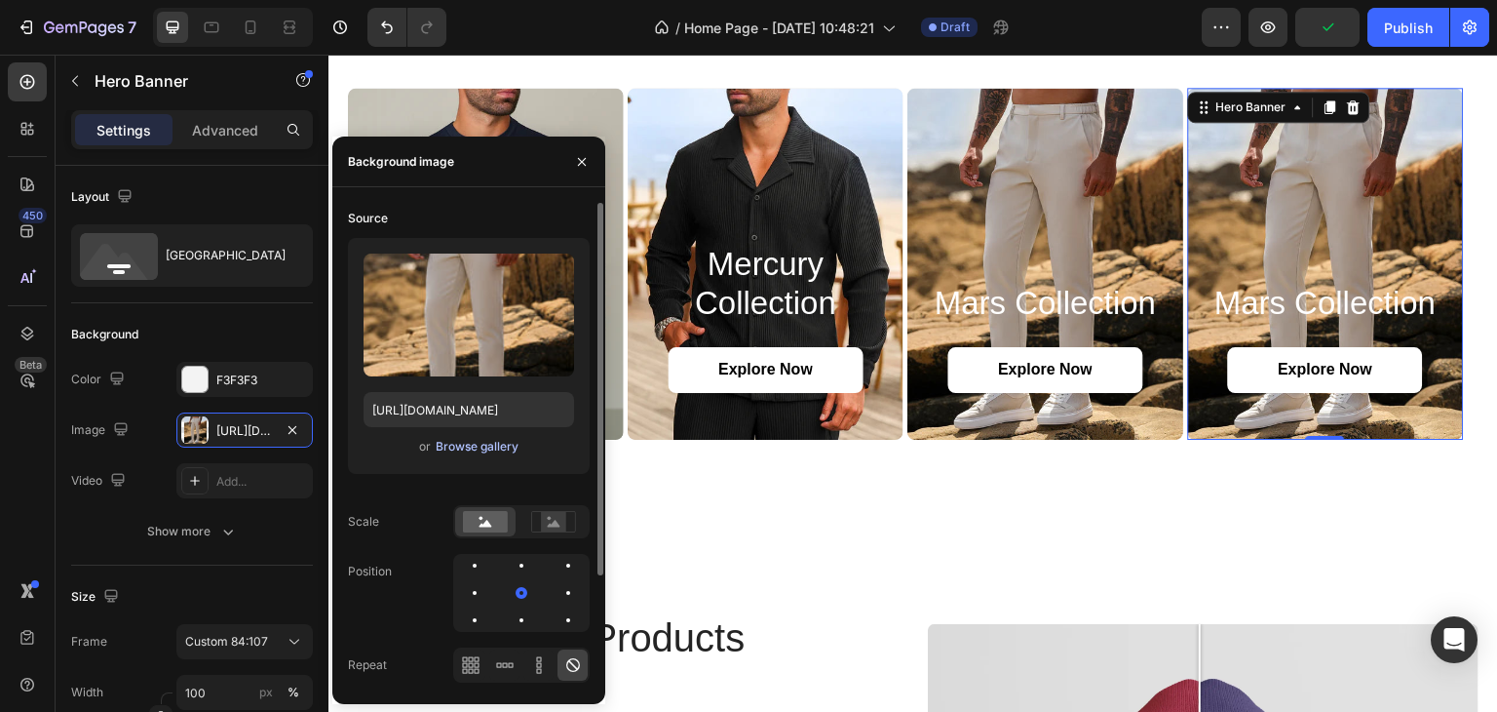
click at [476, 450] on div "Browse gallery" at bounding box center [477, 447] width 83 height 18
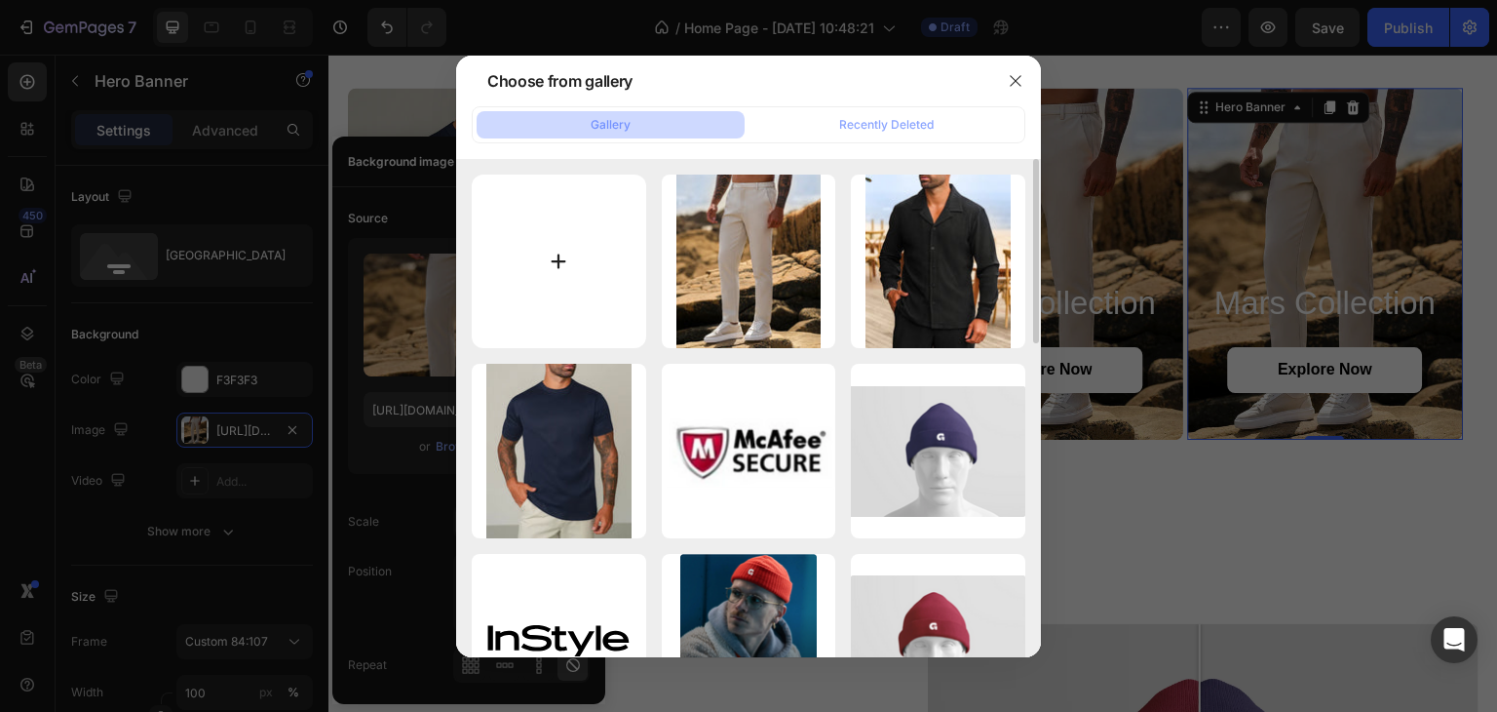
click at [576, 247] on input "file" at bounding box center [559, 261] width 174 height 174
type input "C:\fakepath\SHORTS_CATEGORY.webp"
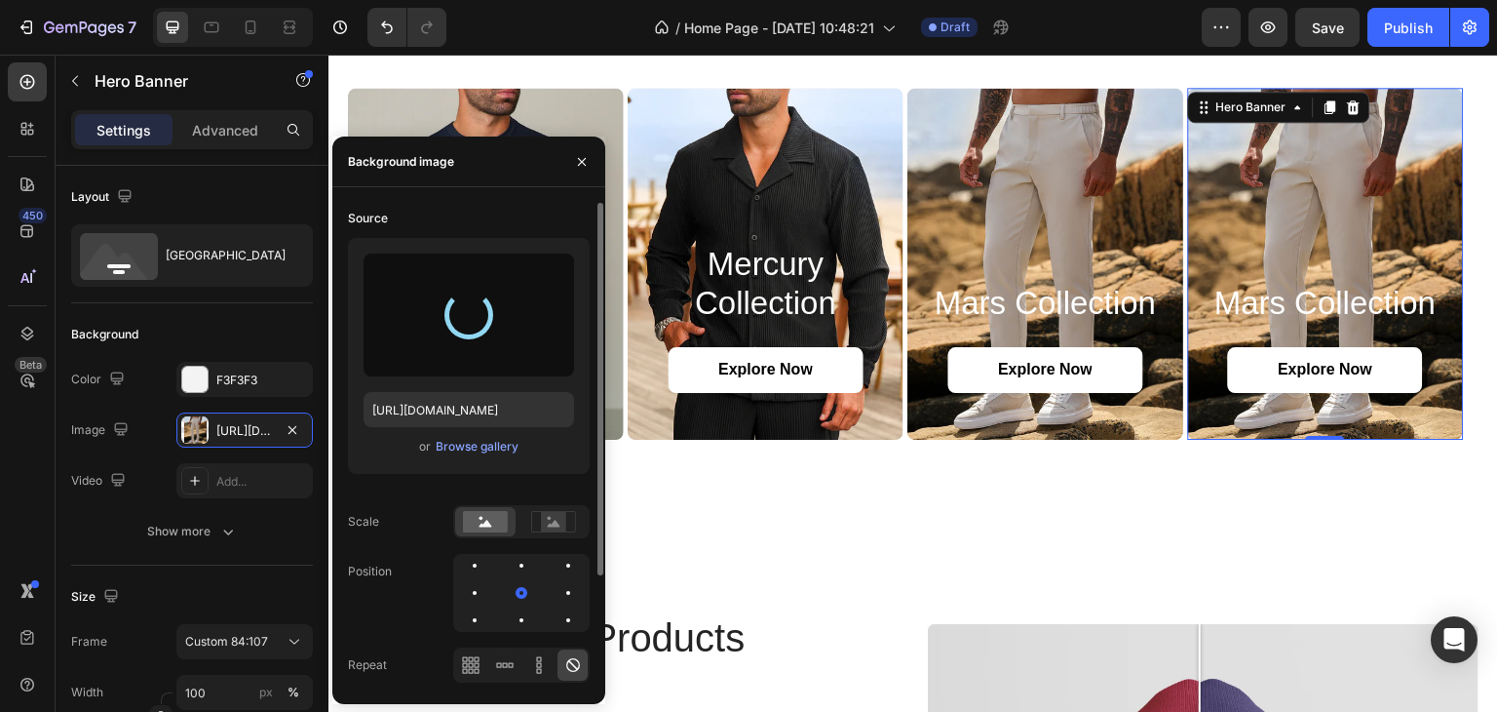
type input "[URL][DOMAIN_NAME]"
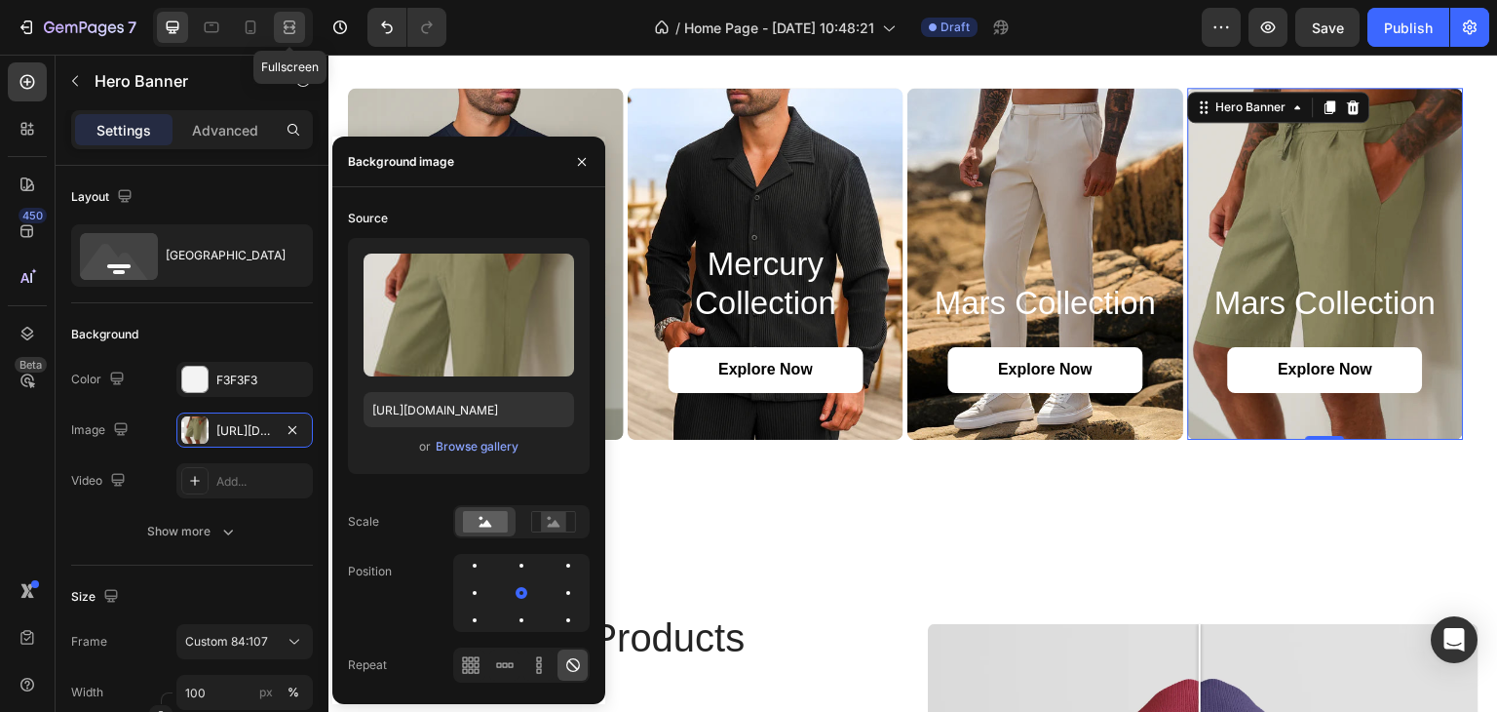
click at [294, 14] on div at bounding box center [289, 27] width 31 height 31
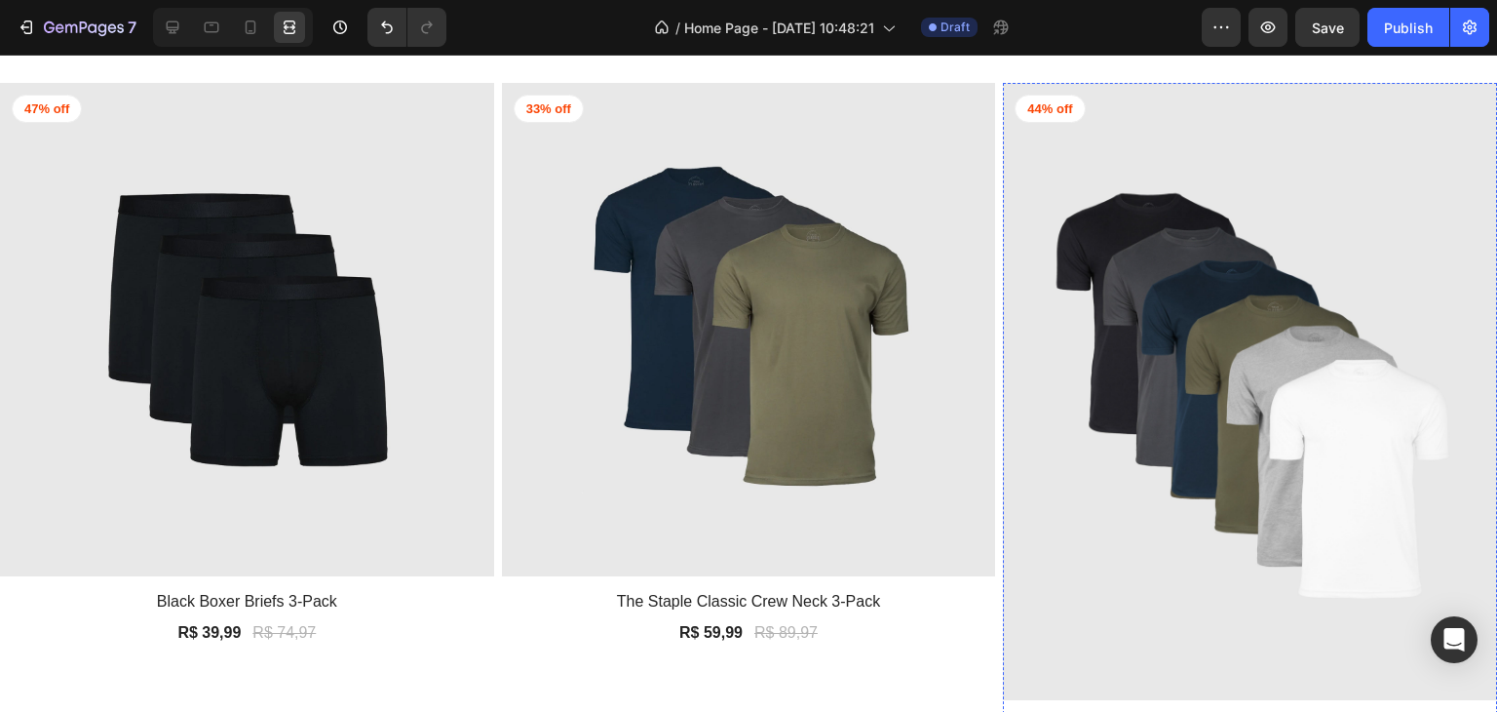
scroll to position [882, 0]
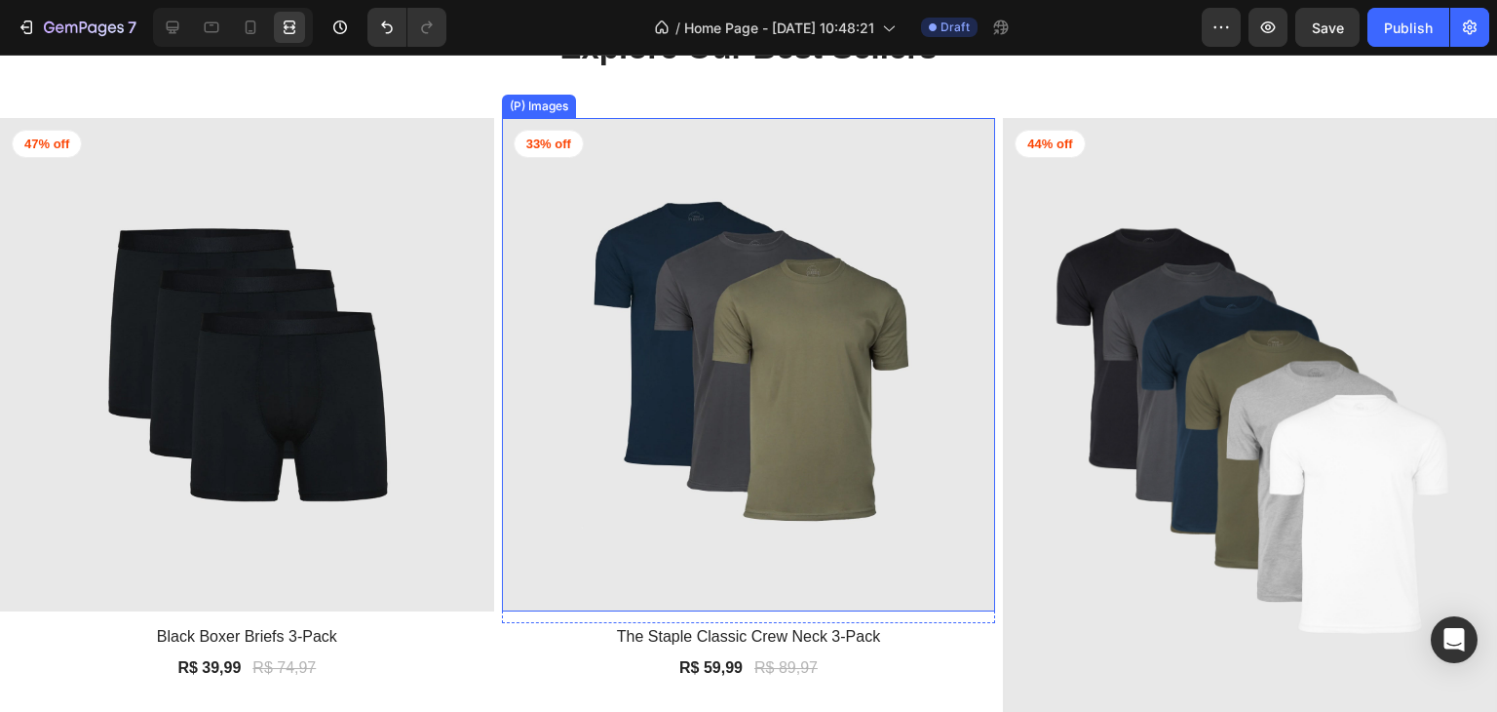
click at [814, 247] on img at bounding box center [749, 365] width 494 height 494
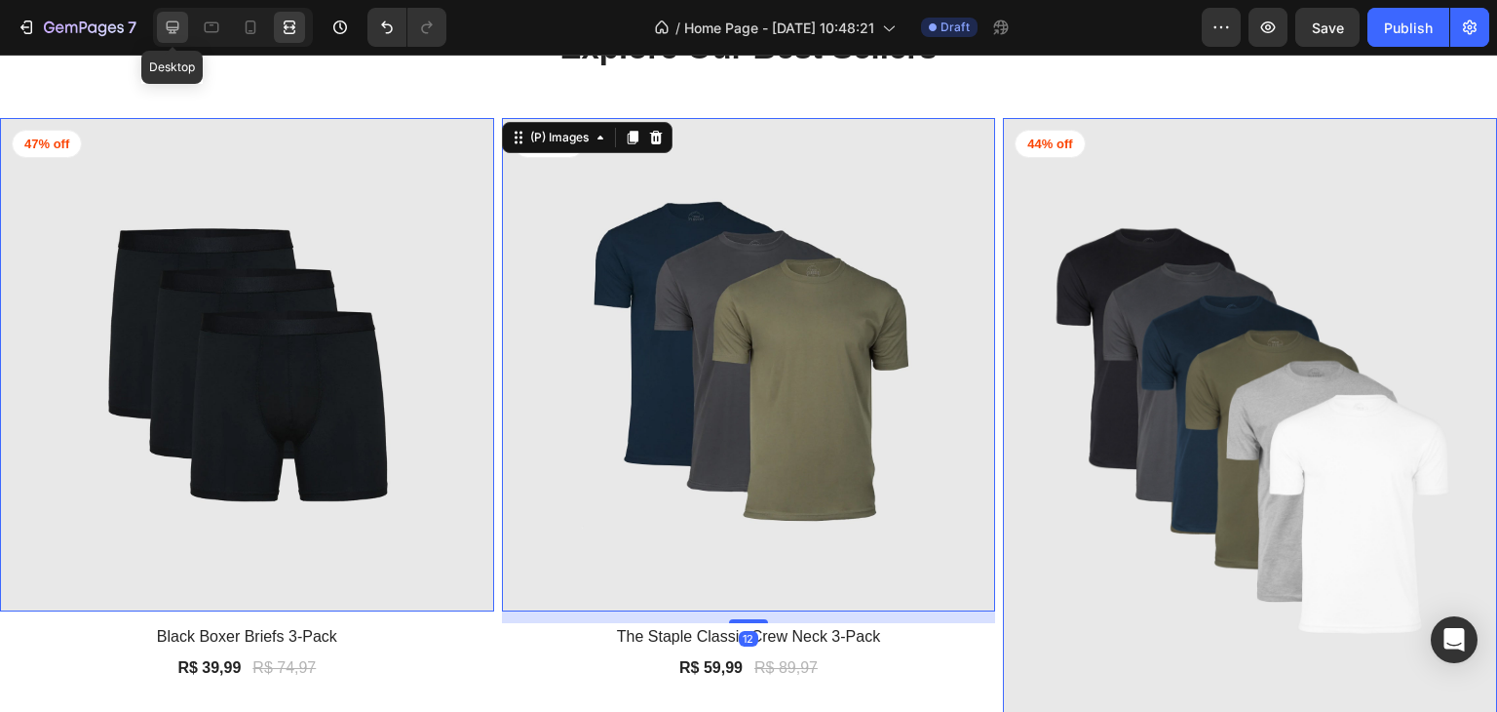
click at [170, 17] on div at bounding box center [172, 27] width 31 height 31
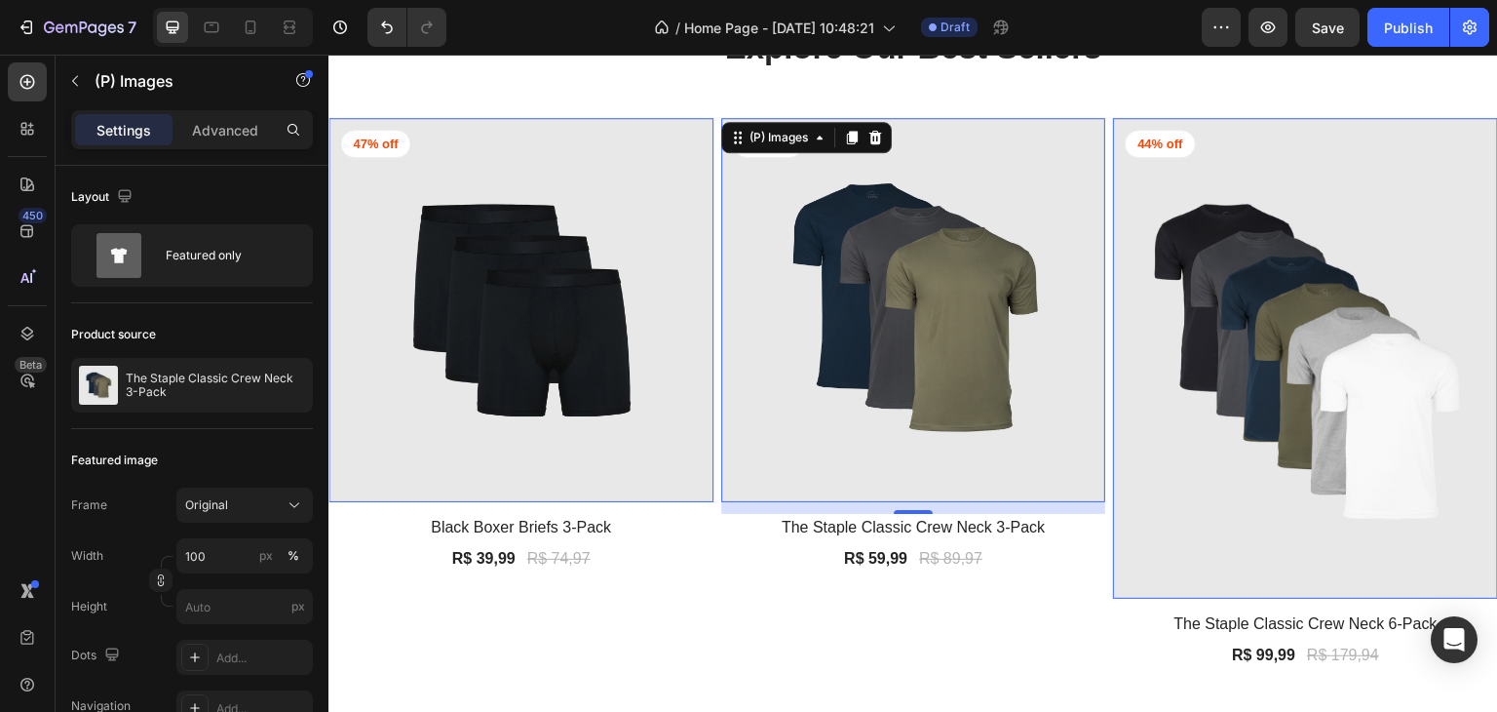
click at [1481, 386] on img at bounding box center [1305, 358] width 385 height 481
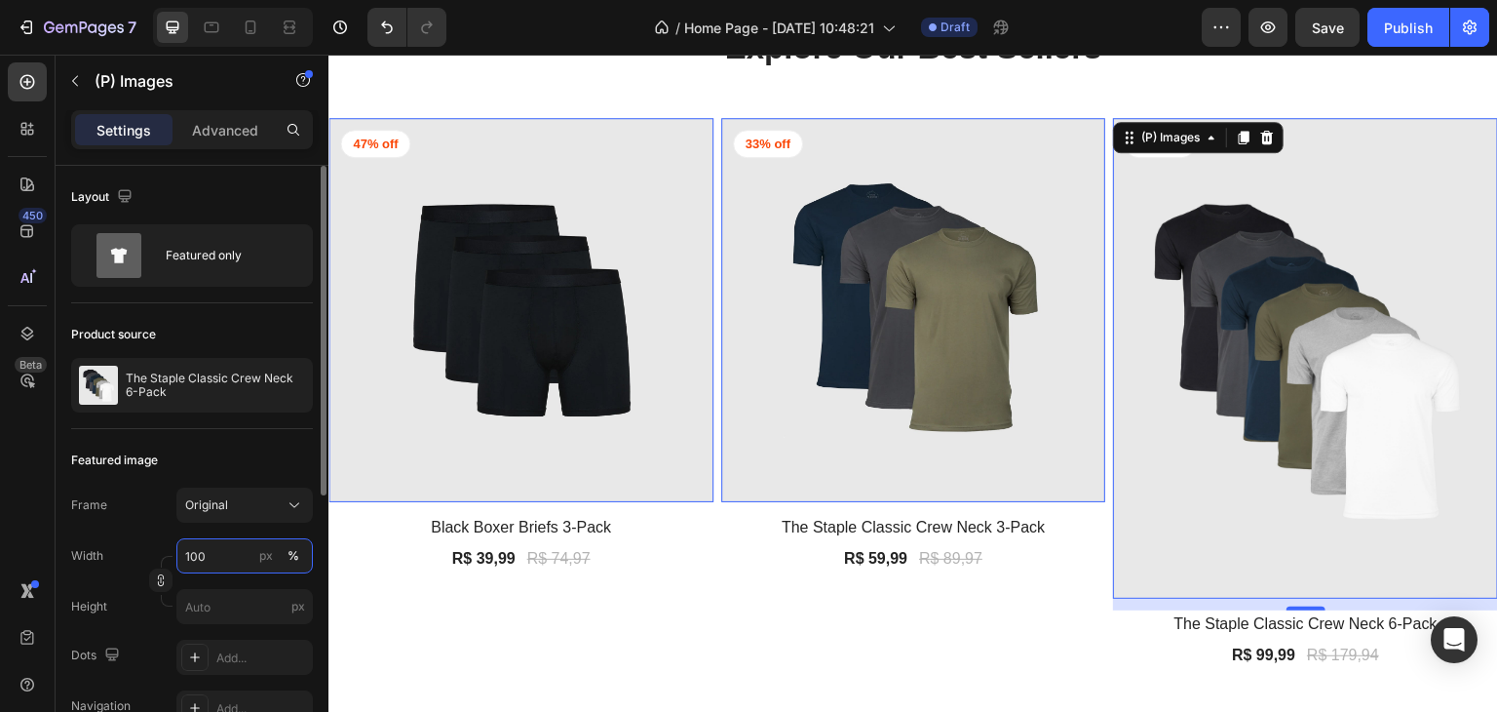
click at [218, 550] on input "100" at bounding box center [244, 555] width 136 height 35
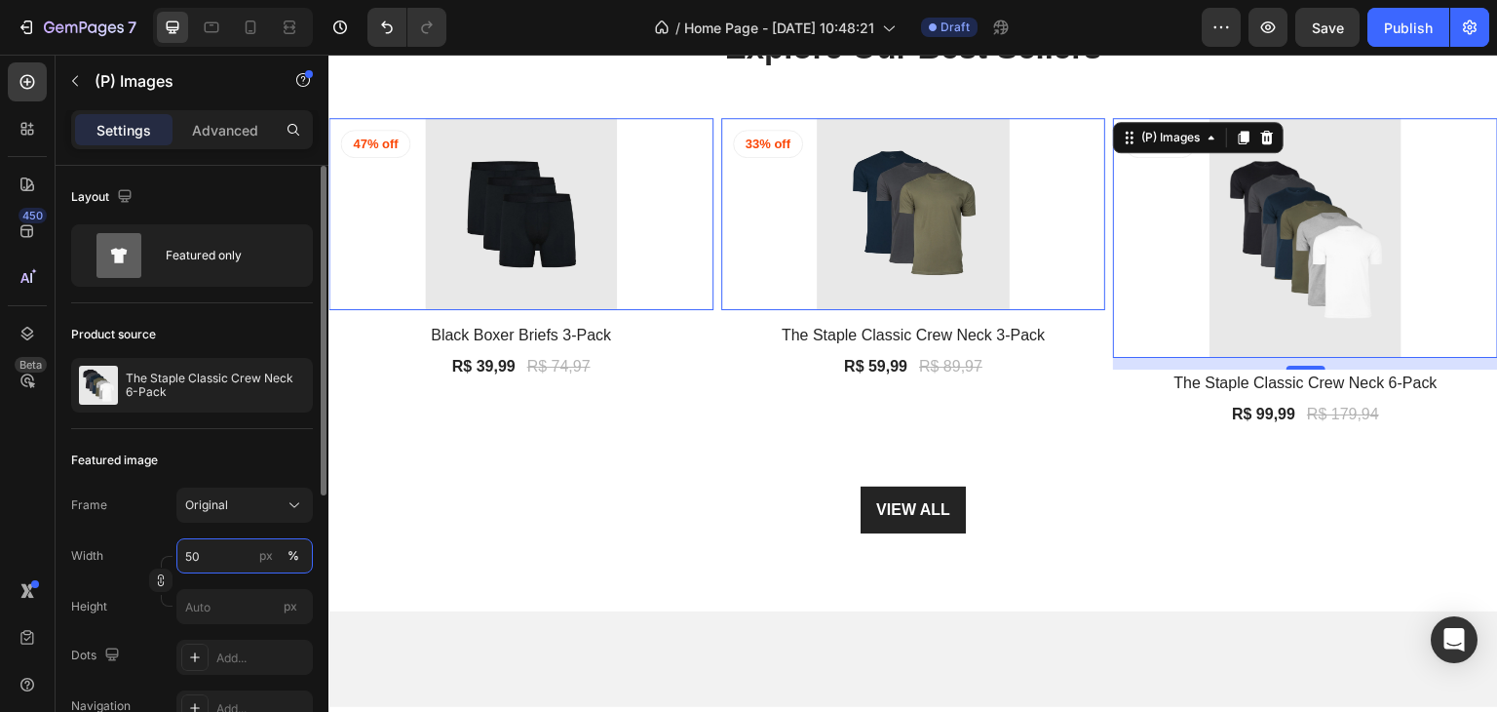
type input "5"
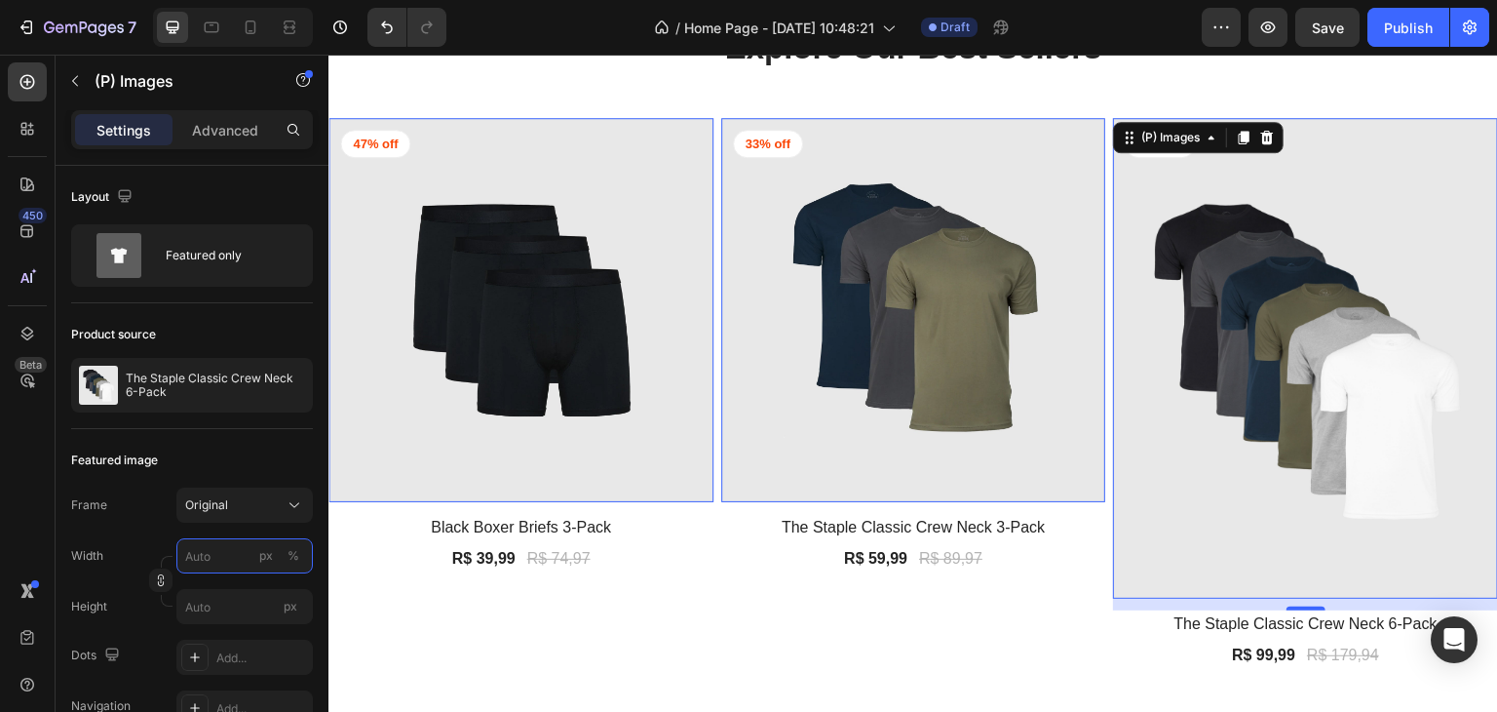
type input "5"
click at [302, 31] on div at bounding box center [289, 27] width 31 height 31
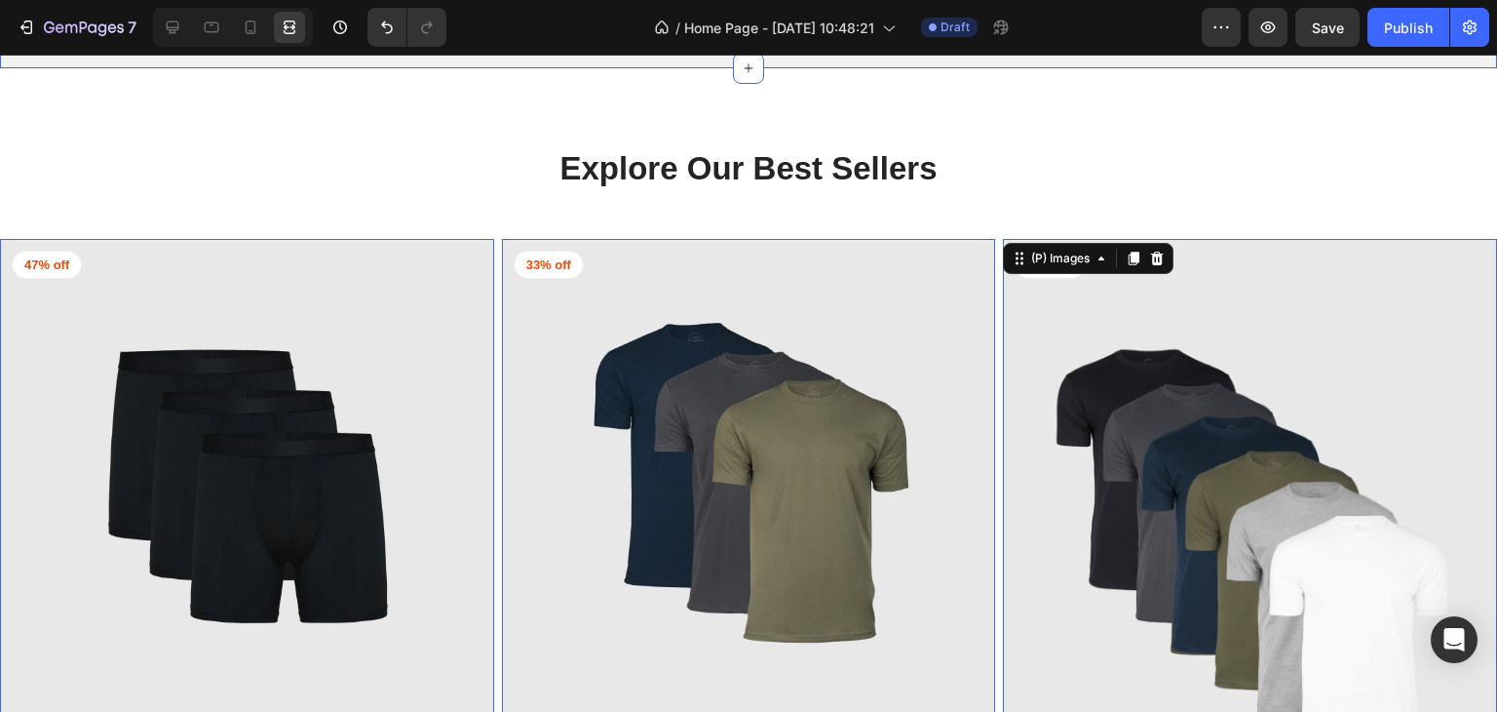
scroll to position [882, 0]
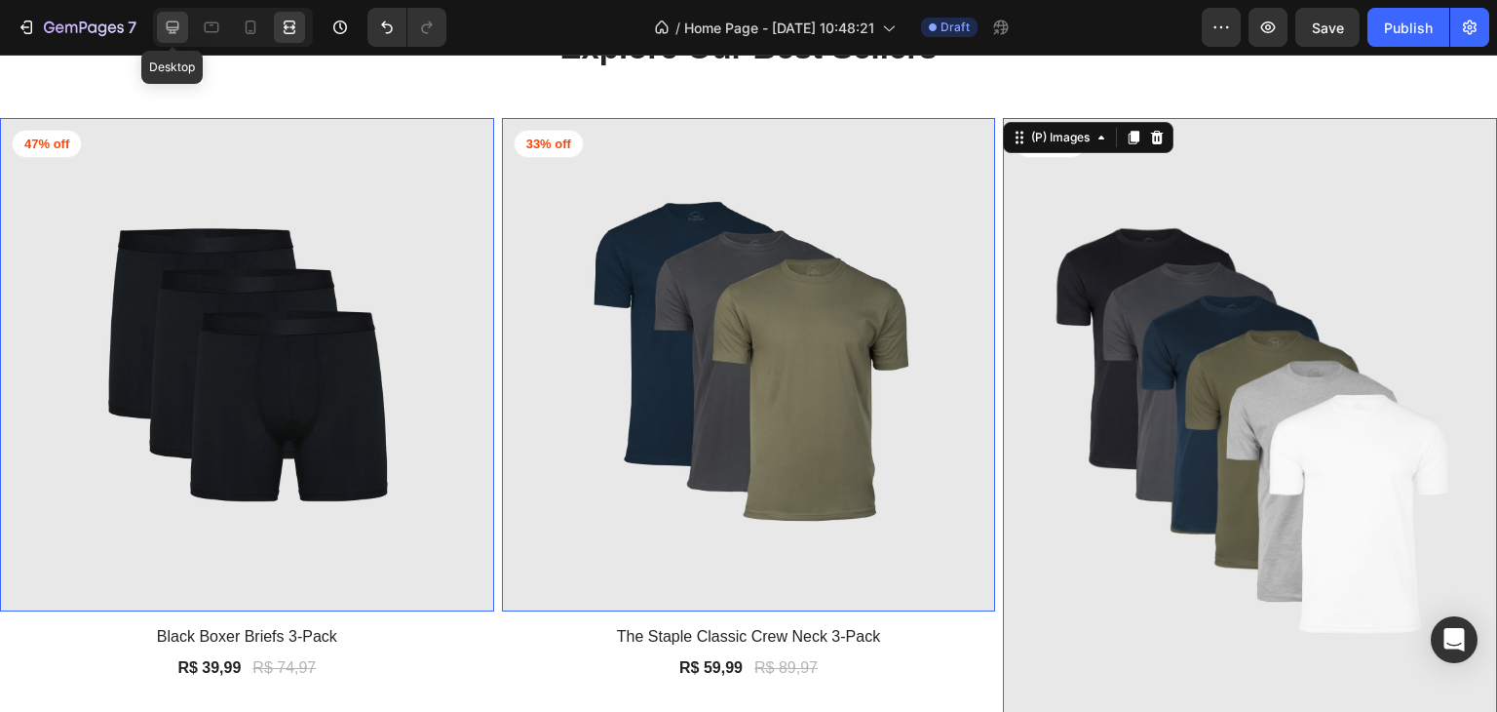
click at [162, 13] on div at bounding box center [172, 27] width 31 height 31
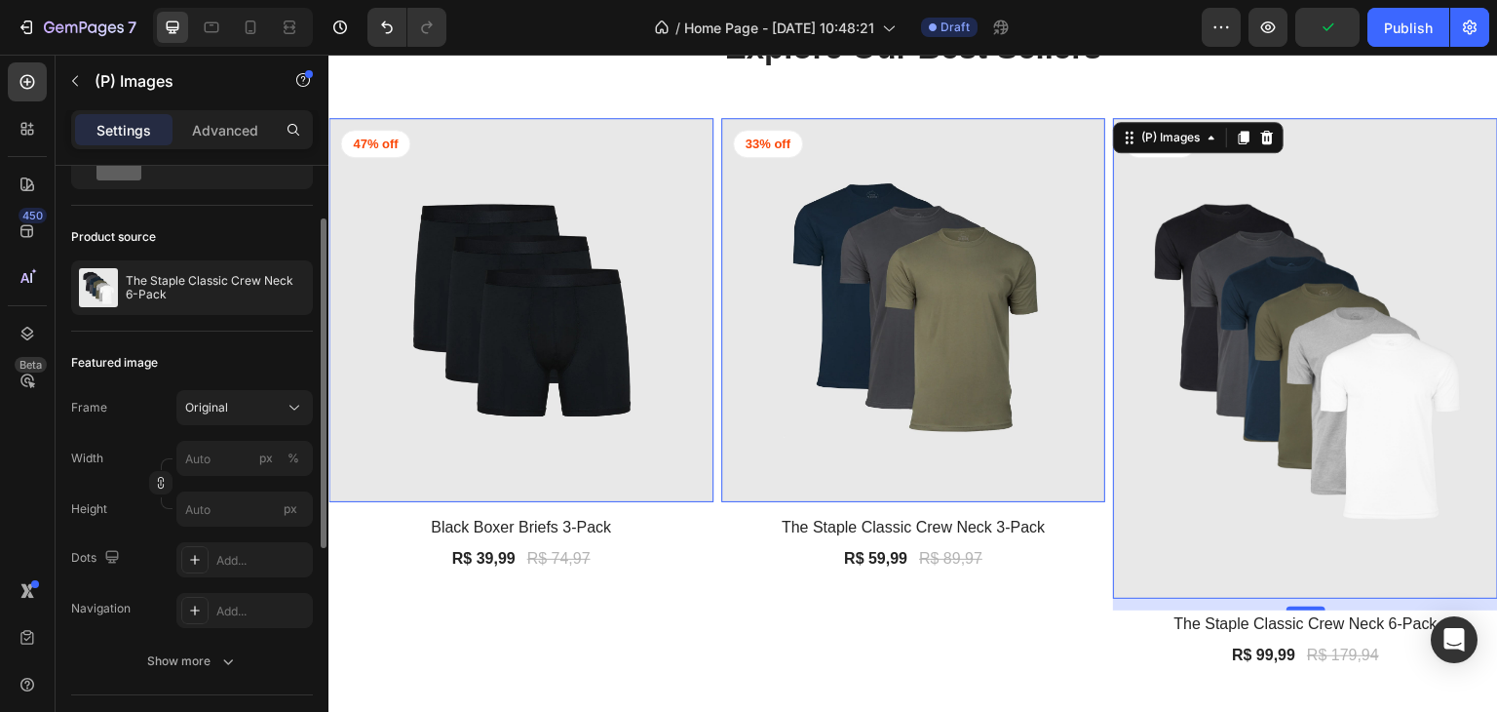
scroll to position [195, 0]
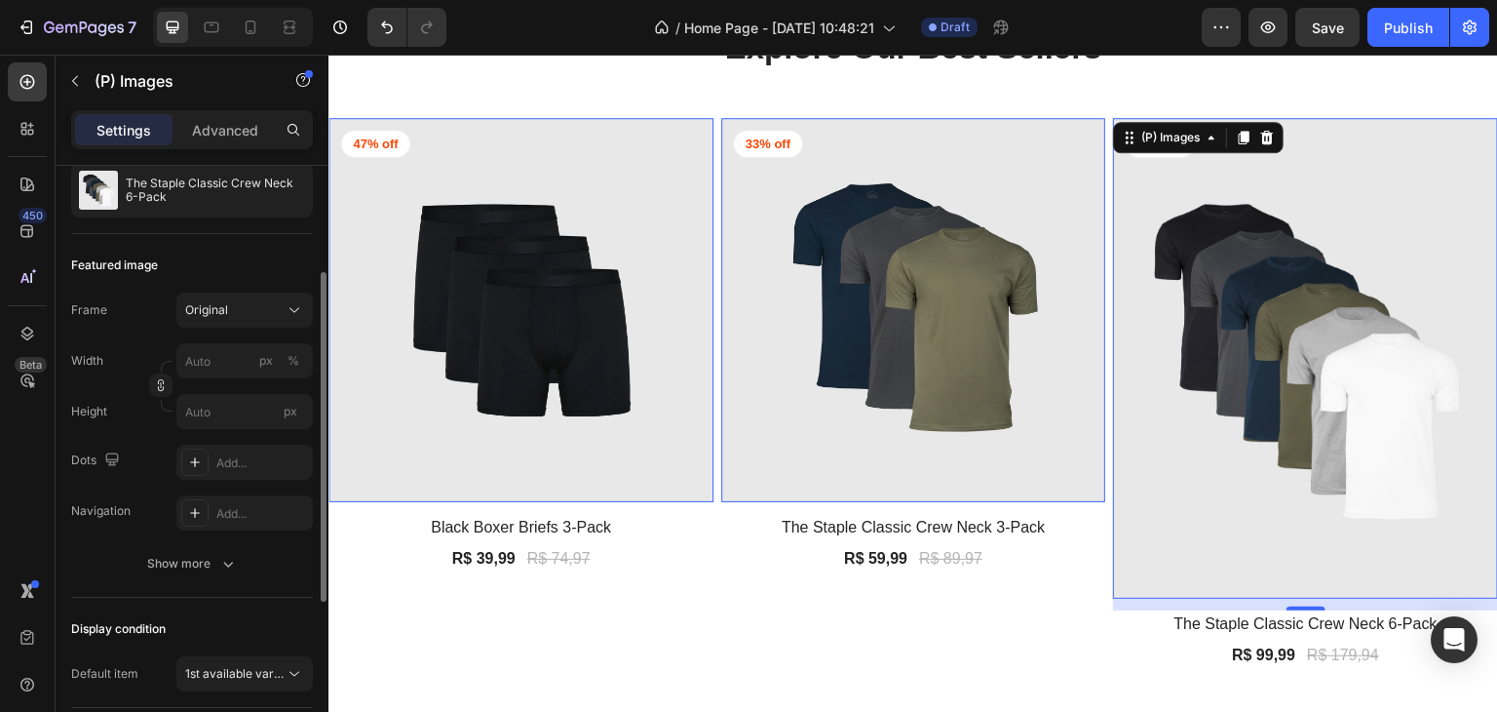
click at [261, 378] on div "Width px % Height px" at bounding box center [192, 386] width 242 height 86
click at [261, 371] on div "px %" at bounding box center [279, 360] width 51 height 35
click at [261, 371] on input "px %" at bounding box center [244, 360] width 136 height 35
click at [250, 362] on input "px %" at bounding box center [244, 360] width 136 height 35
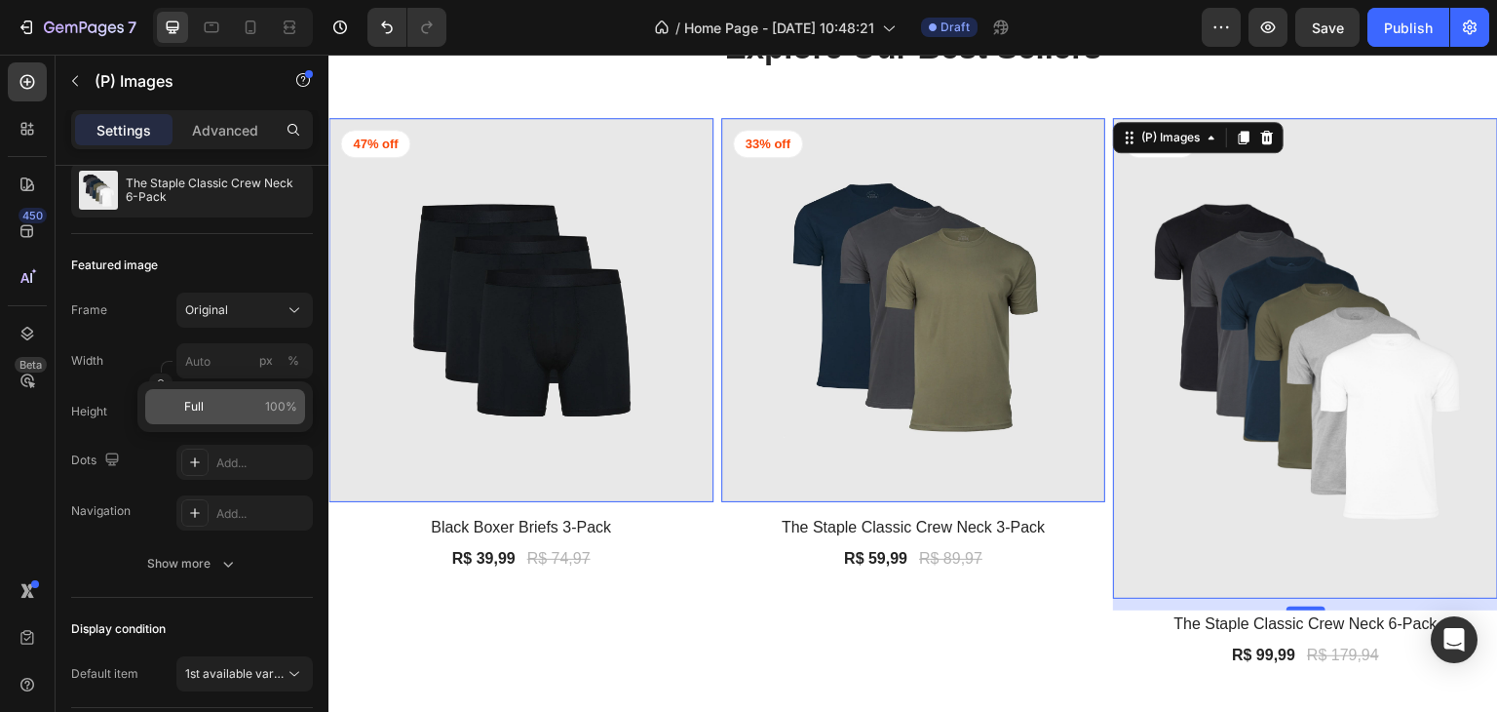
click at [250, 399] on p "Full 100%" at bounding box center [240, 407] width 113 height 18
type input "100"
click at [710, 461] on div "(P) Images 0 47% off Product Badge Row Black Boxer Briefs 3-Pack (P) Title R$ 3…" at bounding box center [913, 399] width 1170 height 562
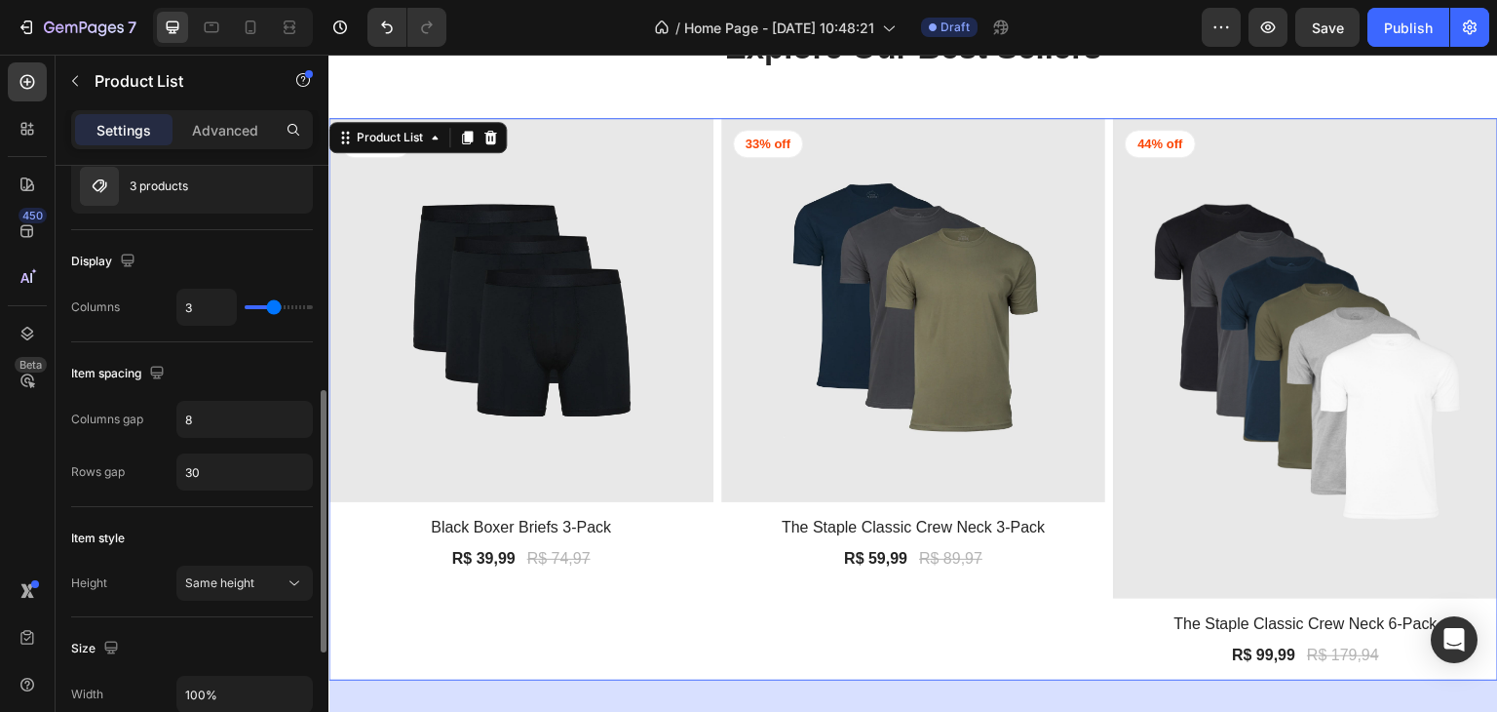
scroll to position [390, 0]
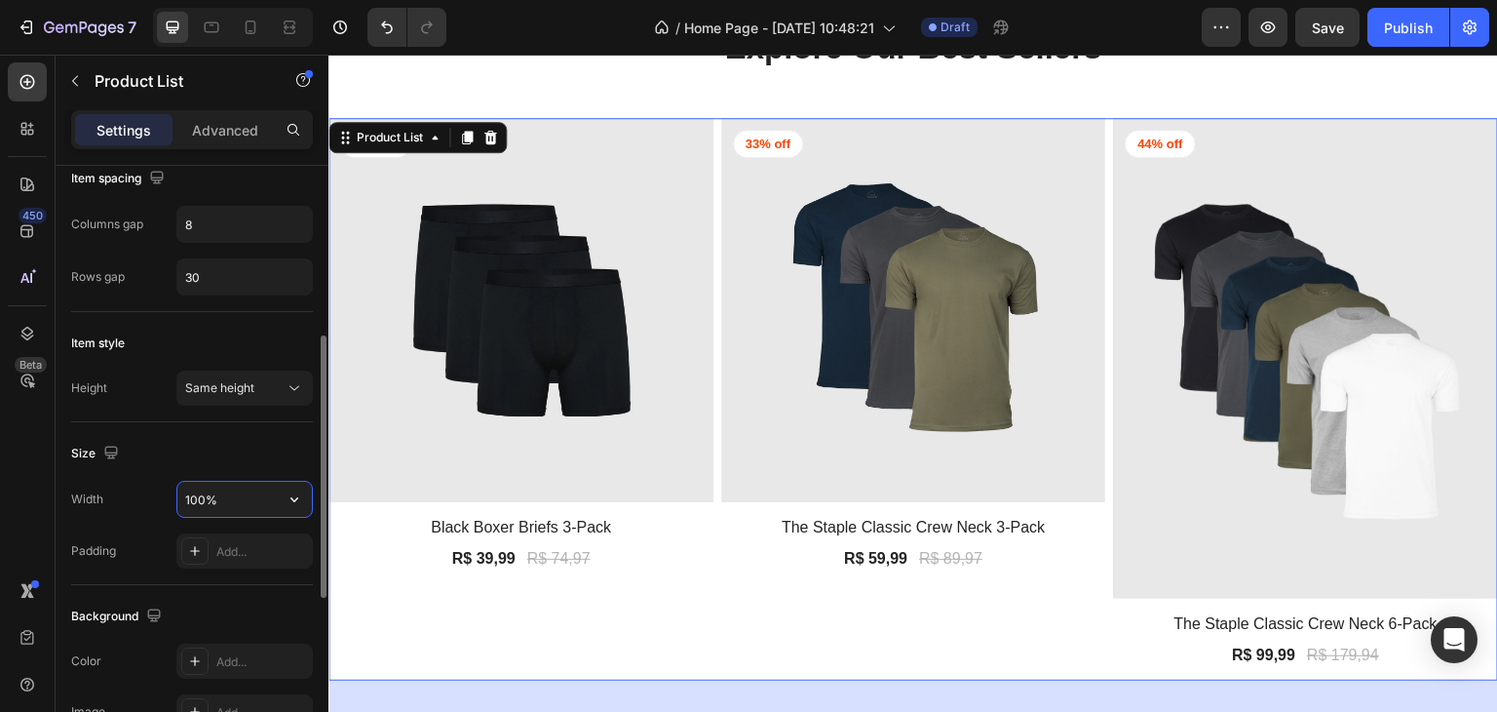
click at [179, 487] on input "100%" at bounding box center [244, 498] width 135 height 35
click at [292, 497] on icon "button" at bounding box center [294, 499] width 8 height 5
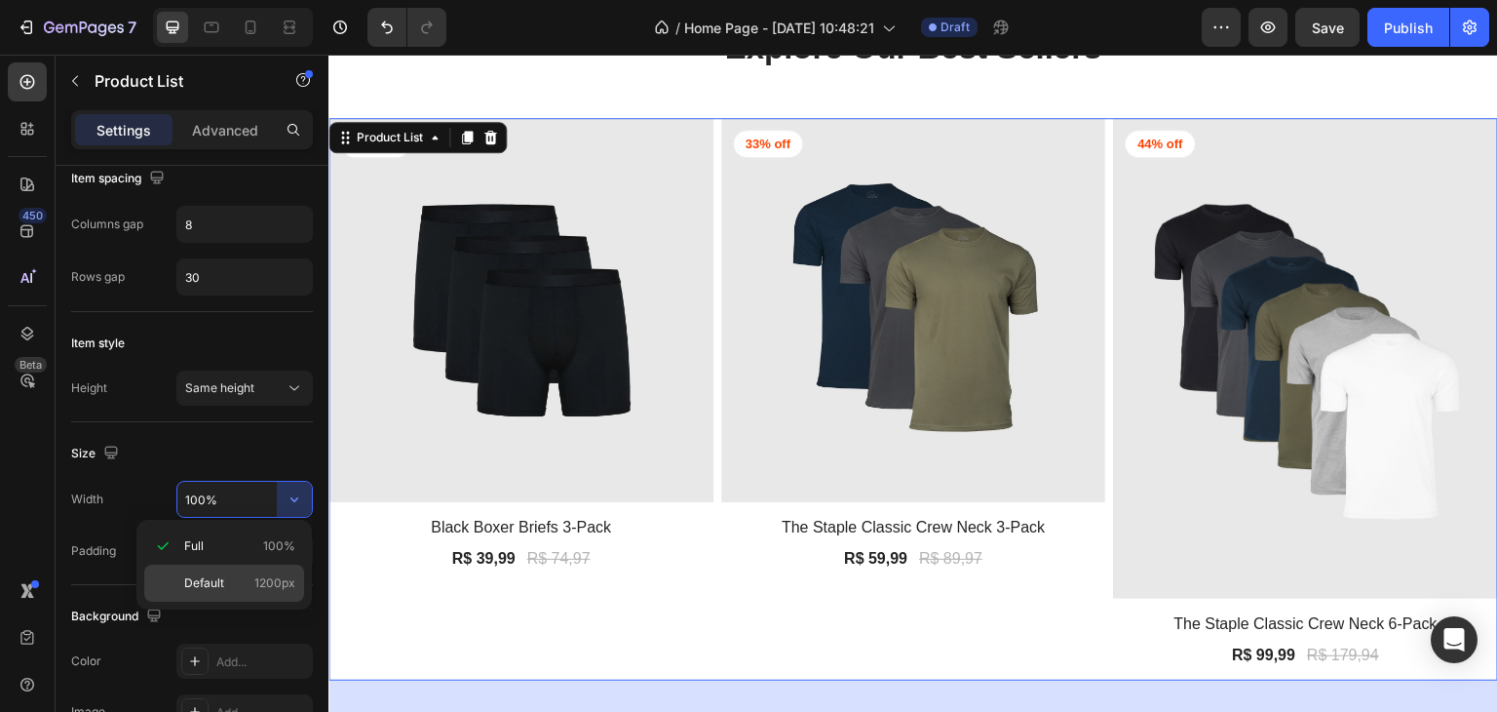
click at [250, 570] on div "Default 1200px" at bounding box center [224, 582] width 160 height 37
type input "1200"
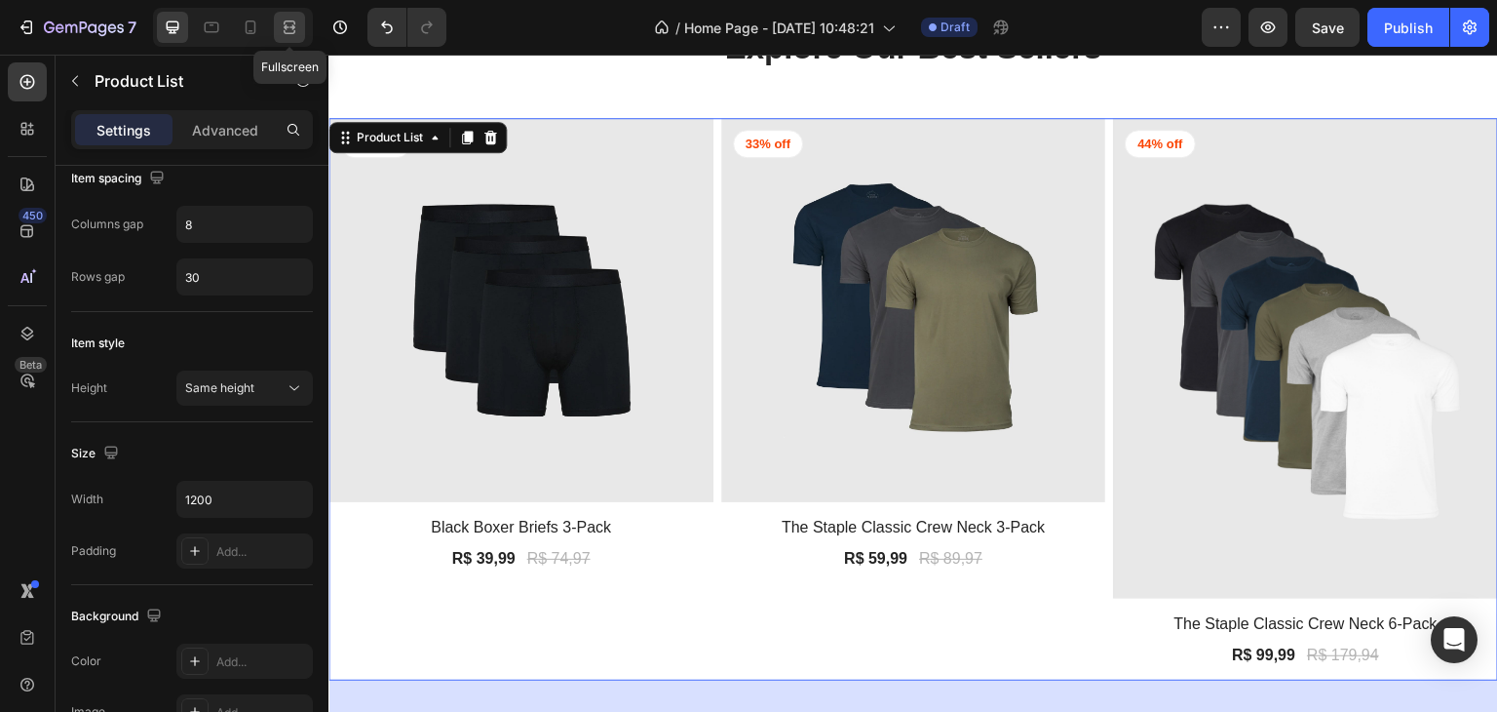
click at [288, 25] on icon at bounding box center [289, 27] width 19 height 19
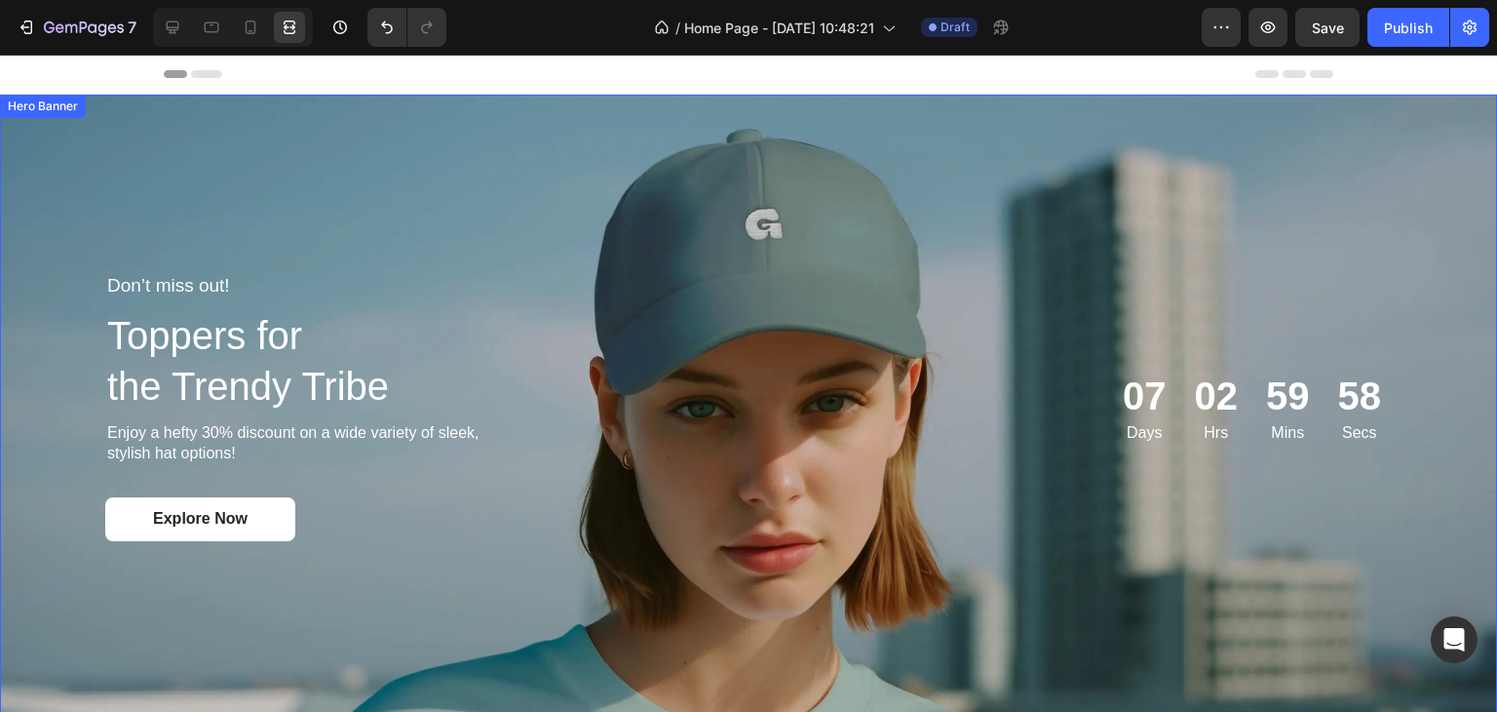
click at [225, 135] on div "Background Image" at bounding box center [748, 407] width 1497 height 624
click at [172, 40] on div at bounding box center [172, 27] width 31 height 31
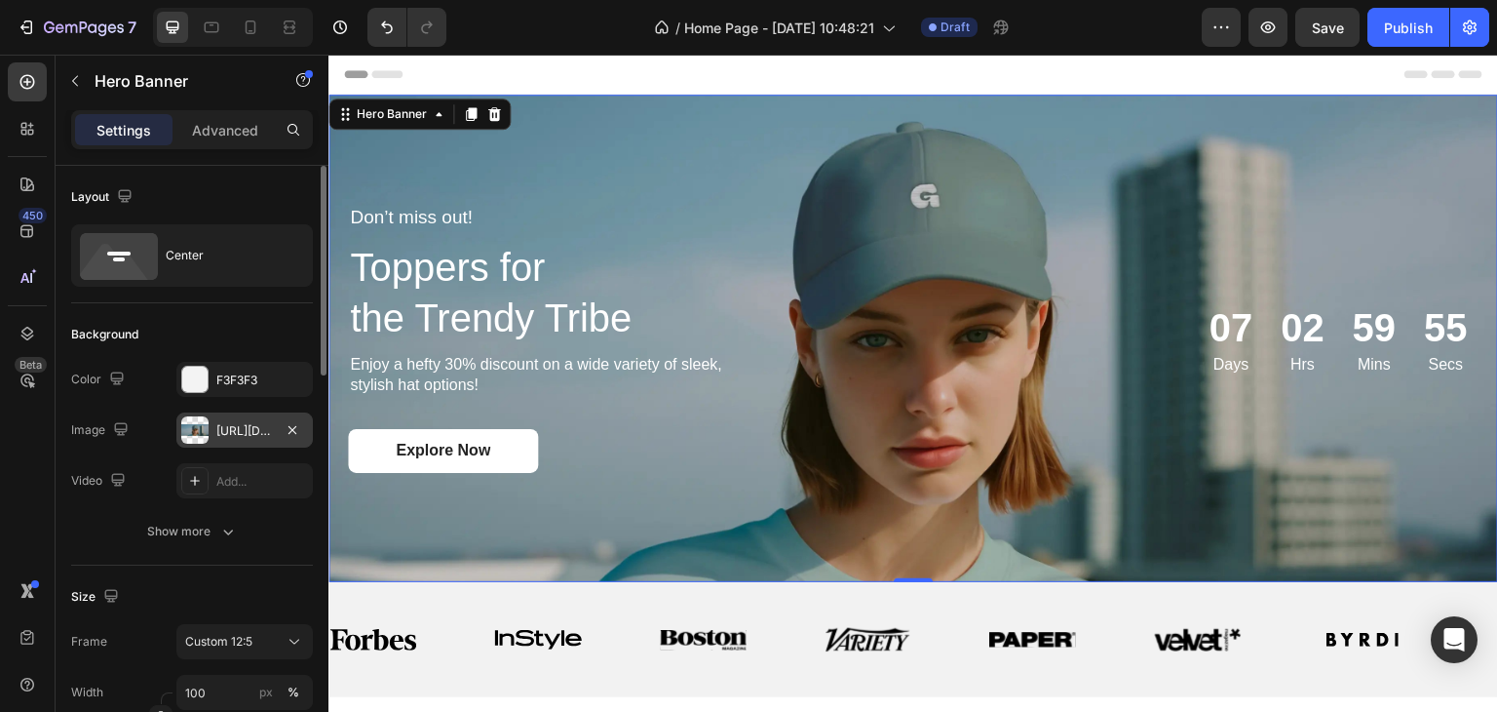
click at [202, 423] on div at bounding box center [194, 429] width 27 height 27
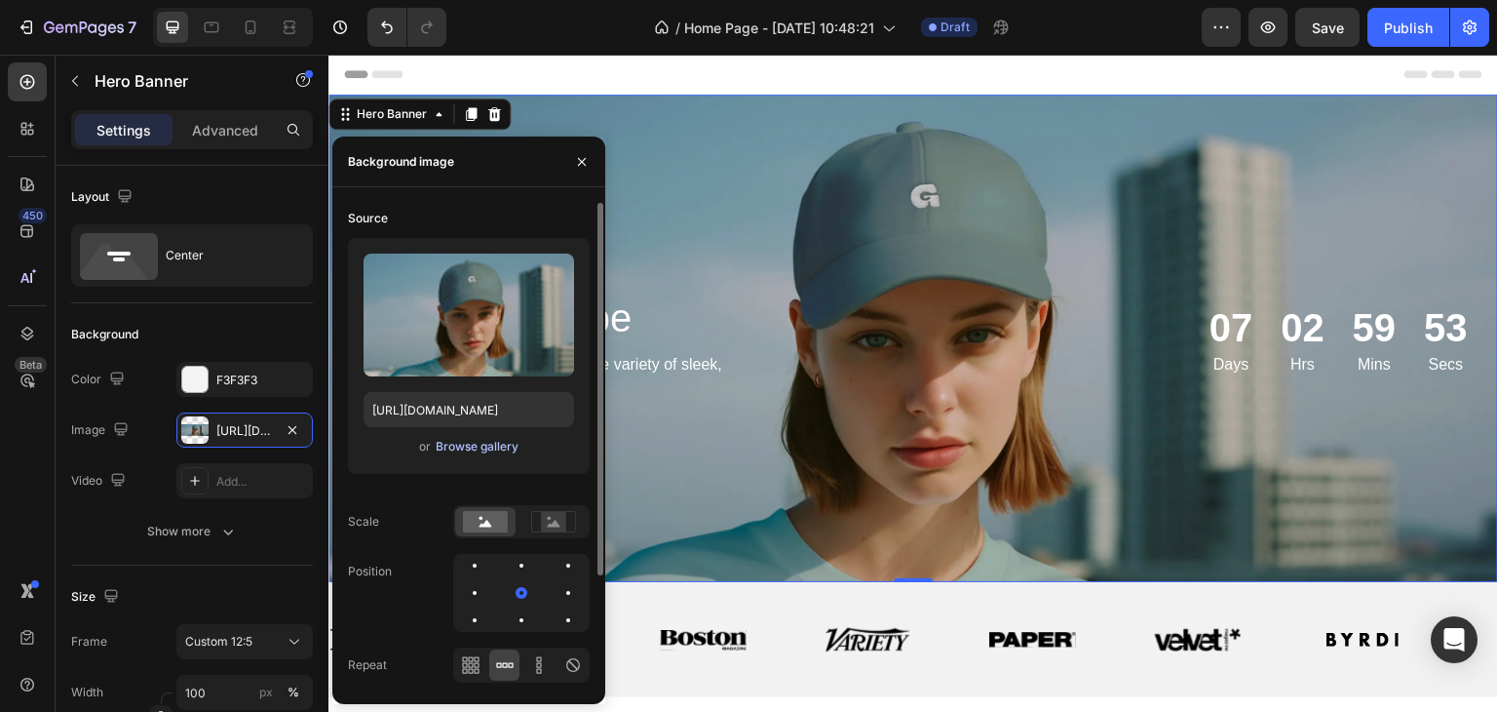
click at [487, 442] on div "Browse gallery" at bounding box center [477, 447] width 83 height 18
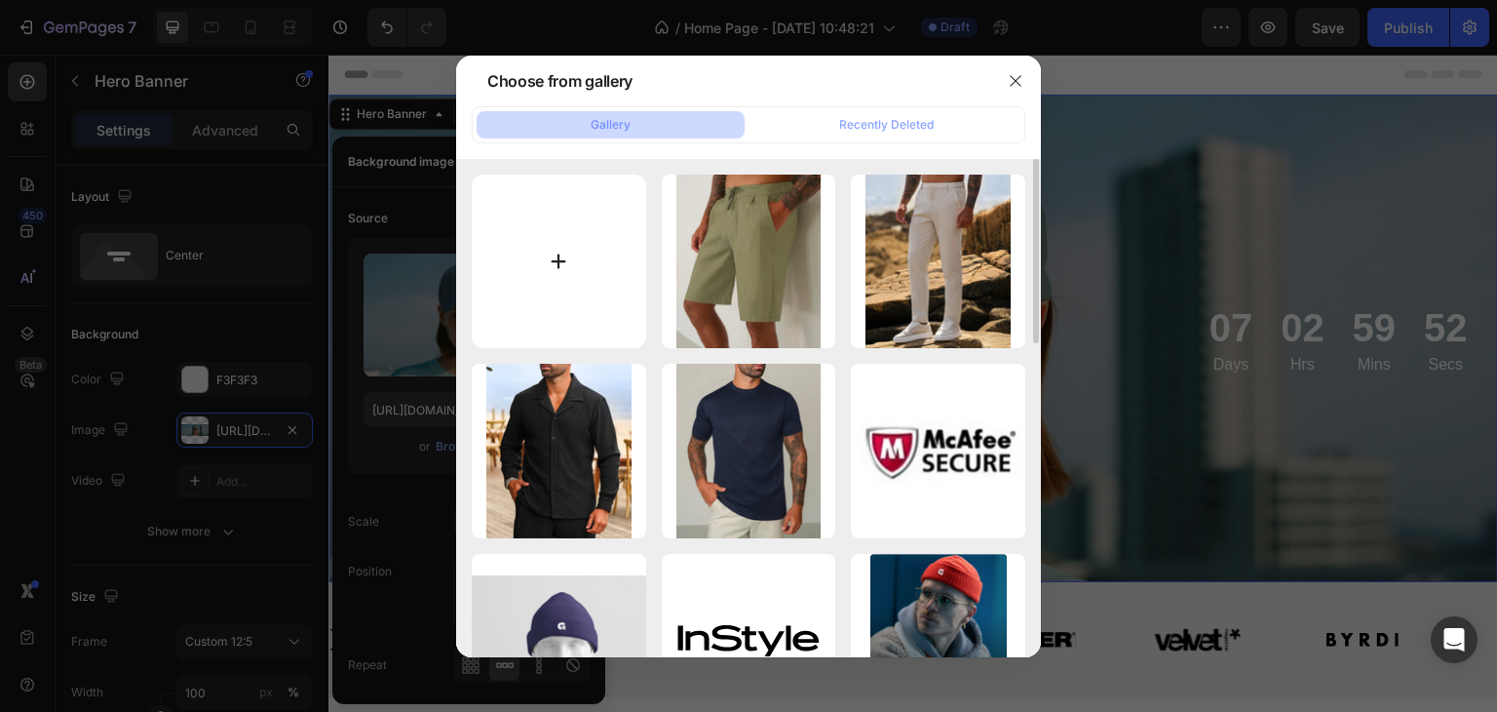
click at [598, 270] on input "file" at bounding box center [559, 261] width 174 height 174
type input "C:\fakepath\8bc5d6fb-d77d-4678-9e91-858a00645377.png"
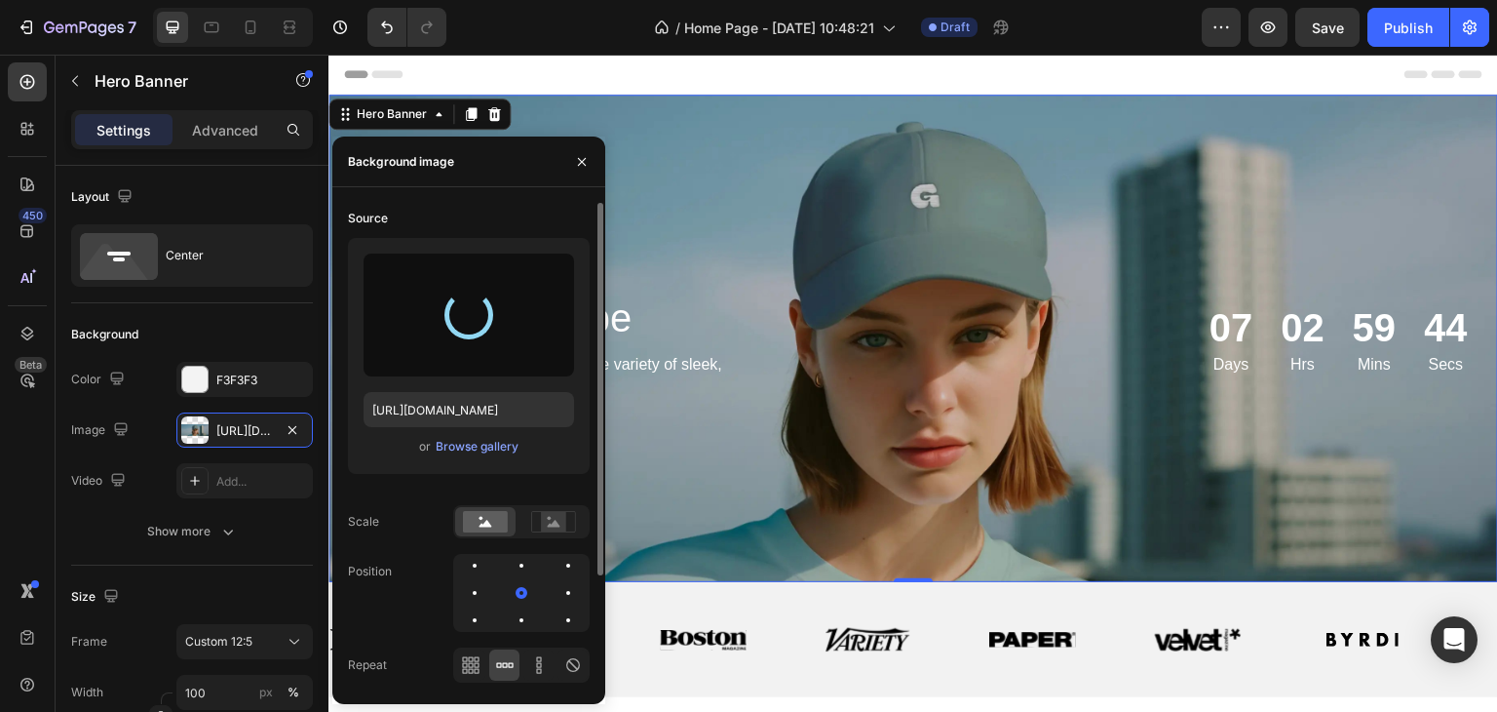
type input "[URL][DOMAIN_NAME]"
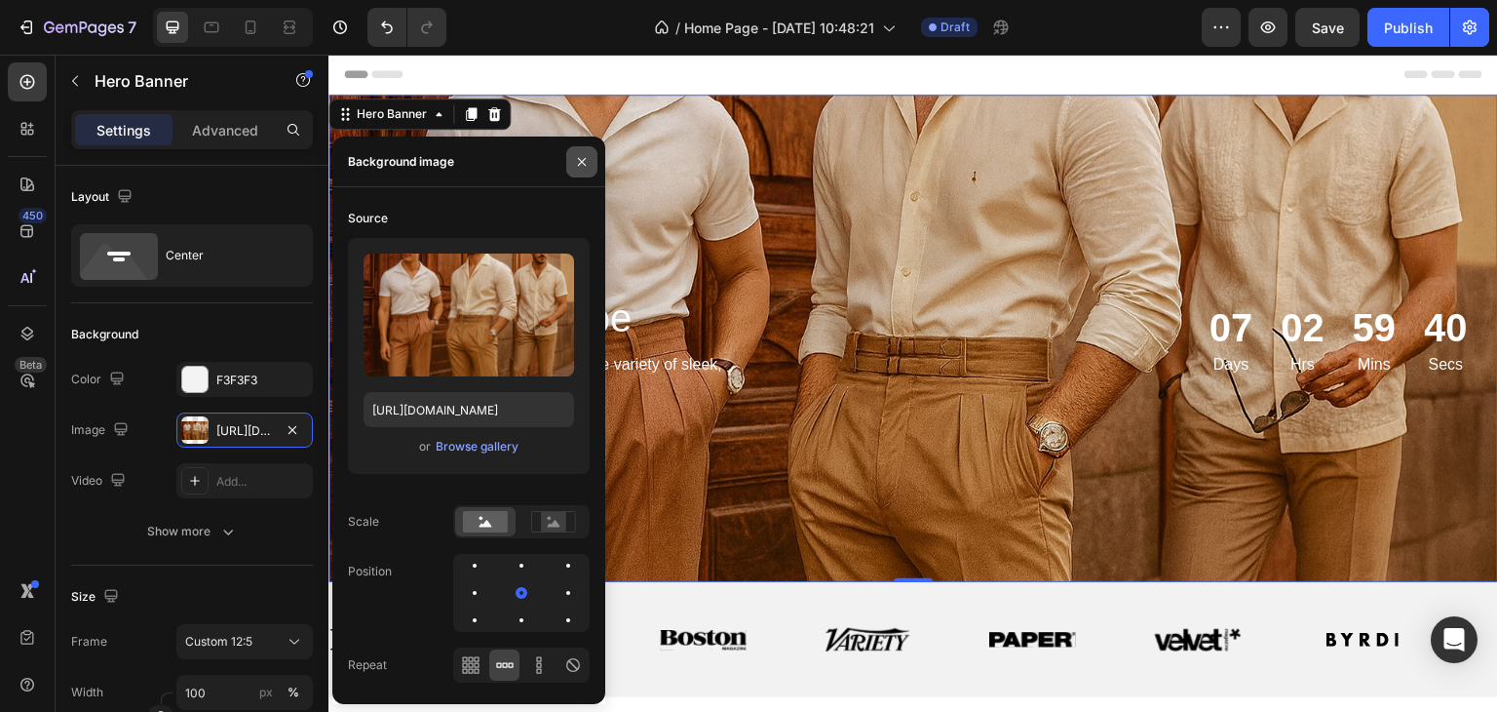
click at [582, 173] on button "button" at bounding box center [581, 161] width 31 height 31
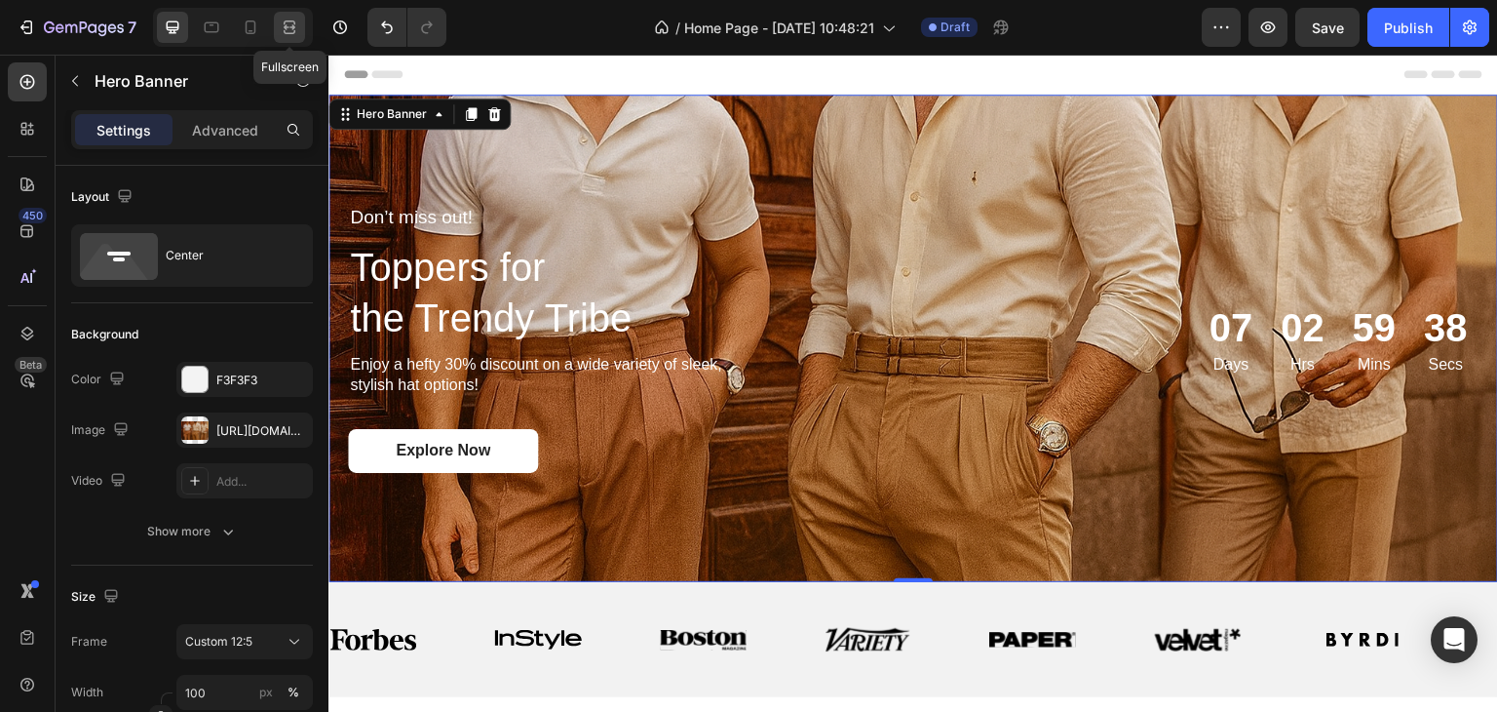
click at [289, 28] on icon at bounding box center [289, 27] width 19 height 19
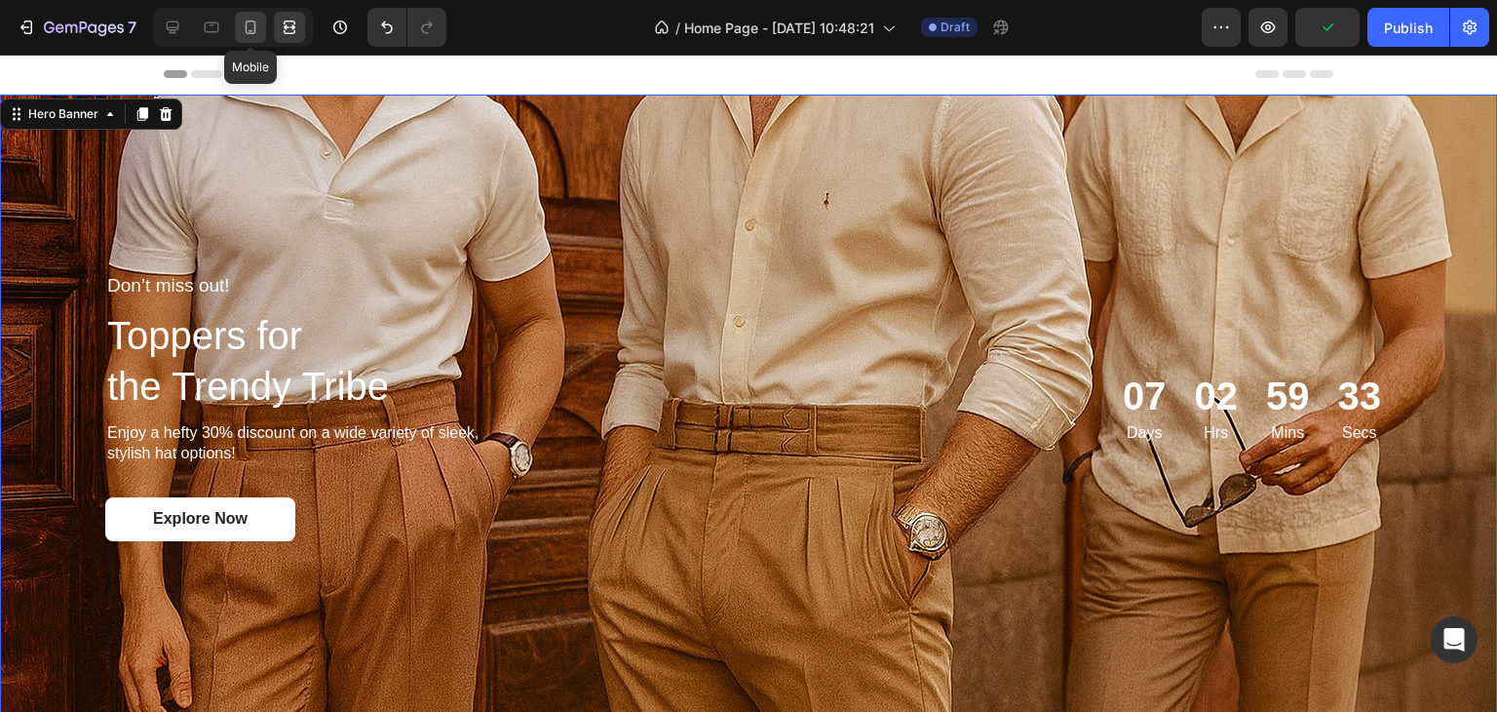
click at [244, 34] on icon at bounding box center [250, 27] width 19 height 19
type input "100%"
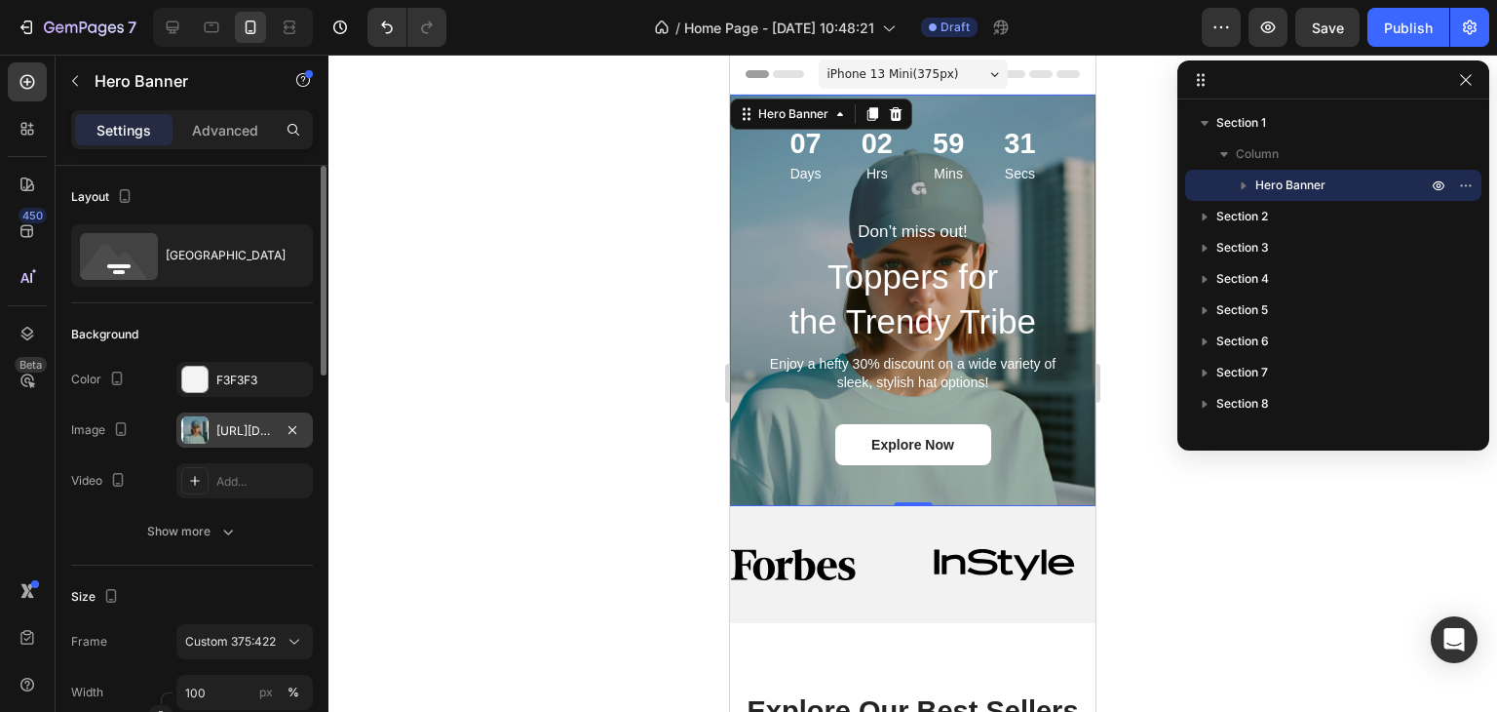
click at [189, 438] on div at bounding box center [194, 429] width 27 height 27
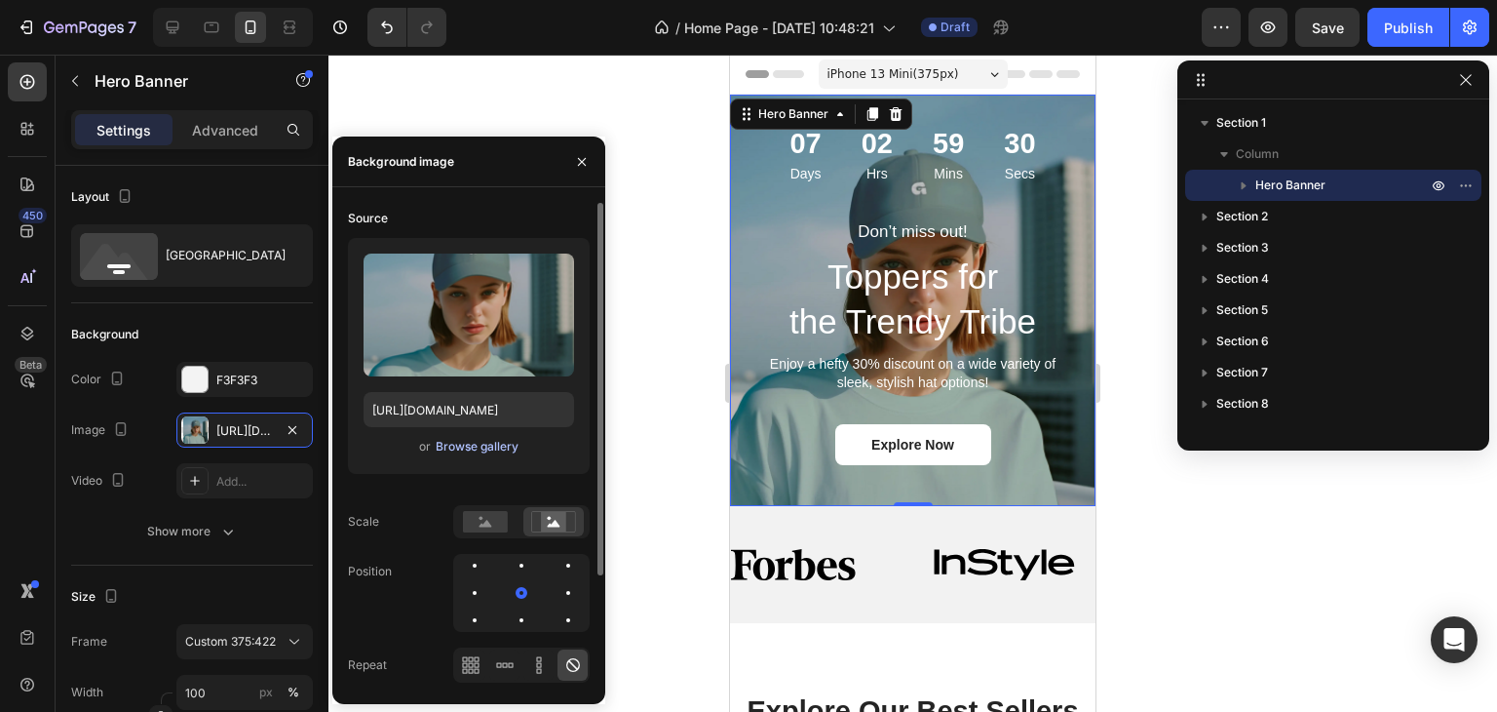
click at [459, 442] on div "Browse gallery" at bounding box center [477, 447] width 83 height 18
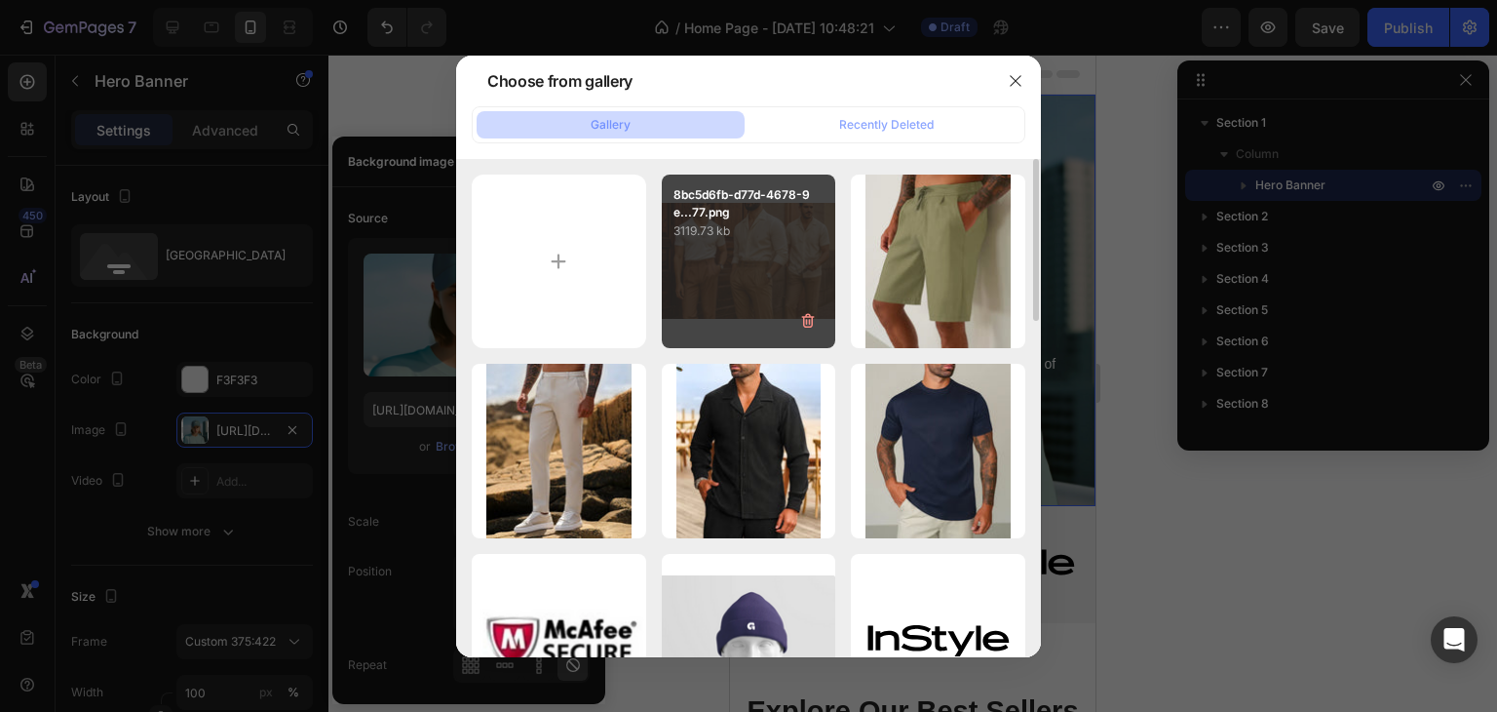
click at [705, 252] on div "8bc5d6fb-d77d-4678-9e...77.png 3119.73 kb" at bounding box center [749, 261] width 174 height 174
type input "[URL][DOMAIN_NAME]"
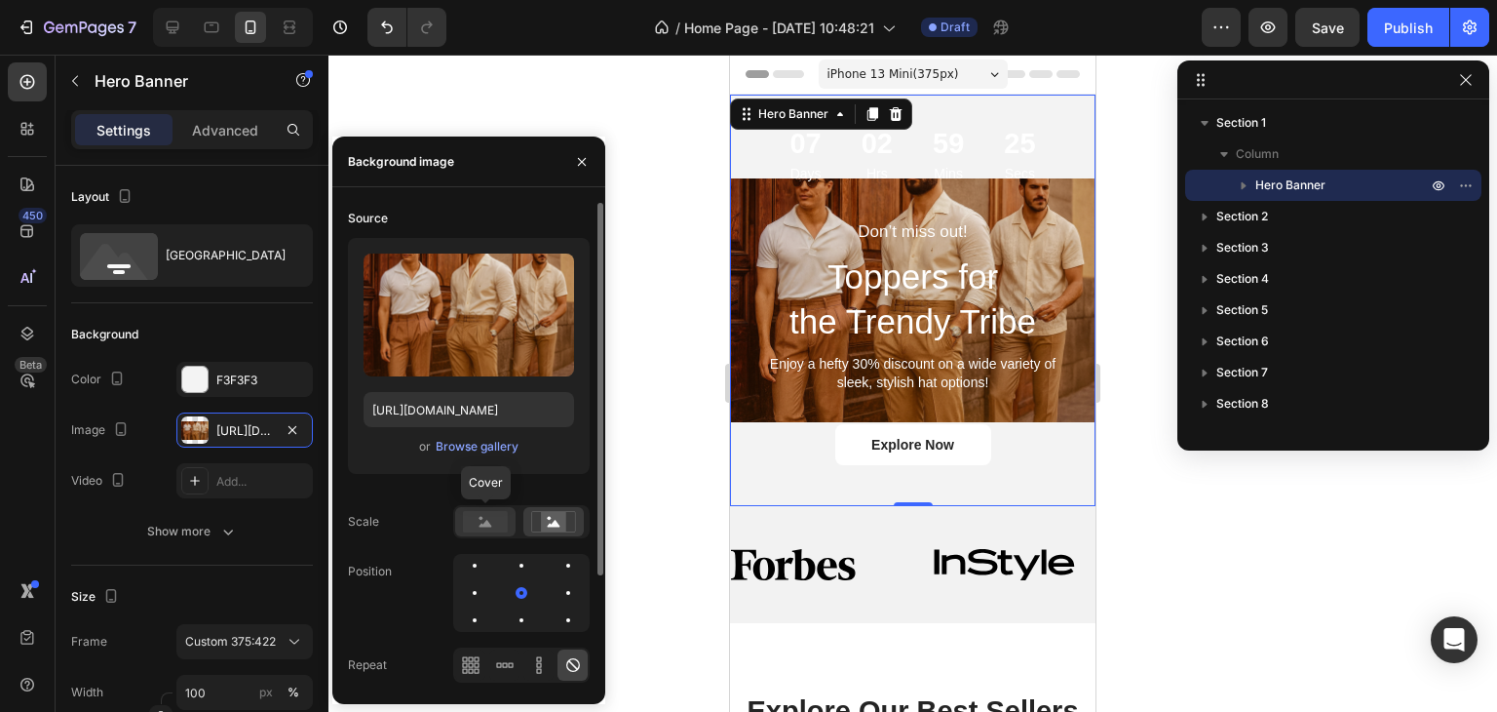
click at [481, 512] on rect at bounding box center [485, 521] width 45 height 21
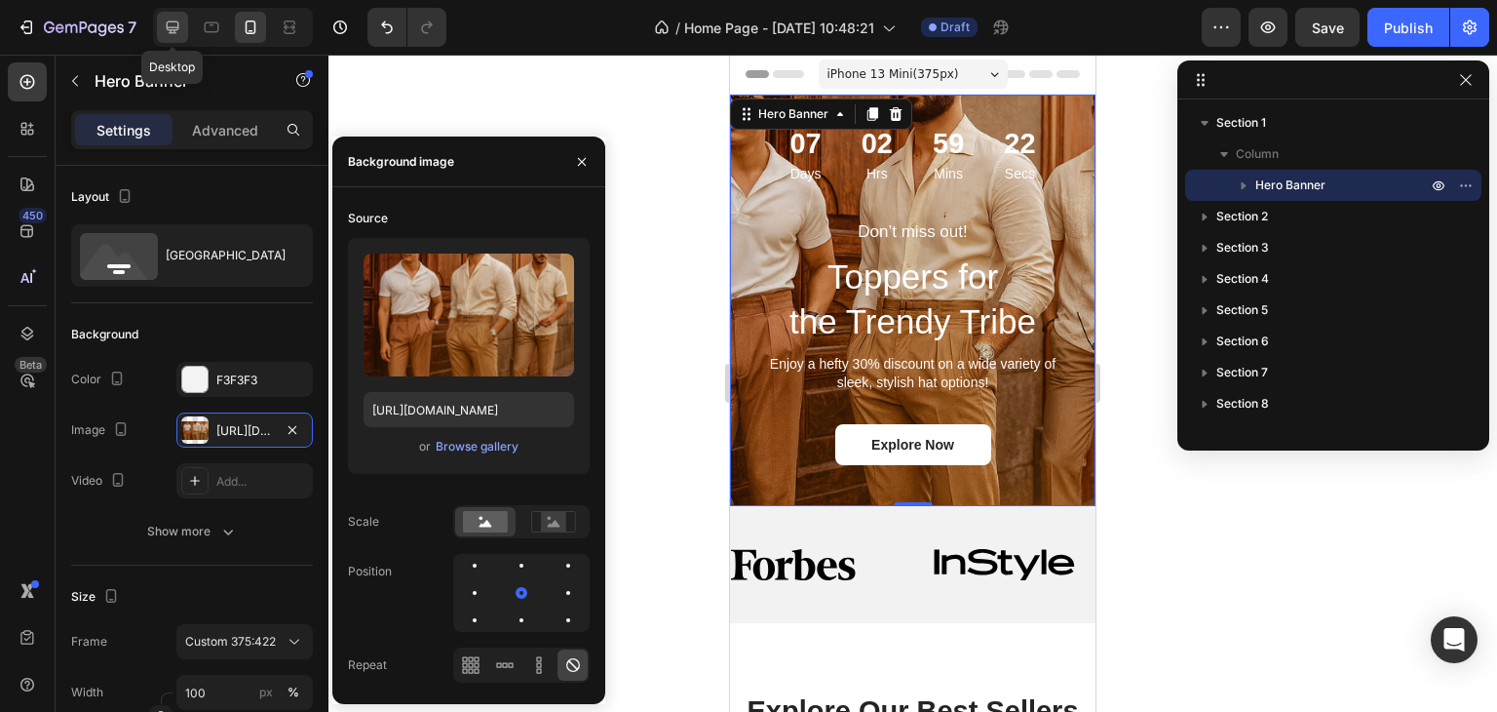
click at [177, 27] on icon at bounding box center [173, 27] width 13 height 13
type input "1360"
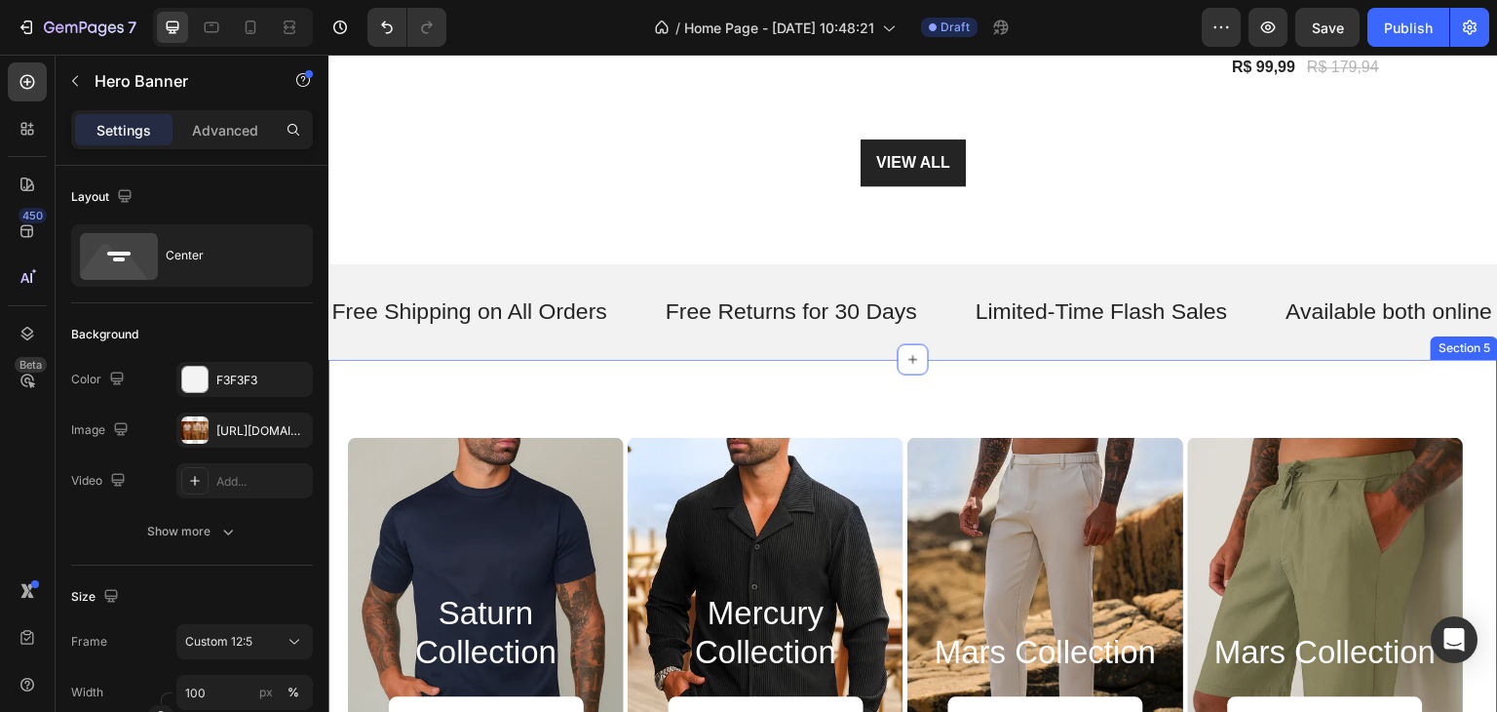
scroll to position [1365, 0]
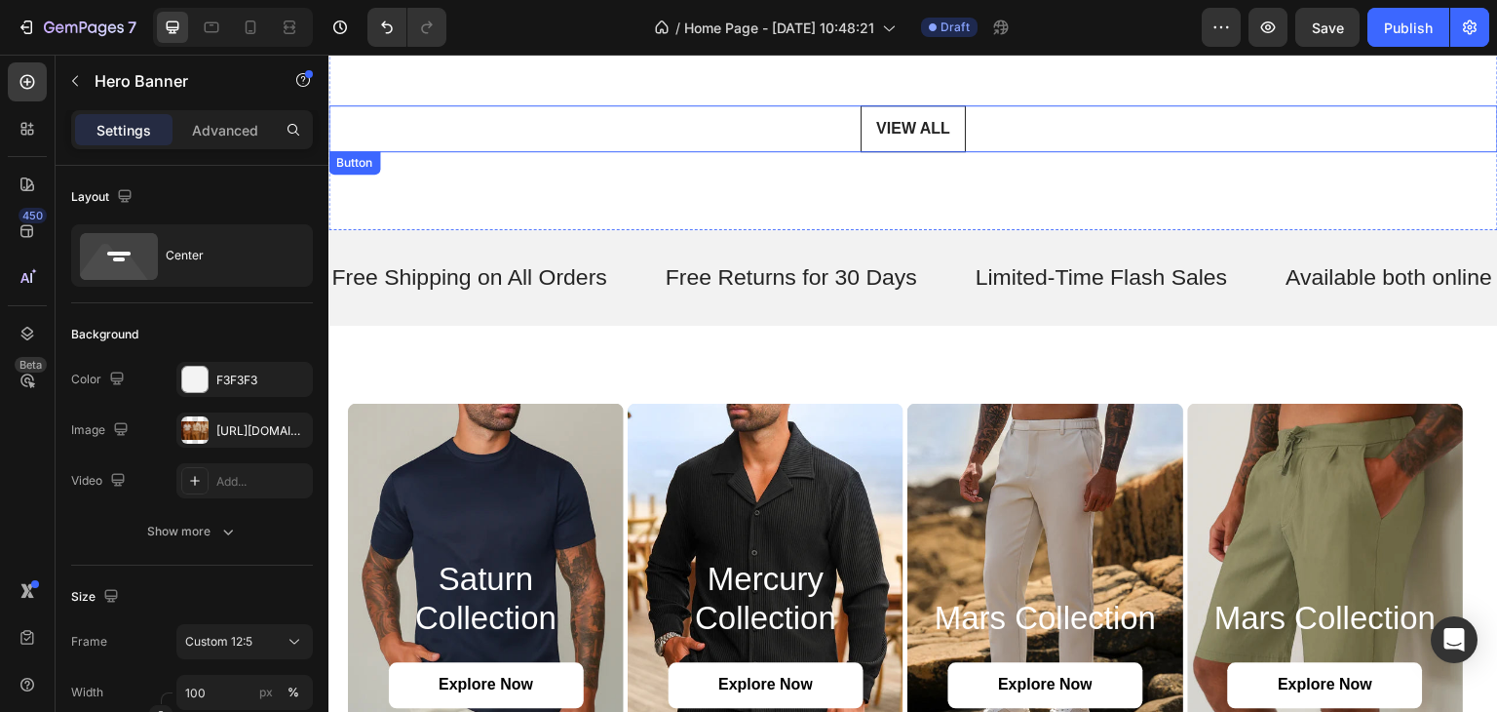
click at [871, 135] on link "VIEW ALL" at bounding box center [913, 128] width 105 height 47
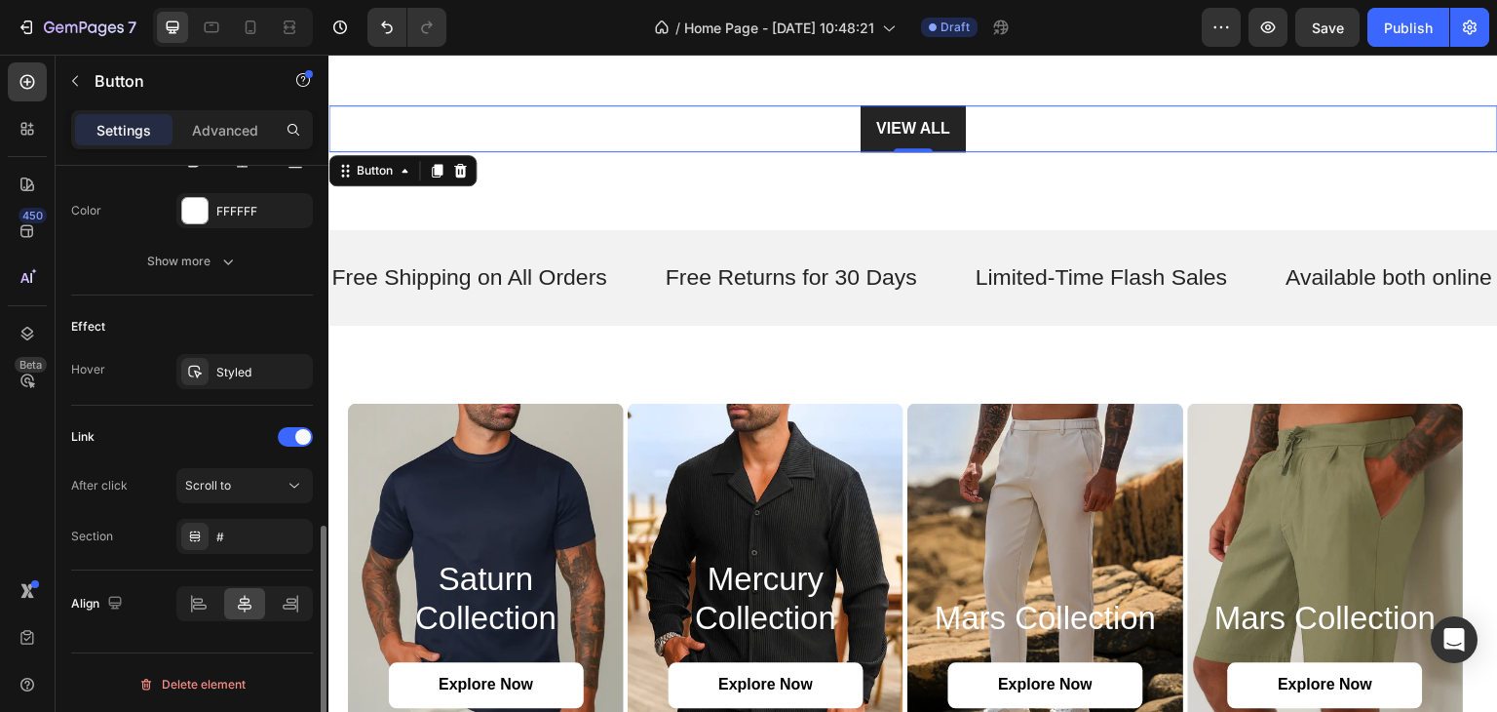
scroll to position [797, 0]
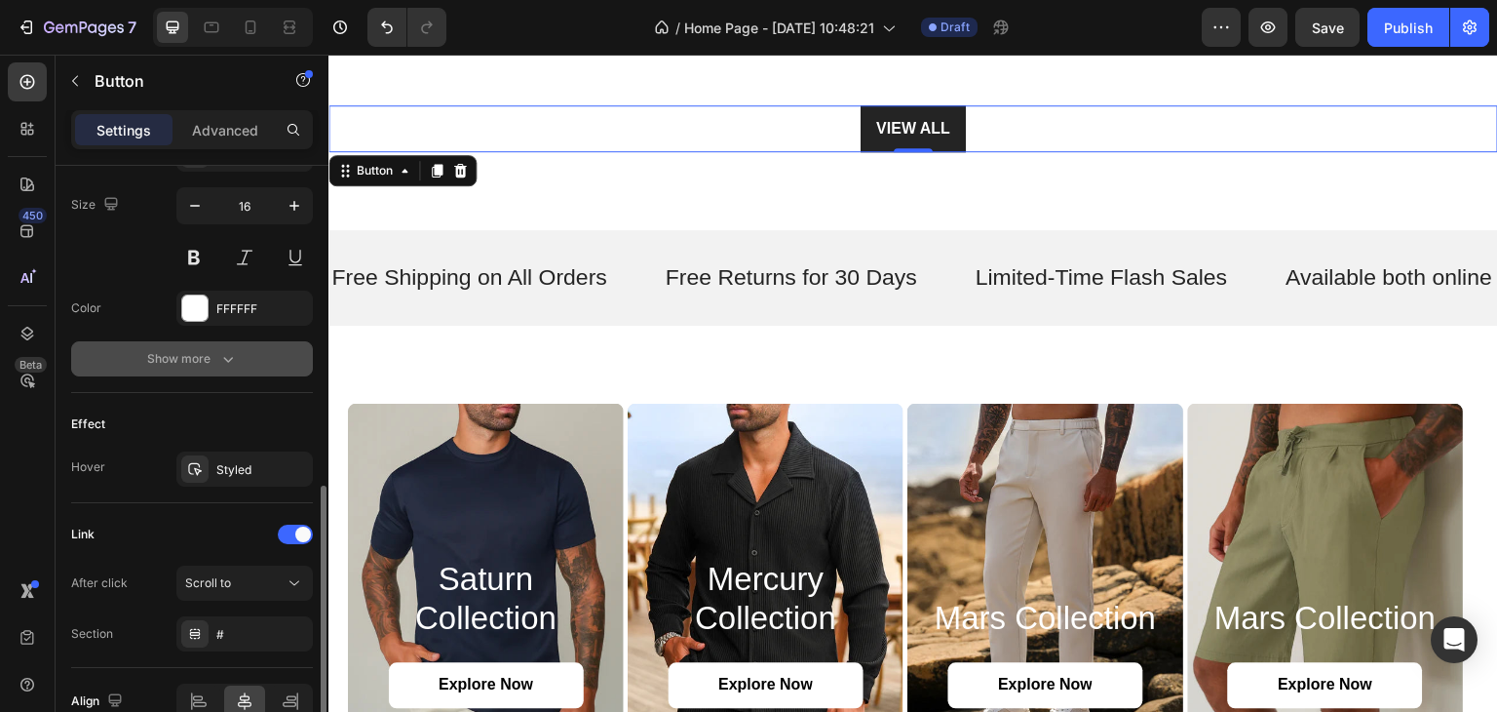
click at [214, 368] on button "Show more" at bounding box center [192, 358] width 242 height 35
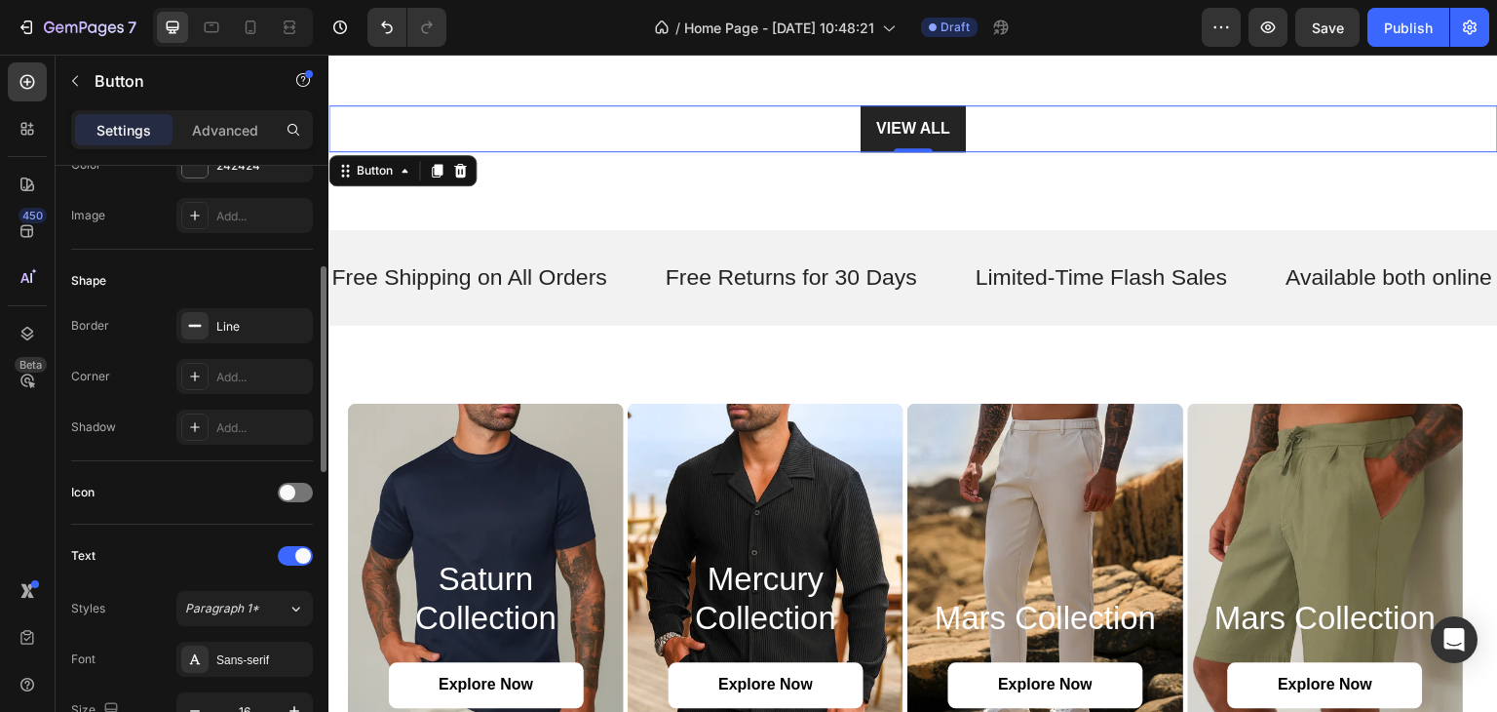
scroll to position [97, 0]
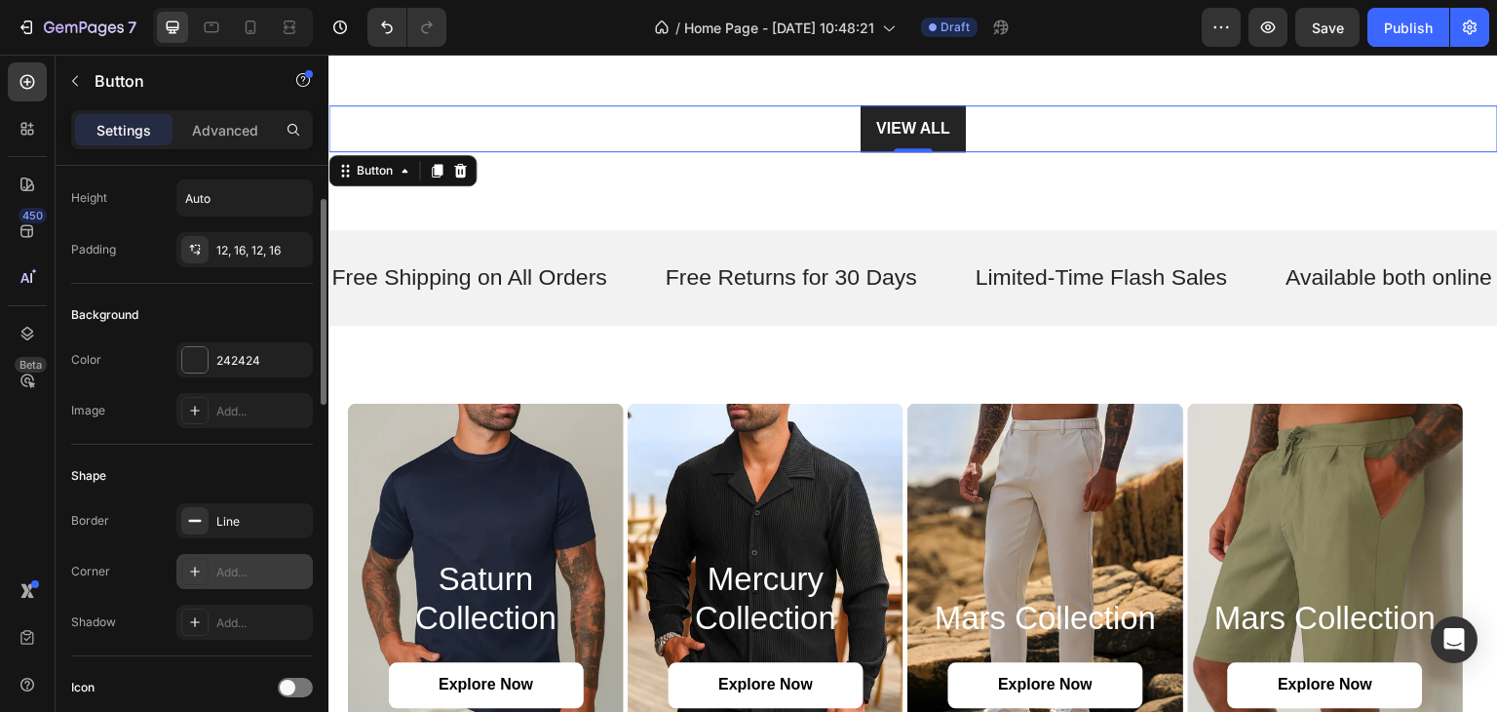
click at [209, 558] on div "Add..." at bounding box center [244, 571] width 136 height 35
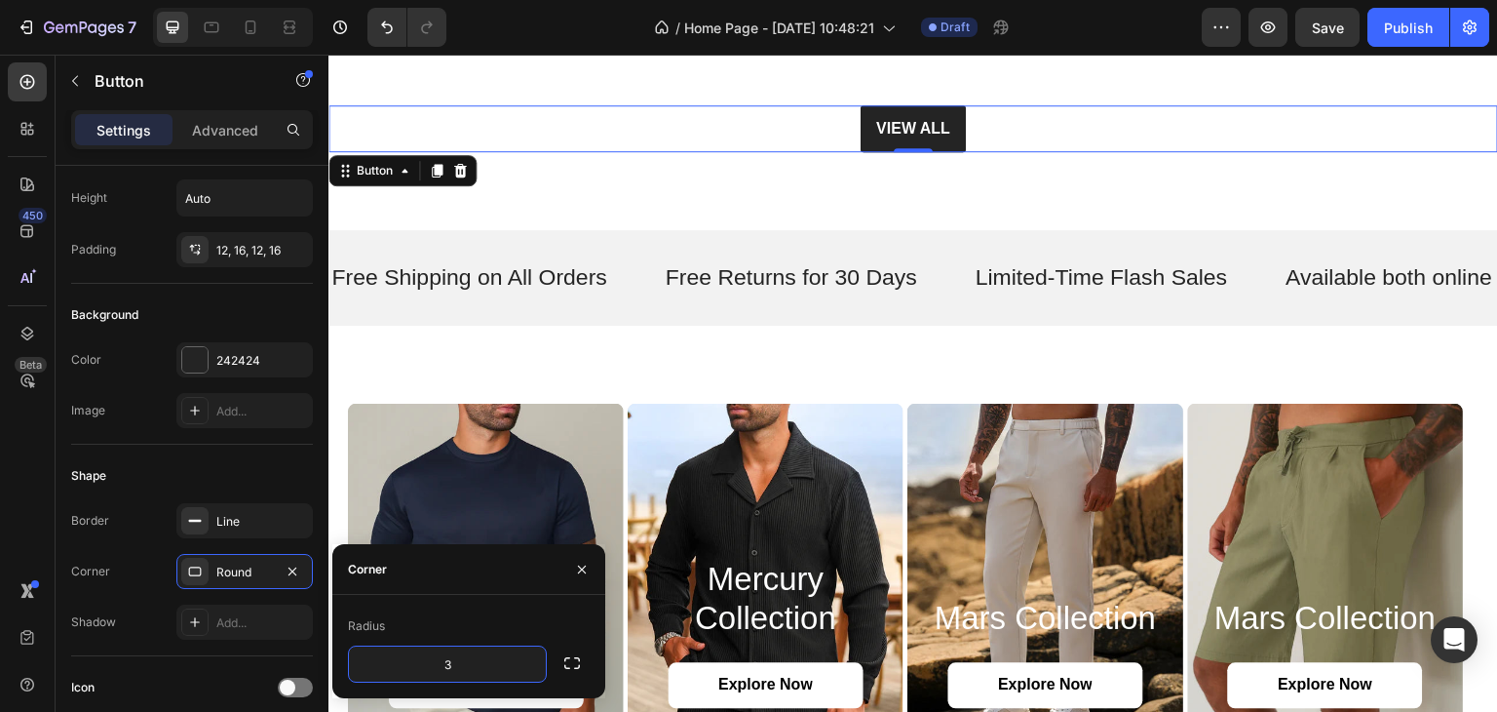
type input "30"
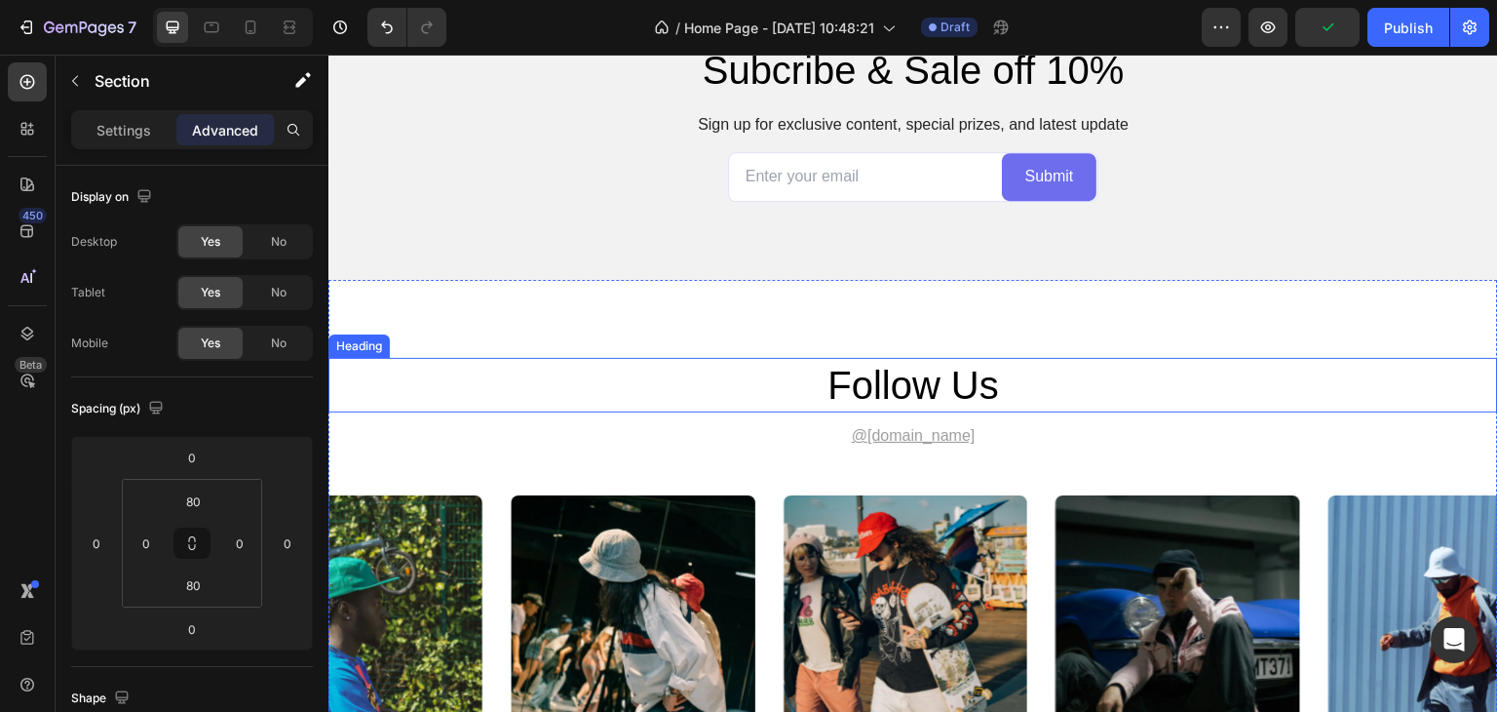
scroll to position [4838, 0]
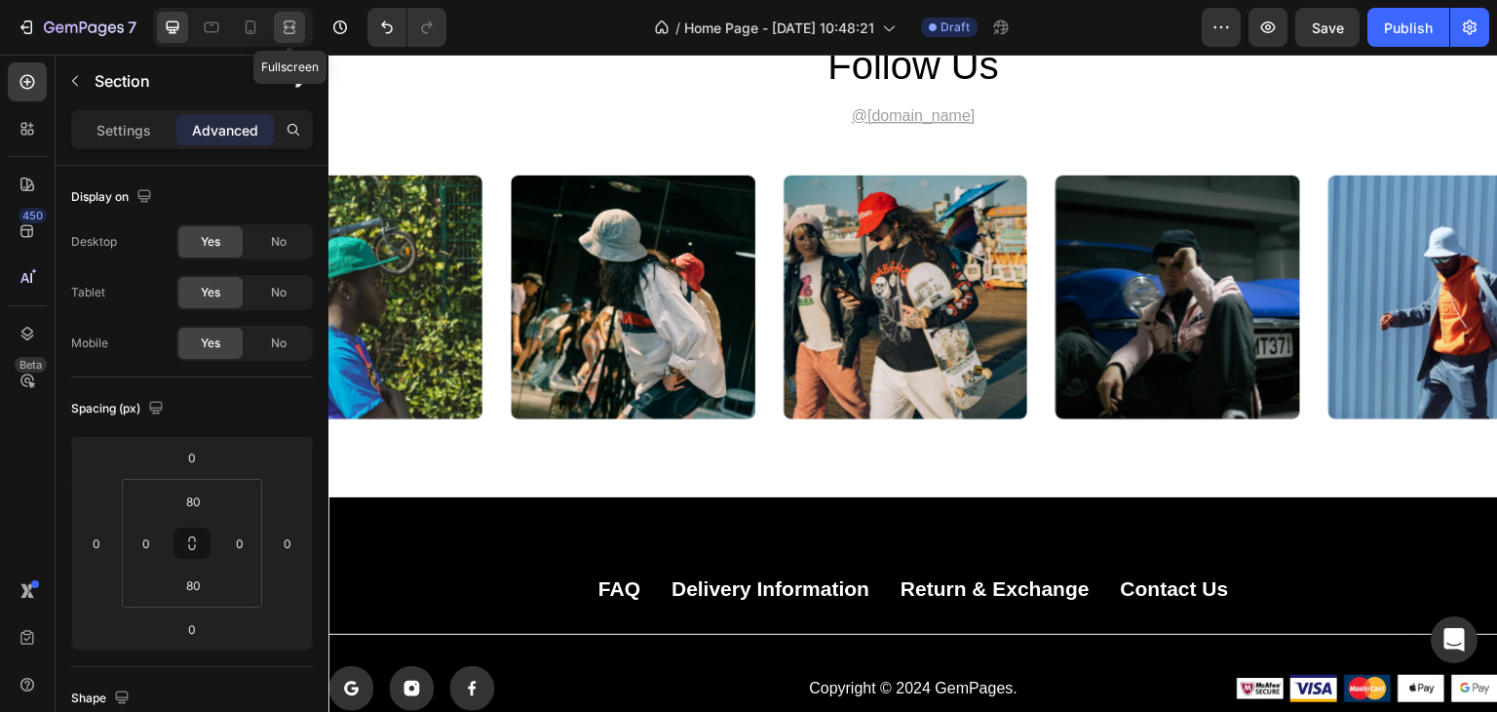
click at [295, 35] on icon at bounding box center [289, 27] width 19 height 19
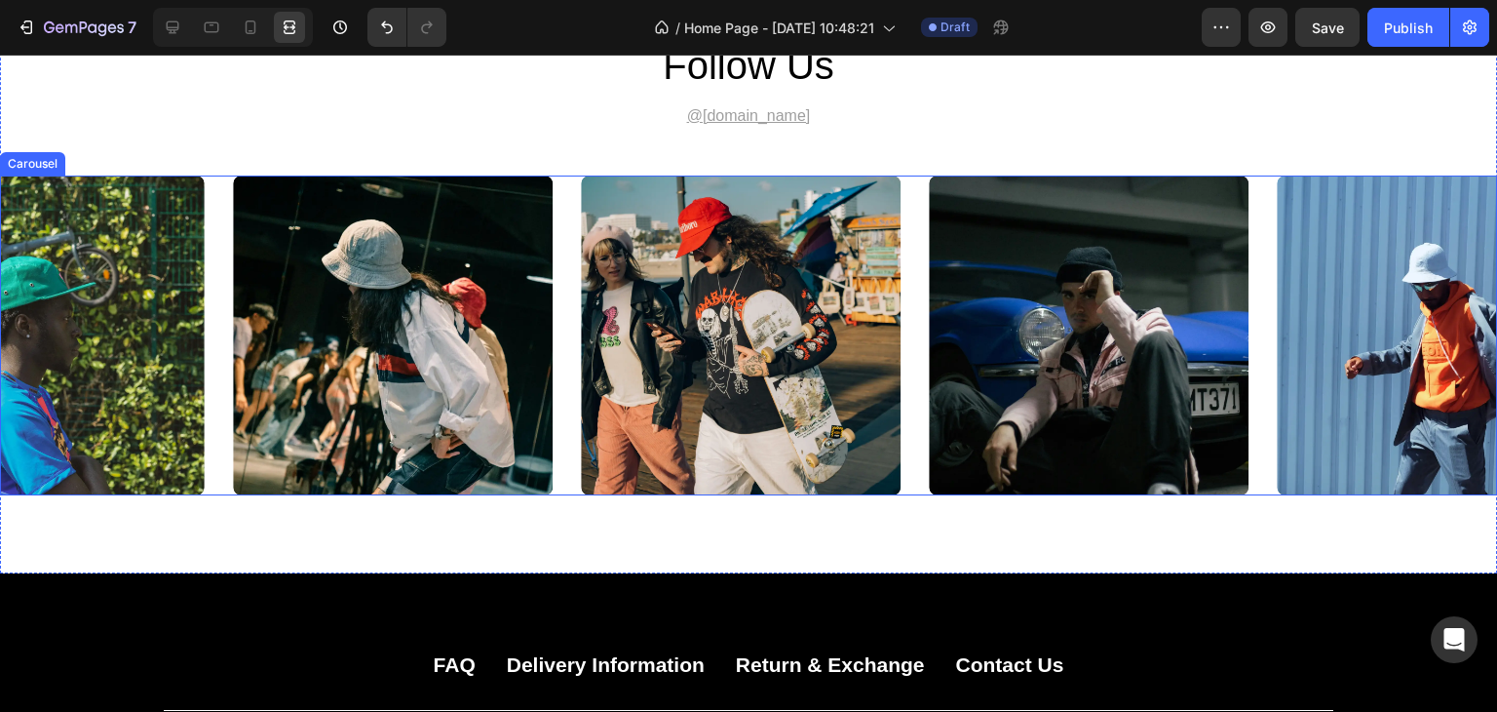
click at [1252, 218] on div "Image Image Image Image Image" at bounding box center [748, 335] width 1497 height 320
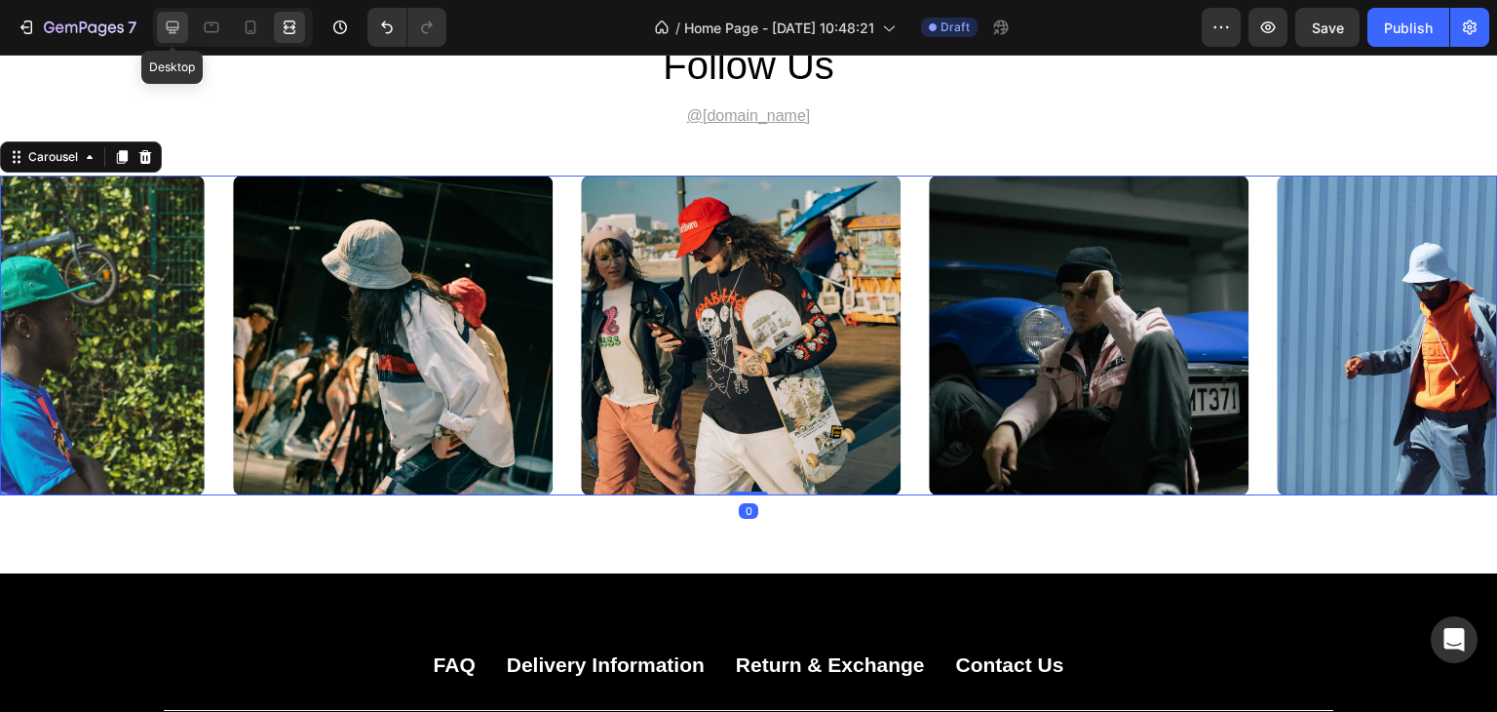
click at [170, 35] on icon at bounding box center [172, 27] width 19 height 19
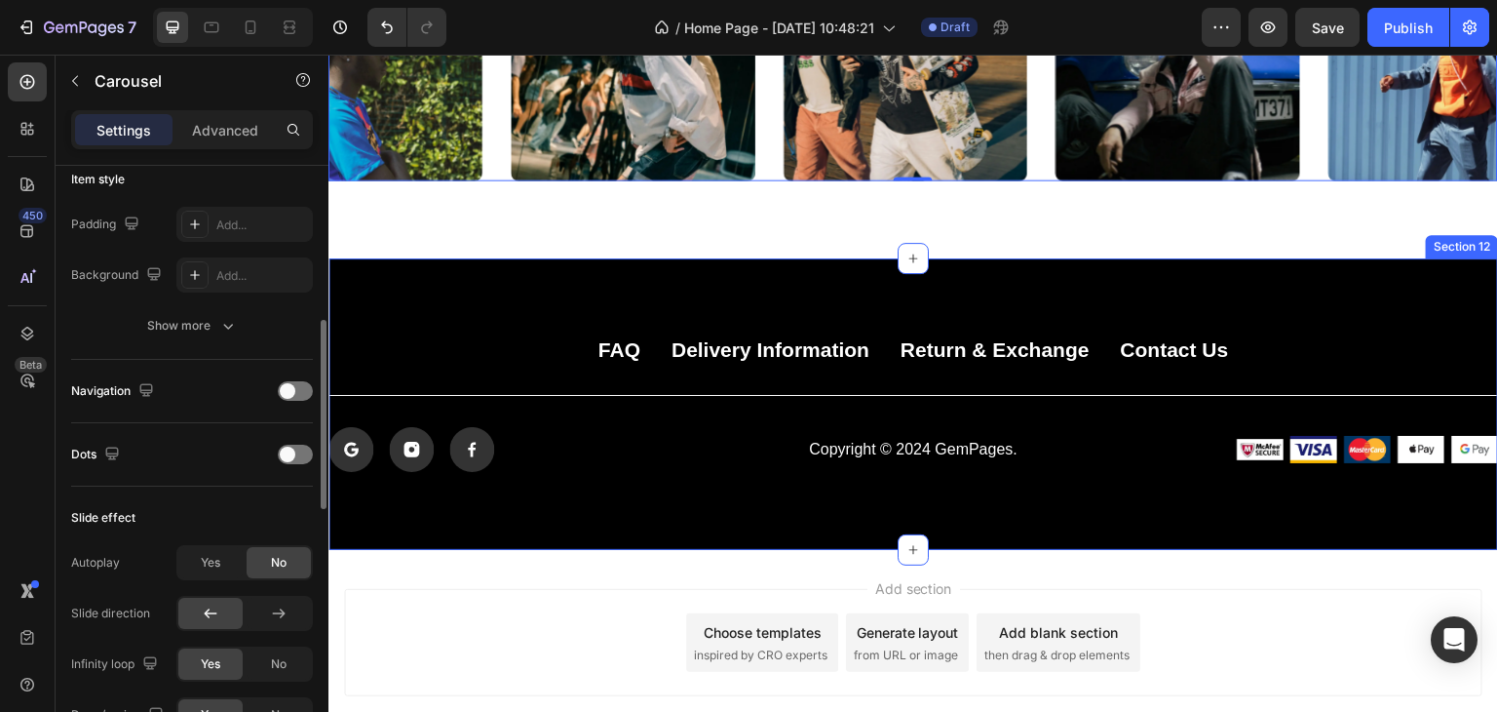
scroll to position [5193, 0]
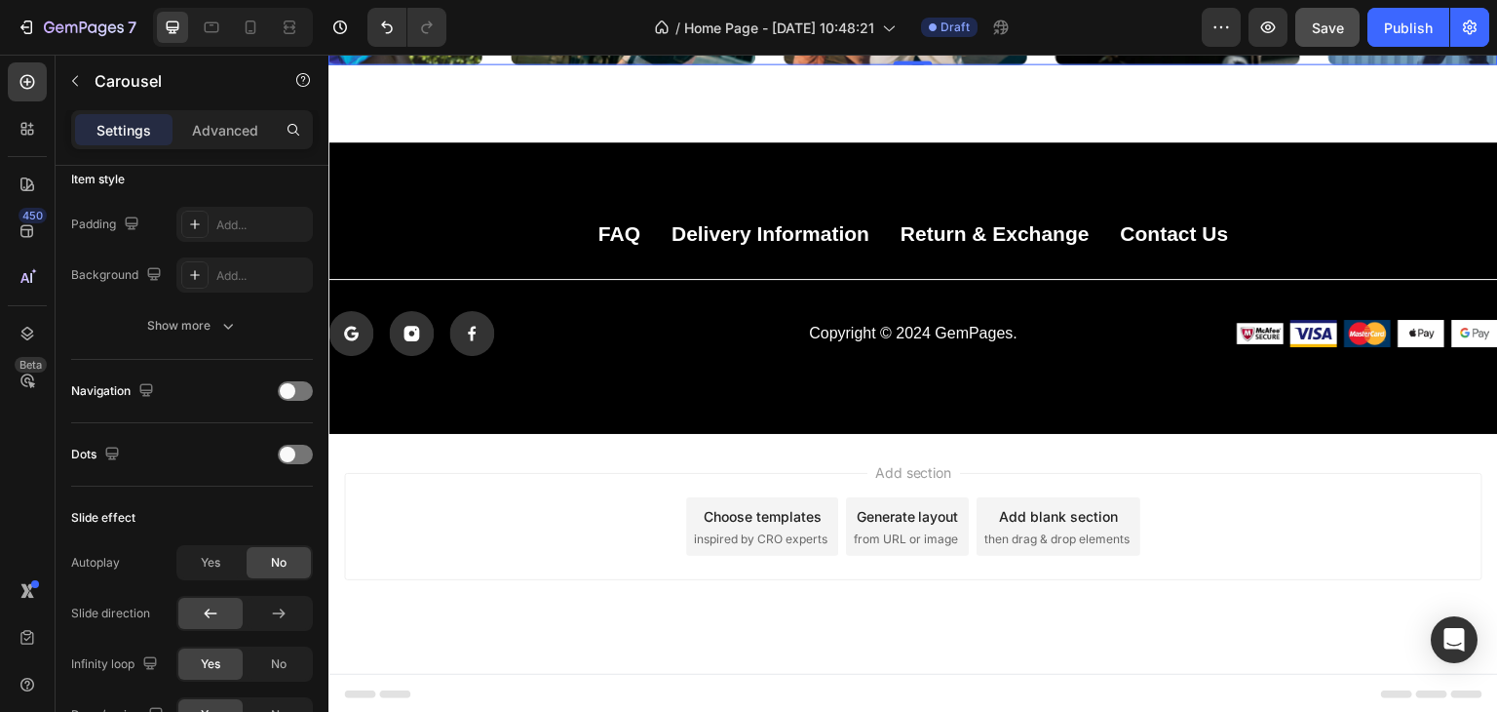
click at [1333, 35] on div "Save" at bounding box center [1328, 28] width 32 height 20
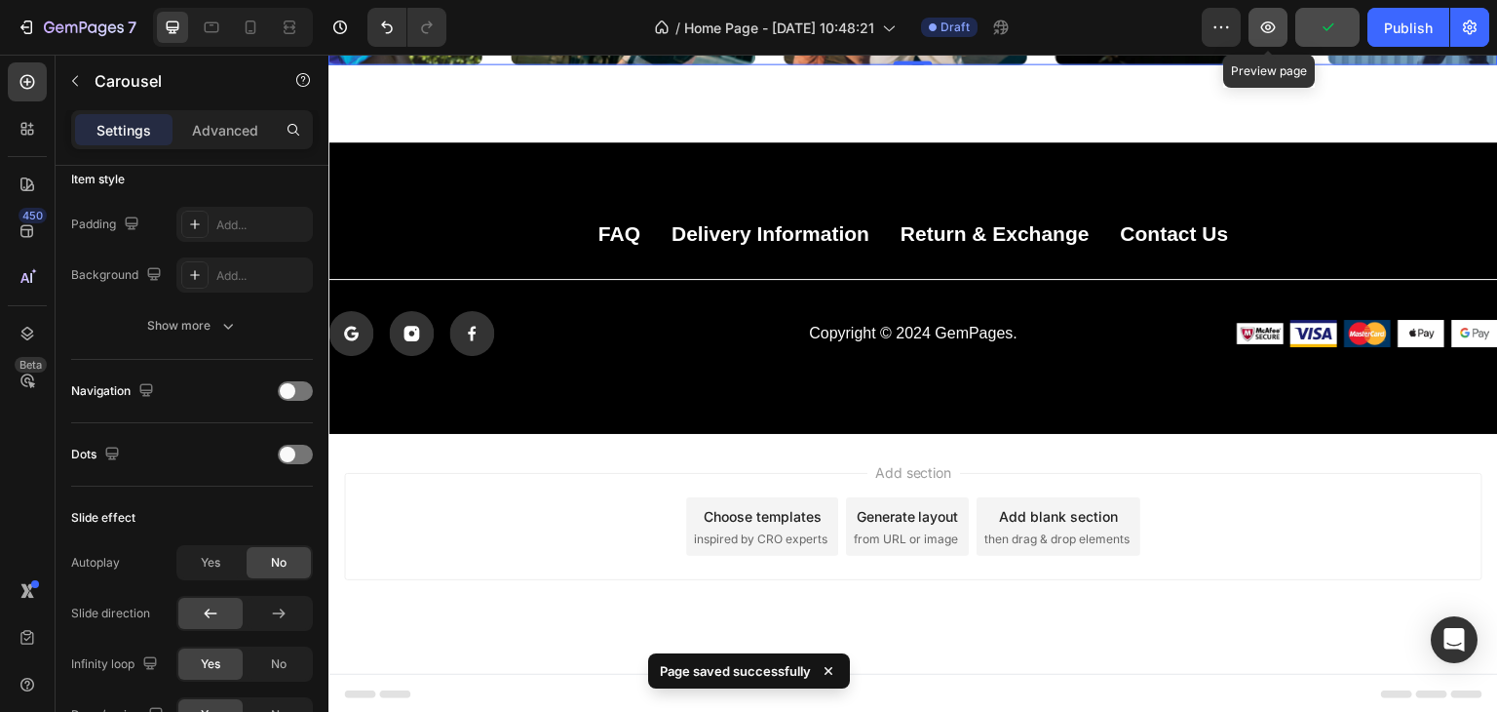
click at [1271, 32] on icon "button" at bounding box center [1268, 27] width 15 height 12
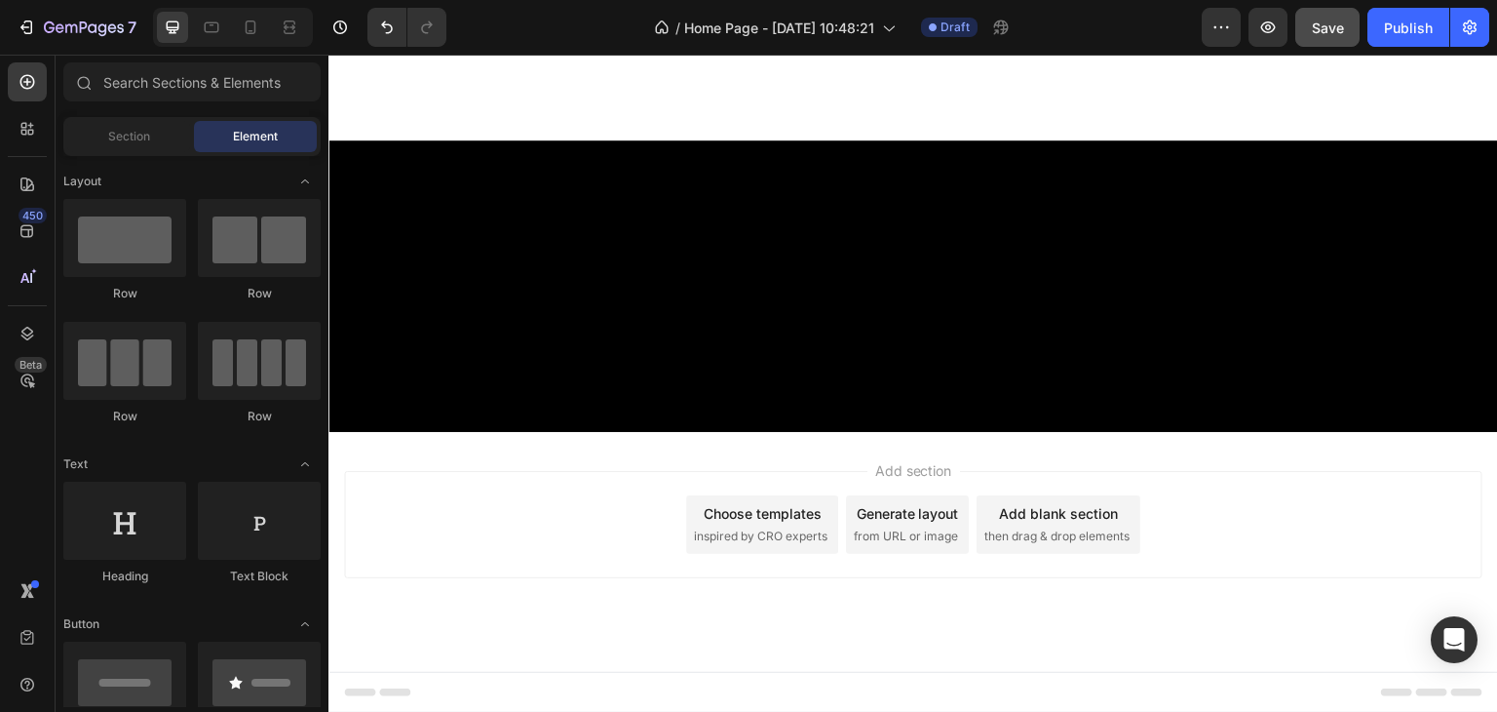
scroll to position [0, 0]
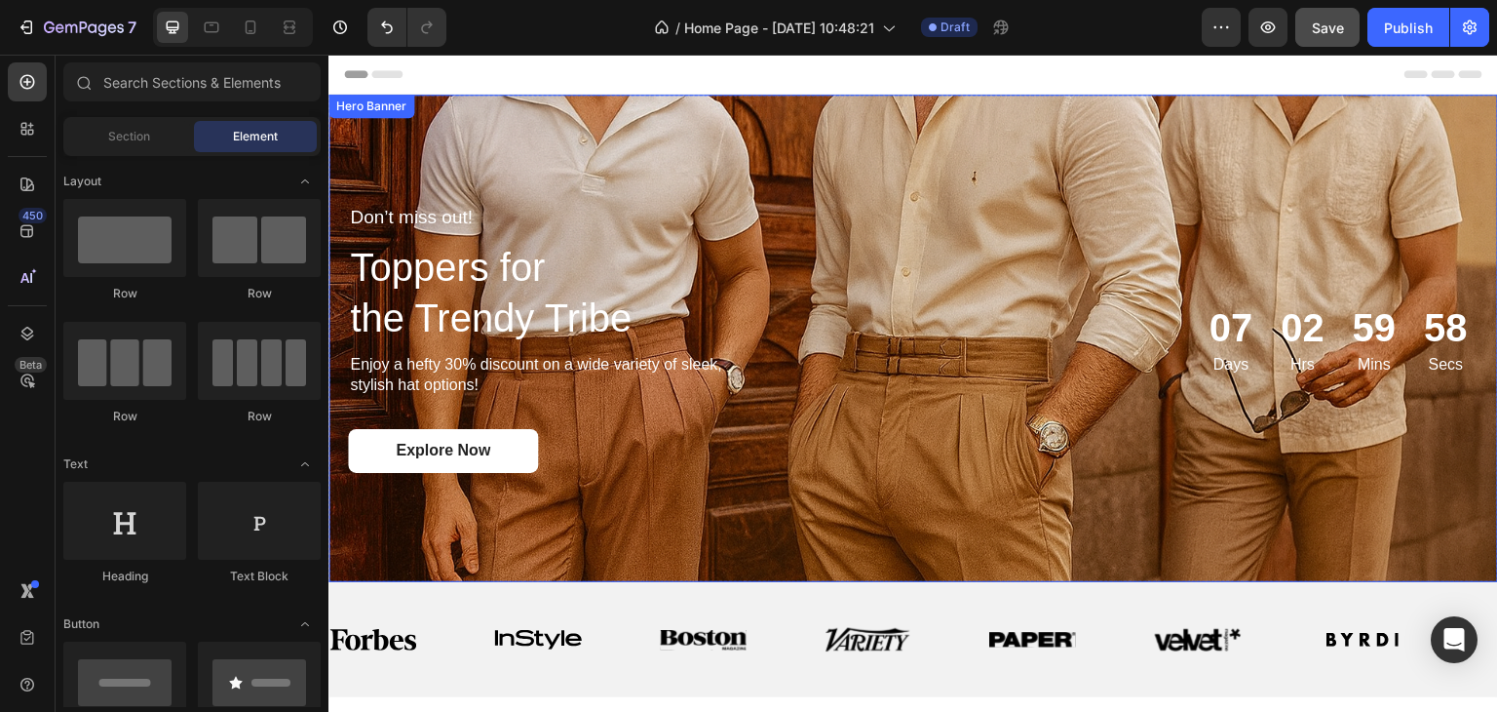
click at [914, 125] on div "Background Image" at bounding box center [913, 338] width 1170 height 487
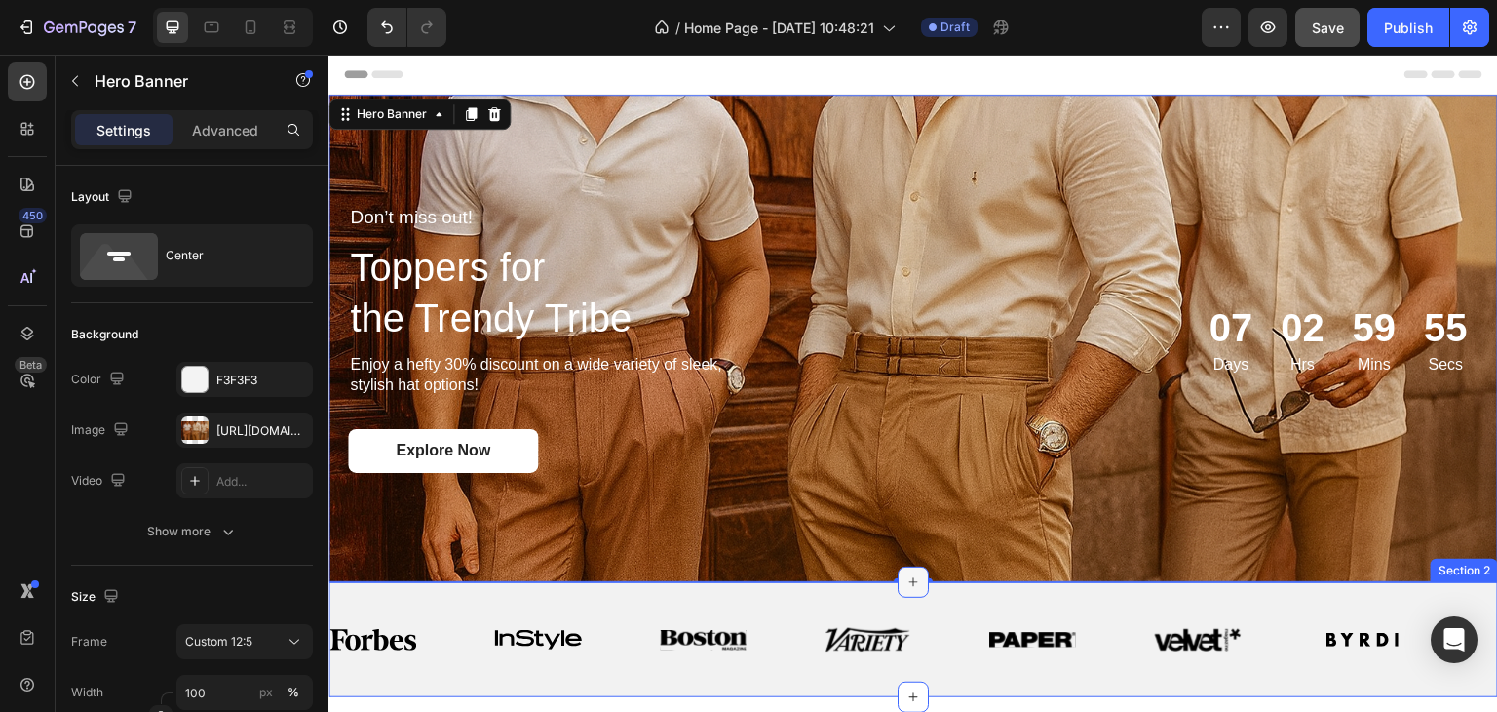
click at [912, 574] on icon at bounding box center [913, 582] width 16 height 16
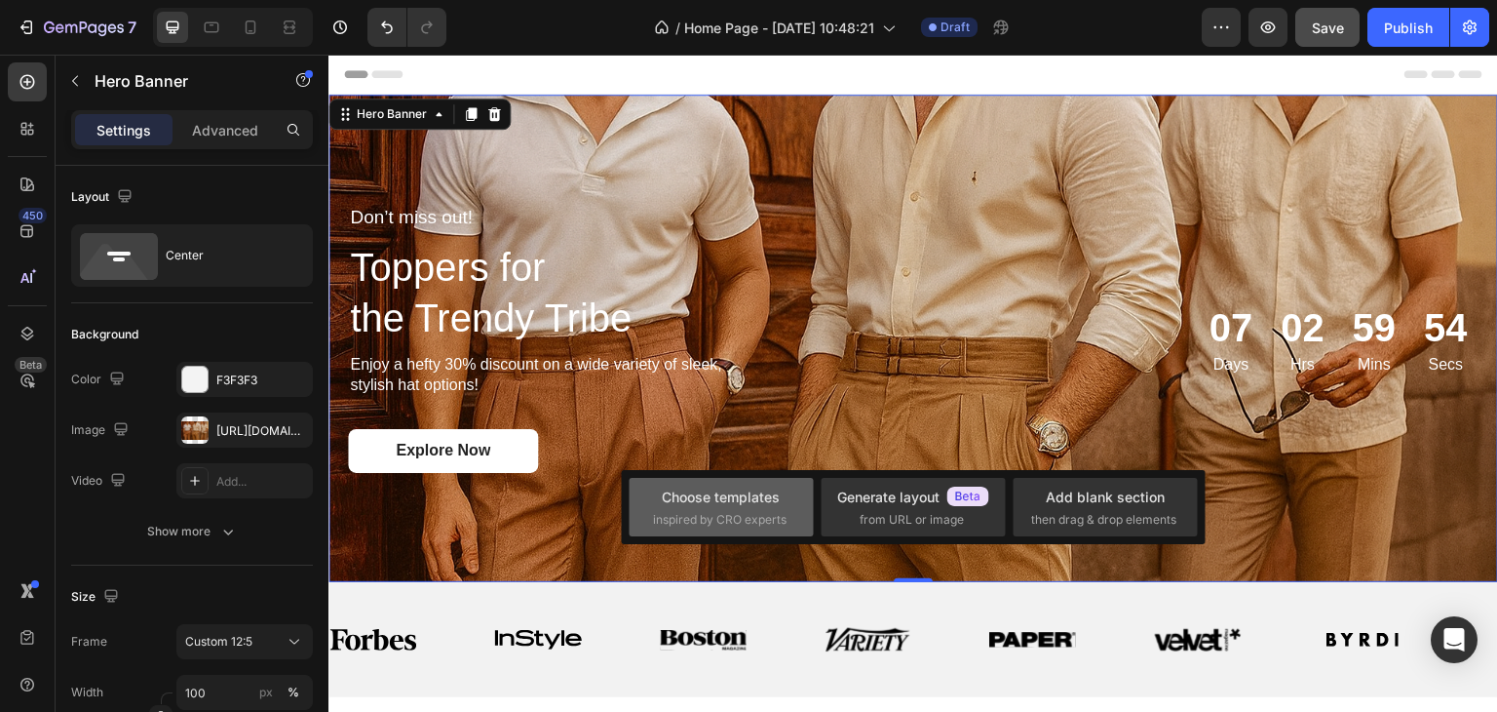
click at [768, 508] on div "Choose templates inspired by CRO experts" at bounding box center [721, 507] width 136 height 42
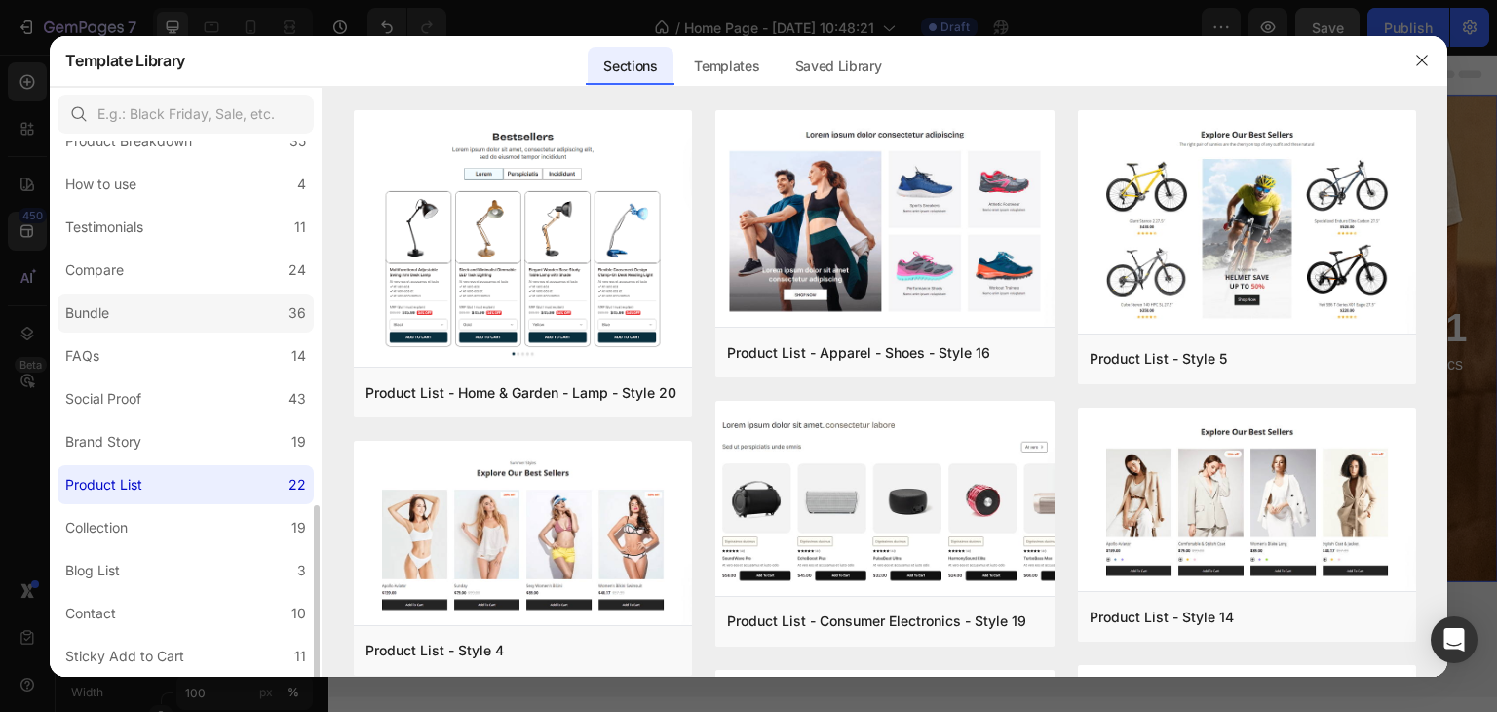
scroll to position [420, 0]
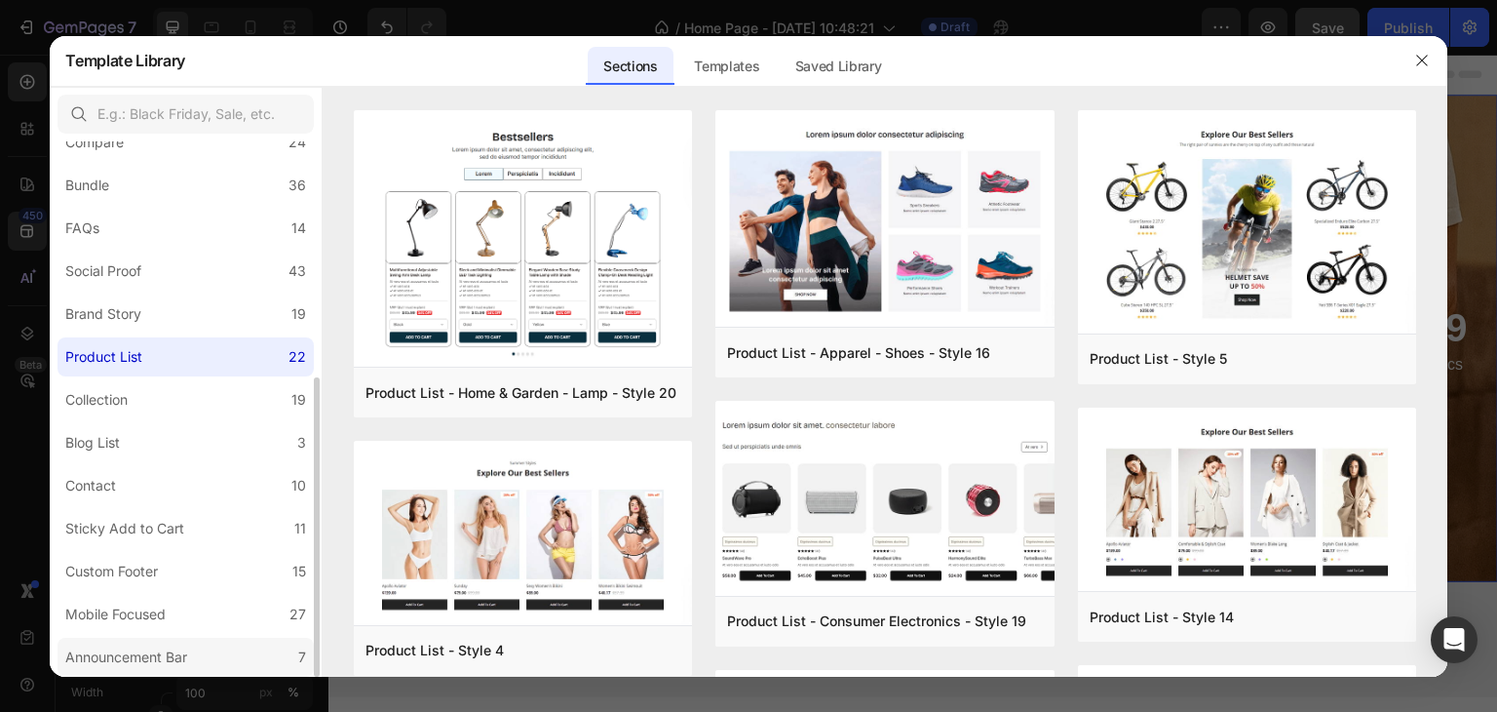
click at [199, 660] on label "Announcement Bar 7" at bounding box center [186, 656] width 256 height 39
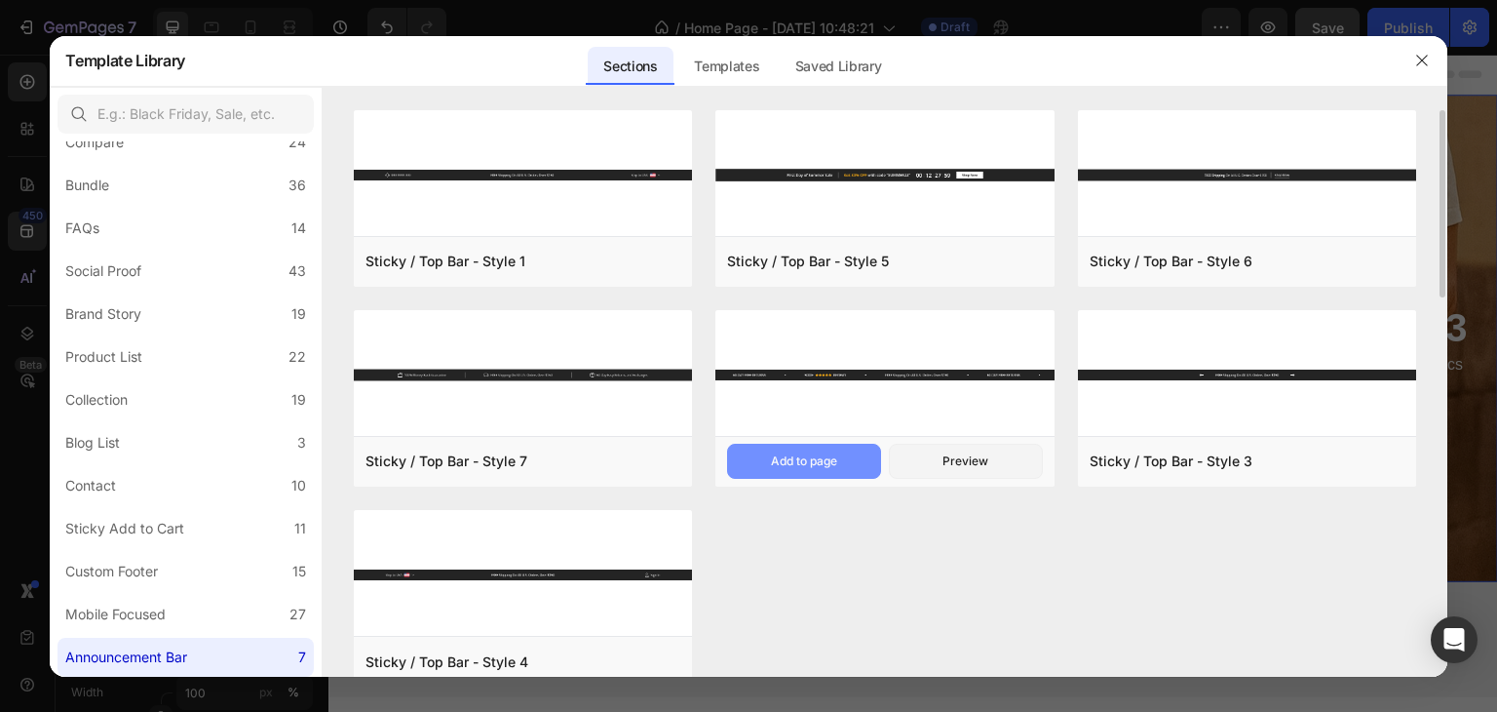
click at [798, 463] on div "Add to page" at bounding box center [804, 461] width 66 height 18
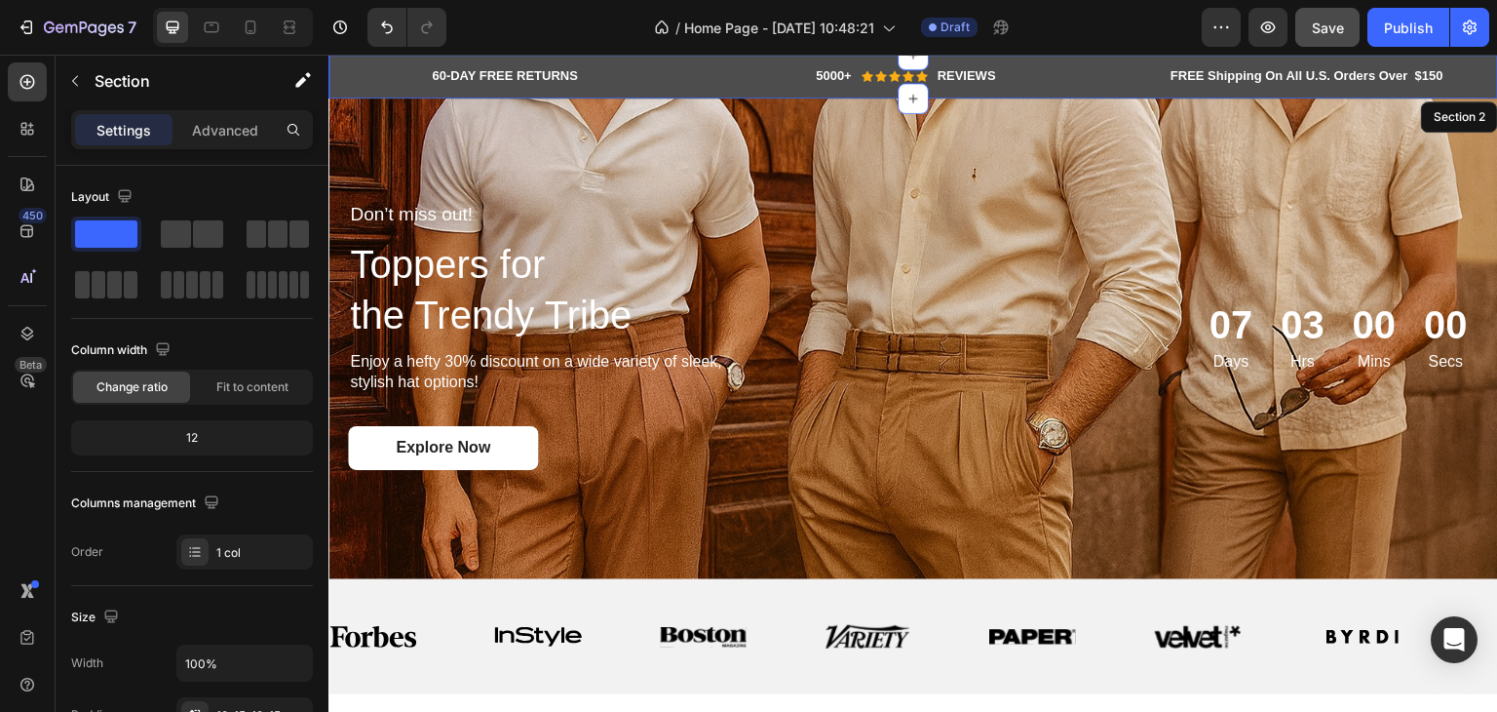
scroll to position [0, 0]
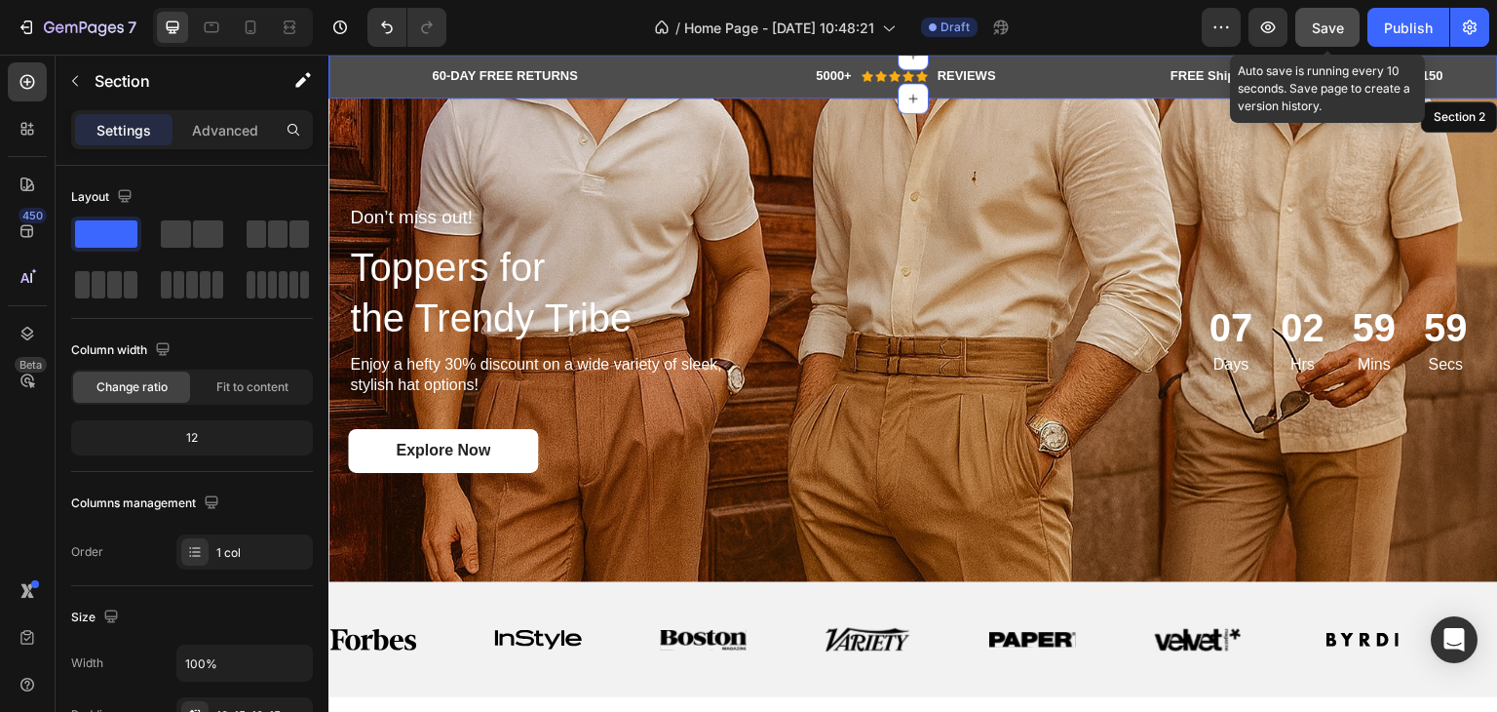
click at [1351, 28] on button "Save" at bounding box center [1327, 27] width 64 height 39
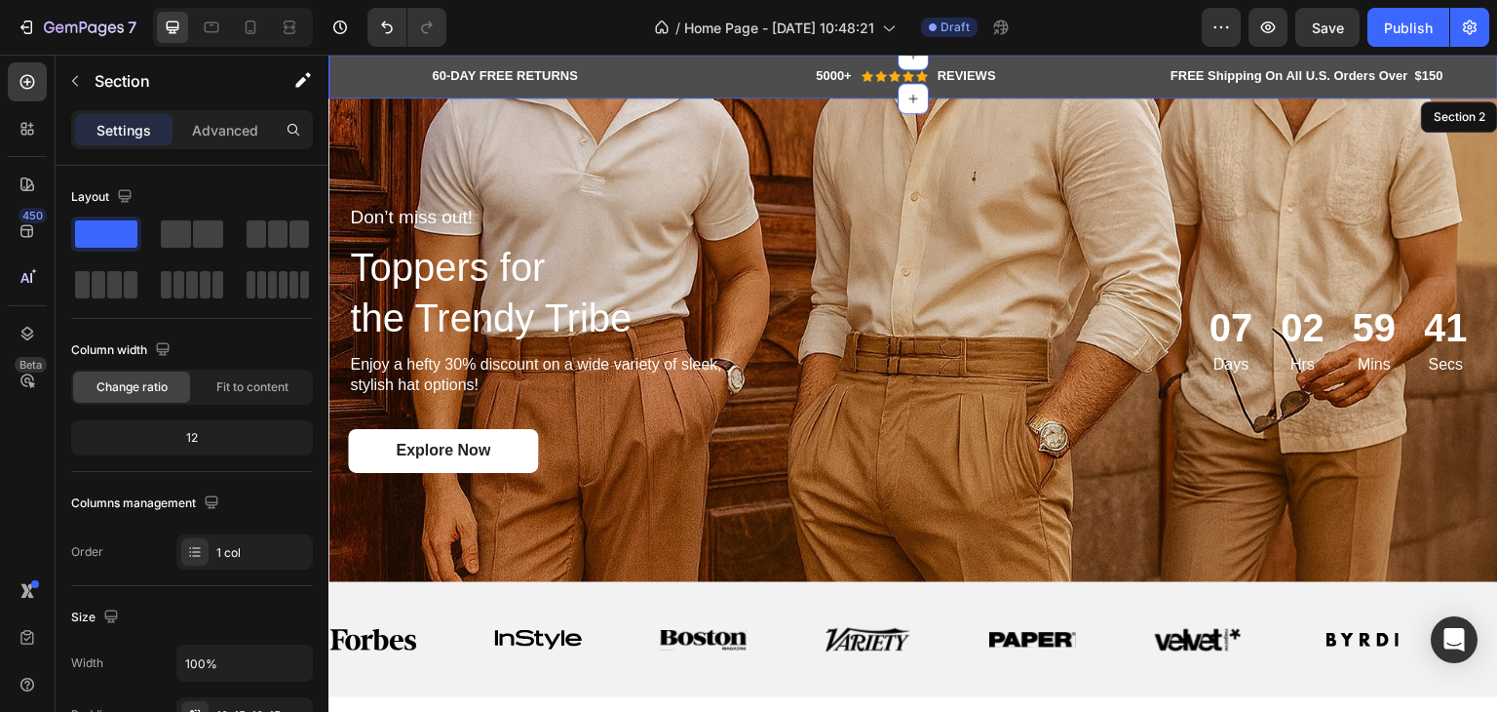
click at [1475, 59] on div "60-DAY FREE RETURNS Heading Row 5000+ Heading Icon Icon Icon Icon Icon Icon Lis…" at bounding box center [913, 77] width 1170 height 44
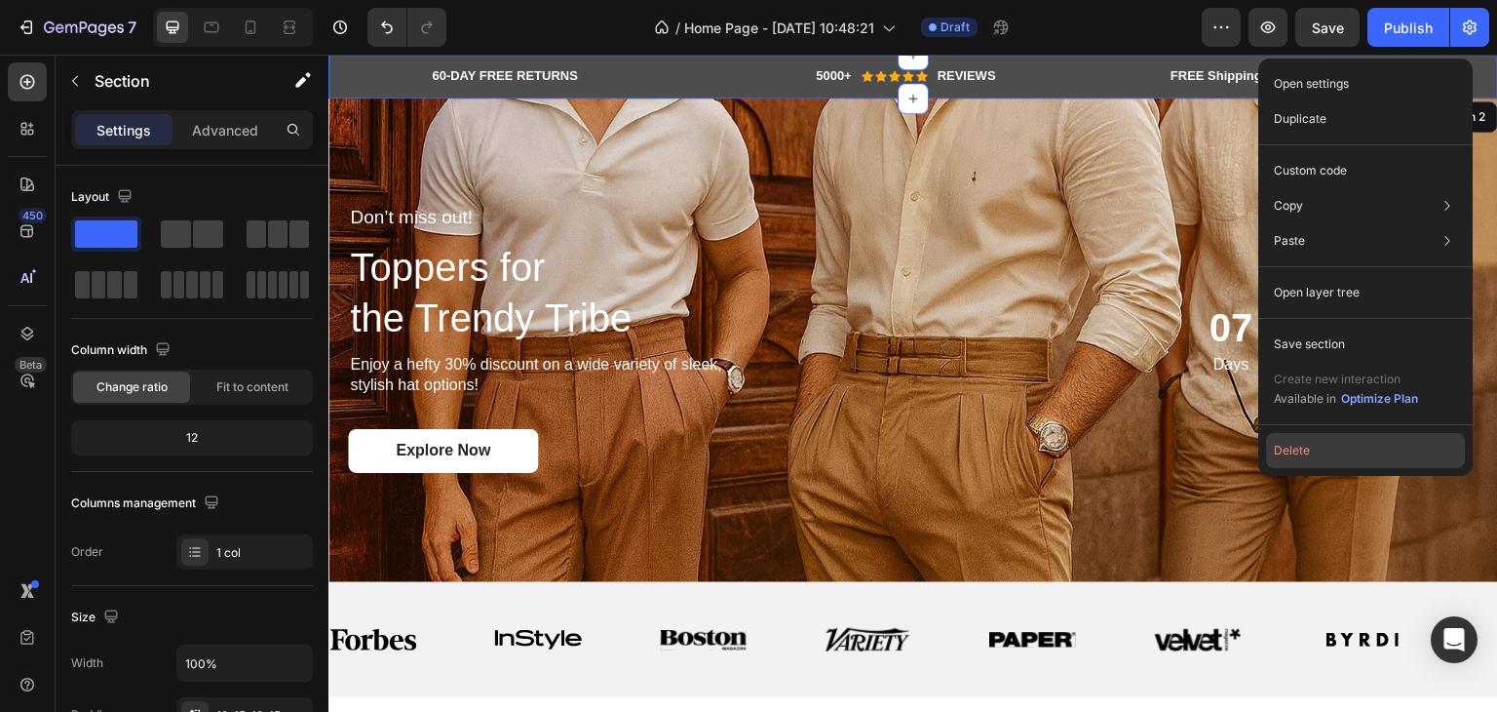
click at [1287, 457] on button "Delete" at bounding box center [1365, 450] width 199 height 35
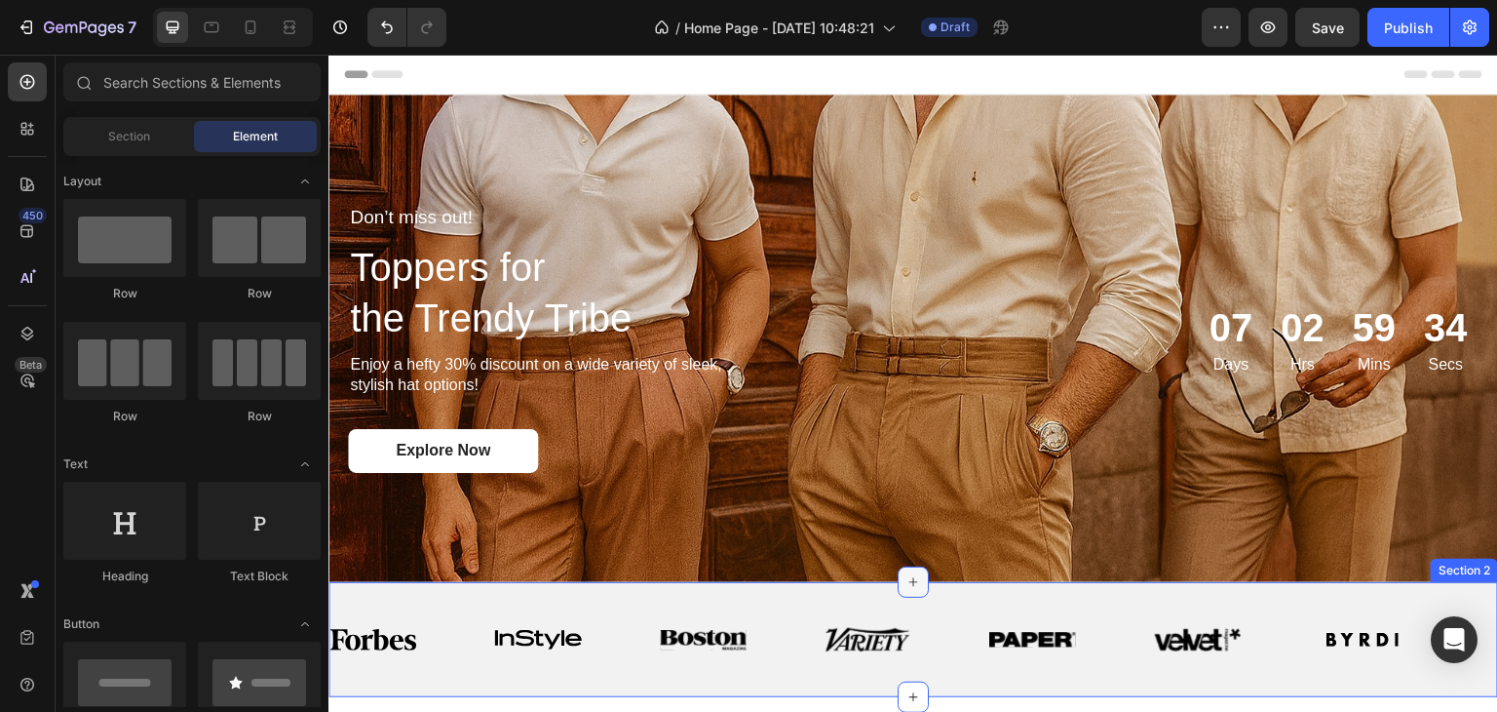
click at [898, 578] on div at bounding box center [913, 581] width 31 height 31
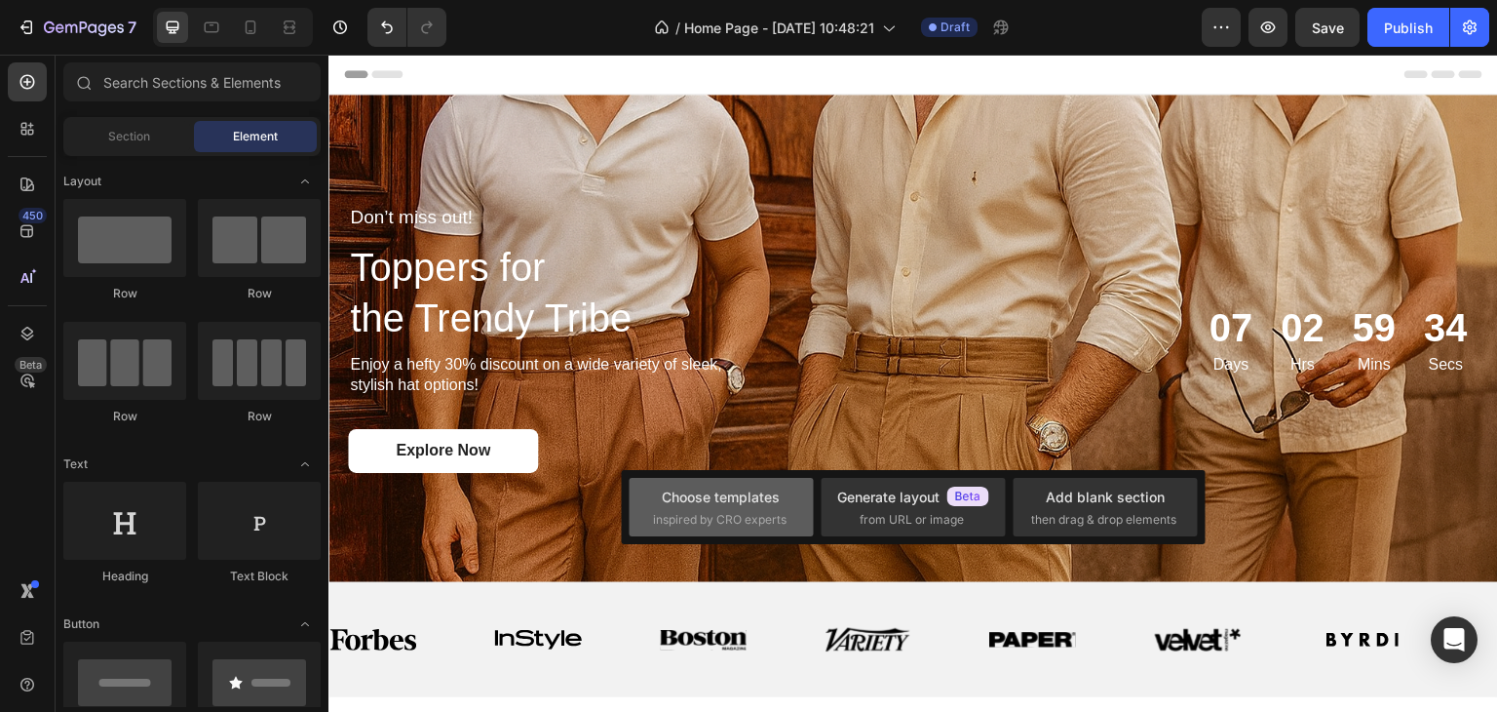
click at [762, 499] on div "Choose templates" at bounding box center [721, 496] width 118 height 20
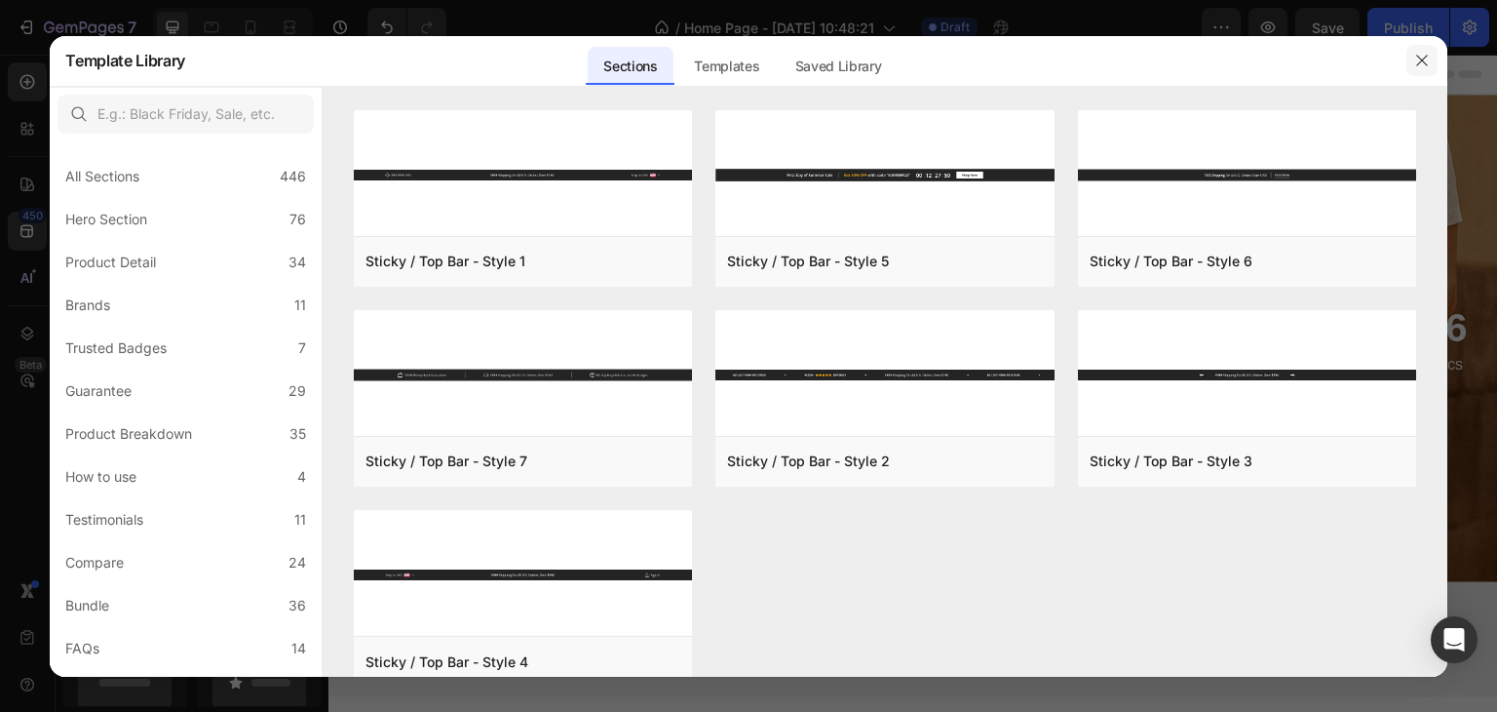
click at [1421, 57] on icon "button" at bounding box center [1422, 61] width 16 height 16
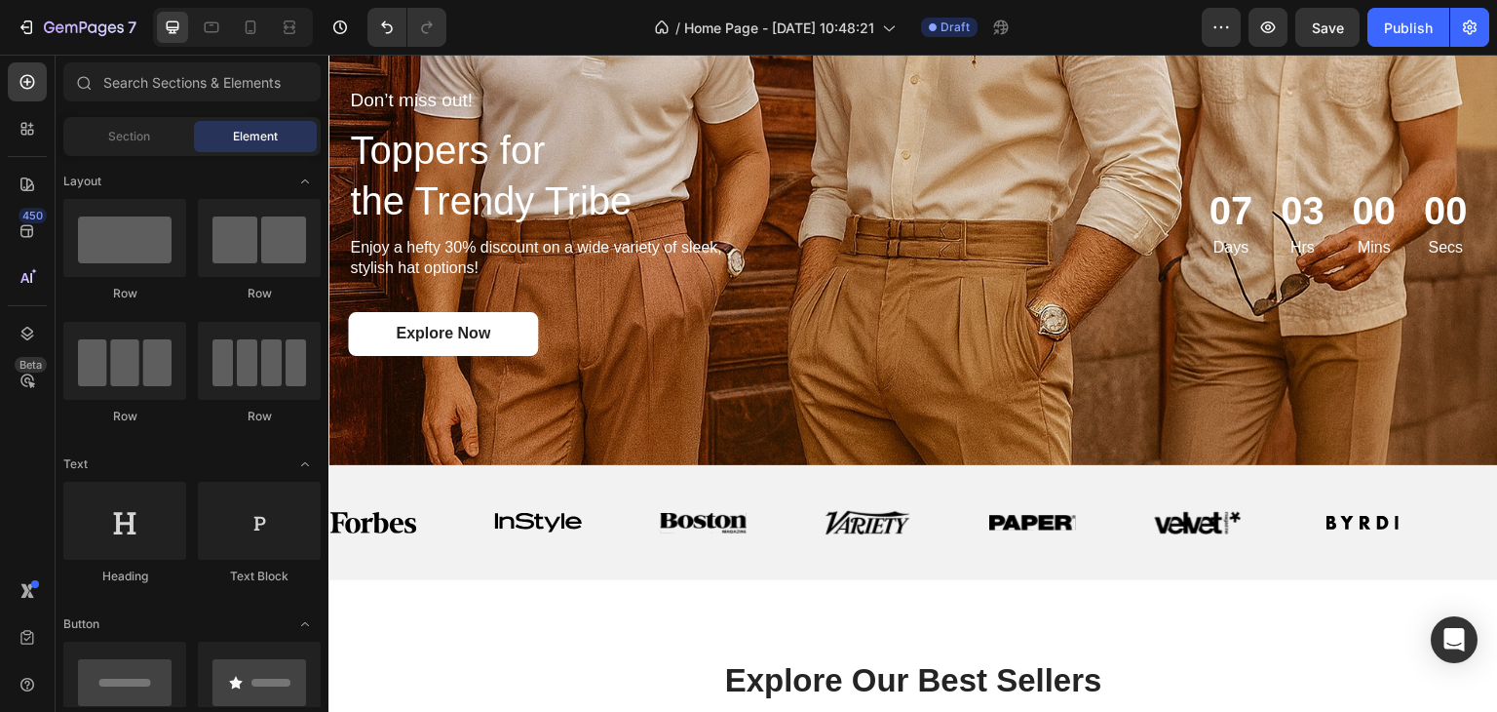
scroll to position [97, 0]
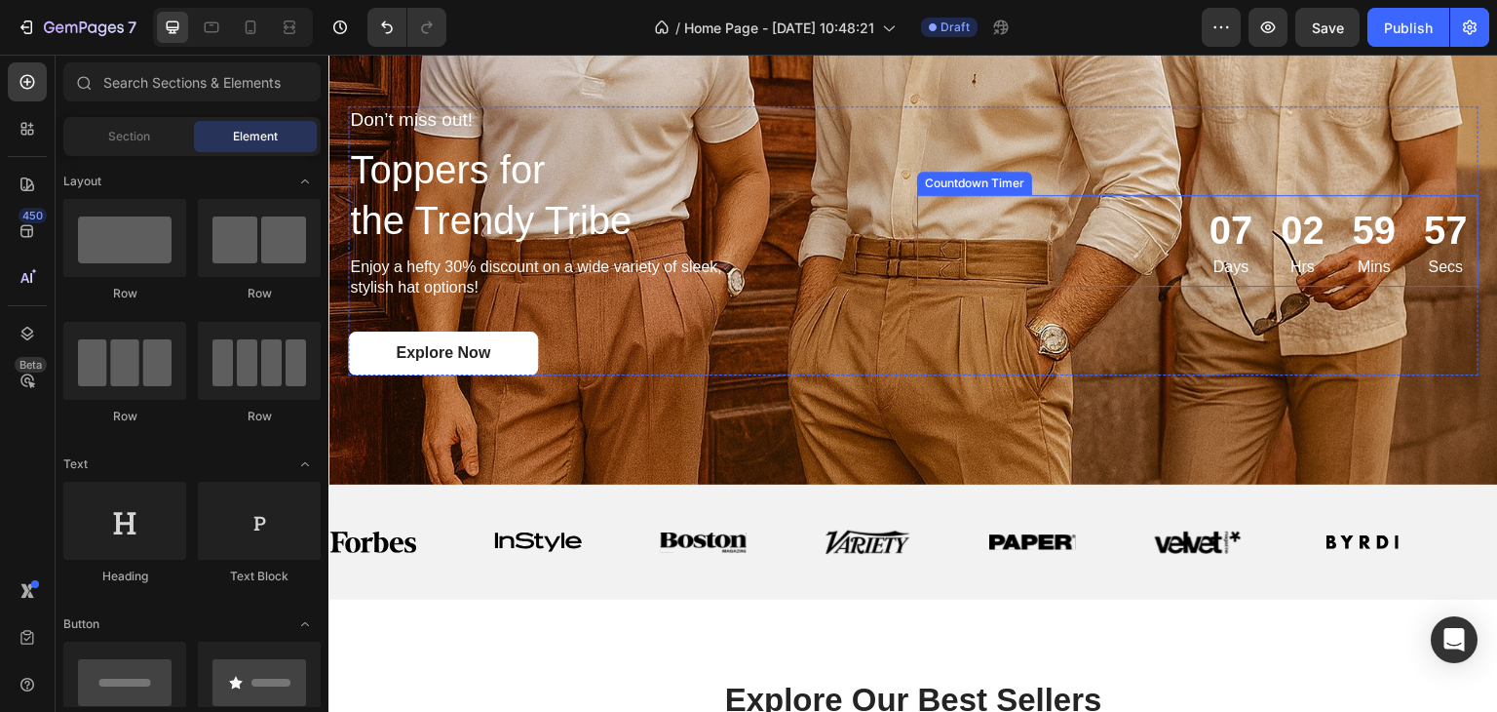
click at [1310, 250] on div "02 Hrs" at bounding box center [1303, 241] width 65 height 93
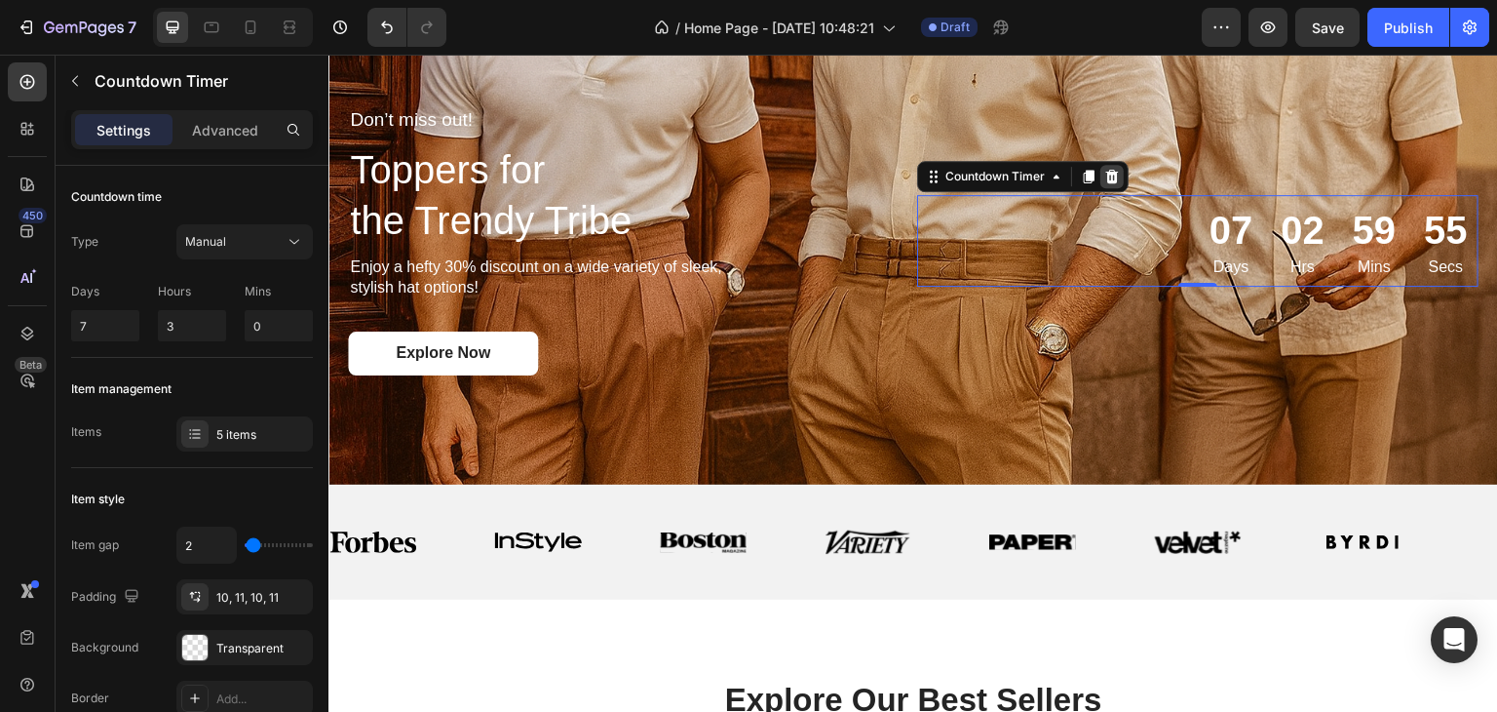
click at [1106, 175] on icon at bounding box center [1112, 176] width 13 height 14
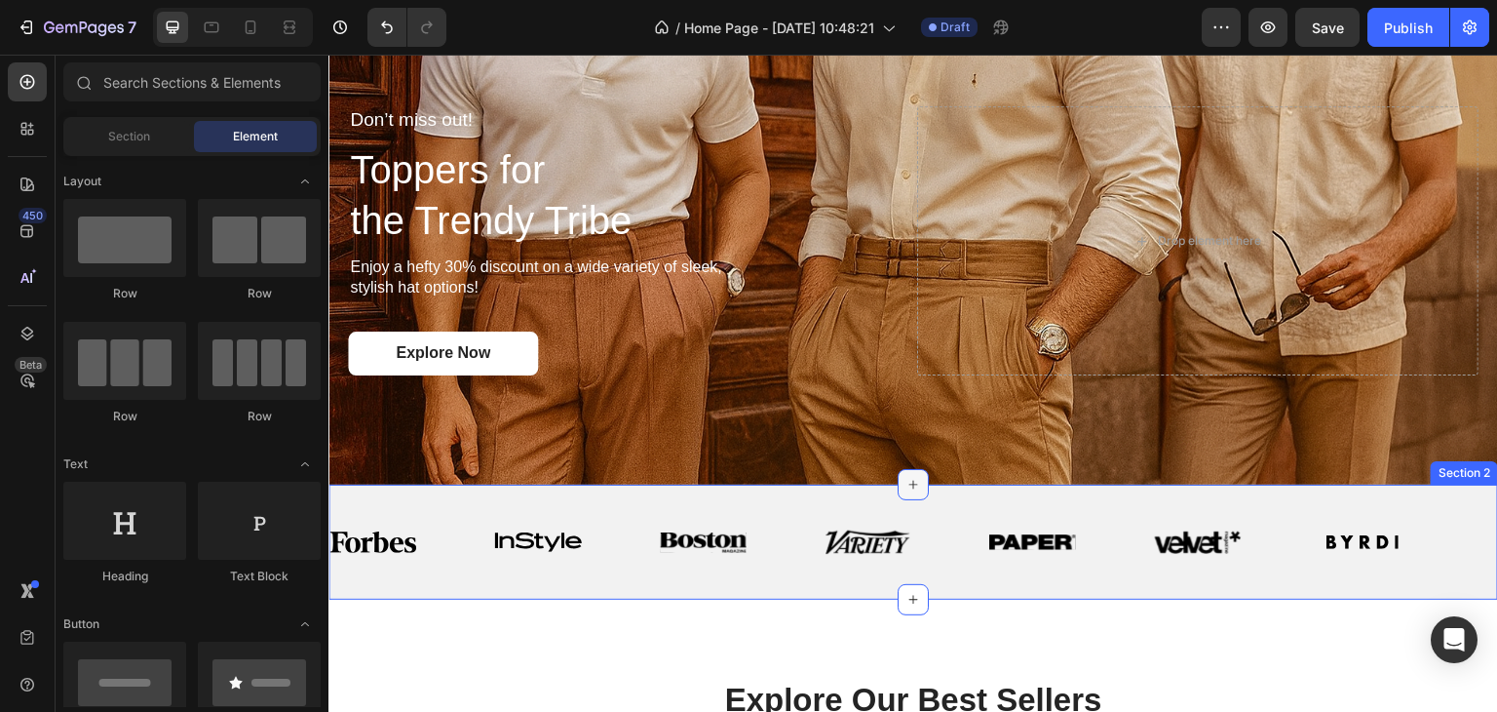
click at [905, 481] on icon at bounding box center [913, 485] width 16 height 16
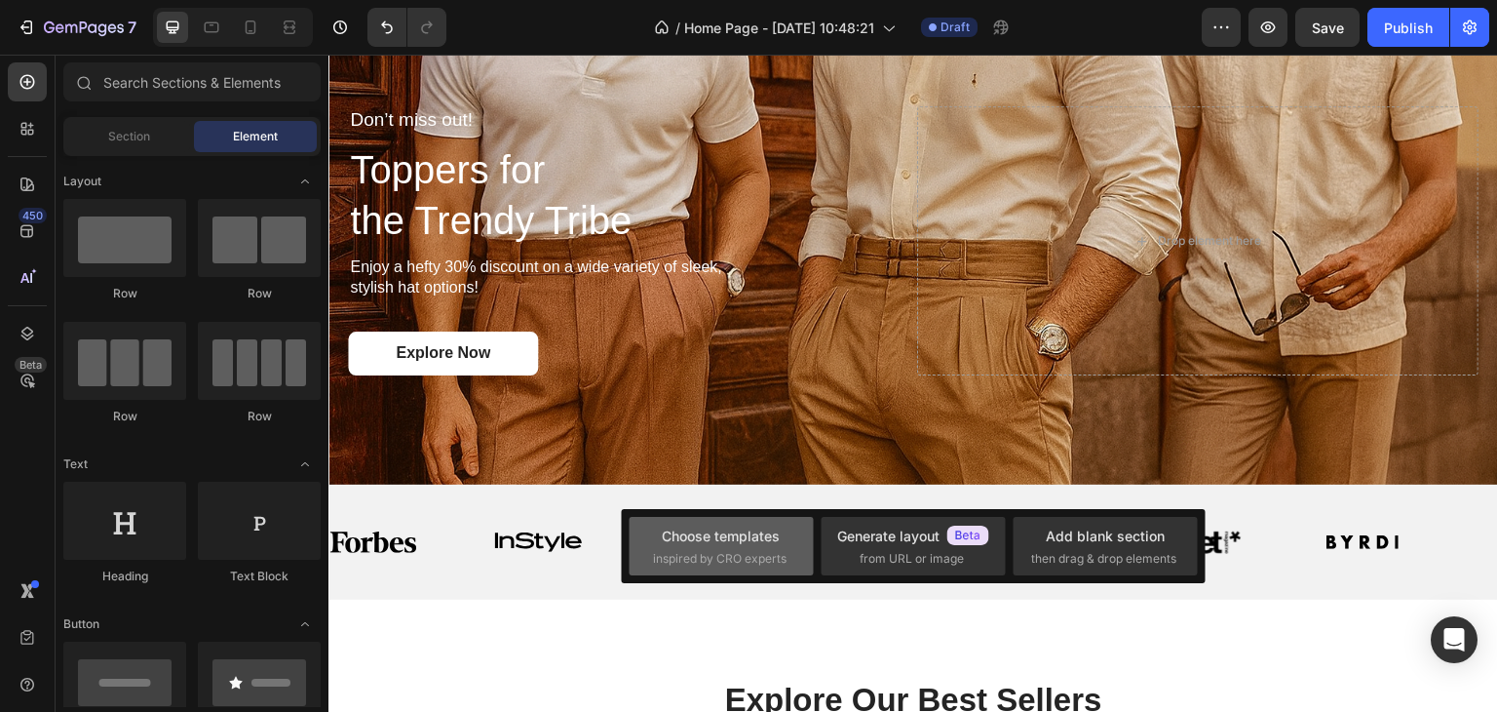
click at [821, 537] on div "Choose templates inspired by CRO experts" at bounding box center [913, 546] width 184 height 58
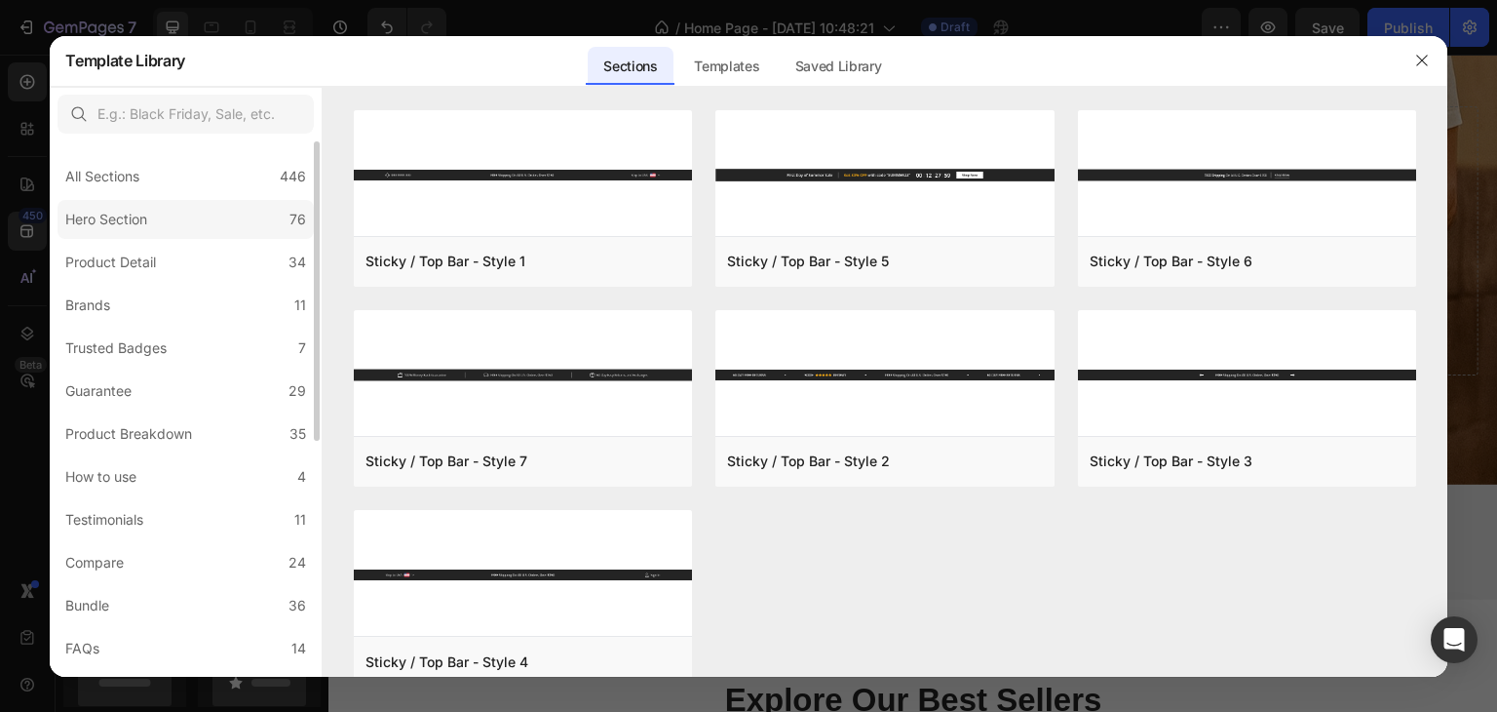
click at [144, 227] on div "Hero Section" at bounding box center [106, 219] width 82 height 23
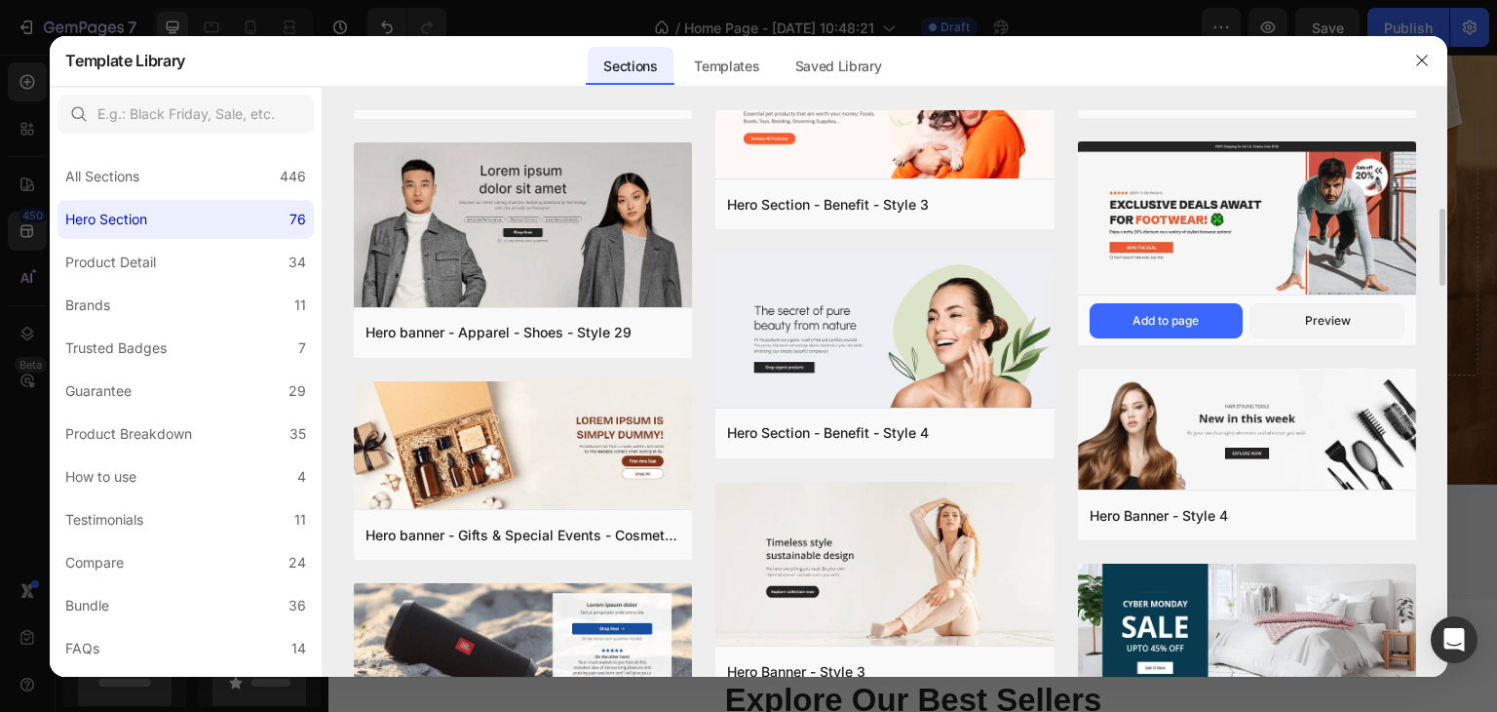
scroll to position [2138, 0]
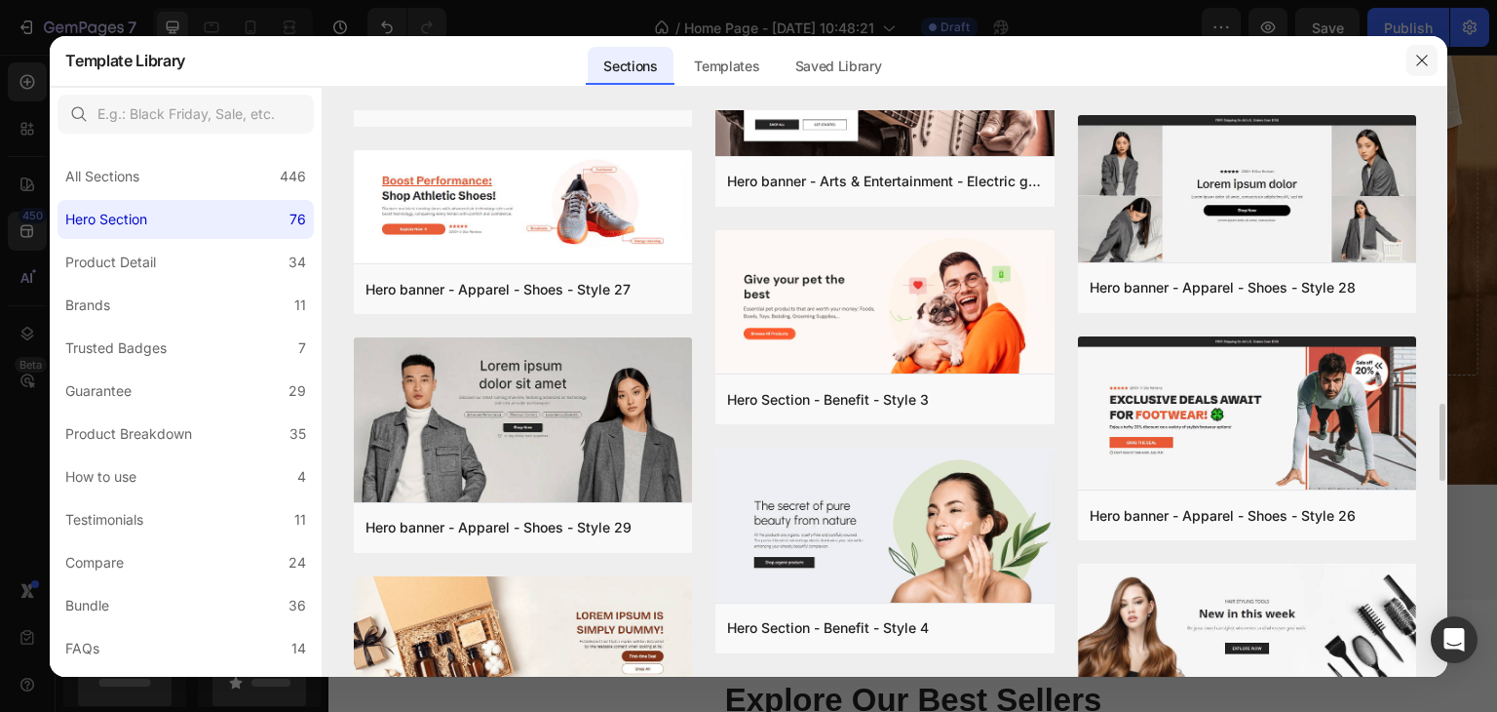
click at [1411, 61] on button "button" at bounding box center [1421, 60] width 31 height 31
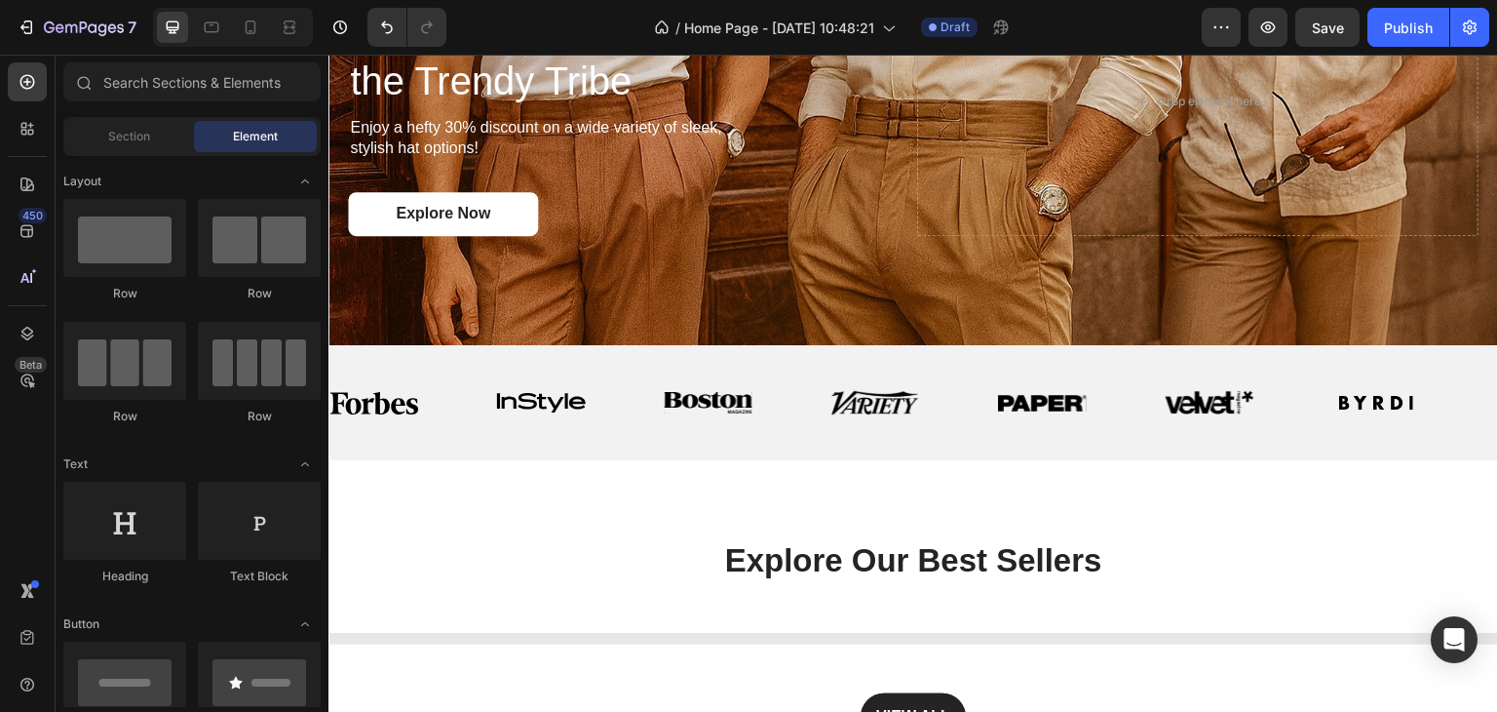
scroll to position [0, 0]
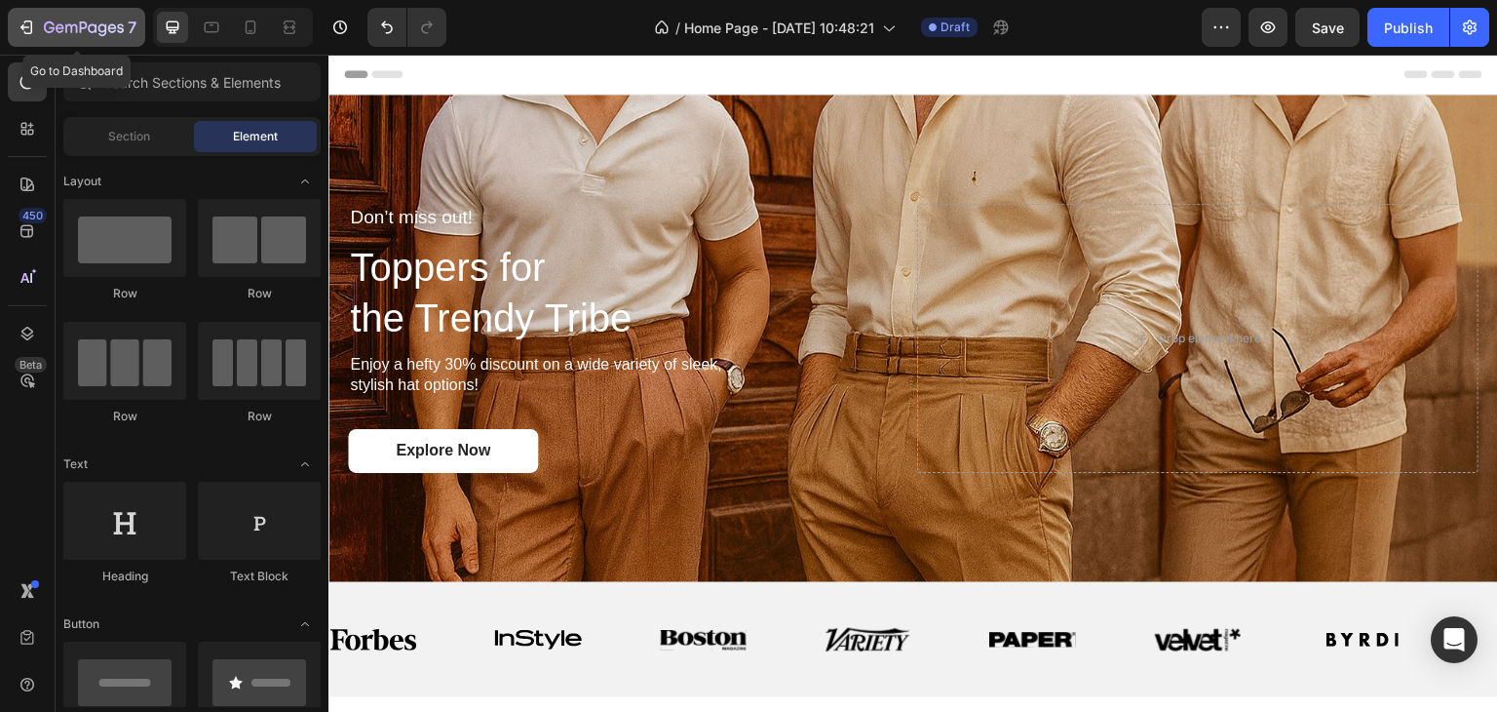
click at [29, 19] on icon "button" at bounding box center [26, 27] width 19 height 19
